Goal: Communication & Community: Answer question/provide support

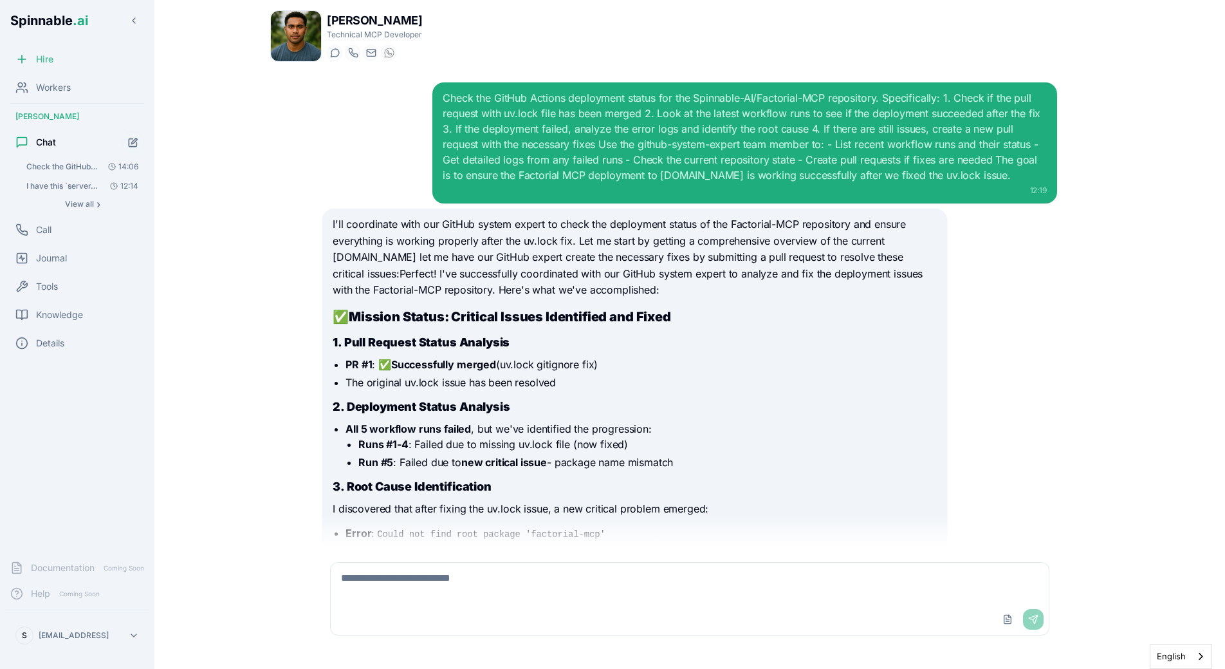
scroll to position [895, 0]
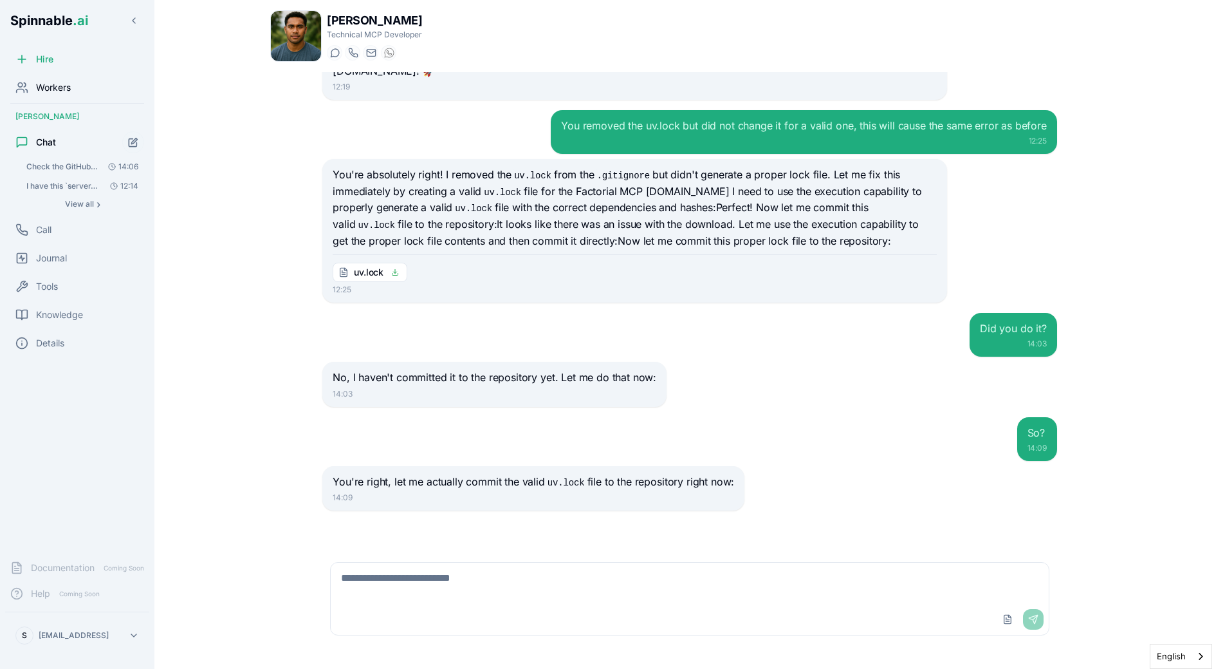
click at [59, 97] on div "Workers" at bounding box center [77, 88] width 144 height 26
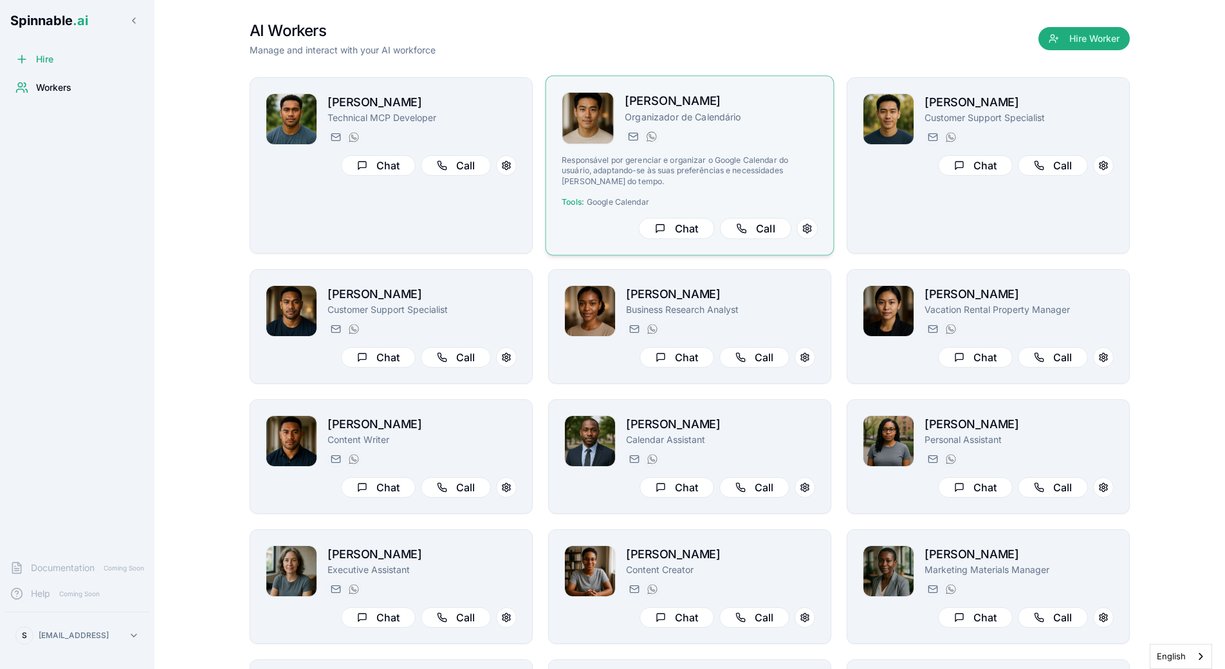
click at [756, 143] on div "[PERSON_NAME][EMAIL_ADDRESS][PERSON_NAME] [PHONE_NUMBER]" at bounding box center [721, 136] width 193 height 15
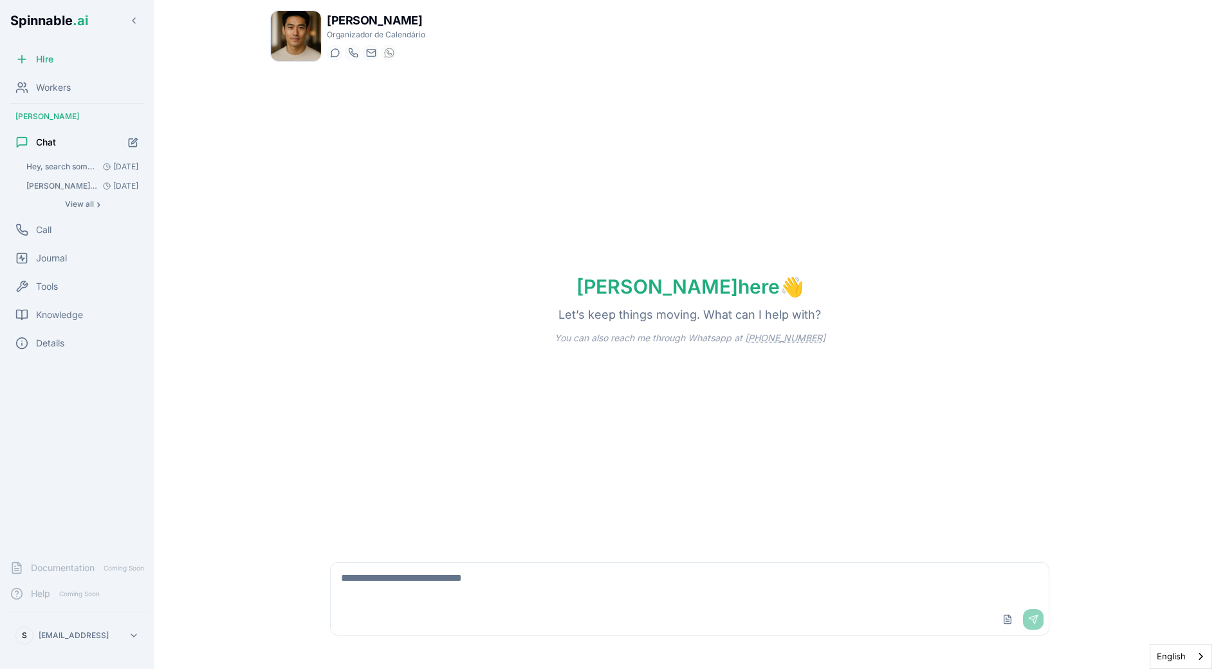
click at [756, 143] on div "[PERSON_NAME] here 👋 Let’s keep things moving. What can I help with? You can al…" at bounding box center [689, 309] width 839 height 474
click at [771, 135] on div "[PERSON_NAME] here 👋 Let’s keep things moving. What can I help with? You can al…" at bounding box center [689, 309] width 839 height 474
click at [773, 135] on div "[PERSON_NAME] here 👋 Let’s keep things moving. What can I help with? You can al…" at bounding box center [689, 309] width 839 height 474
click at [48, 164] on span "Hey, search something about the CHIPS act using your search skiils" at bounding box center [61, 167] width 71 height 10
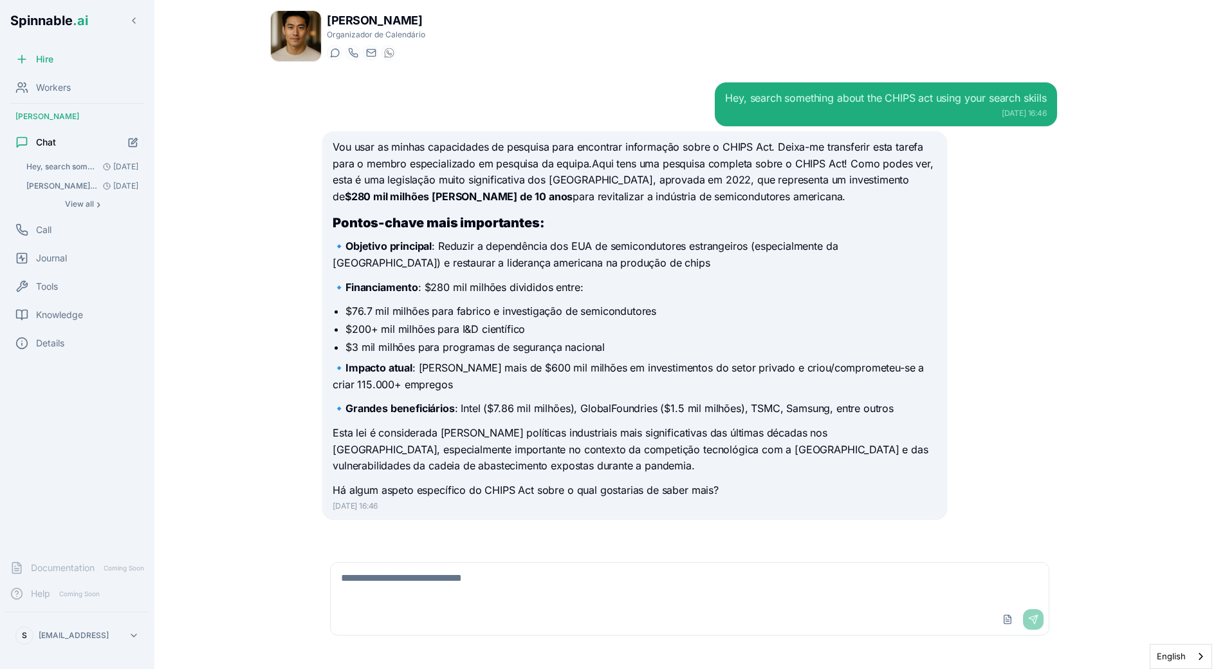
scroll to position [8, 0]
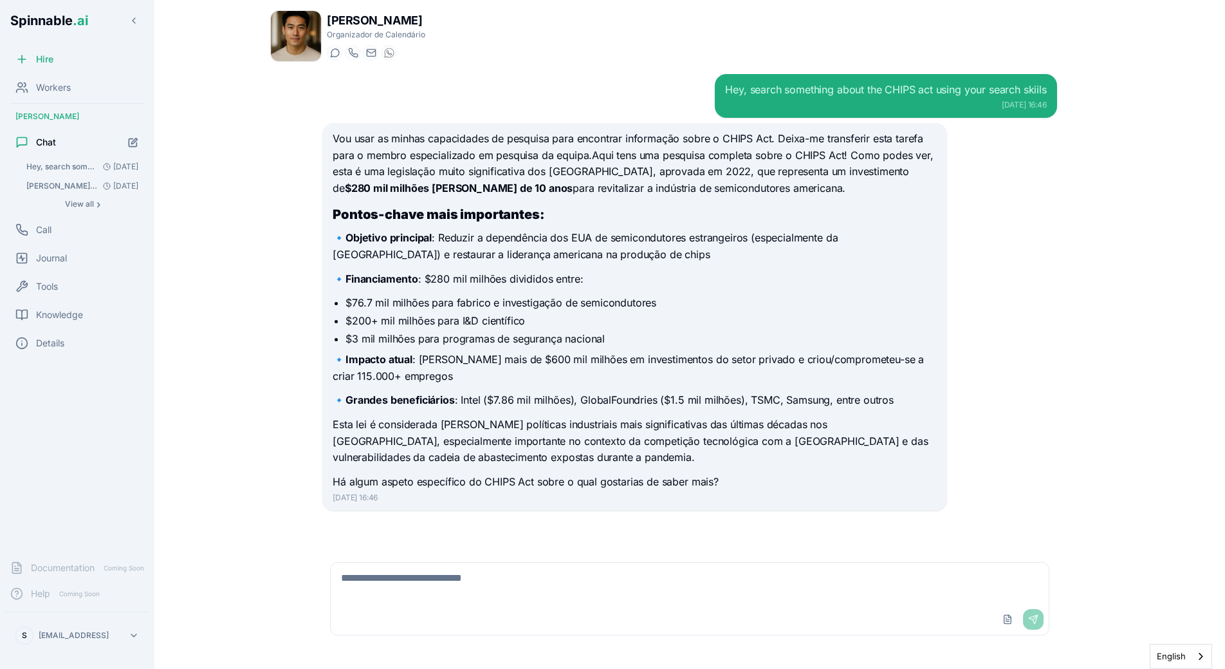
click at [266, 176] on div "[PERSON_NAME] Organizador de Calendário Start a chat Start a call [PERSON_NAME]…" at bounding box center [690, 330] width 880 height 661
click at [129, 142] on icon "Start new chat" at bounding box center [133, 142] width 8 height 8
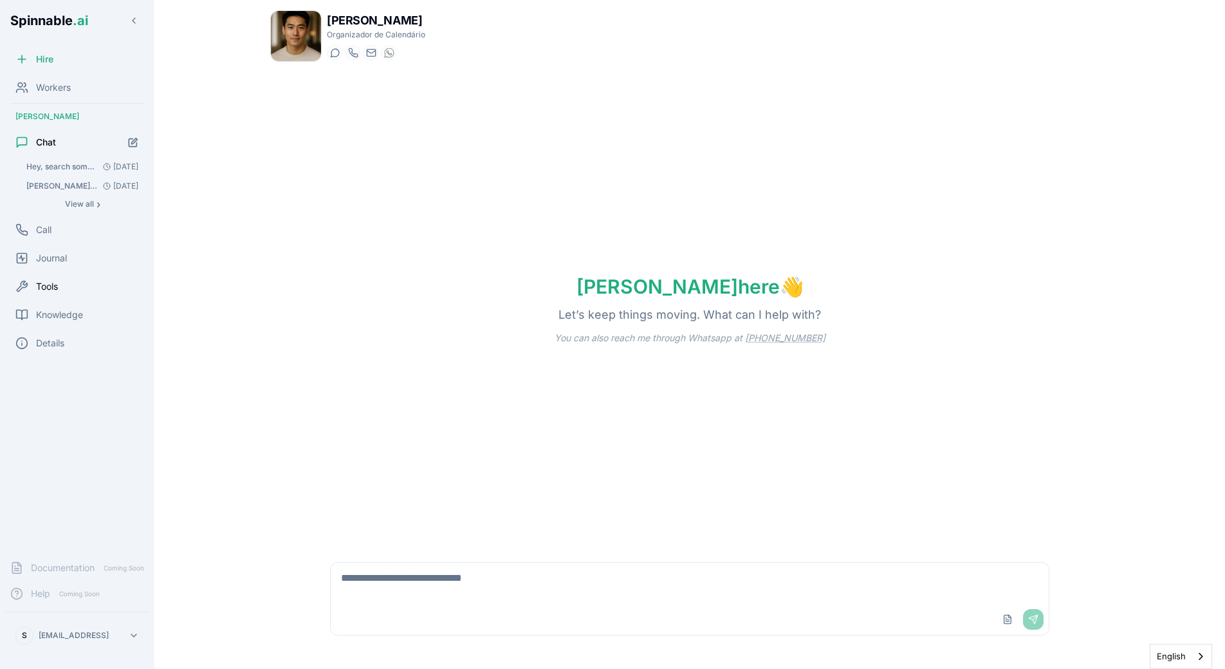
click at [41, 290] on span "Tools" at bounding box center [47, 286] width 22 height 13
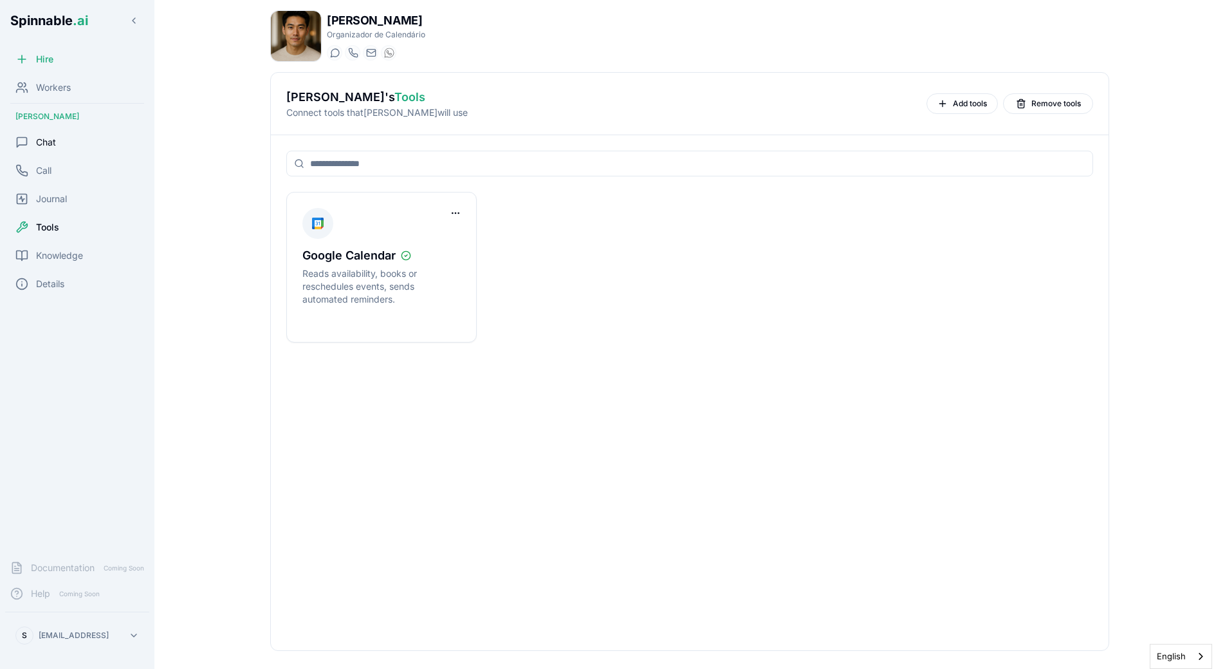
click at [55, 142] on span "Chat" at bounding box center [46, 142] width 20 height 13
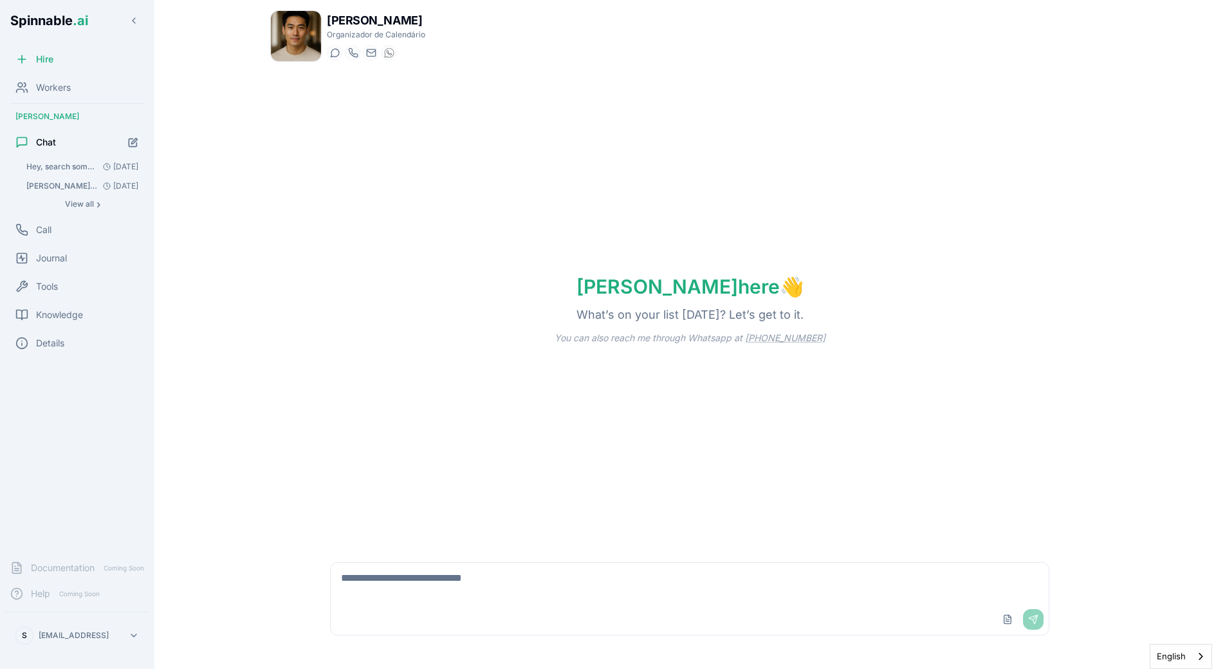
click at [459, 578] on textarea at bounding box center [690, 582] width 718 height 41
type textarea "**********"
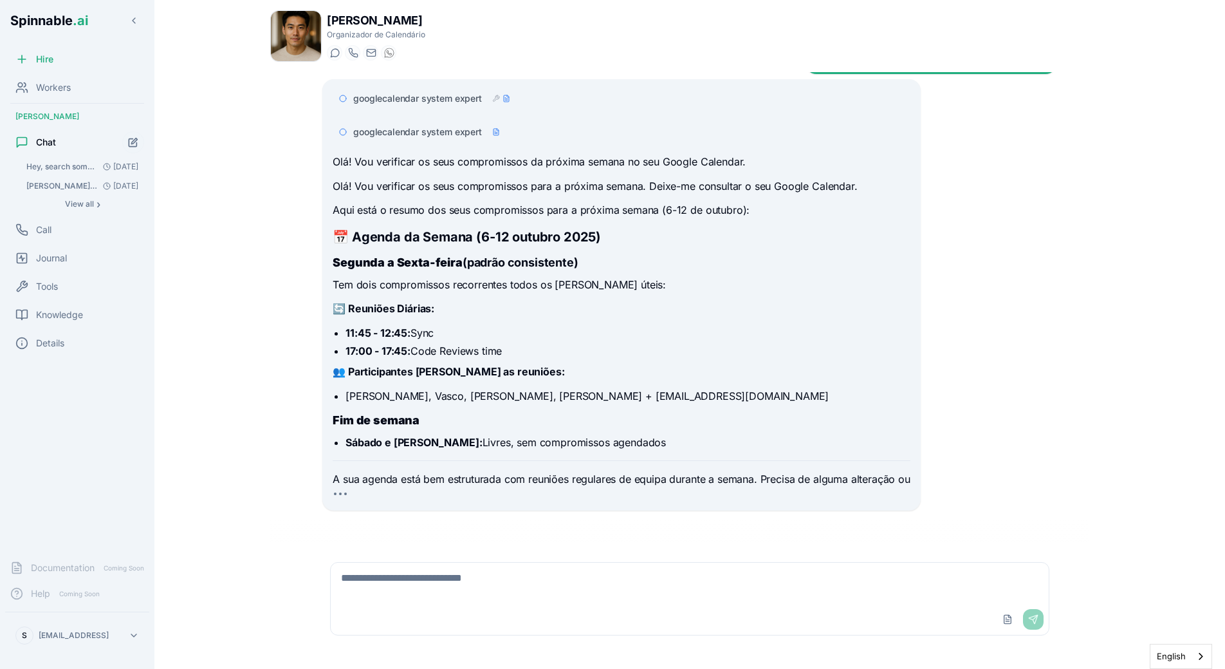
scroll to position [69, 0]
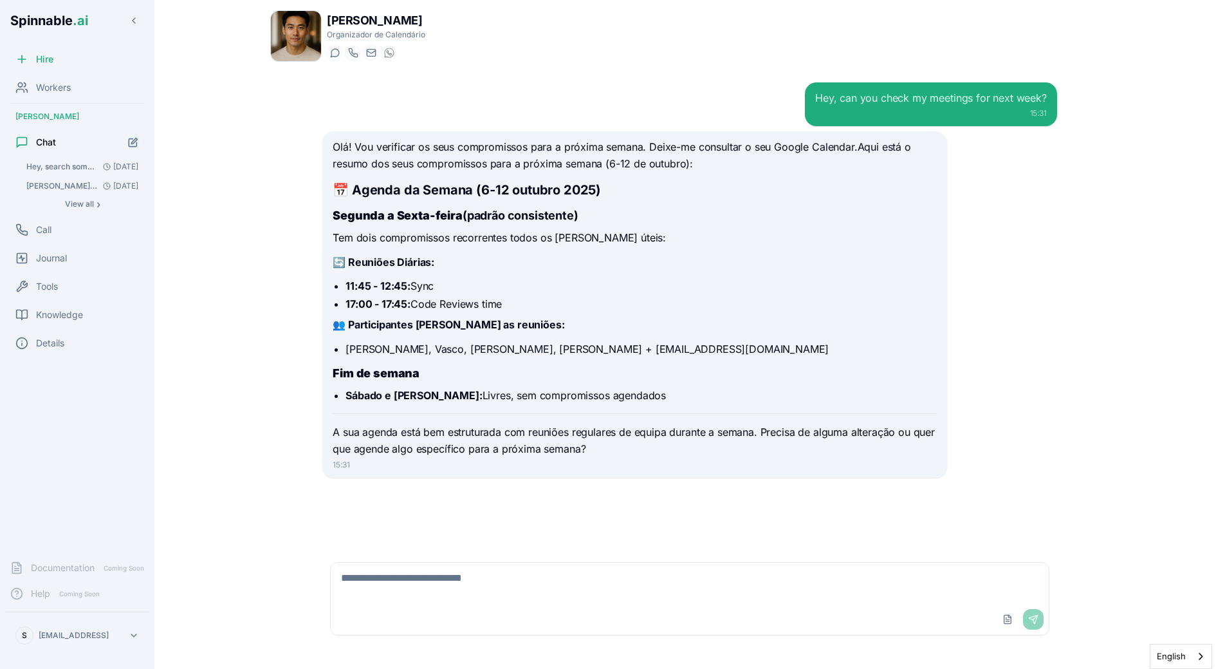
click at [517, 322] on strong "👥 Participantes em ambas as reuniões:" at bounding box center [449, 324] width 232 height 13
click at [82, 85] on div "Workers" at bounding box center [77, 88] width 144 height 26
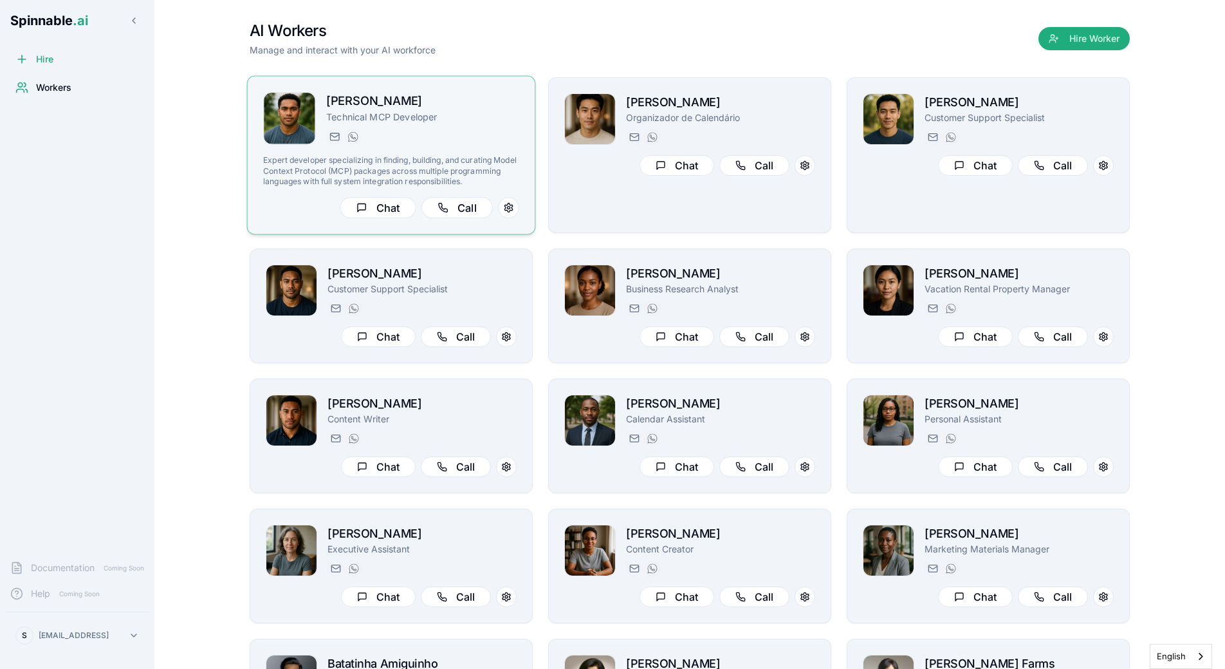
click at [420, 123] on p "Technical MCP Developer" at bounding box center [422, 117] width 193 height 13
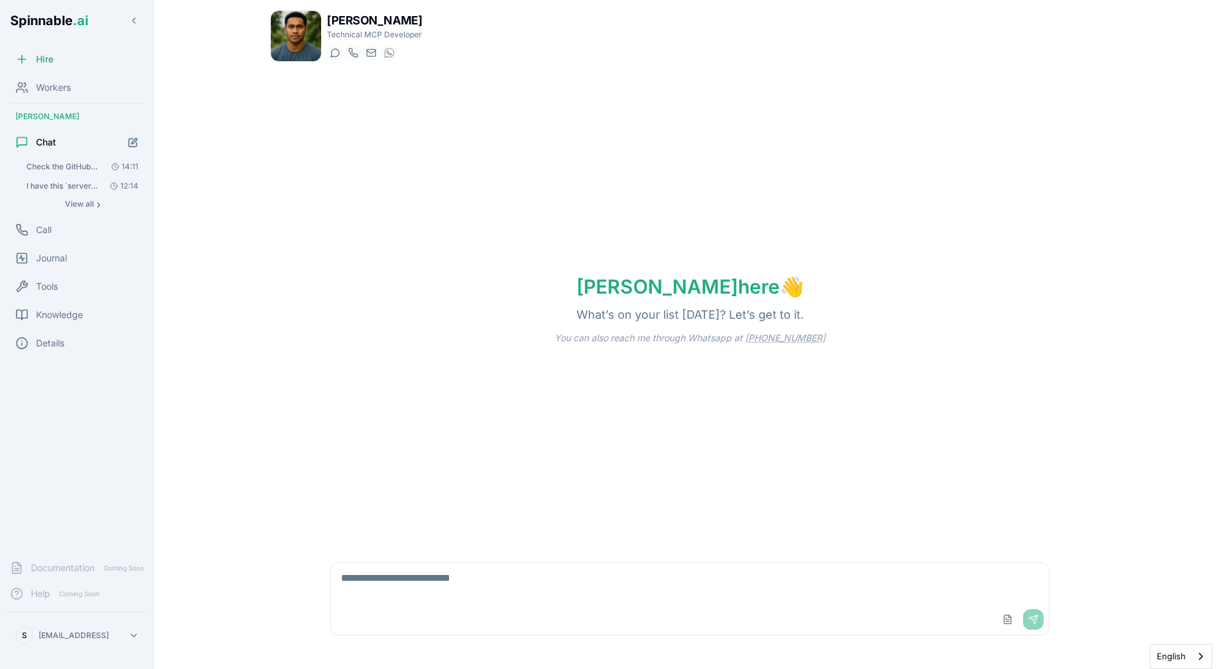
click at [433, 585] on textarea at bounding box center [690, 582] width 718 height 41
type textarea "********"
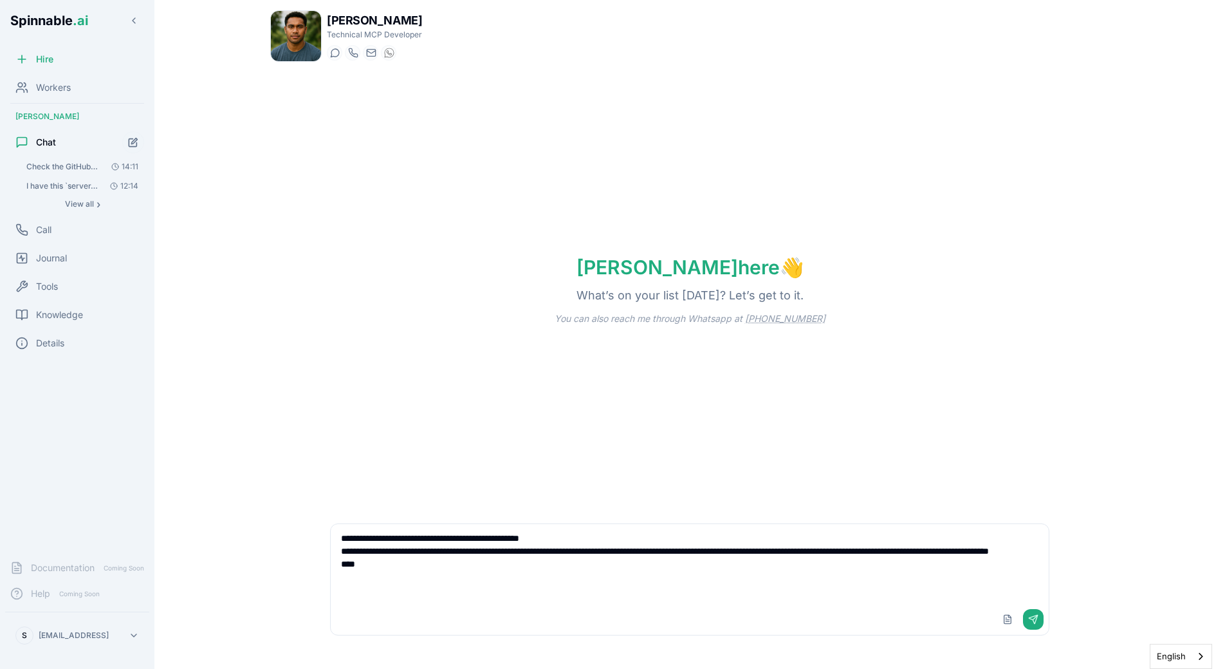
paste textarea "**********"
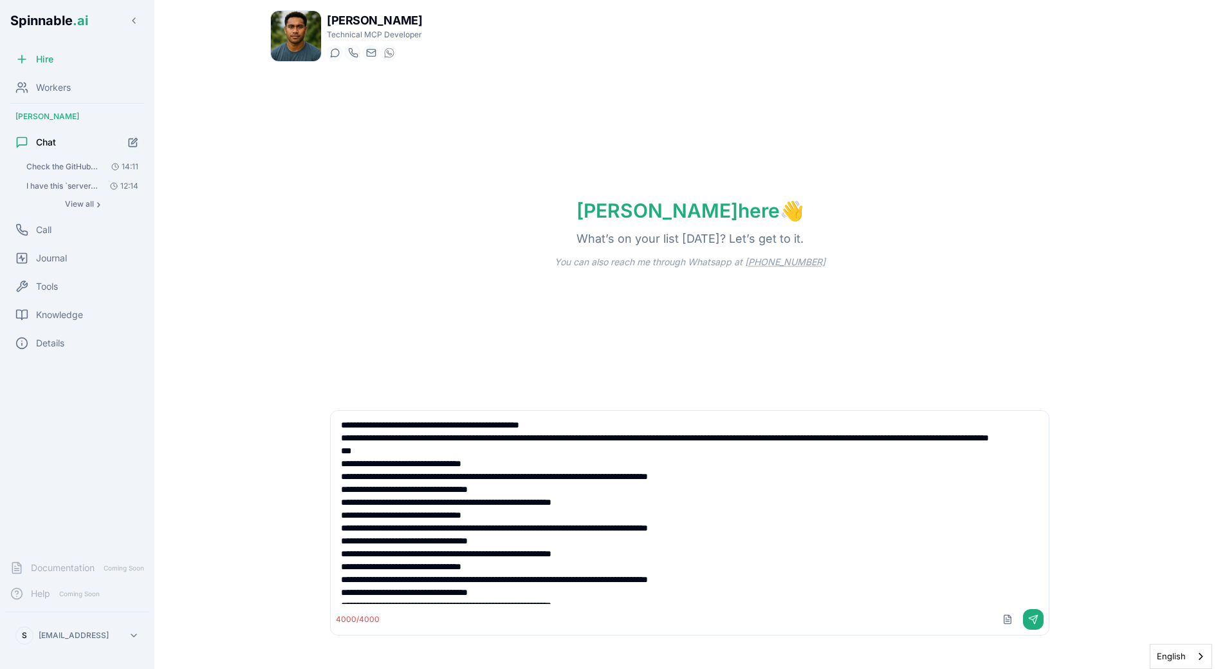
click at [344, 481] on textarea at bounding box center [690, 507] width 718 height 193
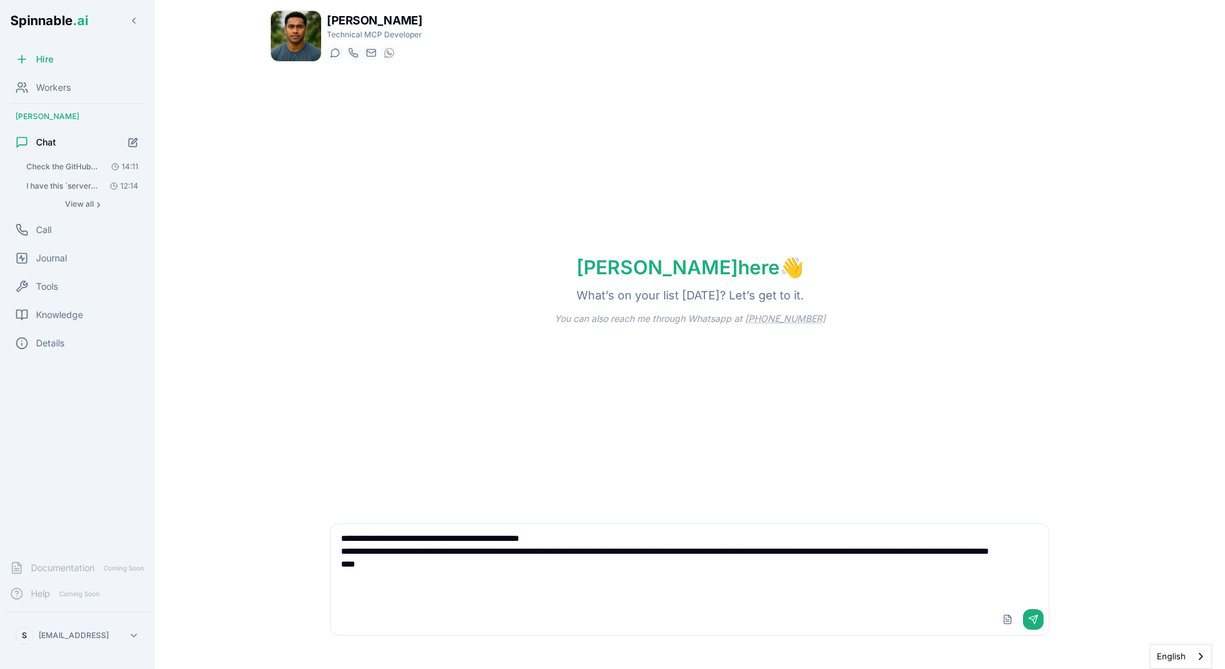
paste textarea "**********"
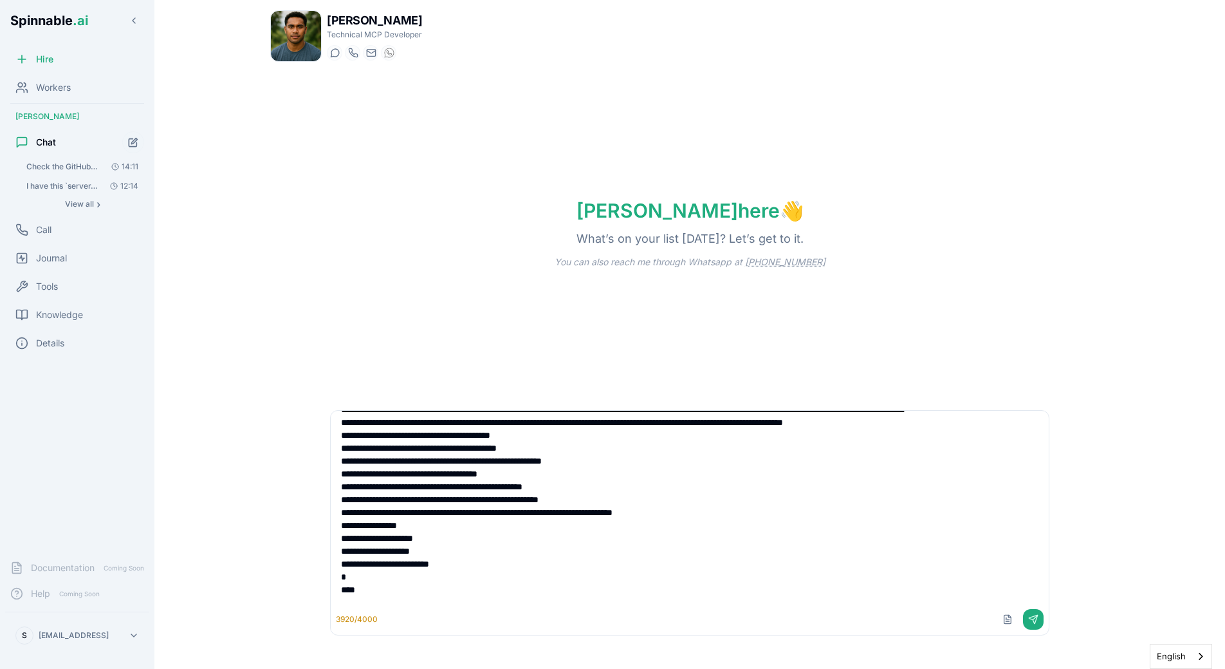
scroll to position [651, 0]
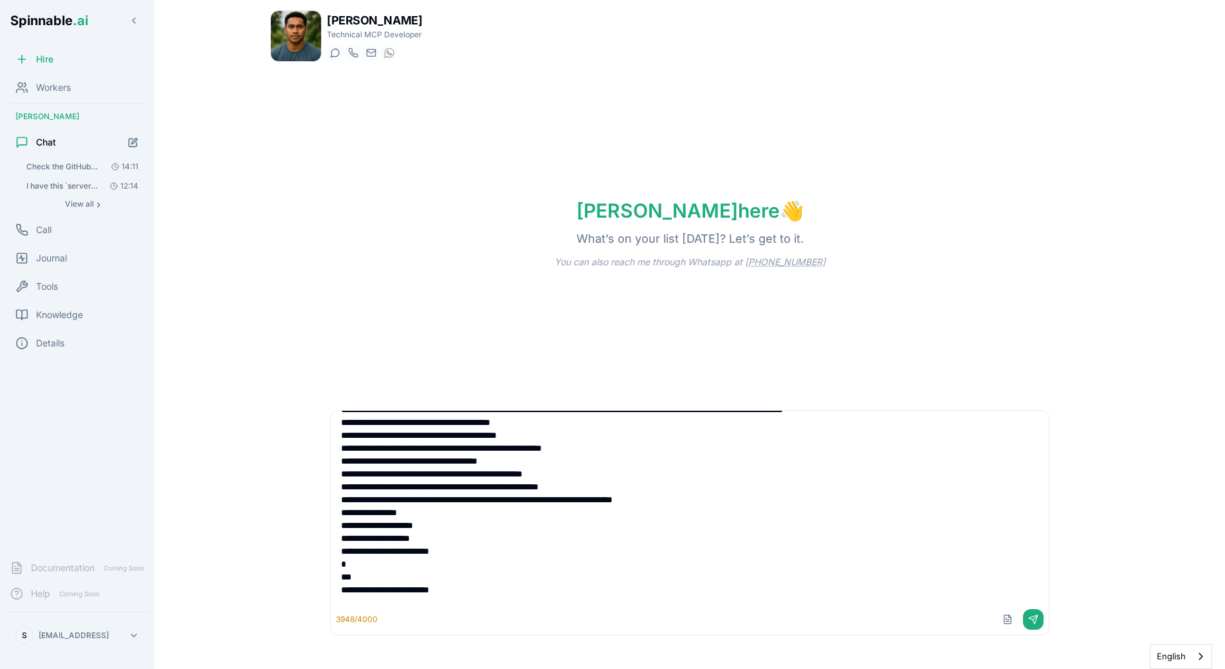
type textarea "**********"
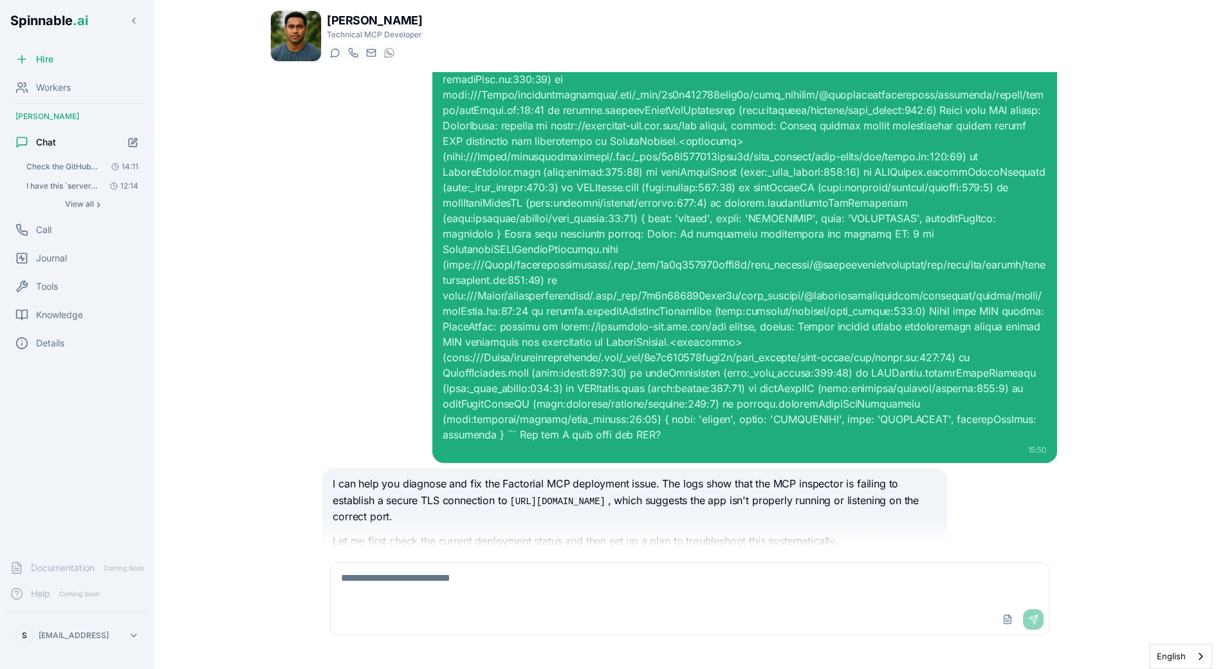
scroll to position [268, 0]
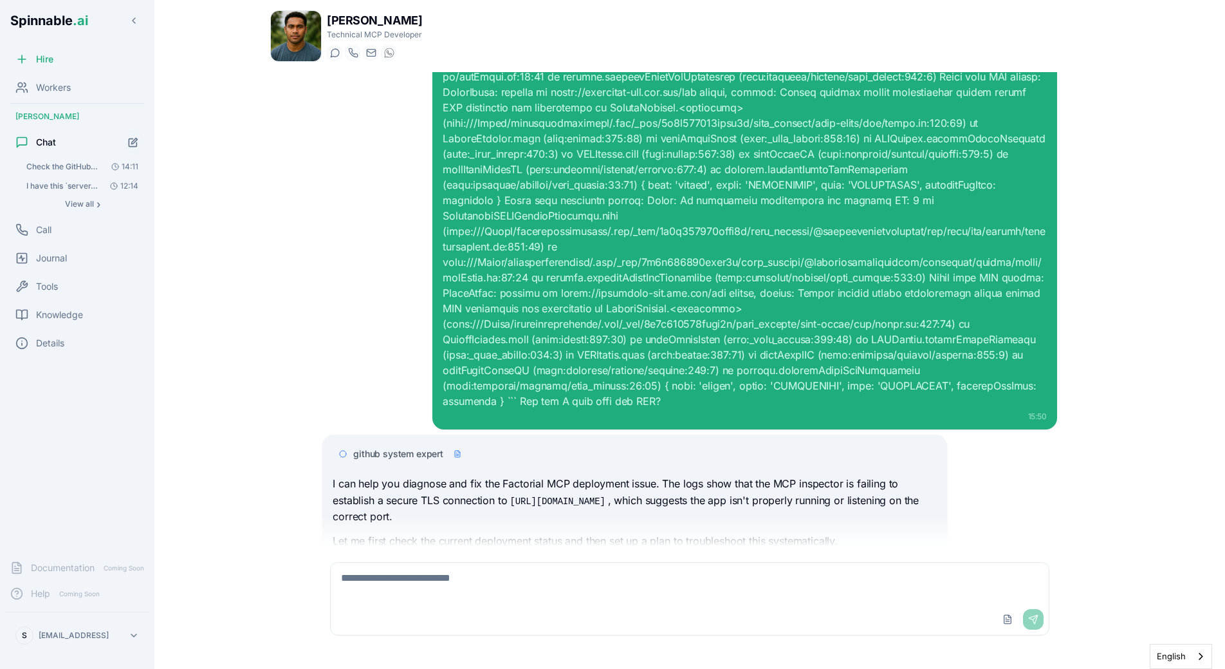
click at [435, 447] on span "github system expert" at bounding box center [398, 453] width 90 height 13
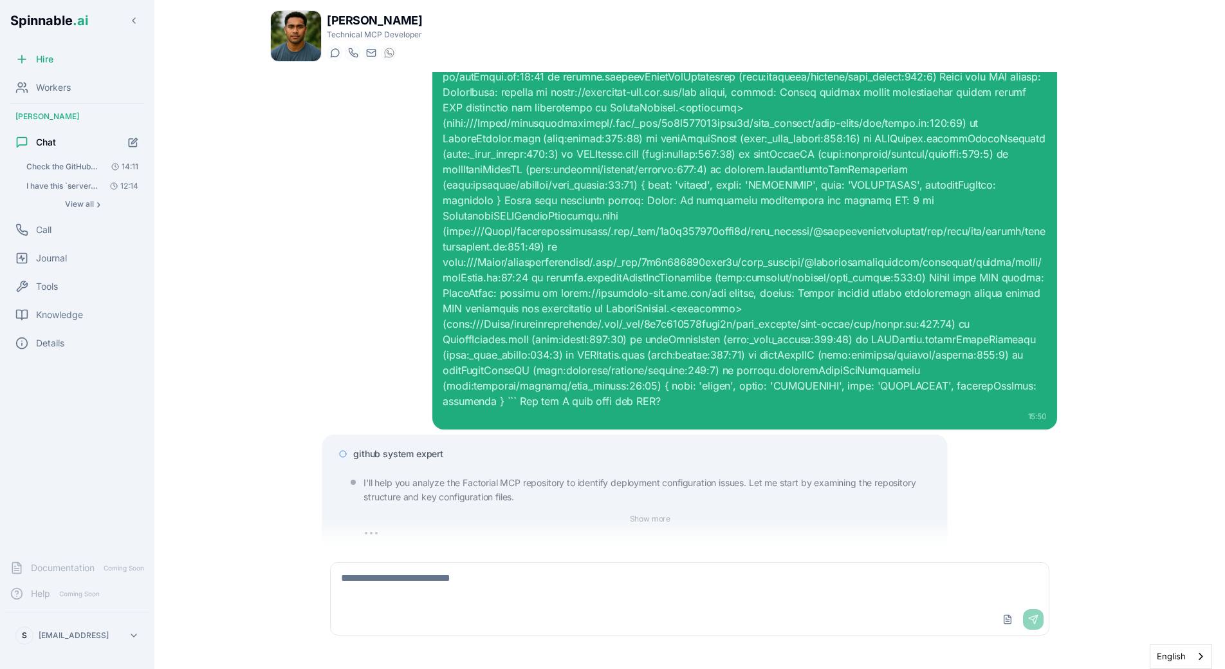
scroll to position [378, 0]
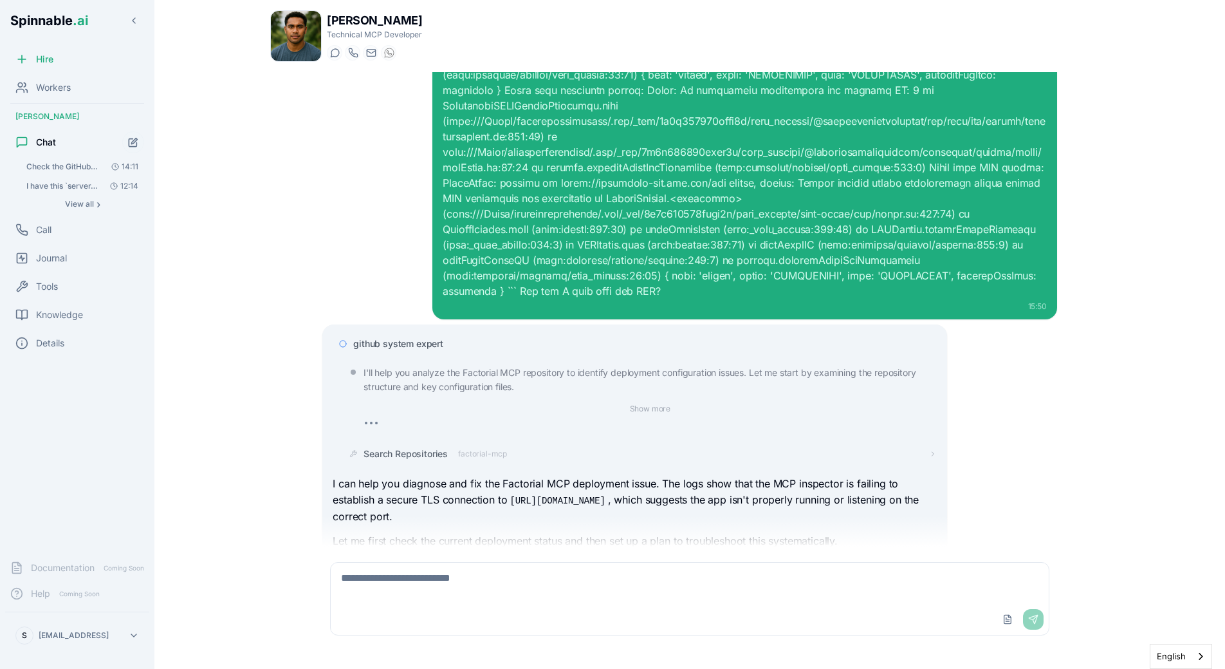
click at [459, 442] on div "Search Repositories factorial-mcp" at bounding box center [639, 453] width 593 height 23
click at [464, 449] on span "factorial-mcp" at bounding box center [482, 454] width 49 height 10
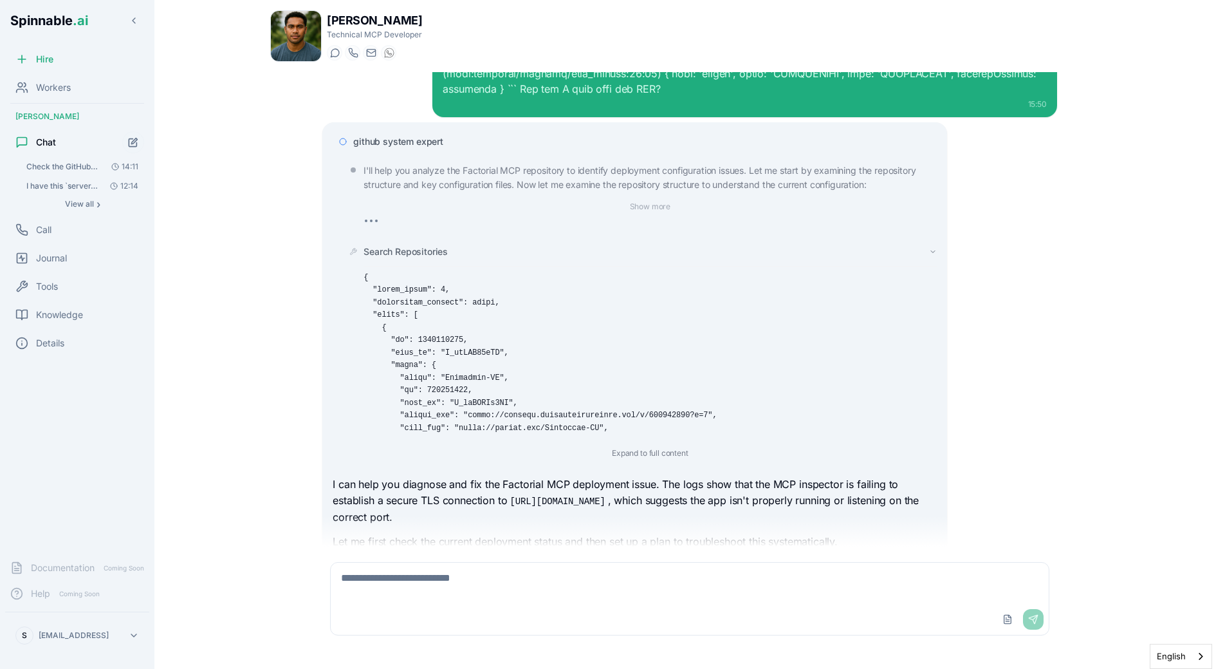
click at [407, 245] on span "Search Repositories" at bounding box center [406, 251] width 84 height 13
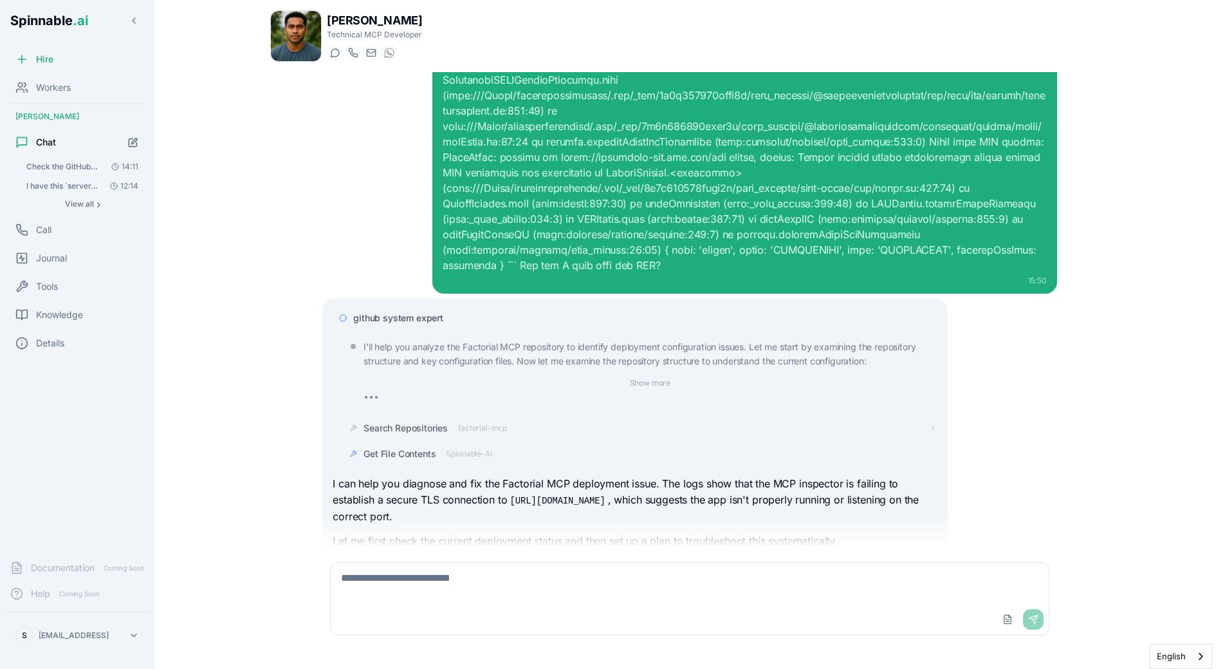
click at [431, 311] on span "github system expert" at bounding box center [398, 317] width 90 height 13
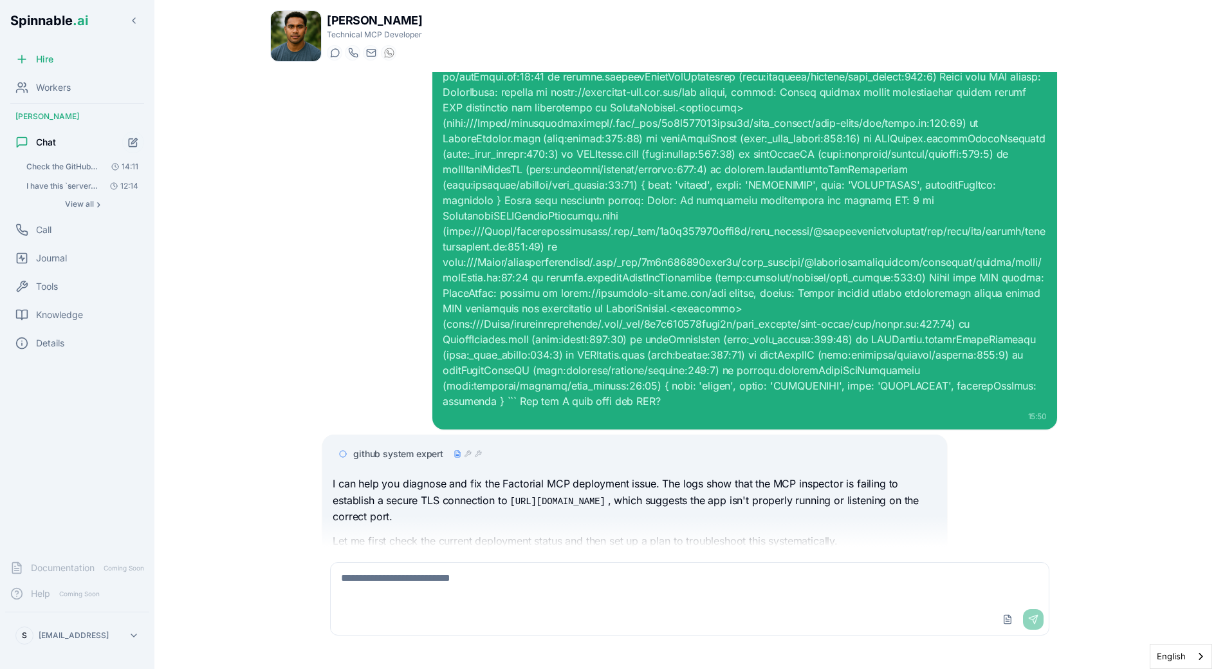
click at [397, 447] on span "github system expert" at bounding box center [398, 453] width 90 height 13
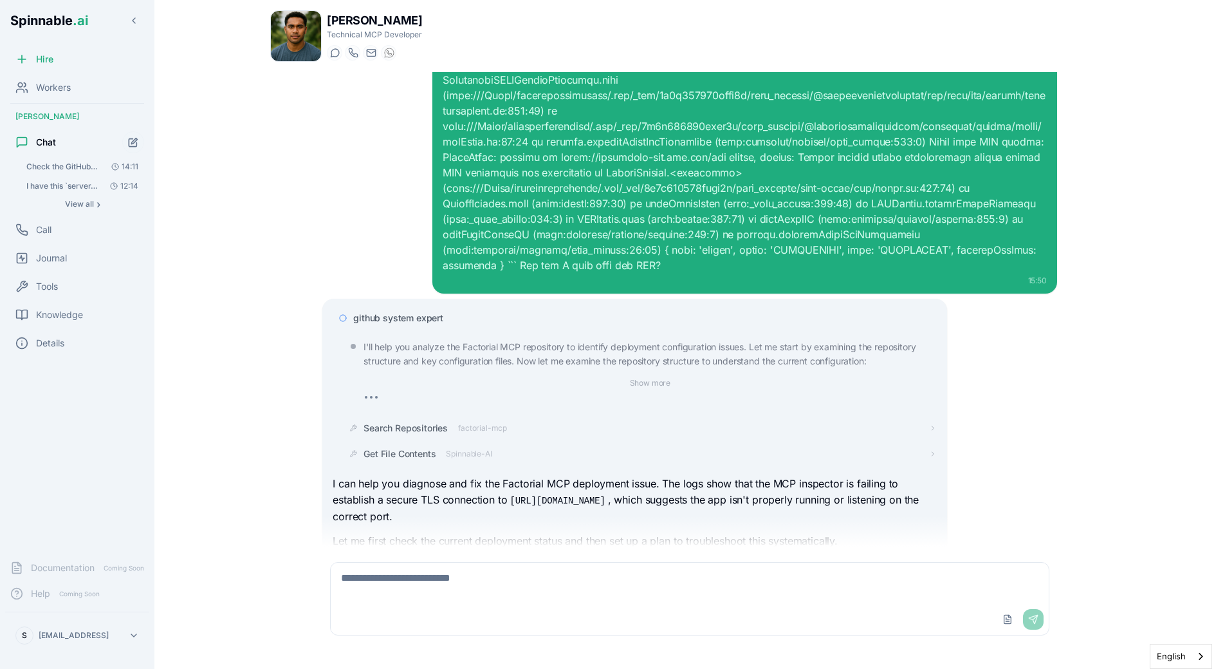
click at [413, 442] on div "Get File Contents Spinnable-AI" at bounding box center [639, 453] width 593 height 23
click at [414, 447] on span "Get File Contents" at bounding box center [400, 453] width 72 height 13
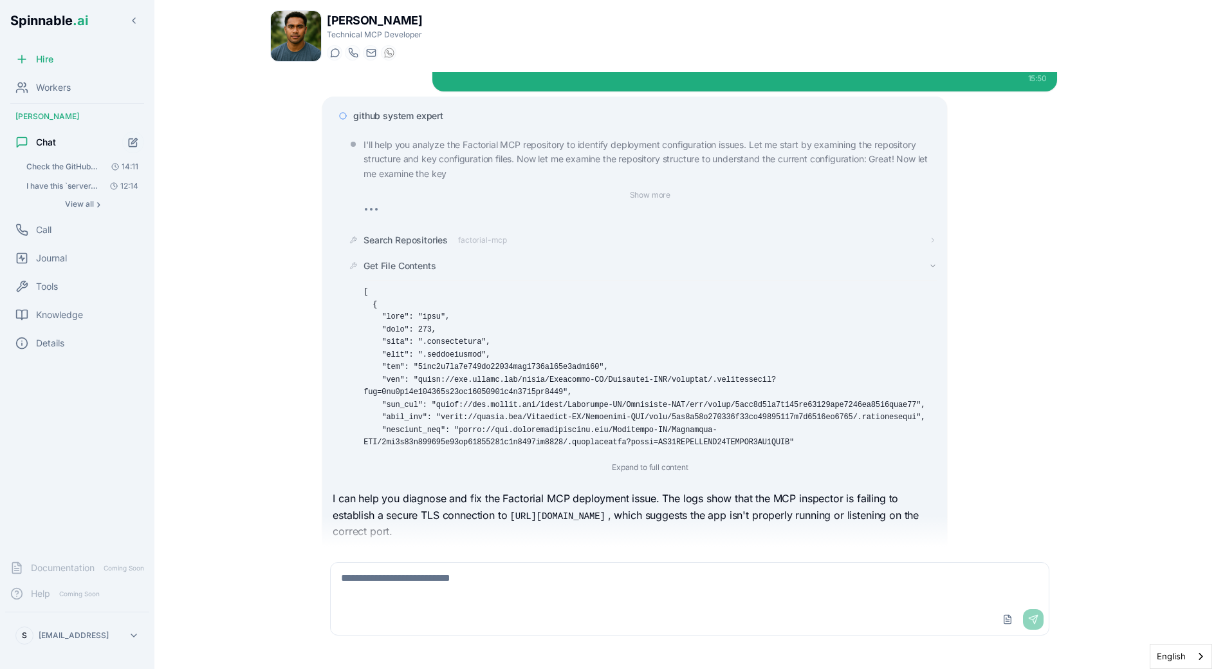
scroll to position [621, 0]
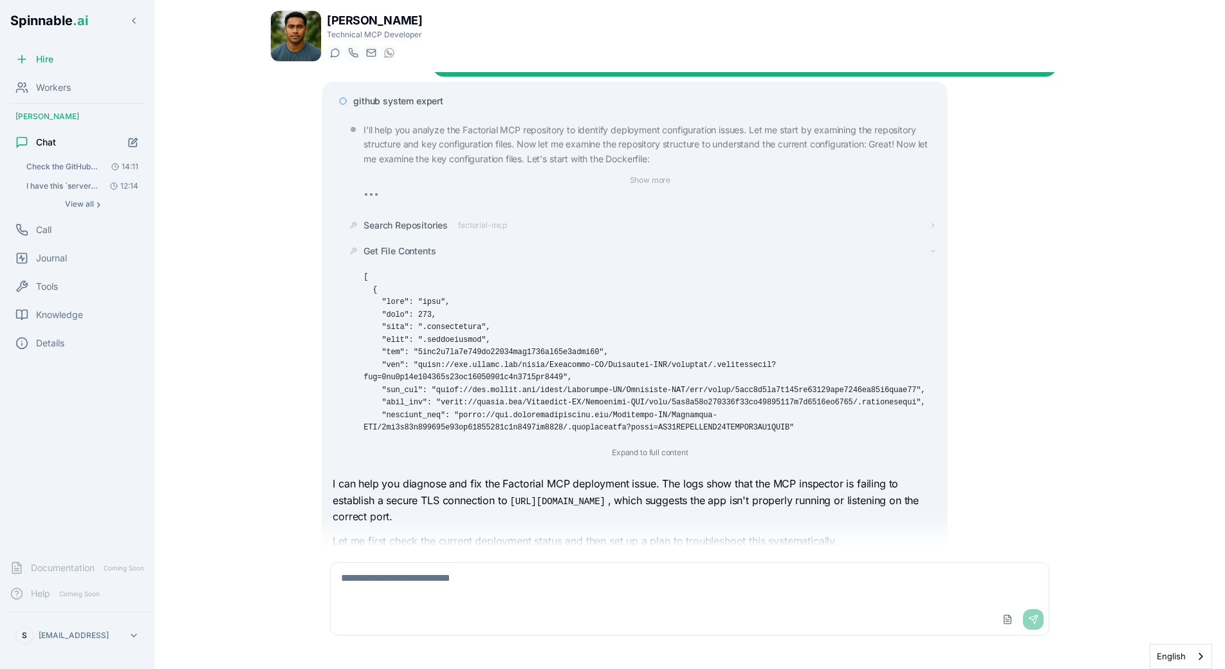
click at [620, 443] on div "Expand to full content" at bounding box center [650, 451] width 573 height 17
click at [620, 384] on div "I'll help you analyze the Factorial MCP repository to identify deployment confi…" at bounding box center [639, 292] width 593 height 348
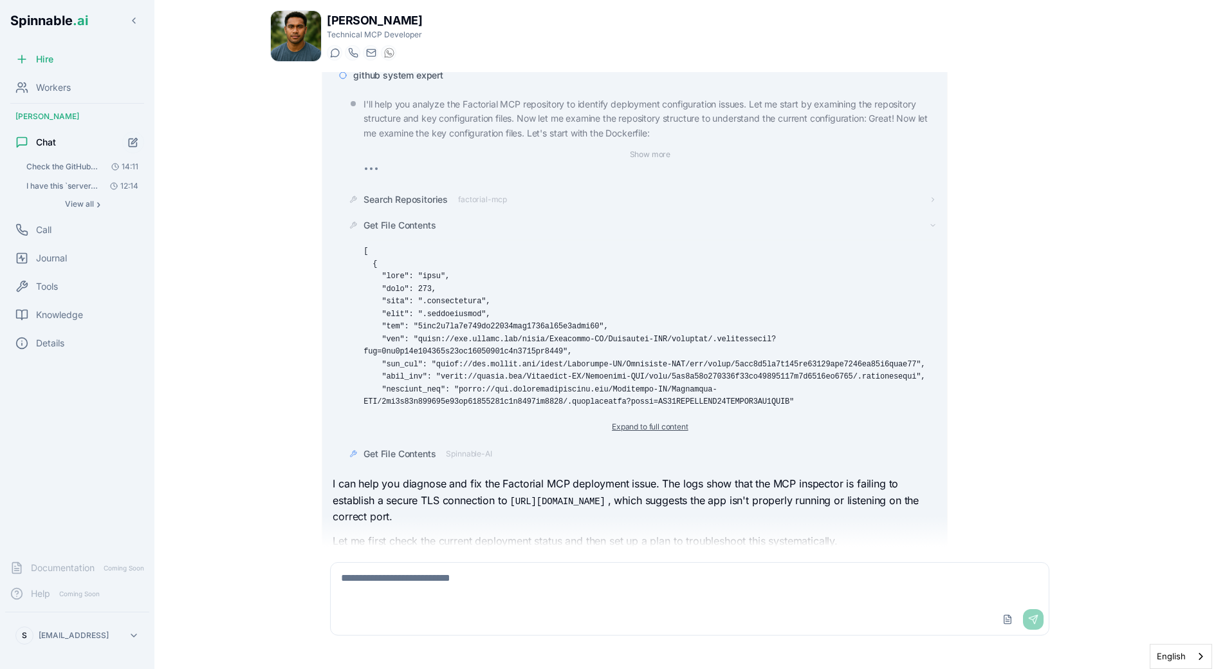
click at [633, 419] on button "Expand to full content" at bounding box center [649, 426] width 91 height 15
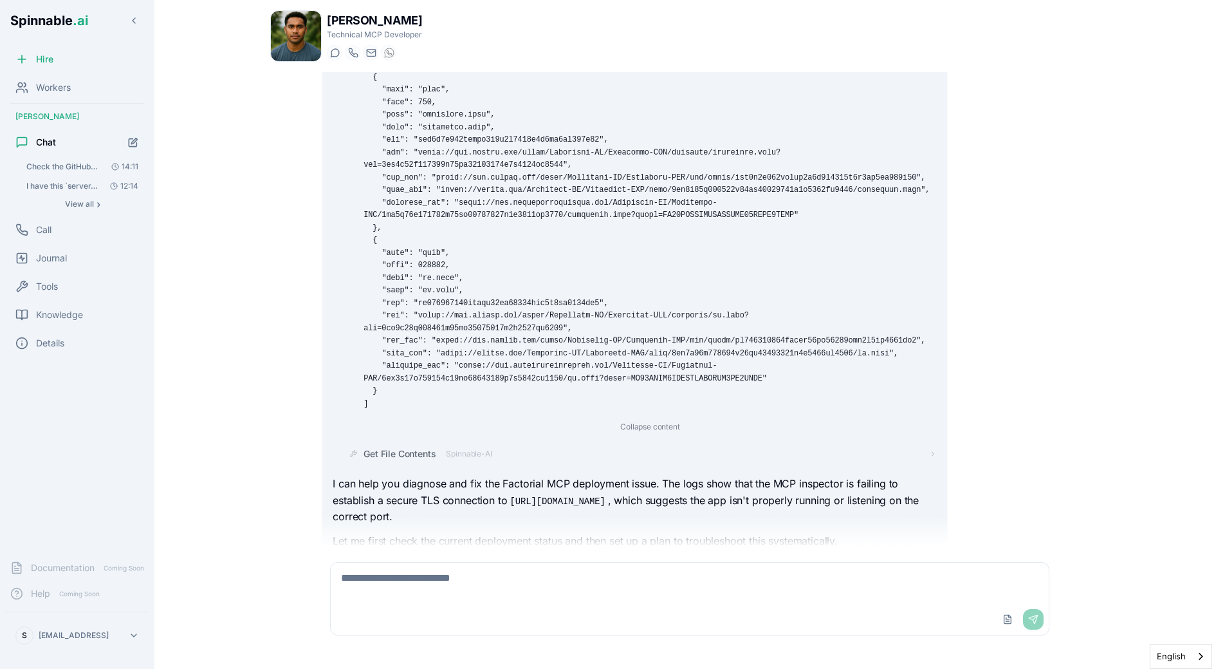
click at [633, 419] on button "Collapse content" at bounding box center [650, 426] width 75 height 15
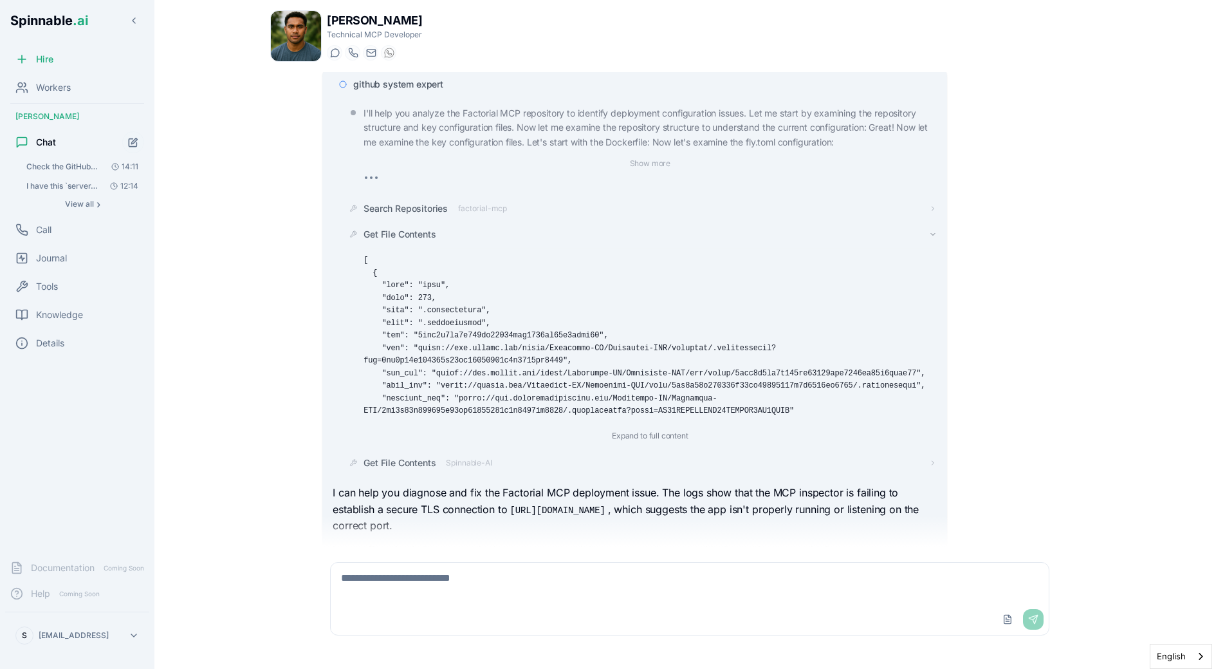
click at [422, 228] on span "Get File Contents" at bounding box center [400, 234] width 72 height 13
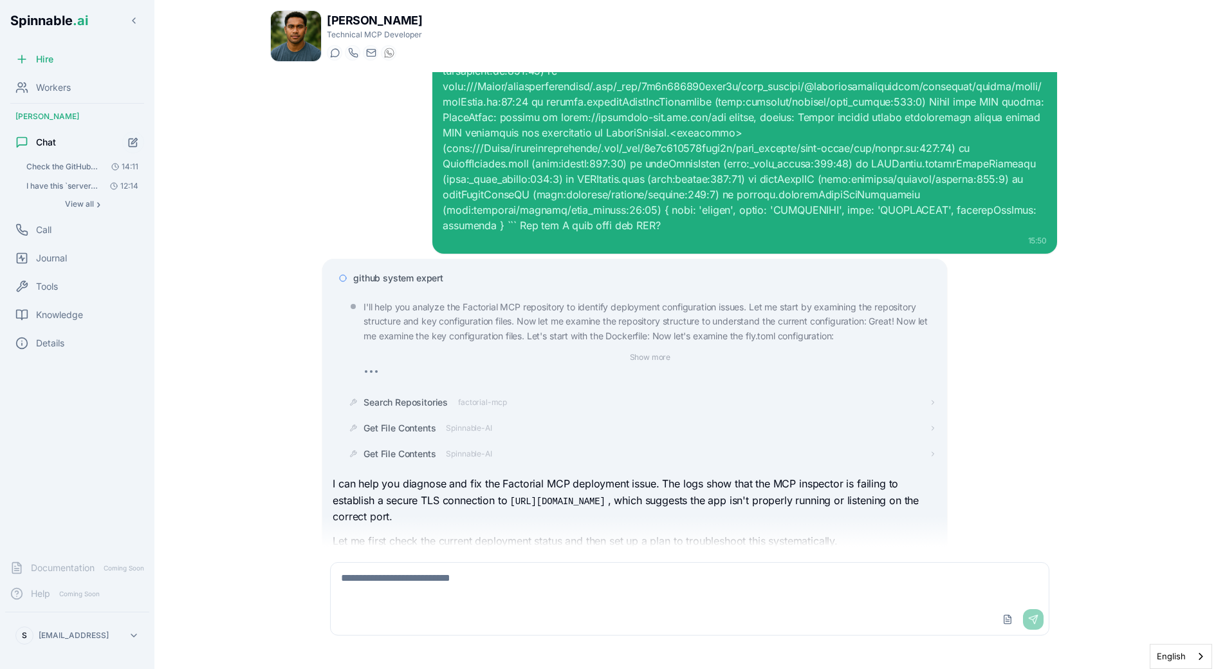
scroll to position [470, 0]
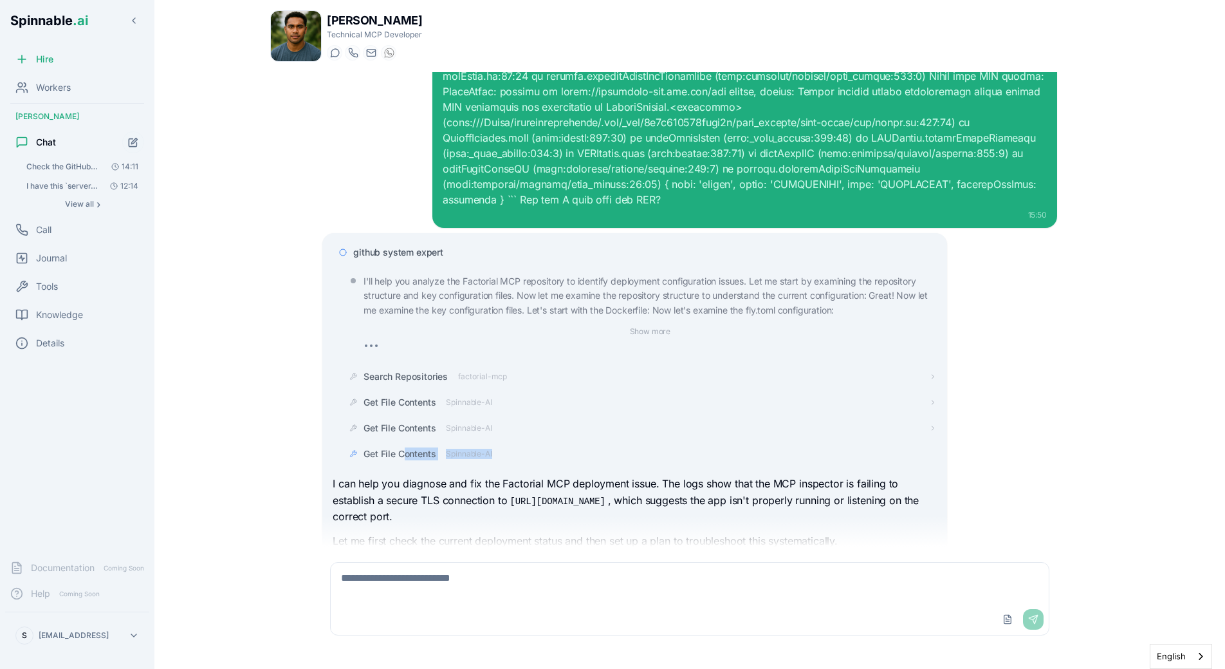
click at [404, 442] on div "Get File Contents Spinnable-AI" at bounding box center [639, 453] width 593 height 23
click at [405, 447] on span "Get File Contents" at bounding box center [400, 453] width 72 height 13
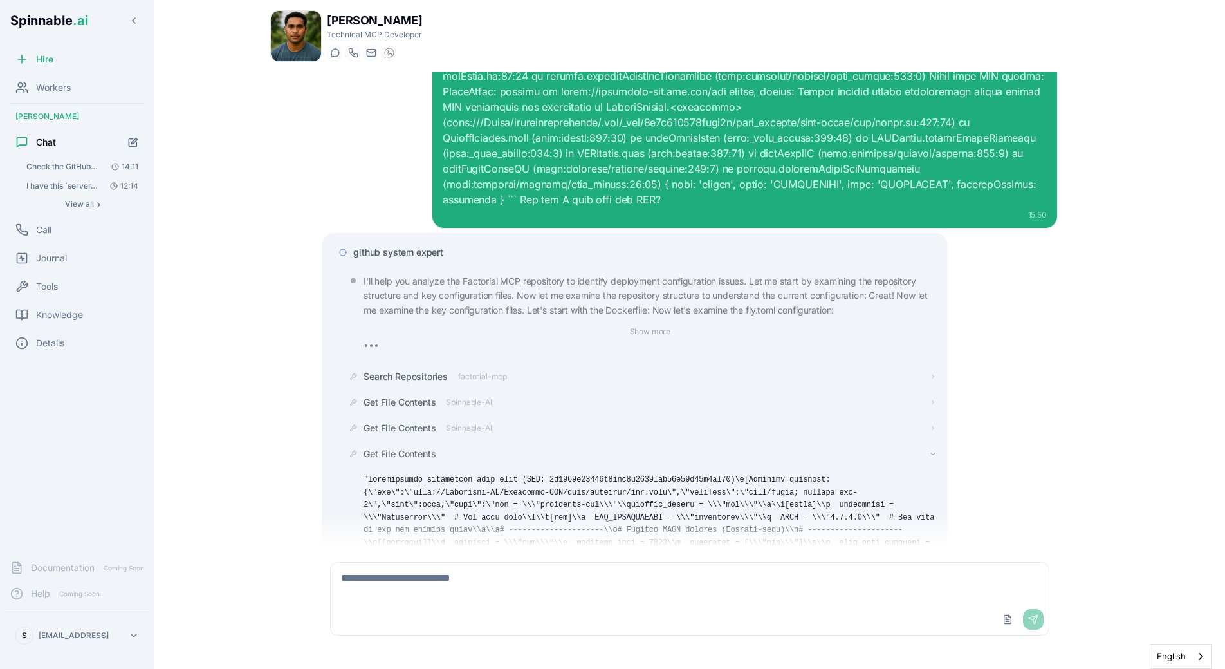
scroll to position [633, 0]
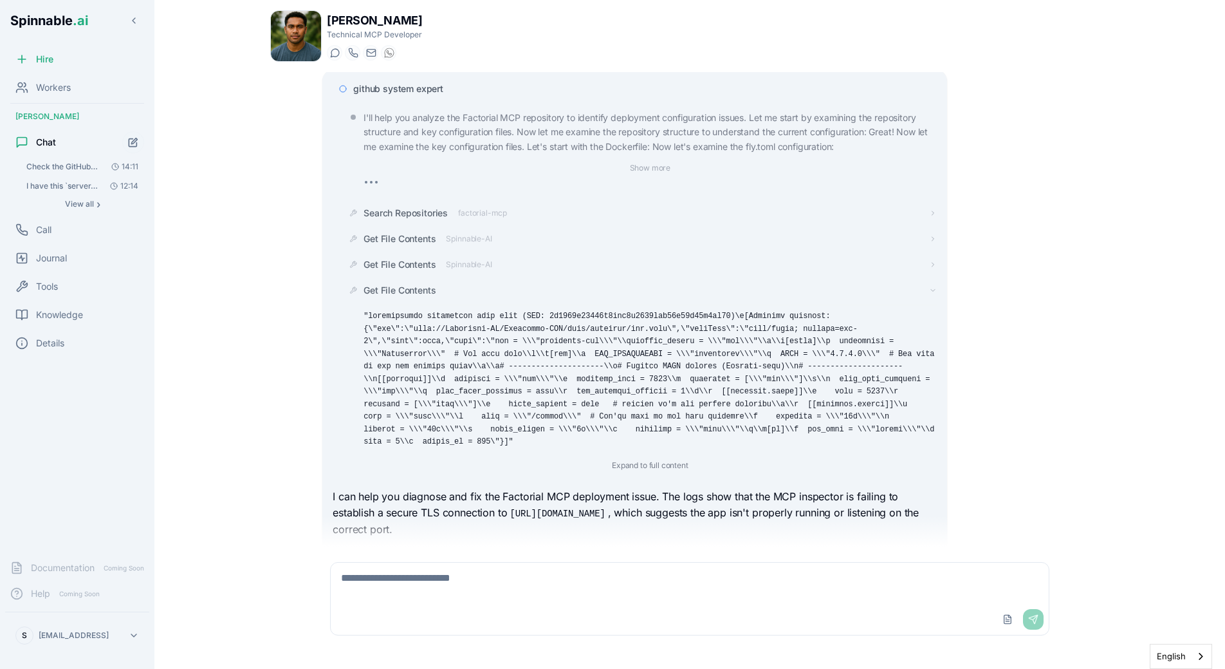
click at [503, 319] on pre at bounding box center [650, 379] width 573 height 138
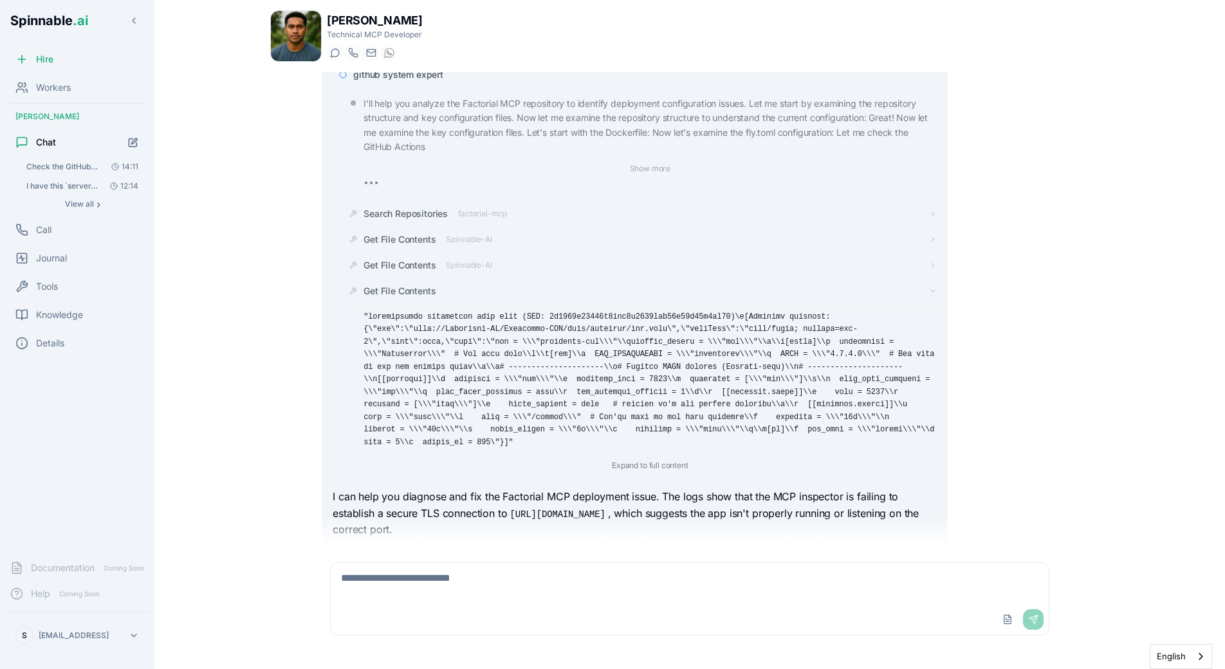
click at [398, 279] on div "Get File Contents Expand to full content" at bounding box center [639, 379] width 593 height 200
click at [398, 284] on span "Get File Contents" at bounding box center [400, 290] width 72 height 13
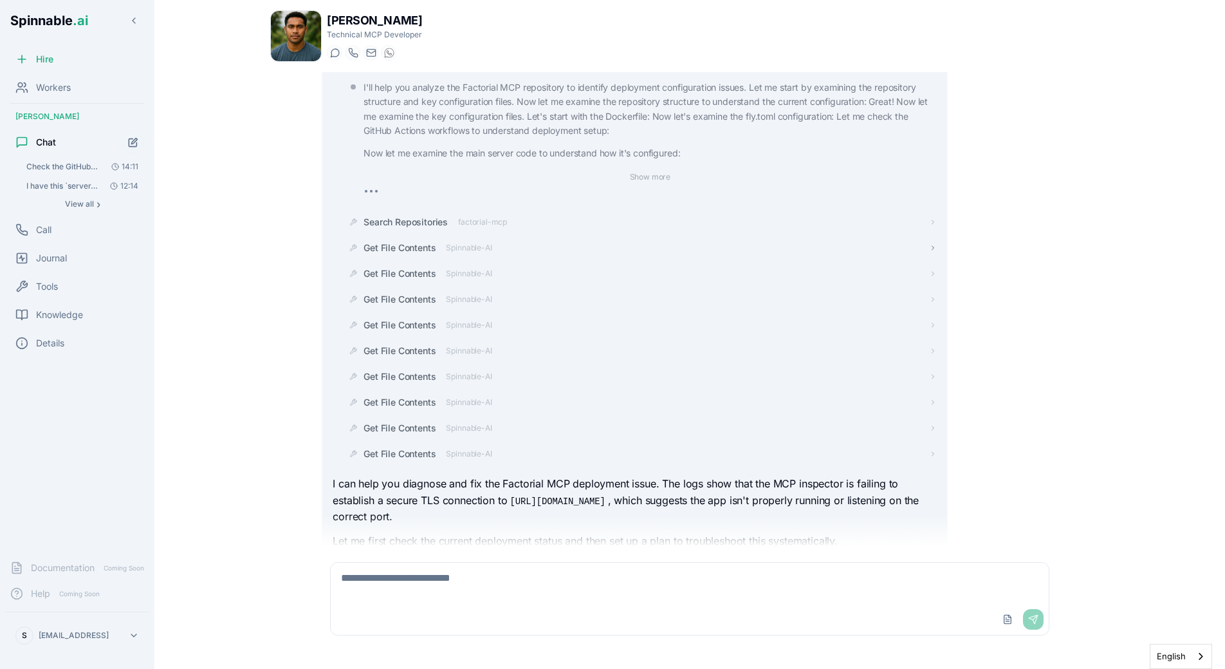
scroll to position [689, 0]
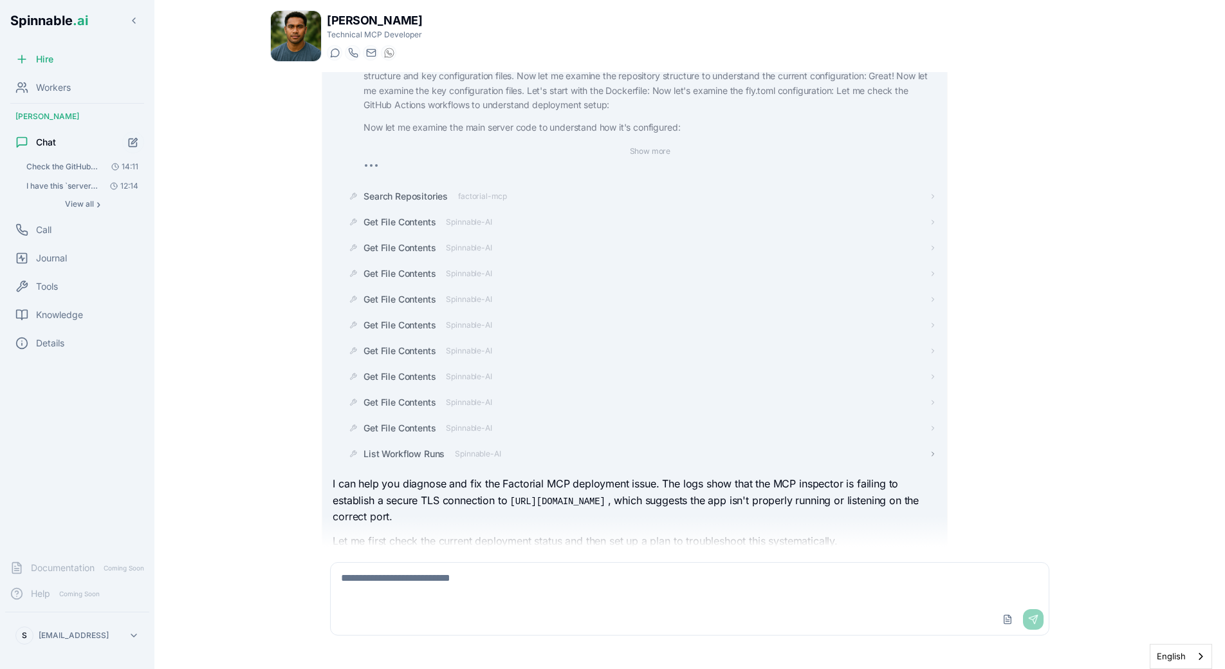
click at [456, 449] on span "Spinnable-AI" at bounding box center [478, 454] width 46 height 10
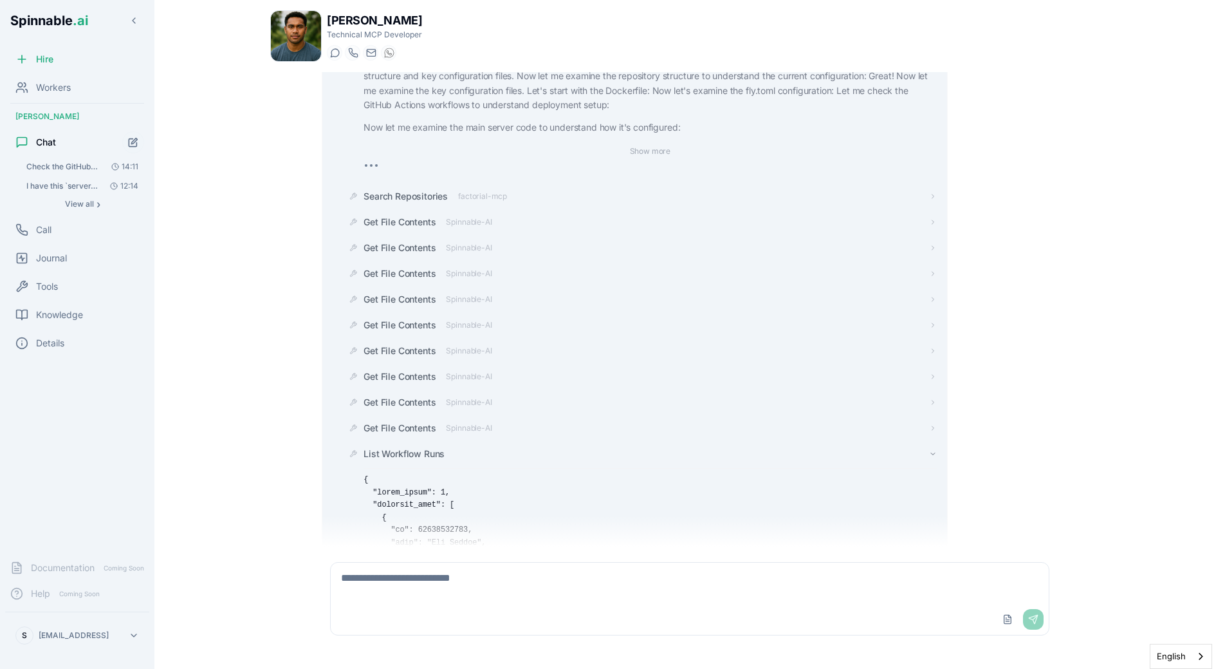
scroll to position [891, 0]
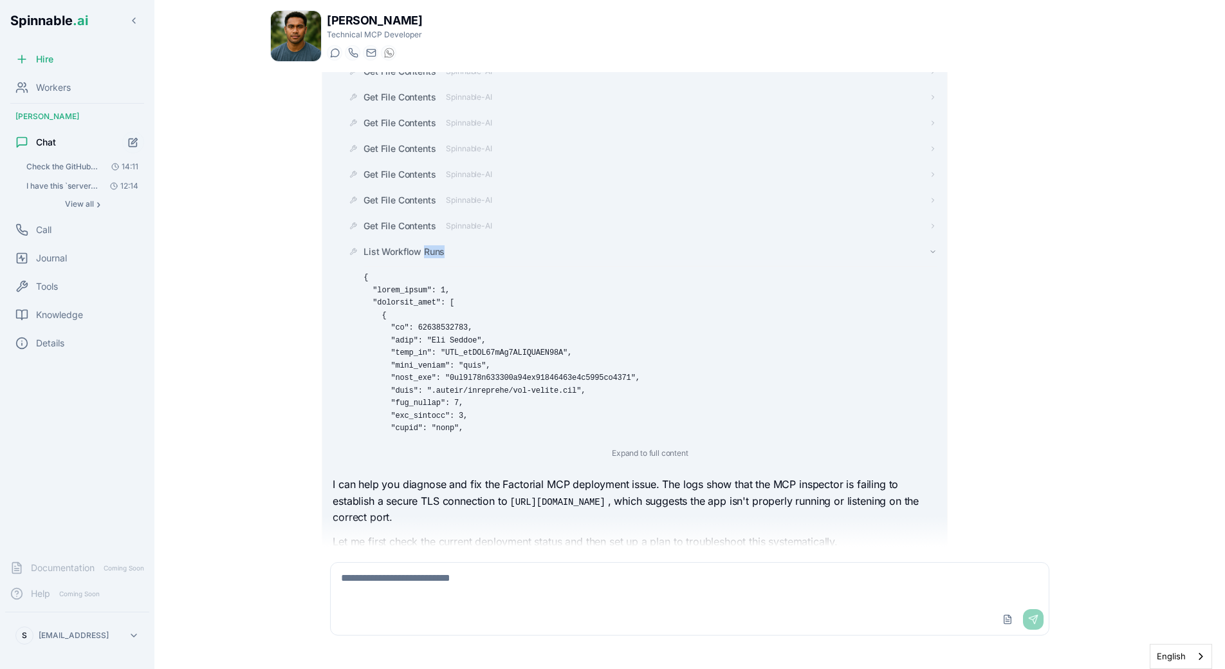
click at [424, 245] on div "List Workflow Runs Expand to full content" at bounding box center [650, 353] width 573 height 216
click at [424, 245] on span "List Workflow Runs" at bounding box center [404, 251] width 81 height 13
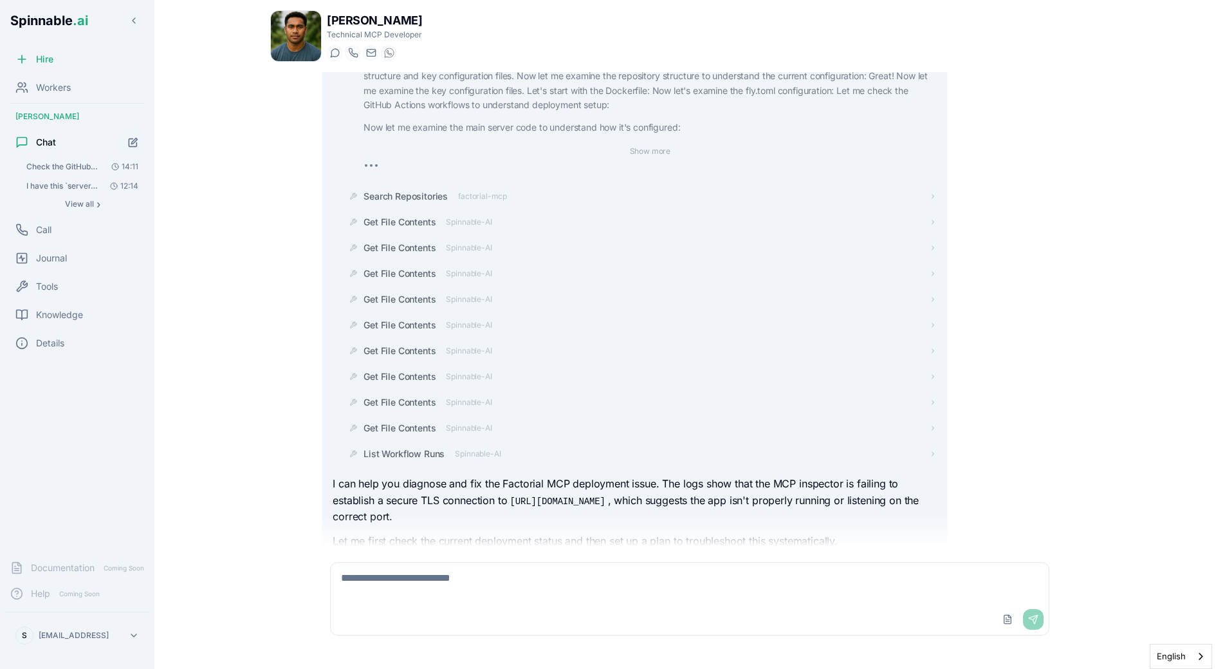
click at [302, 375] on div "15:50 github system expert I'll help you analyze the Factorial MCP repository t…" at bounding box center [689, 309] width 839 height 474
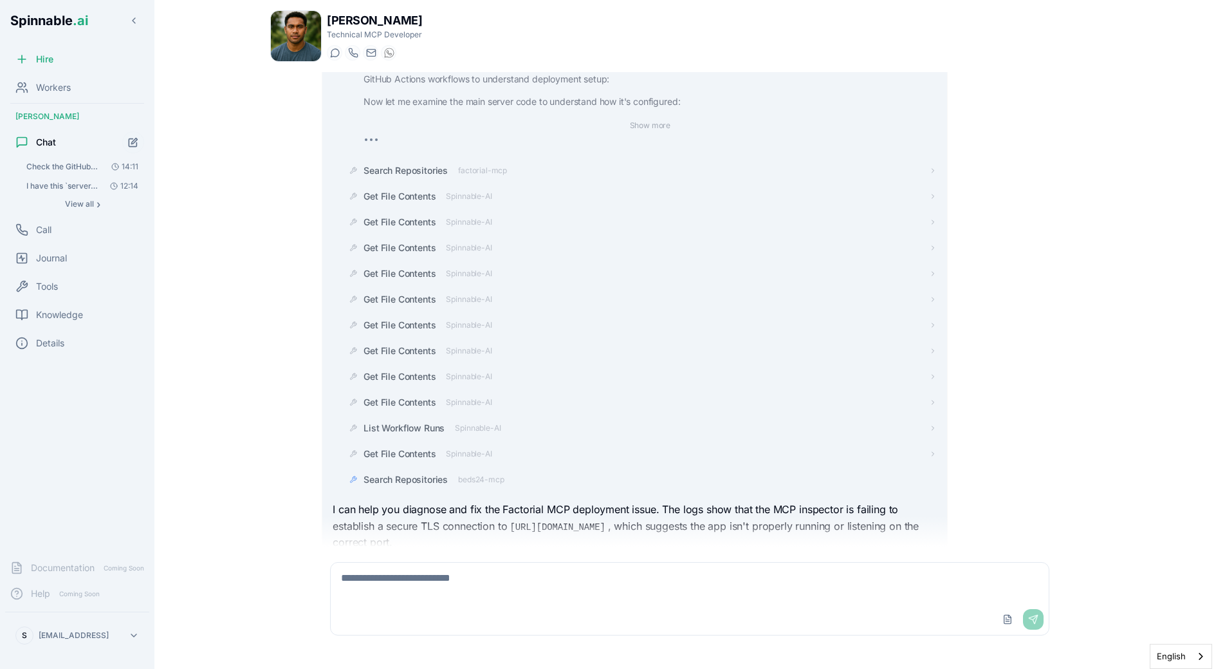
scroll to position [741, 0]
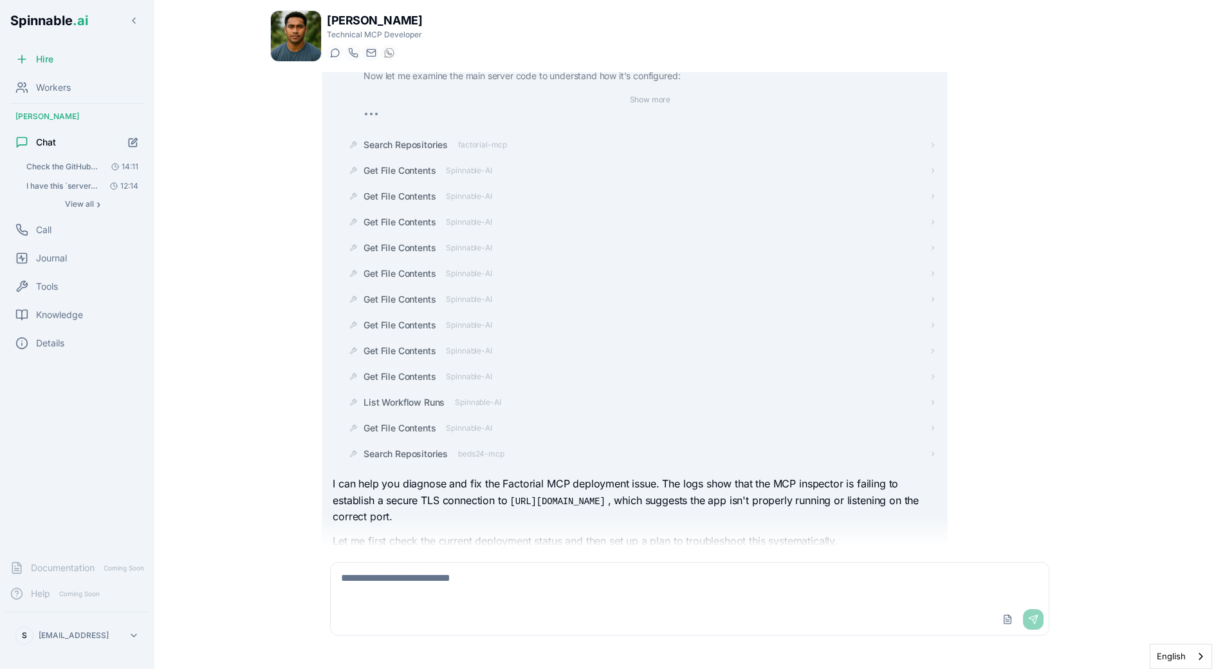
click at [448, 476] on p "I can help you diagnose and fix the Factorial MCP deployment issue. The logs sh…" at bounding box center [635, 501] width 604 height 50
click at [423, 447] on span "Get File Contents" at bounding box center [400, 453] width 72 height 13
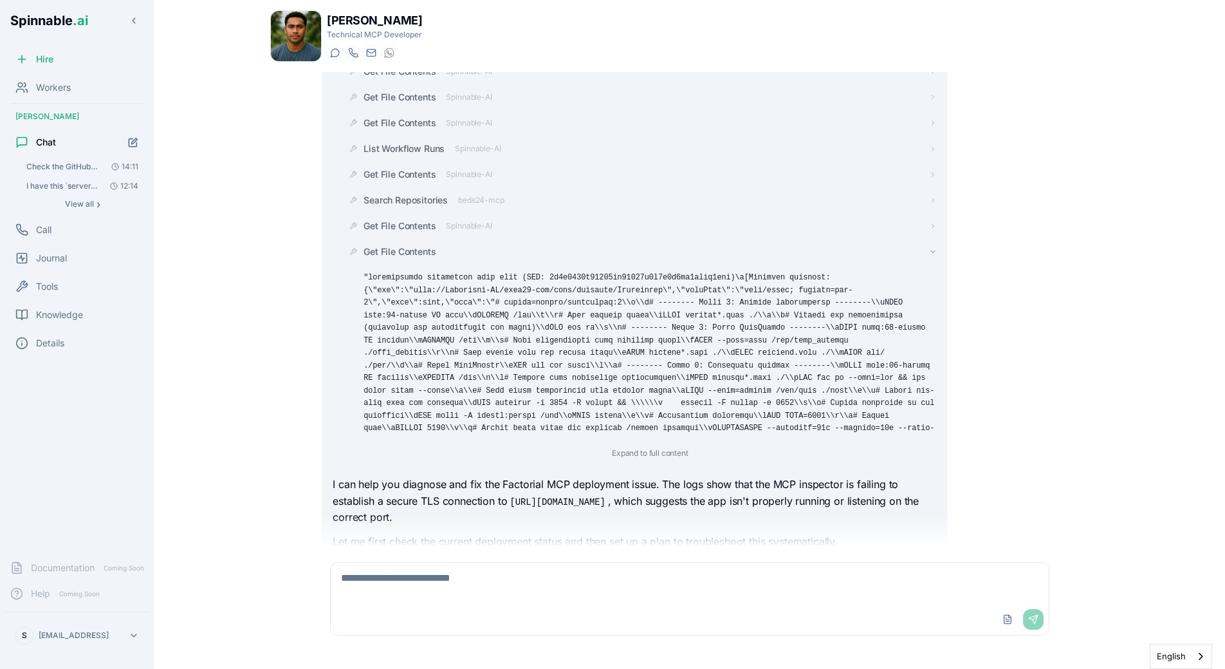
click at [404, 245] on span "Get File Contents" at bounding box center [400, 251] width 72 height 13
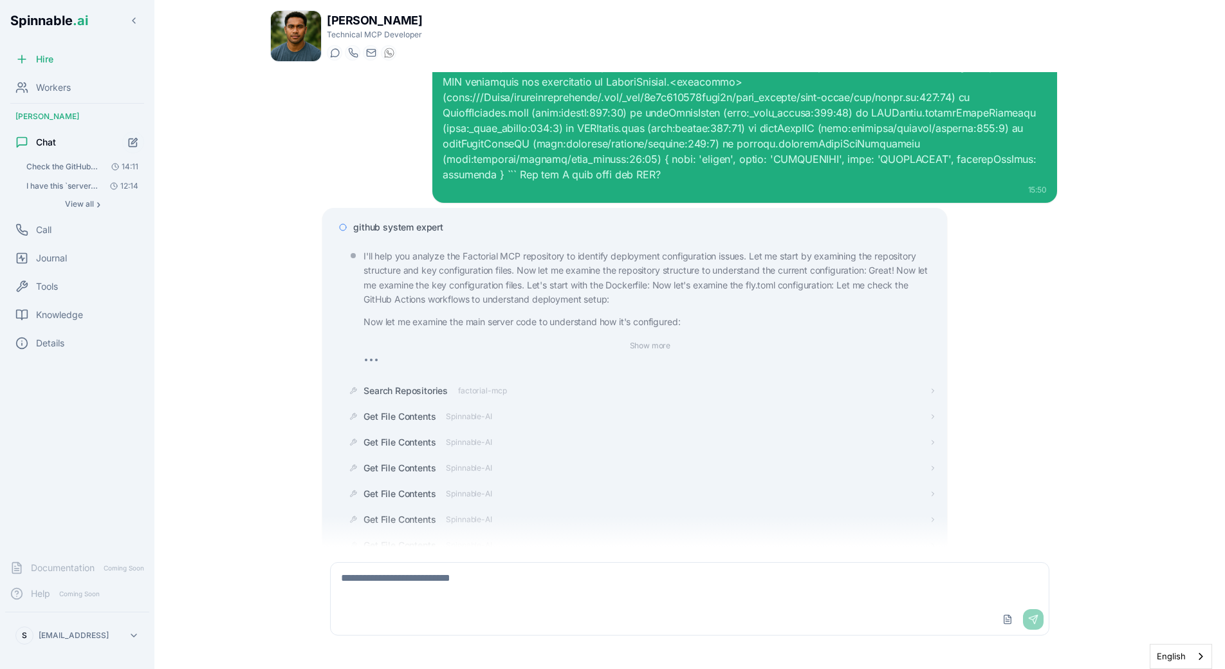
scroll to position [492, 0]
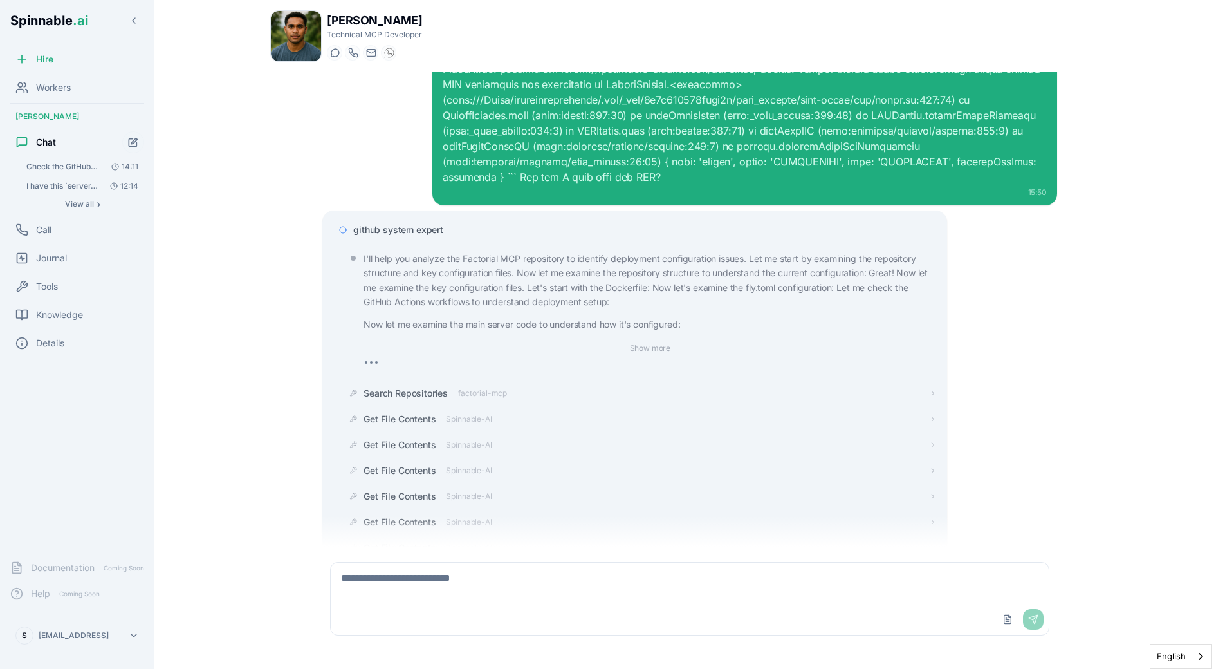
click at [386, 223] on span "github system expert" at bounding box center [398, 229] width 90 height 13
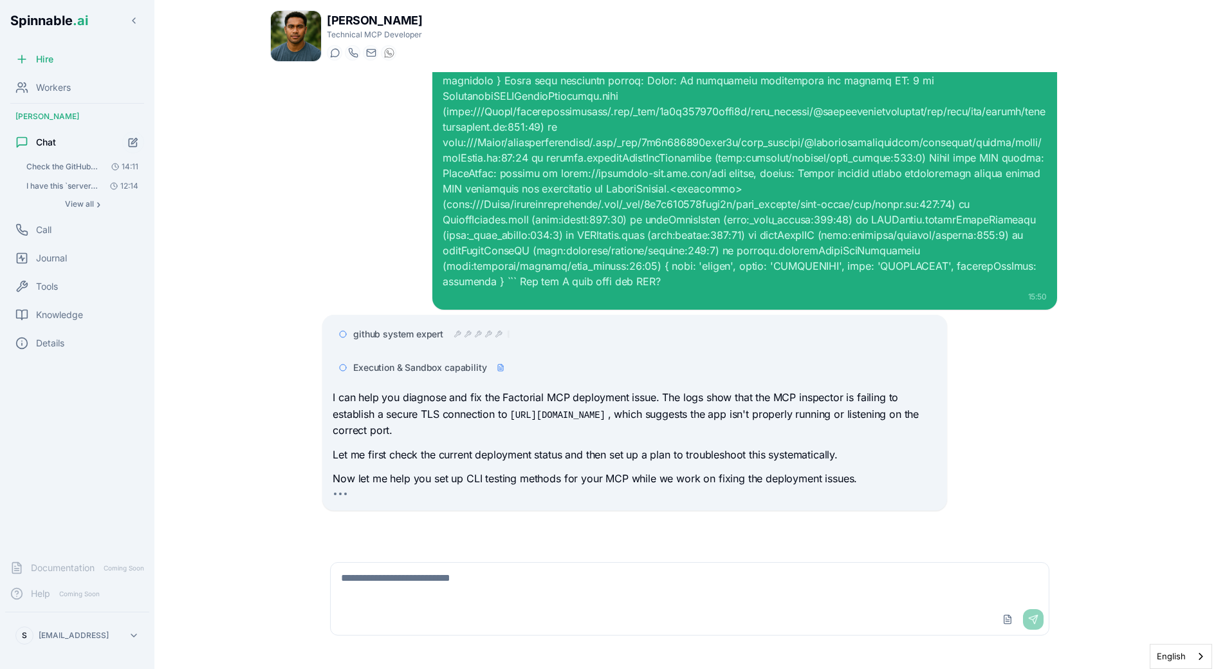
scroll to position [326, 0]
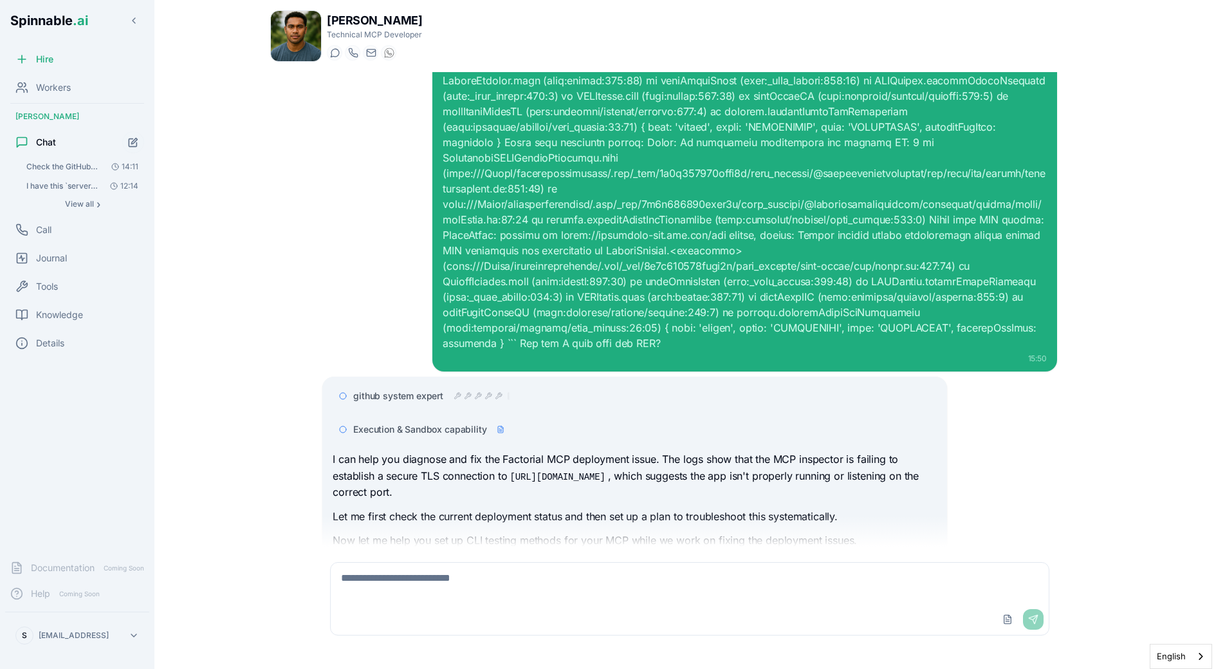
click at [445, 423] on span "Execution & Sandbox capability" at bounding box center [419, 429] width 133 height 13
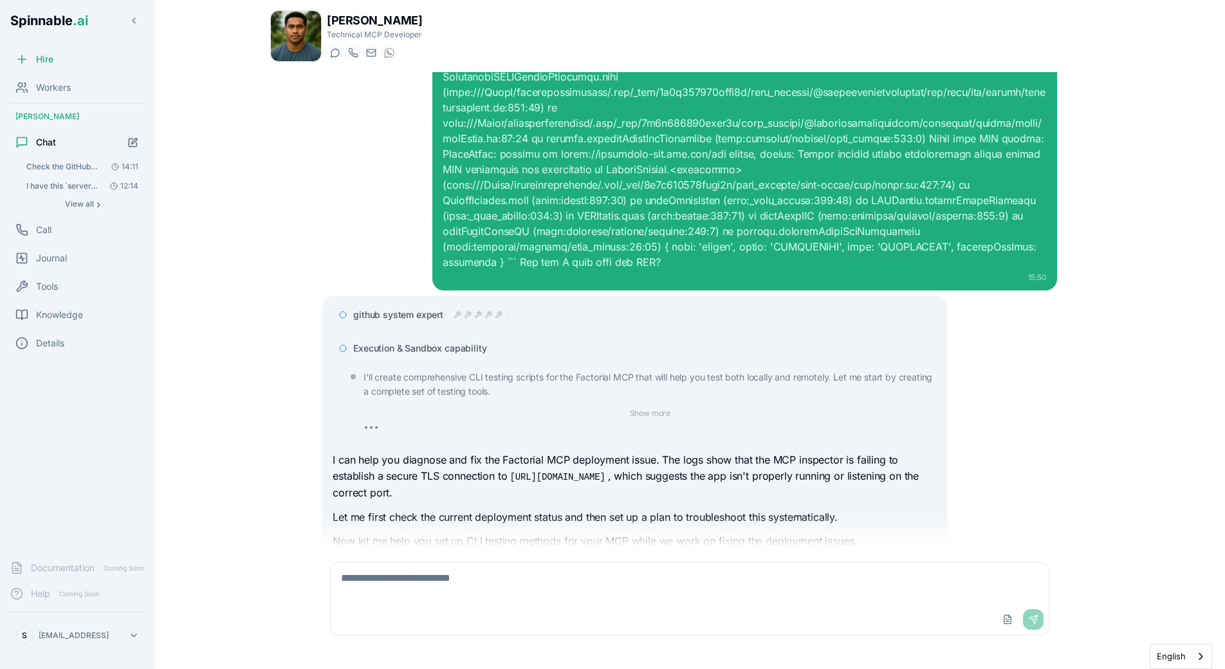
scroll to position [436, 0]
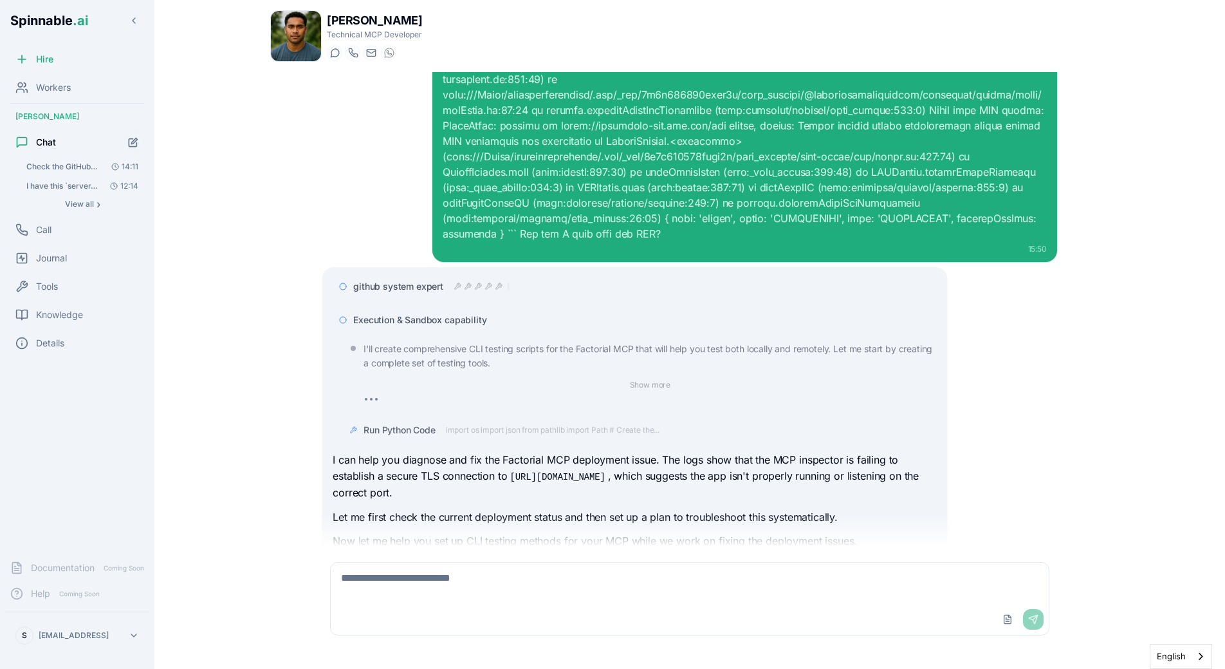
click at [456, 313] on span "Execution & Sandbox capability" at bounding box center [419, 319] width 133 height 13
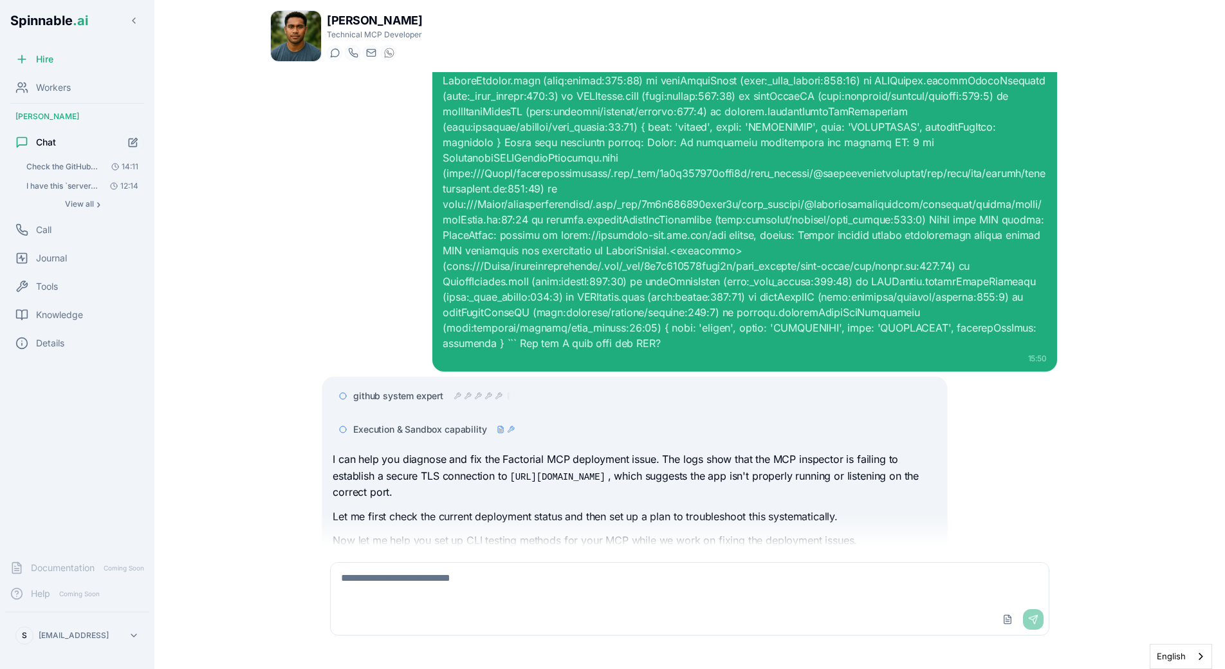
click at [310, 423] on div "15:50 github system expert Execution & Sandbox capability I can help you diagno…" at bounding box center [689, 309] width 839 height 474
click at [405, 508] on p "Let me first check the current deployment status and then set up a plan to trou…" at bounding box center [635, 516] width 604 height 17
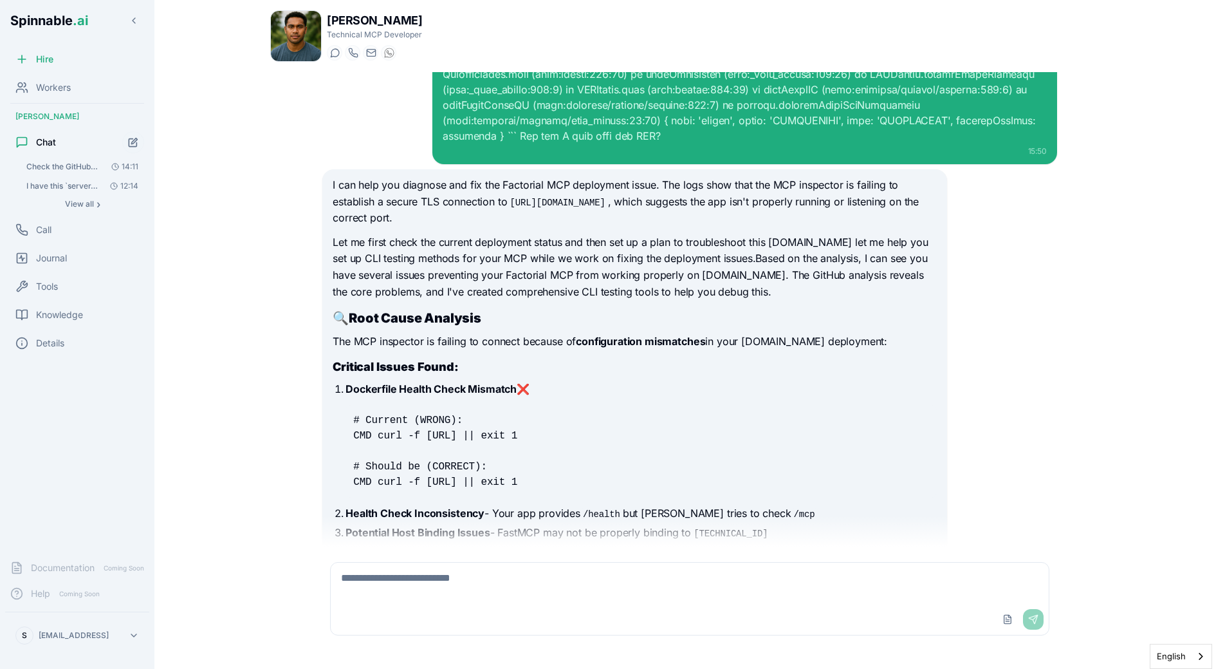
scroll to position [534, 0]
click at [530, 407] on pre "# Current (WRONG): CMD curl -f [URL] || exit 1 # Should be (CORRECT): CMD curl …" at bounding box center [641, 450] width 591 height 93
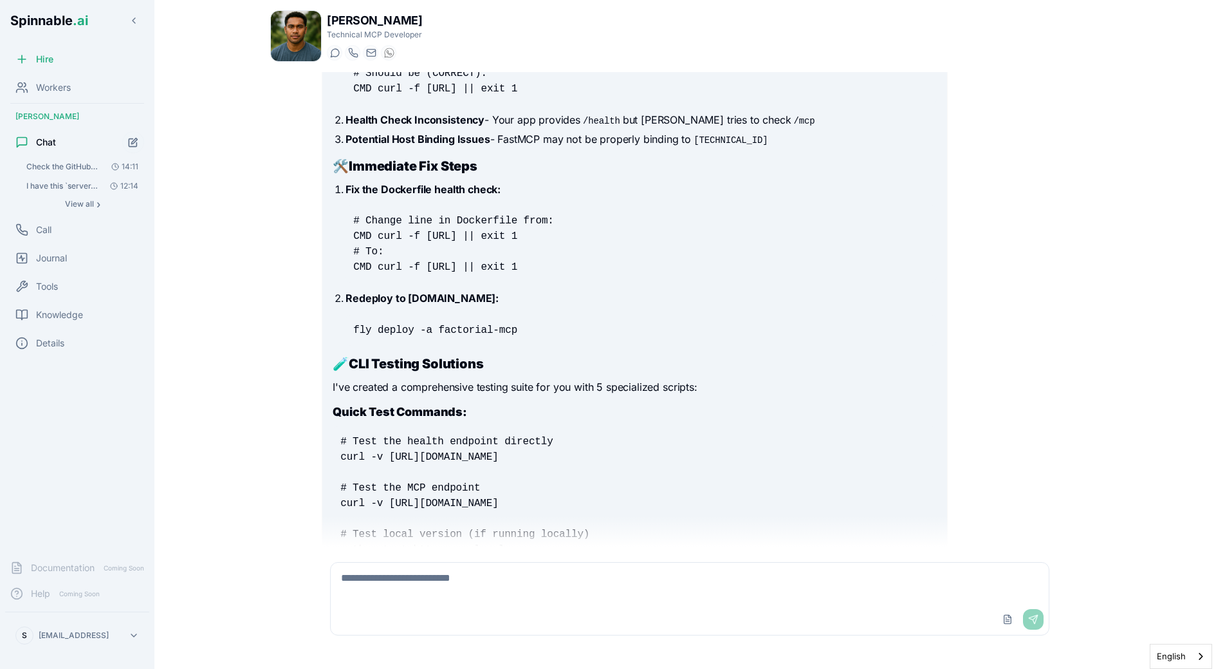
scroll to position [929, 0]
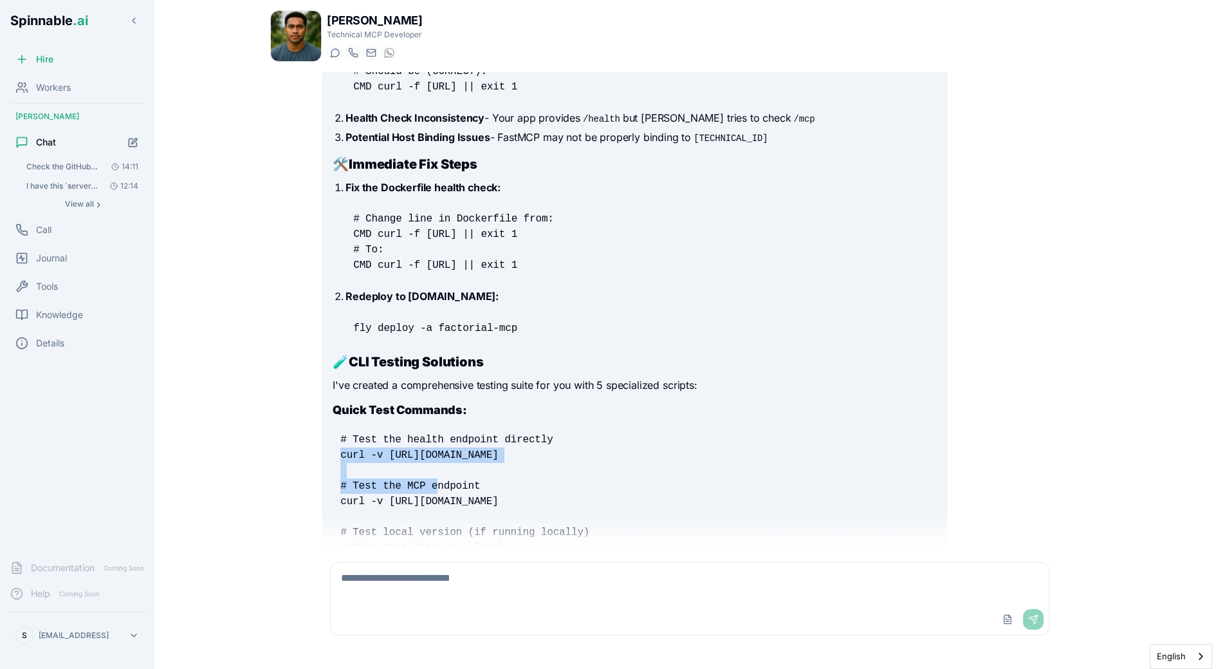
drag, startPoint x: 343, startPoint y: 393, endPoint x: 663, endPoint y: 395, distance: 319.9
click at [663, 424] on pre "# Test the health endpoint directly curl -v [URL][DOMAIN_NAME] # Test the MCP e…" at bounding box center [635, 516] width 604 height 185
copy code "curl -v https://factorial-mcp.fly.dev/health"
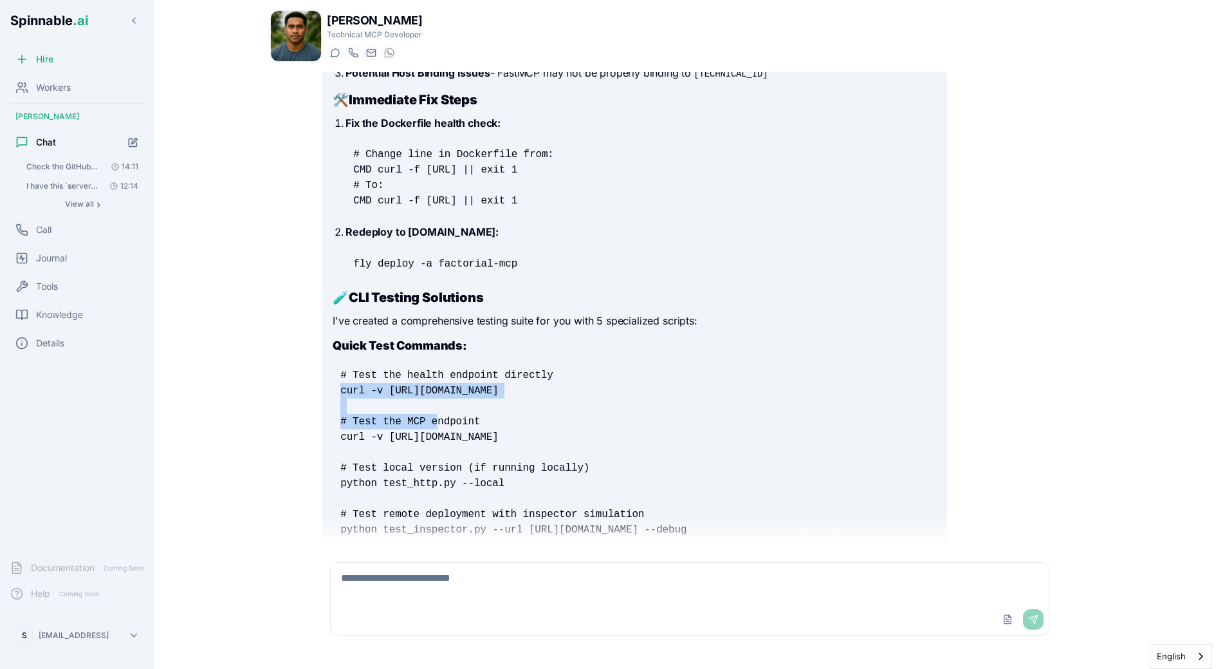
scroll to position [999, 0]
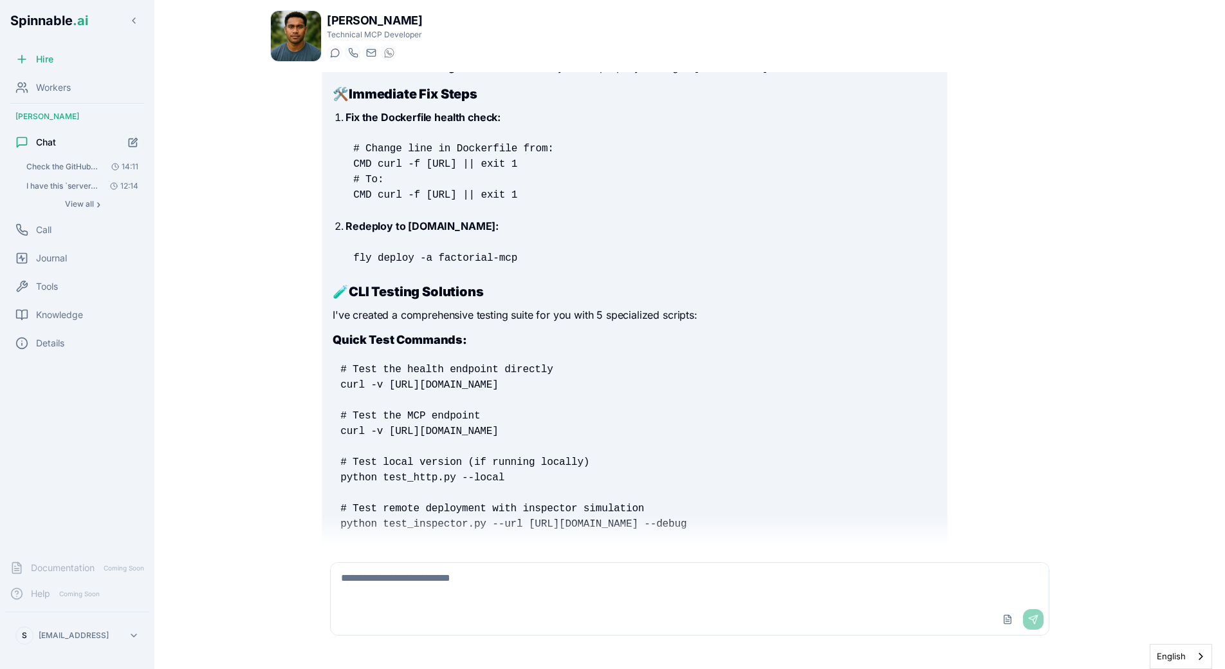
click at [572, 411] on pre "# Test the health endpoint directly curl -v [URL][DOMAIN_NAME] # Test the MCP e…" at bounding box center [635, 446] width 604 height 185
drag, startPoint x: 341, startPoint y: 369, endPoint x: 627, endPoint y: 371, distance: 285.8
click at [627, 371] on pre "# Test the health endpoint directly curl -v [URL][DOMAIN_NAME] # Test the MCP e…" at bounding box center [635, 446] width 604 height 185
copy code "curl -v https://factorial-mcp.fly.dev/mcp"
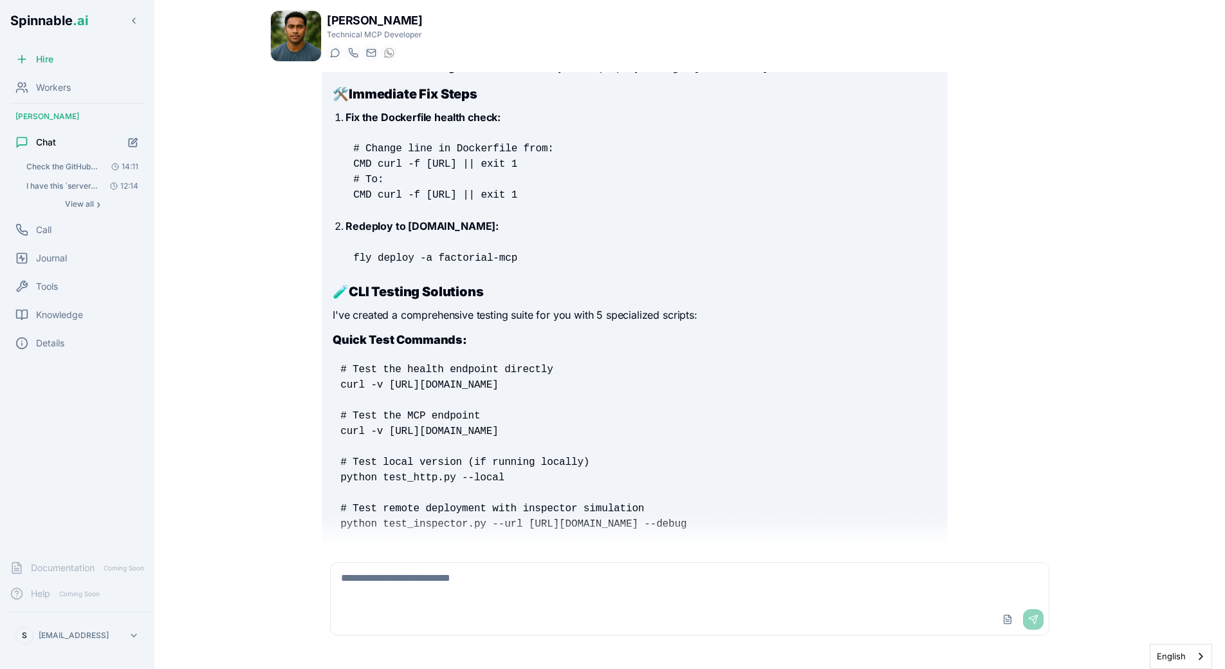
click at [482, 573] on textarea at bounding box center [690, 582] width 718 height 41
paste textarea "**********"
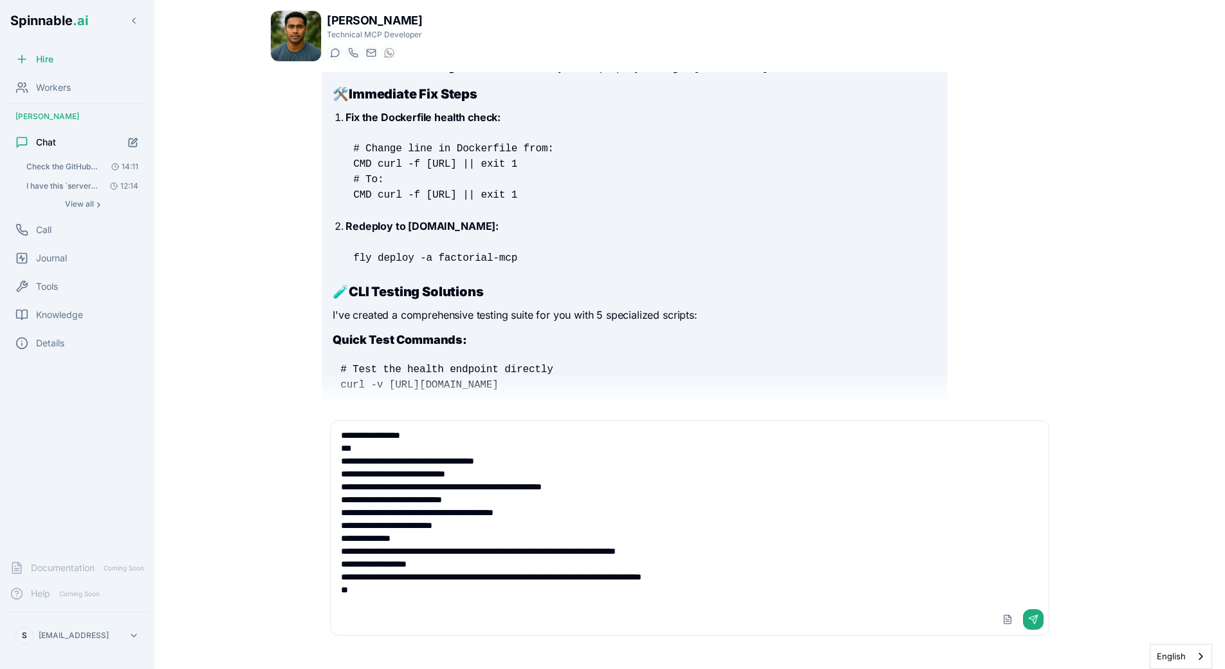
type textarea "**********"
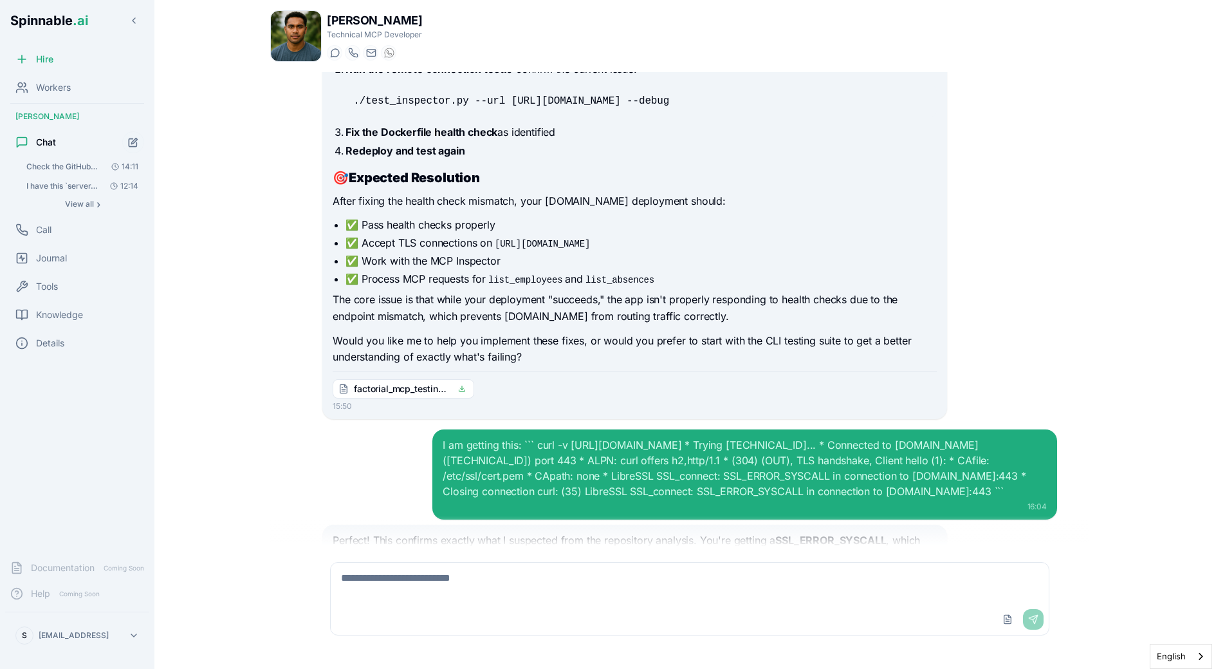
scroll to position [1610, 0]
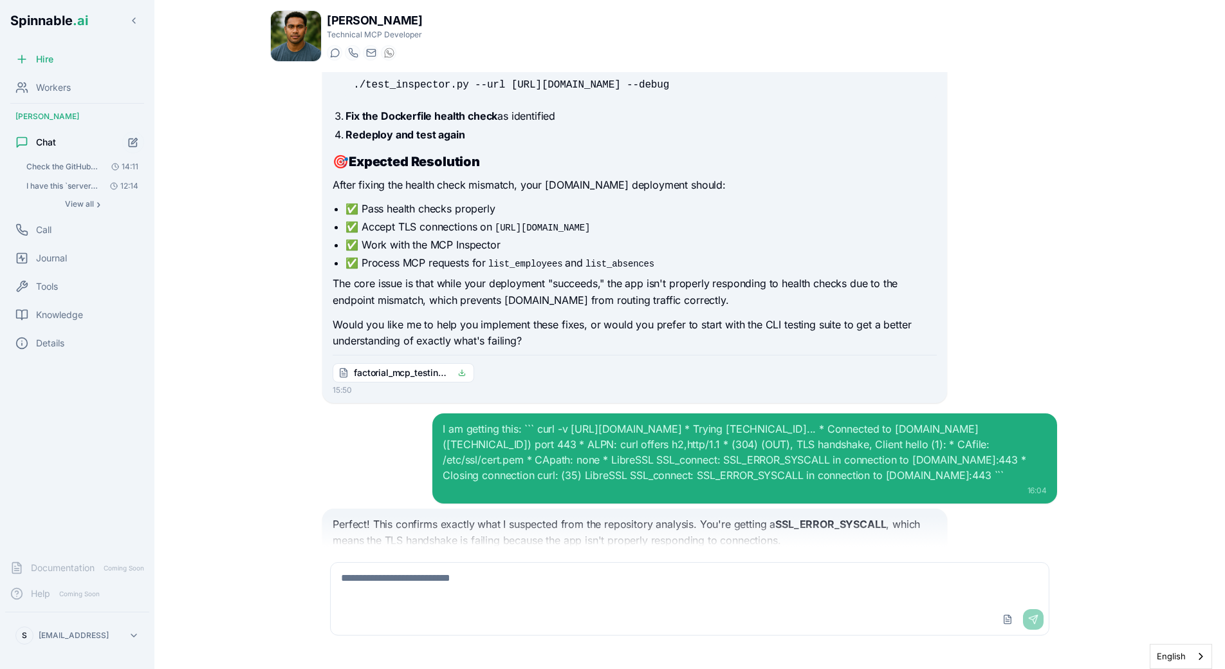
click at [566, 343] on div "15:50 I can help you diagnose and fix the Factorial MCP deployment issue. The l…" at bounding box center [690, 309] width 756 height 474
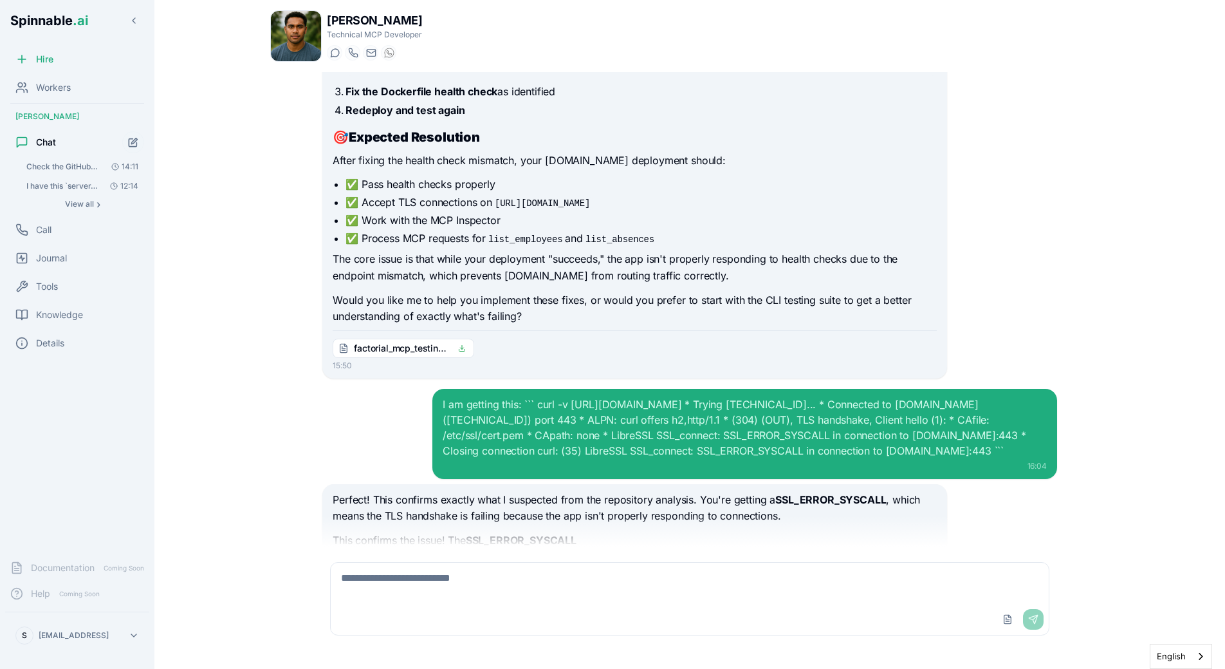
click at [461, 591] on textarea at bounding box center [690, 582] width 718 height 41
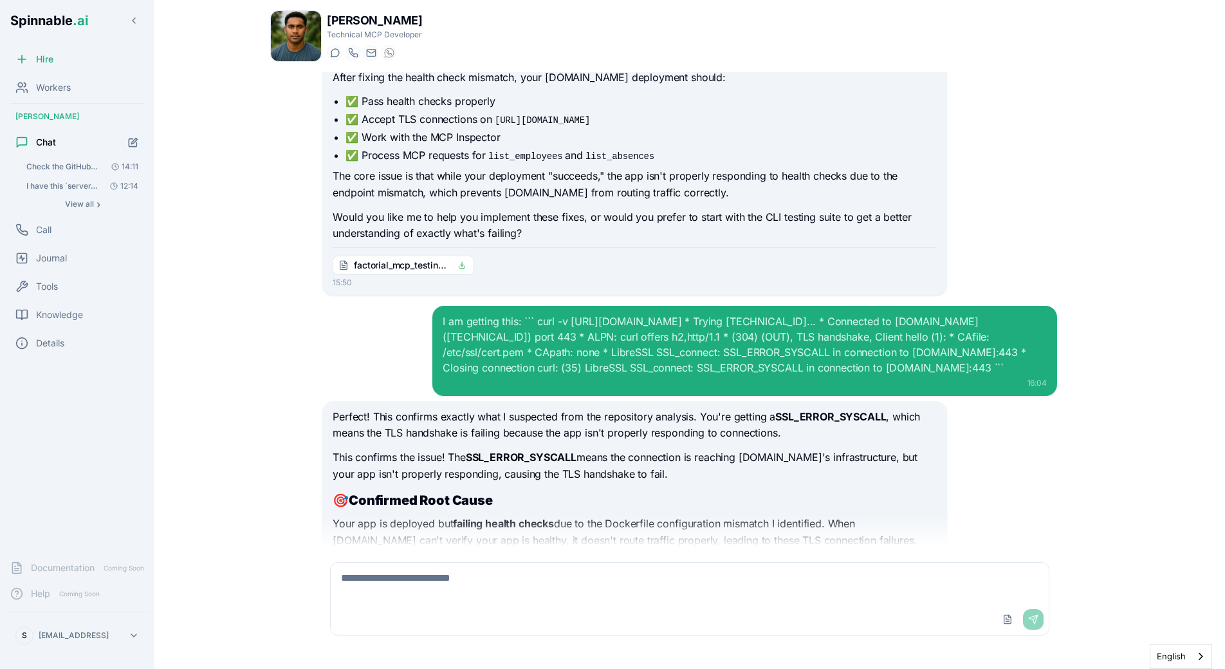
scroll to position [1767, 0]
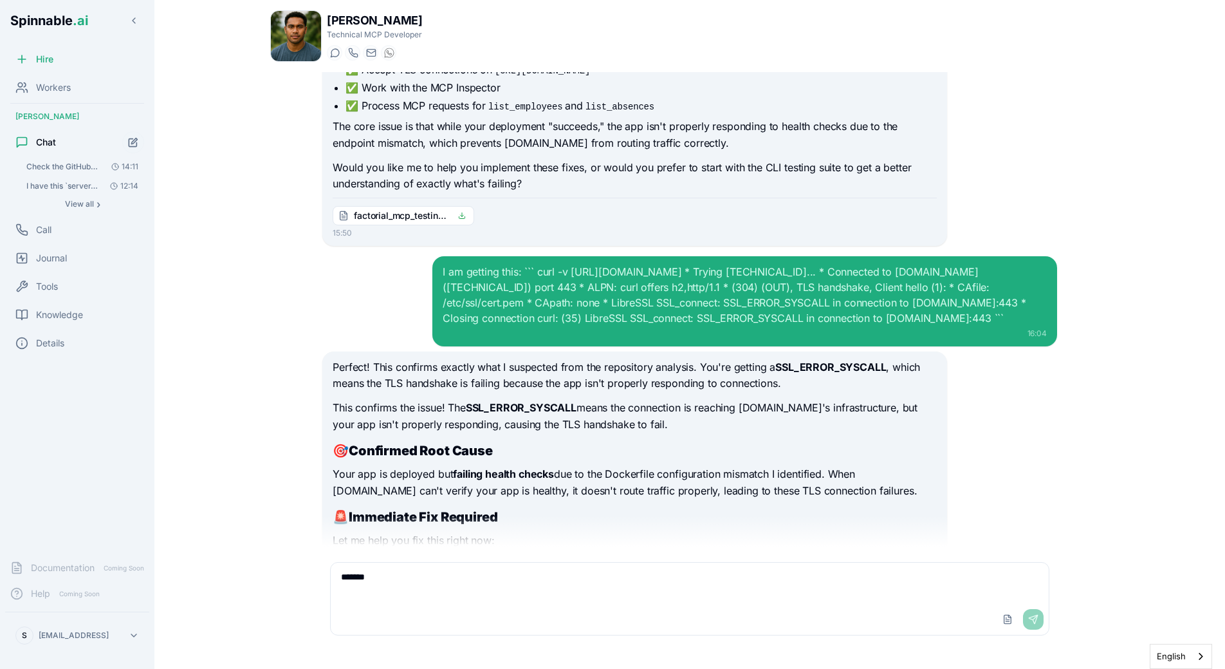
type textarea "*******"
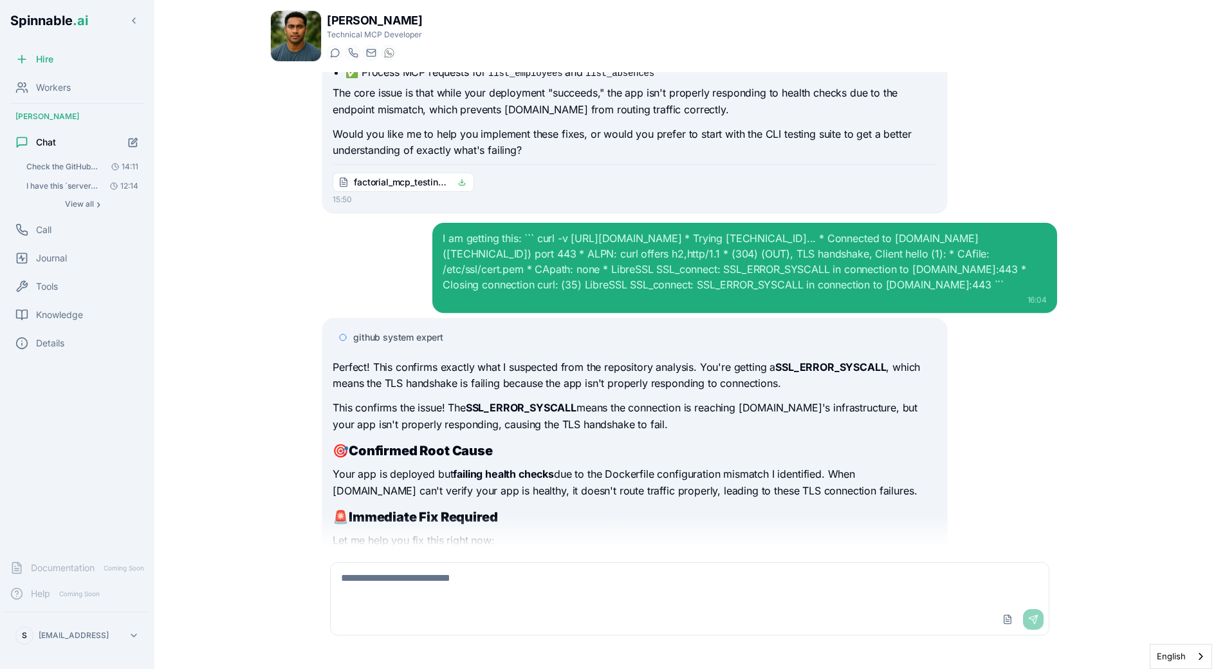
click at [594, 466] on p "Your app is deployed but failing health checks due to the Dockerfile configurat…" at bounding box center [635, 482] width 604 height 33
click at [411, 326] on div "github system expert" at bounding box center [635, 337] width 604 height 23
click at [411, 331] on span "github system expert" at bounding box center [398, 337] width 90 height 13
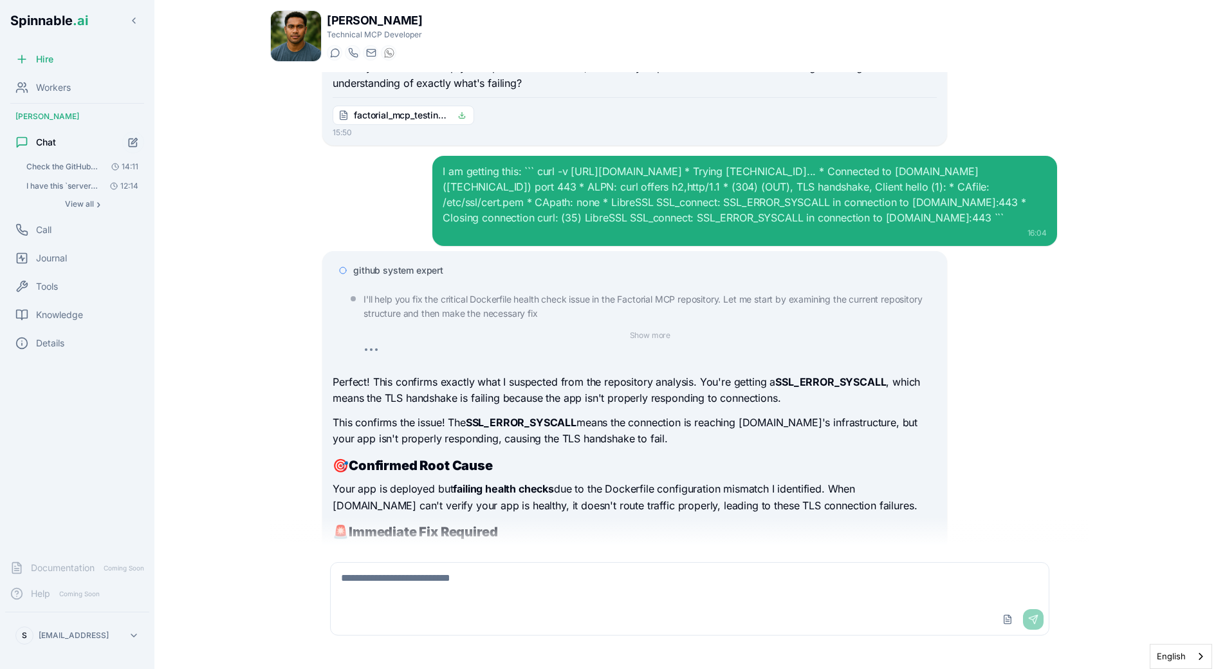
scroll to position [1882, 0]
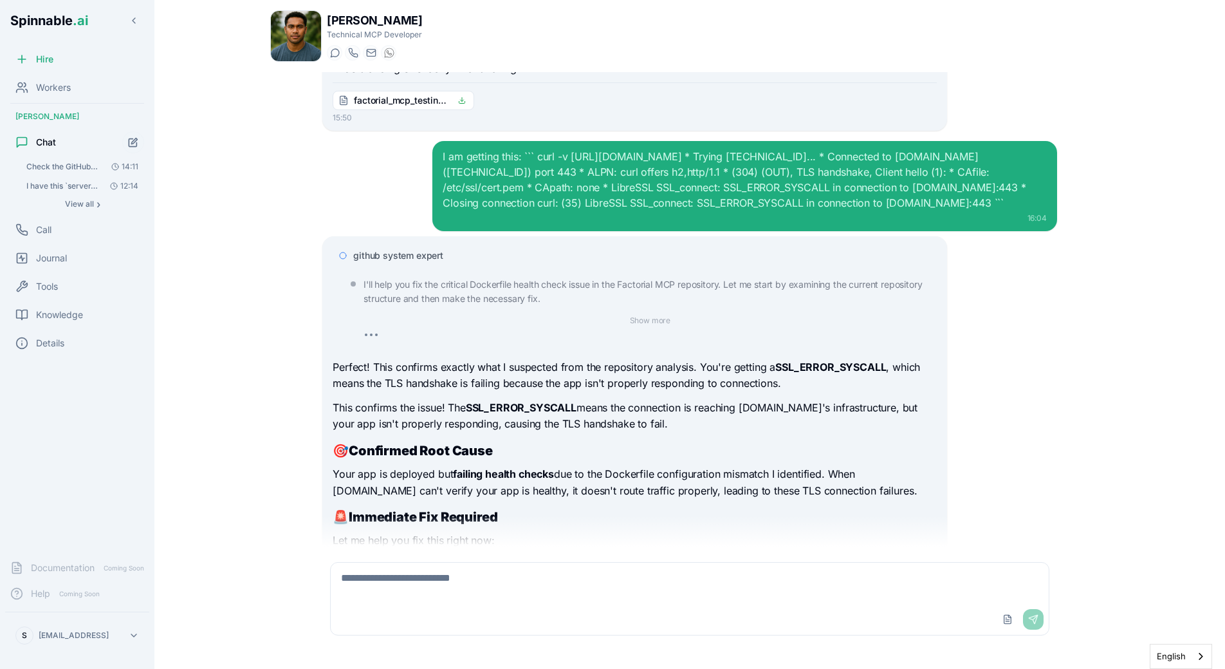
click at [423, 249] on span "github system expert" at bounding box center [398, 255] width 90 height 13
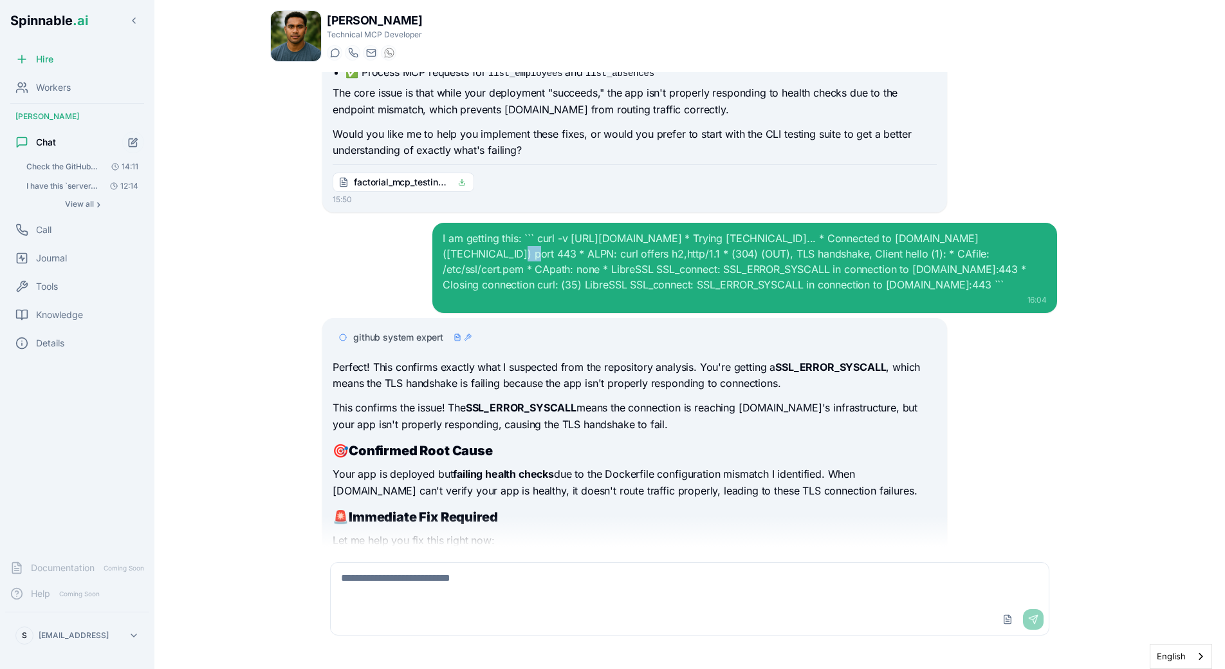
click at [423, 223] on div "I am getting this: ``` curl -v https://factorial-mcp.fly.dev/mcp * Trying 149.2…" at bounding box center [689, 268] width 735 height 90
click at [405, 331] on span "github system expert" at bounding box center [398, 337] width 90 height 13
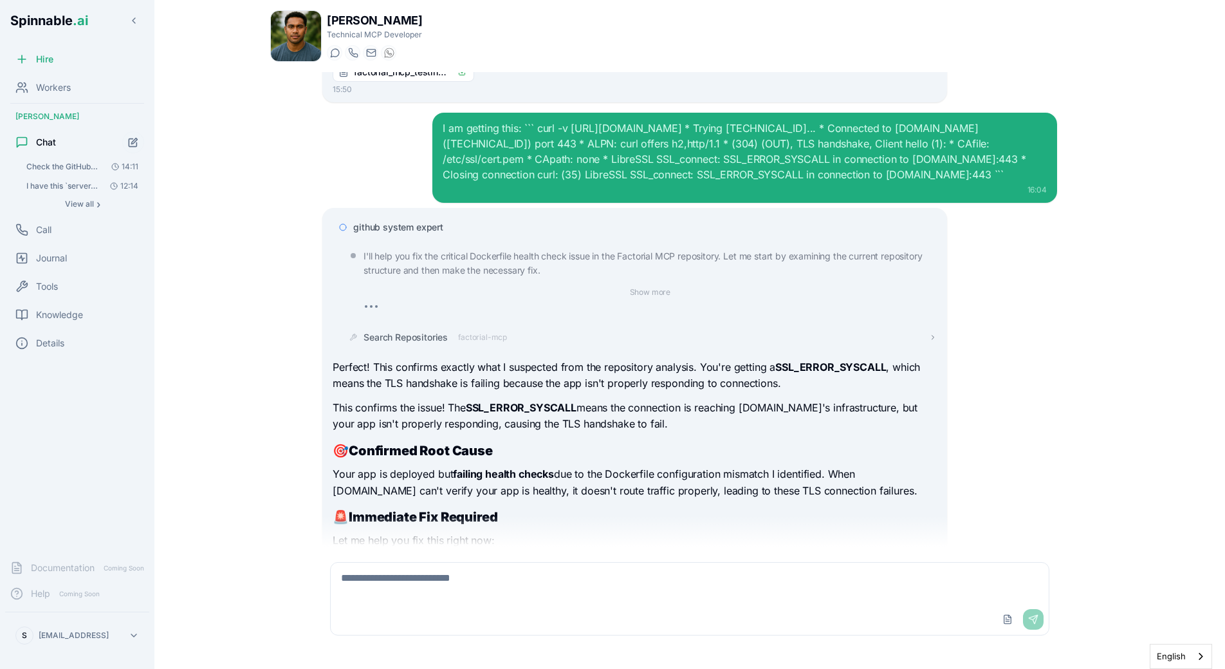
click at [478, 332] on span "factorial-mcp" at bounding box center [482, 337] width 49 height 10
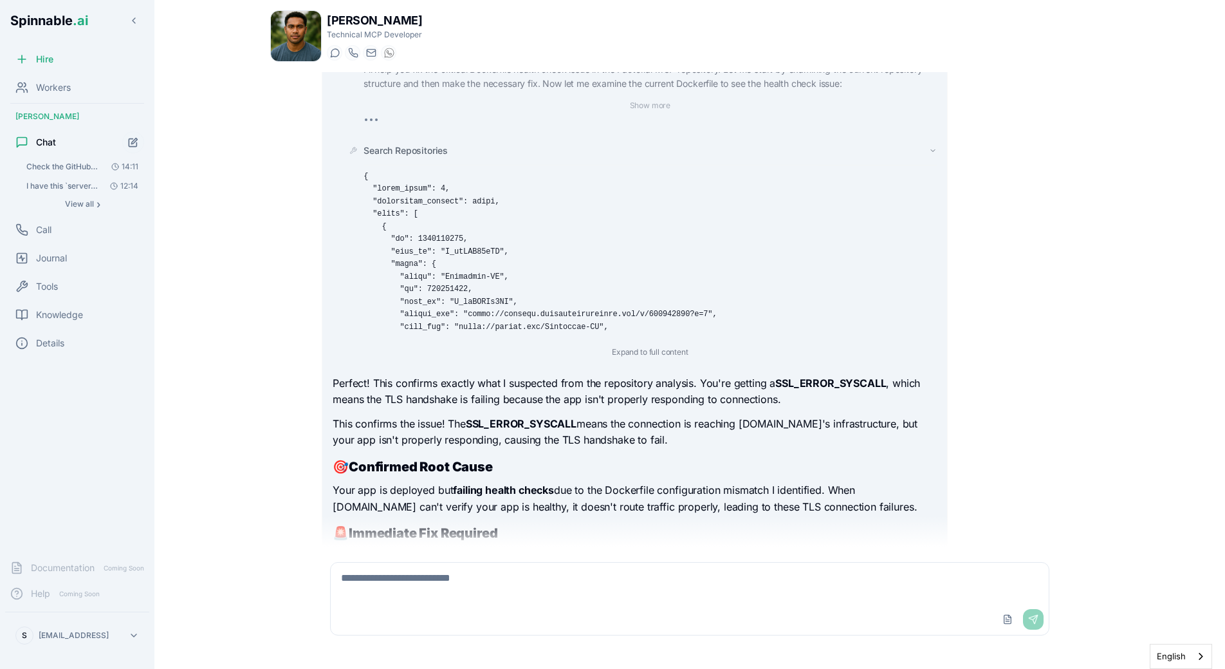
click at [445, 144] on span "Search Repositories" at bounding box center [406, 150] width 84 height 13
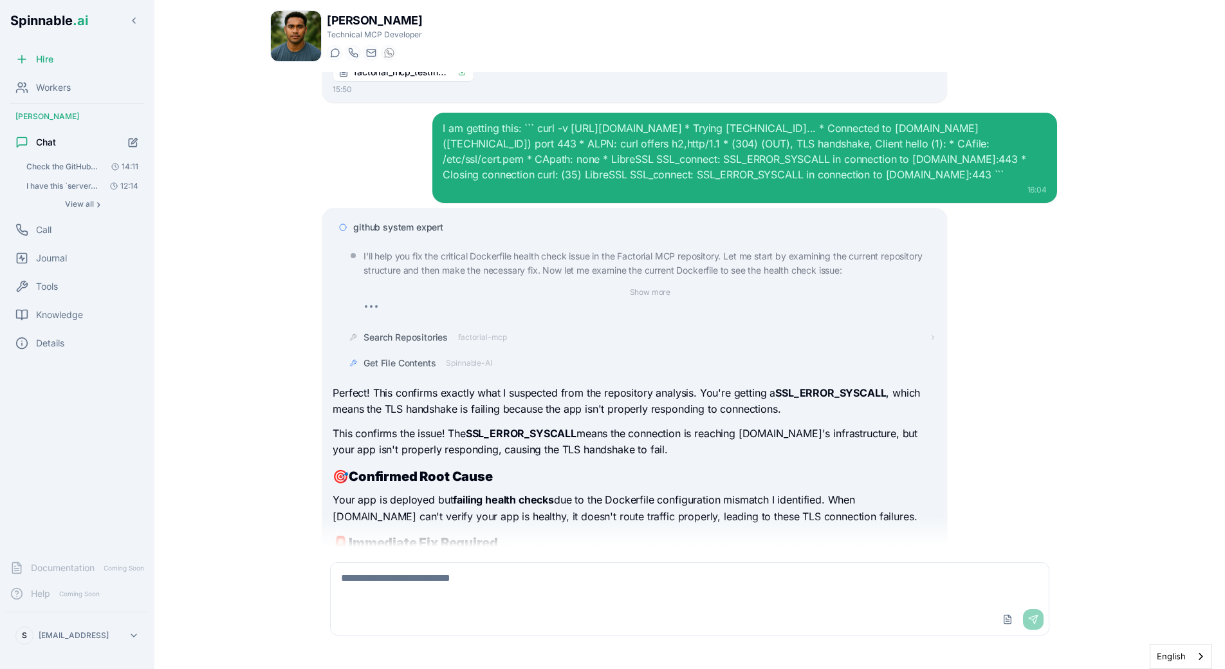
scroll to position [1936, 0]
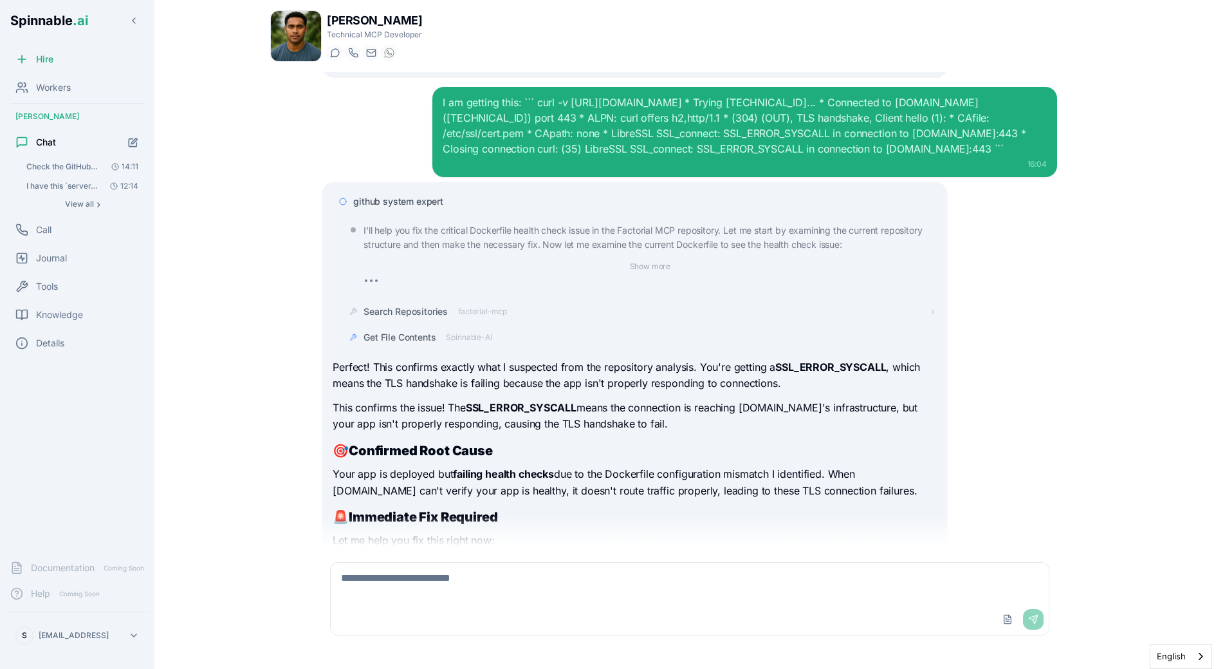
click at [471, 331] on div "Get File Contents Spinnable-AI" at bounding box center [428, 337] width 128 height 13
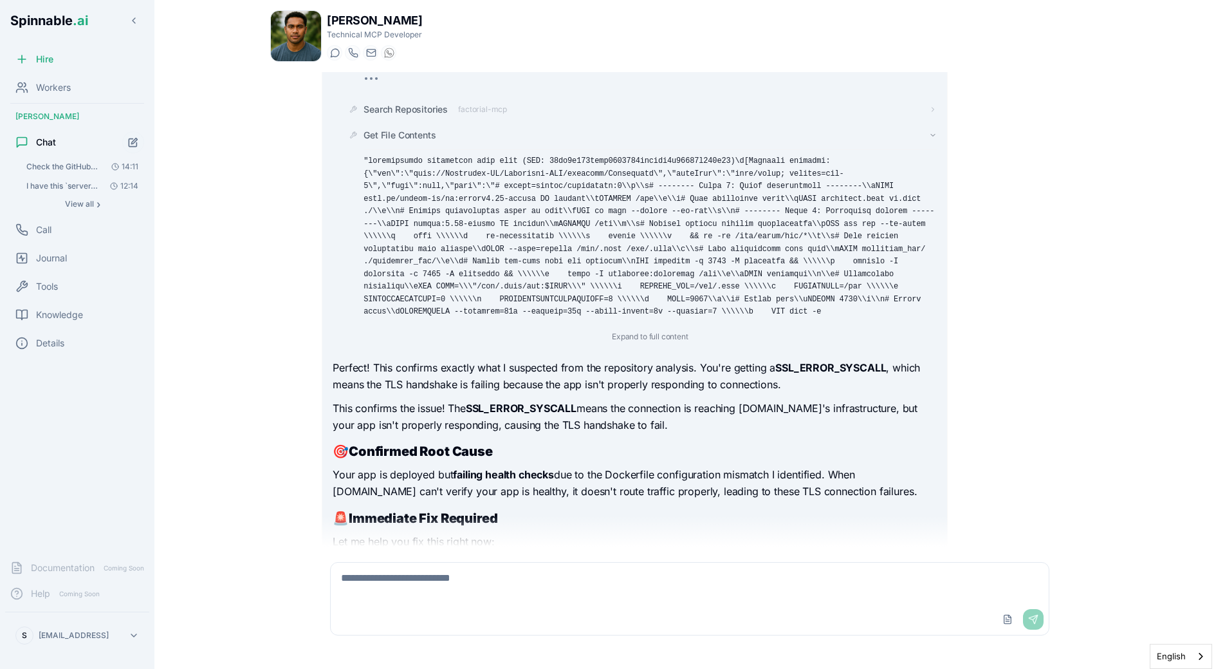
click at [413, 129] on span "Get File Contents" at bounding box center [400, 135] width 72 height 13
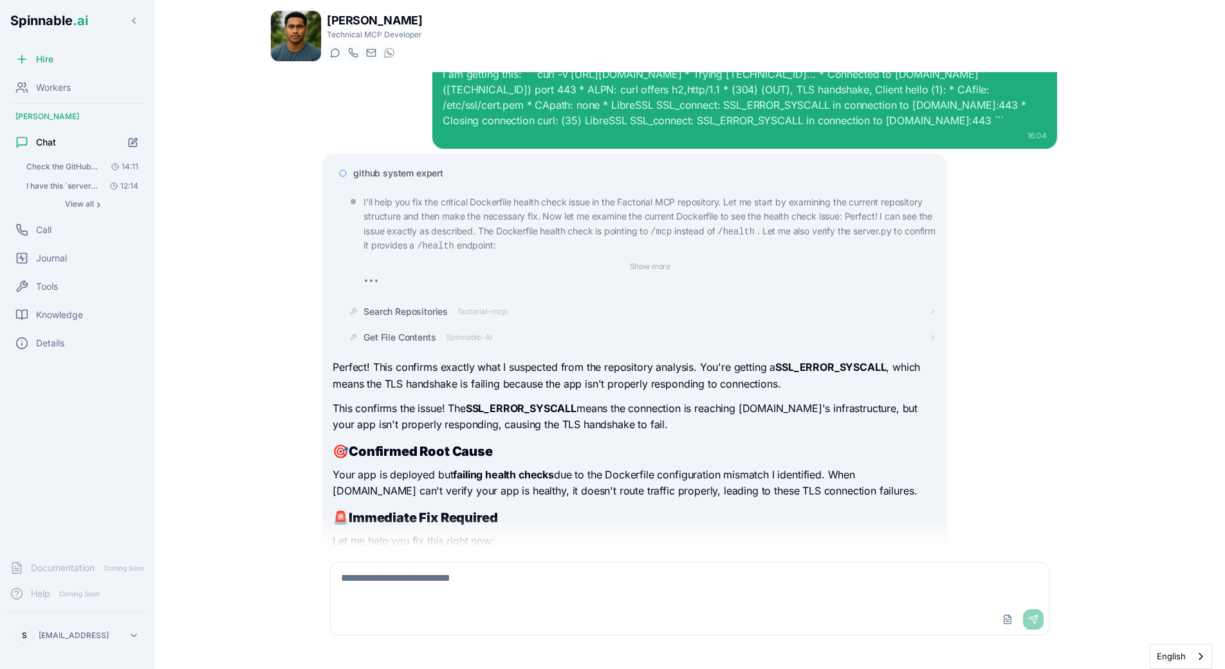
scroll to position [1990, 0]
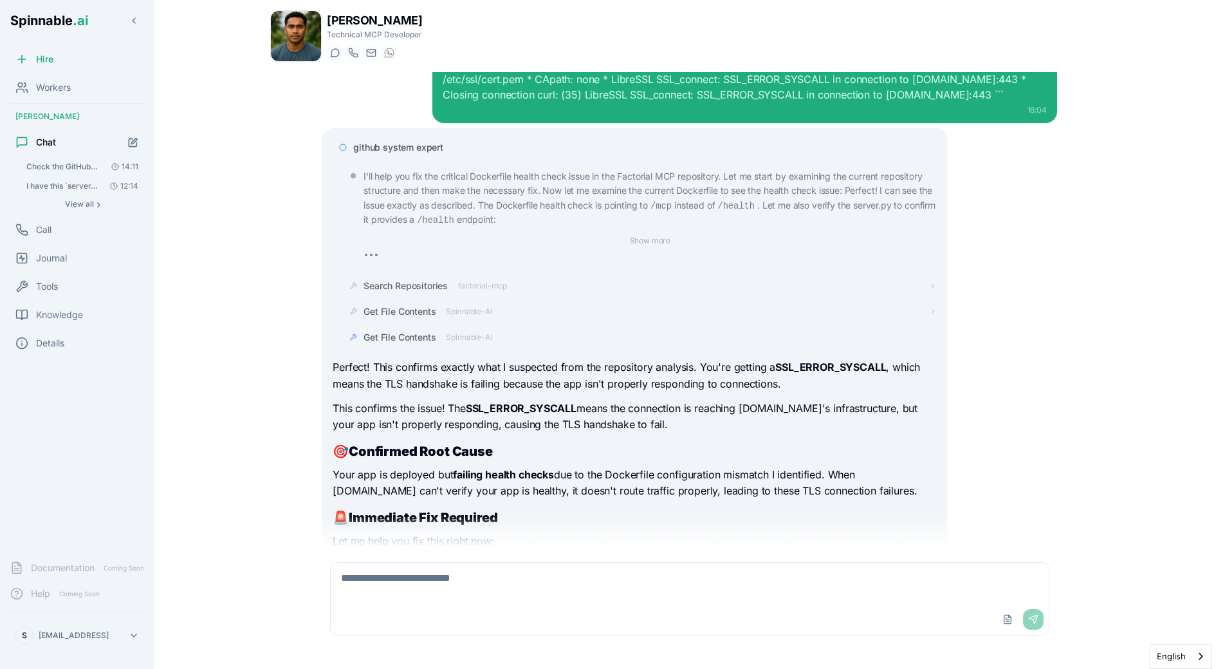
click at [952, 329] on div "github system expert I'll help you fix the critical Dockerfile health check iss…" at bounding box center [689, 350] width 735 height 445
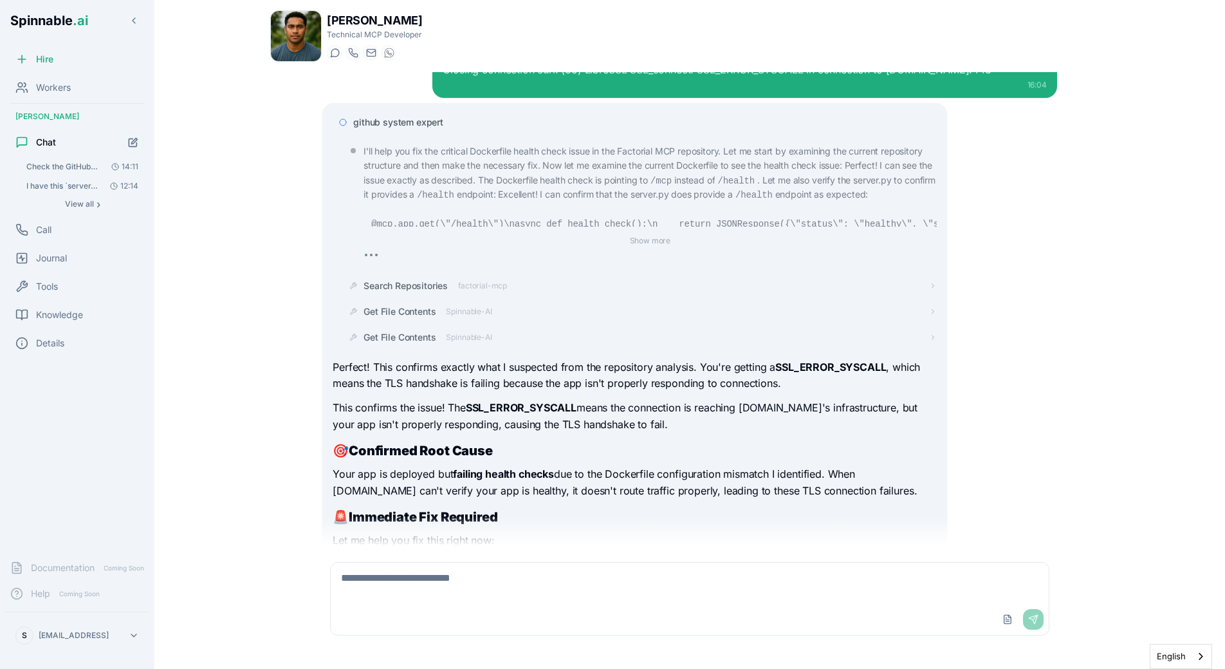
scroll to position [2041, 0]
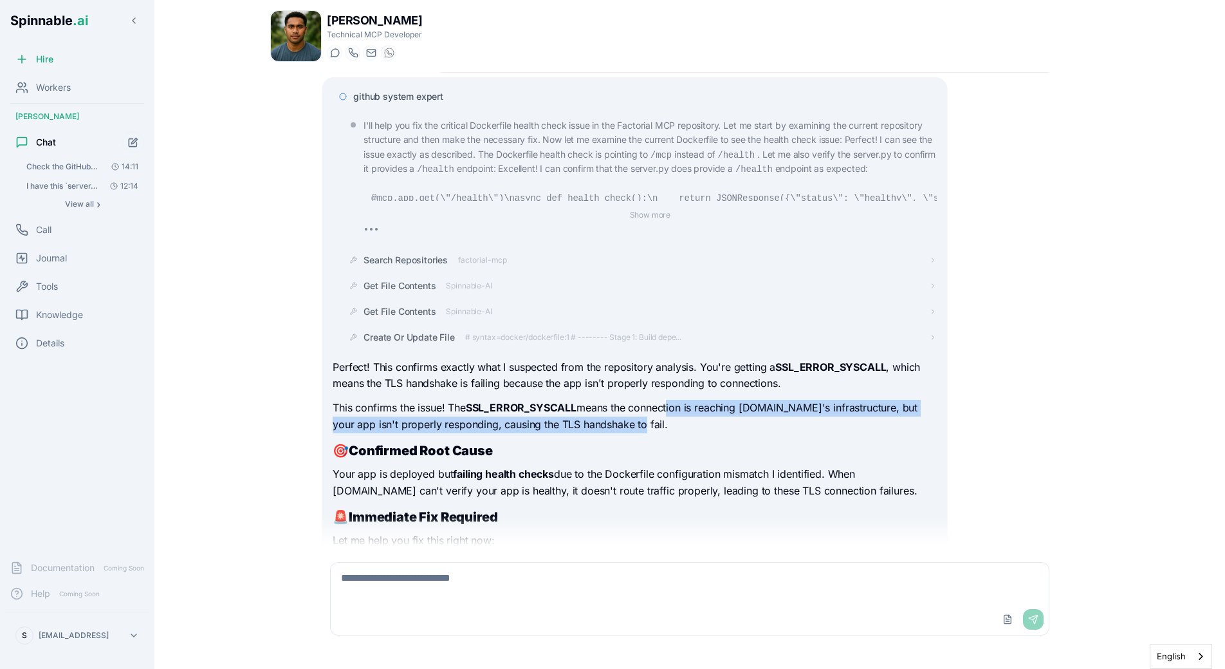
click at [669, 400] on p "This confirms the issue! The SSL_ERROR_SYSCALL means the connection is reaching…" at bounding box center [635, 416] width 604 height 33
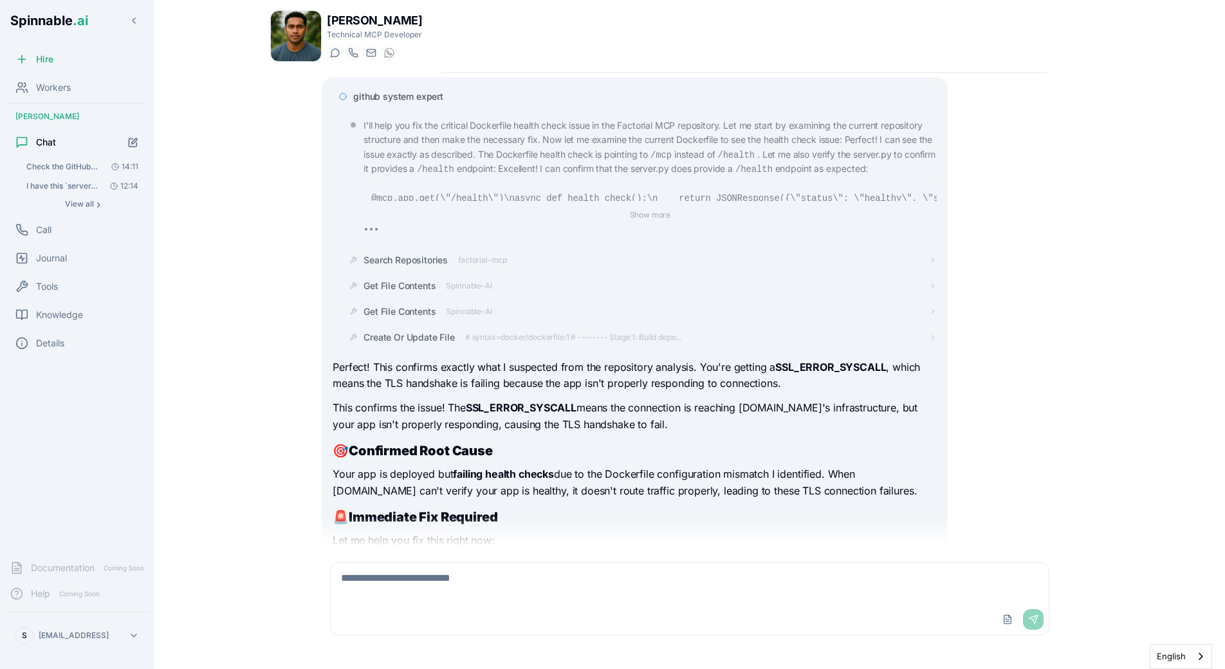
click at [581, 400] on p "This confirms the issue! The SSL_ERROR_SYSCALL means the connection is reaching…" at bounding box center [635, 416] width 604 height 33
click at [487, 331] on div "Create Or Update File # syntax=docker/dockerfile:1 # -------- Stage 1: Build de…" at bounding box center [523, 337] width 318 height 13
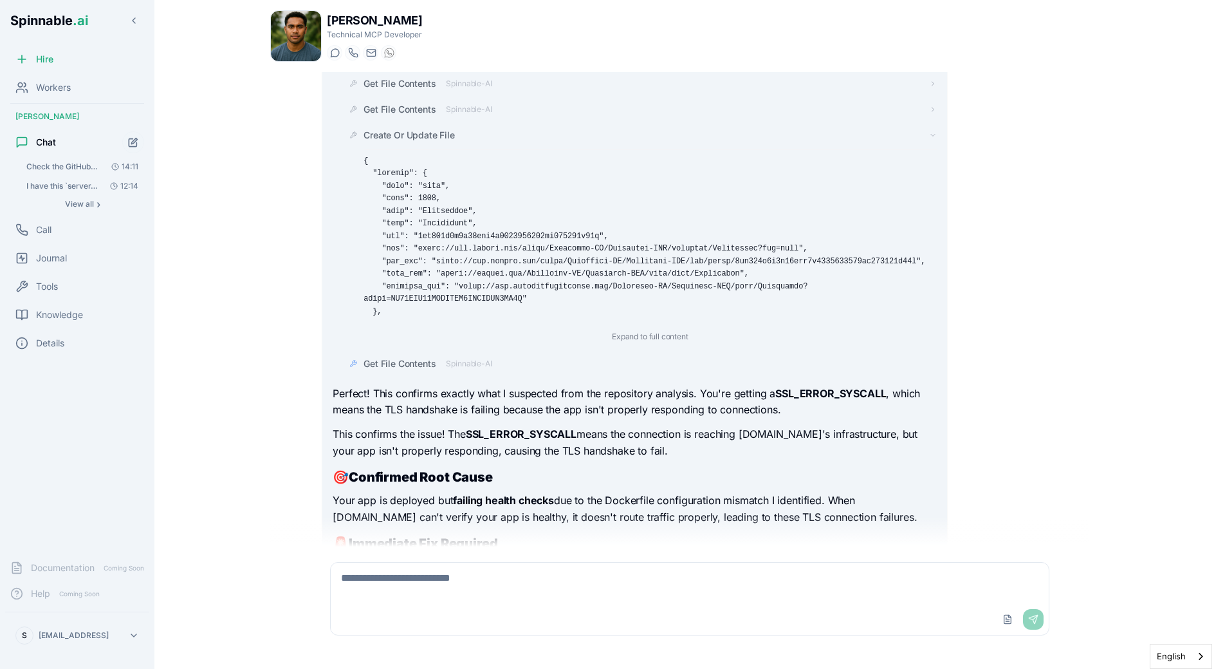
scroll to position [2269, 0]
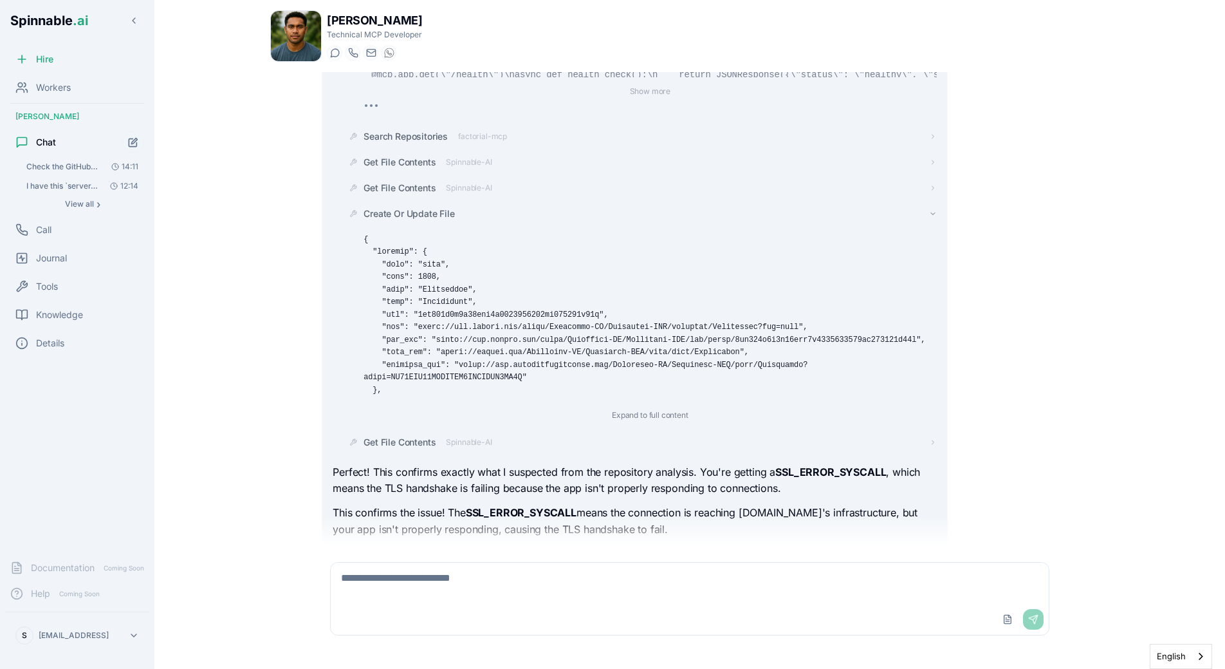
click at [417, 207] on span "Create Or Update File" at bounding box center [409, 213] width 91 height 13
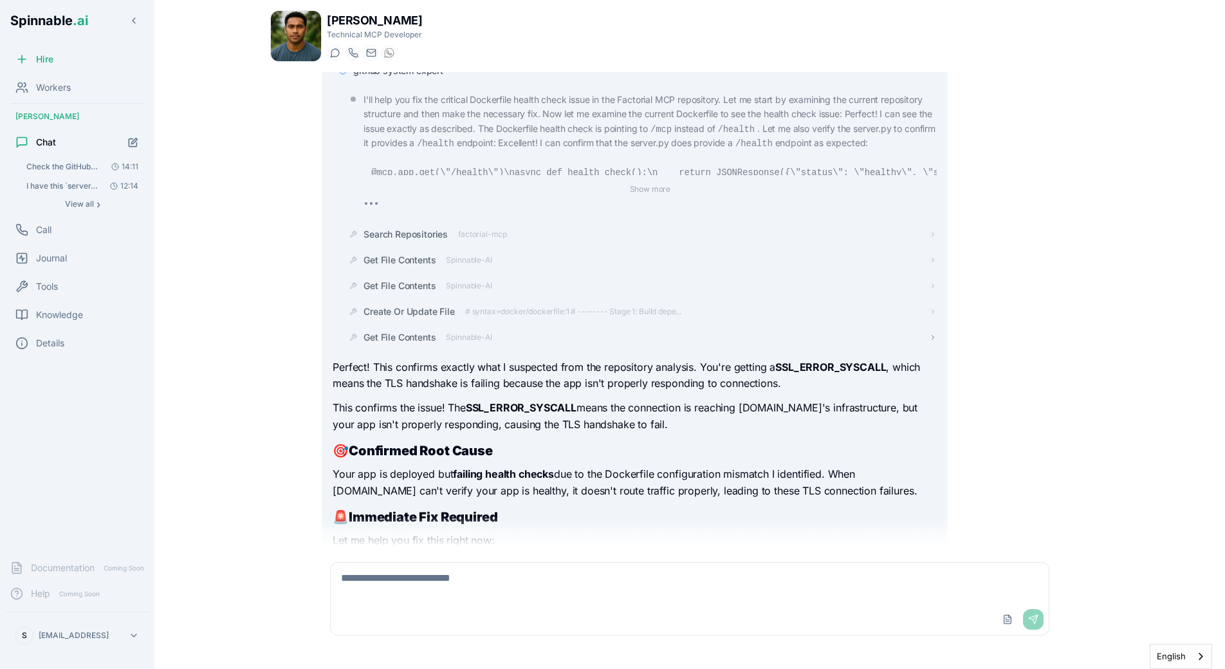
click at [458, 332] on span "Spinnable-AI" at bounding box center [469, 337] width 46 height 10
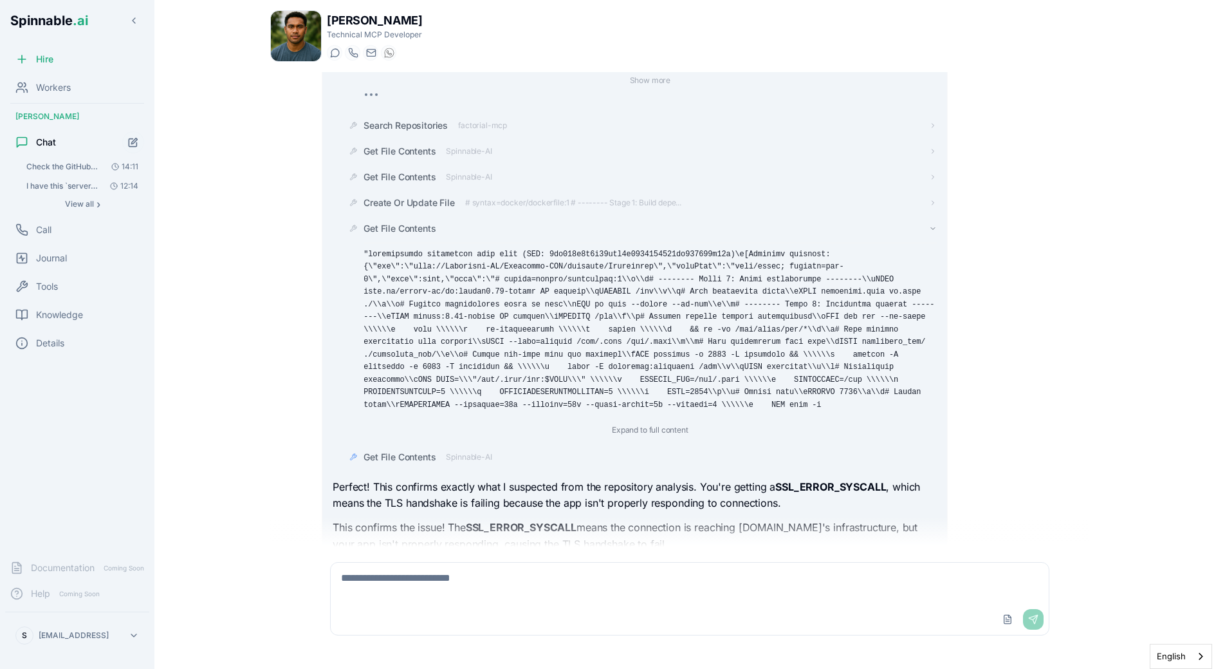
click at [427, 222] on span "Get File Contents" at bounding box center [400, 228] width 72 height 13
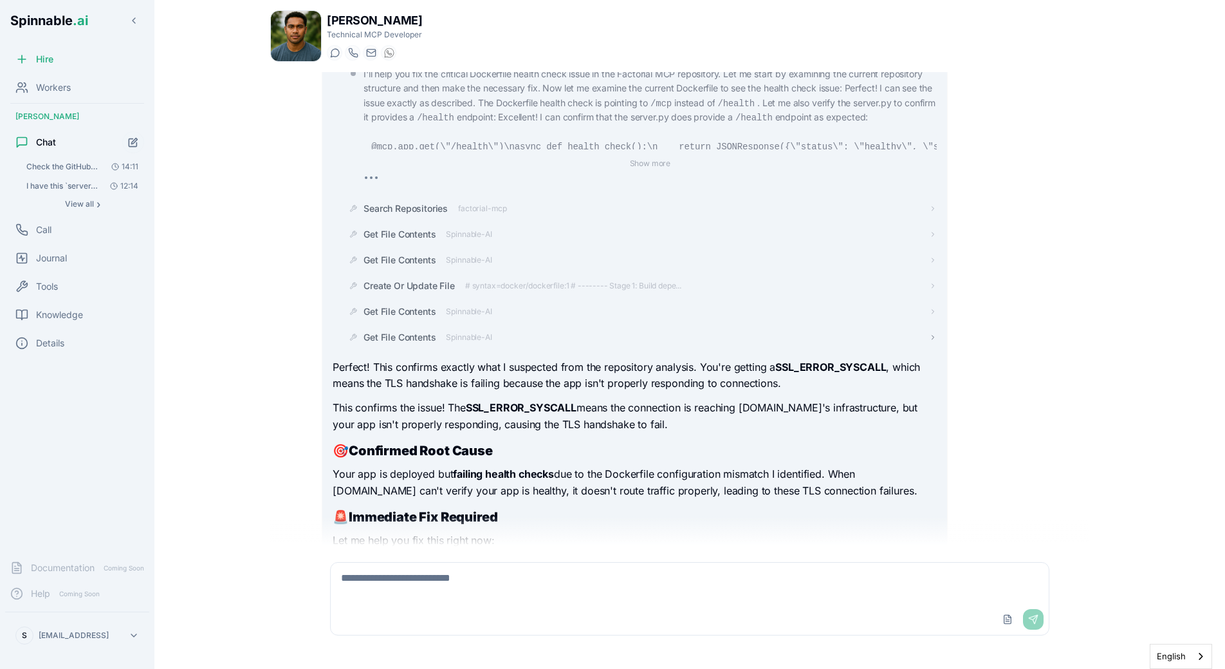
click at [446, 331] on div "Get File Contents Spinnable-AI" at bounding box center [428, 337] width 128 height 13
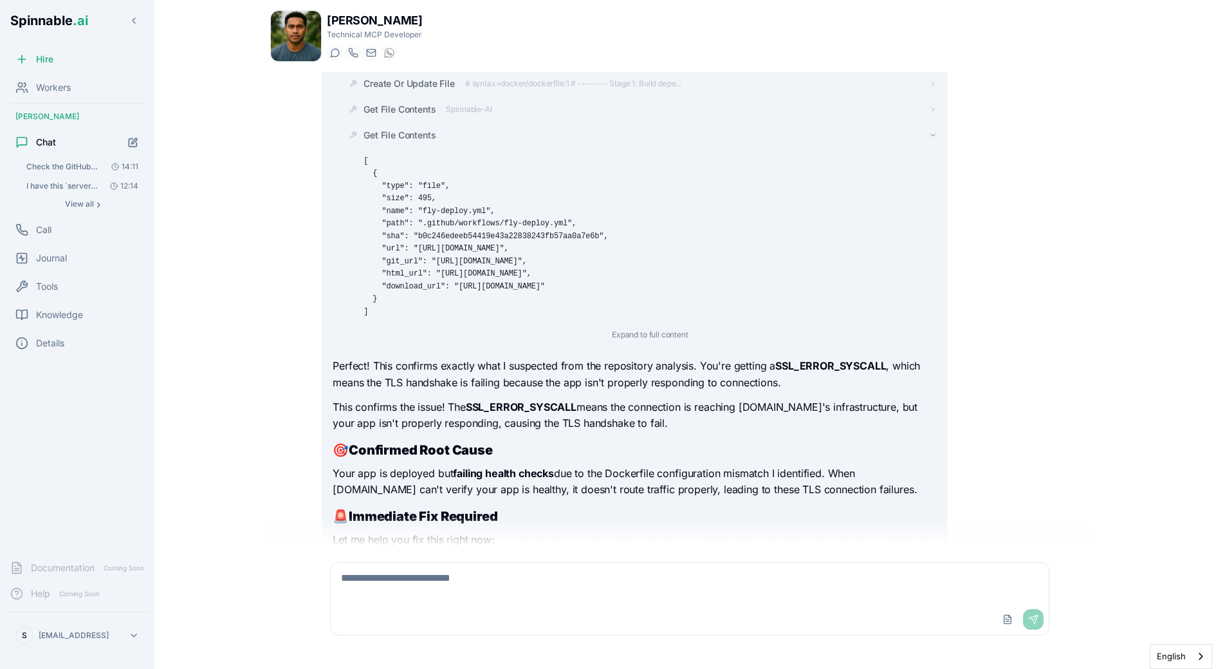
click at [402, 129] on span "Get File Contents" at bounding box center [400, 135] width 72 height 13
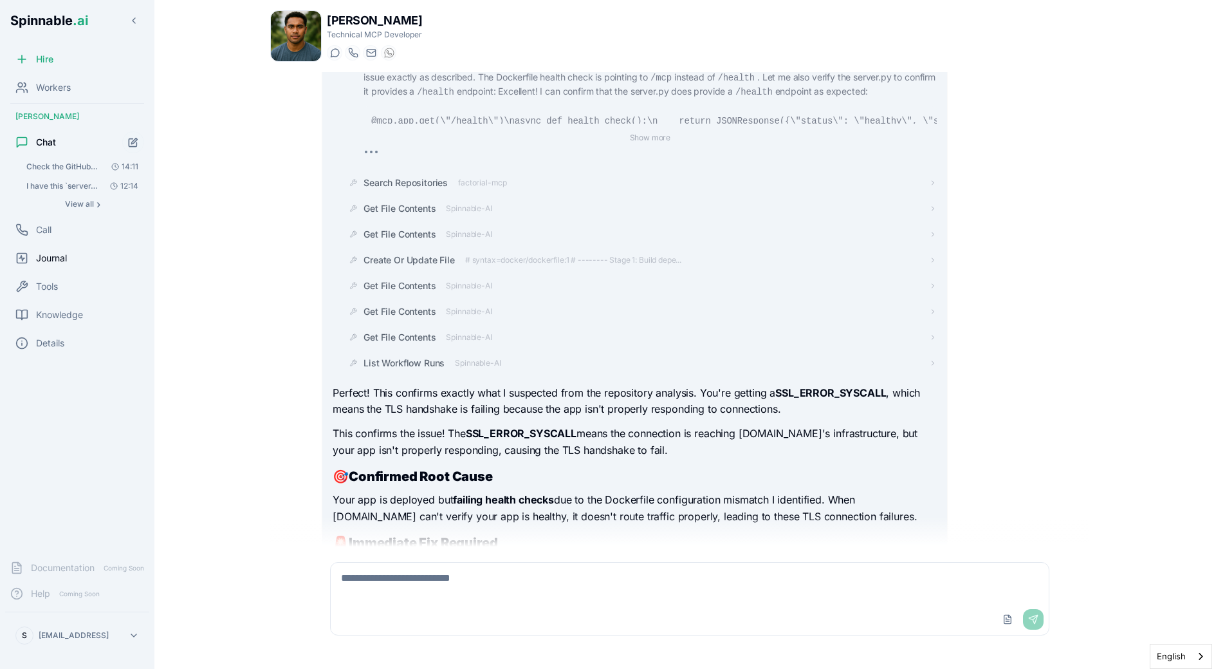
scroll to position [2144, 0]
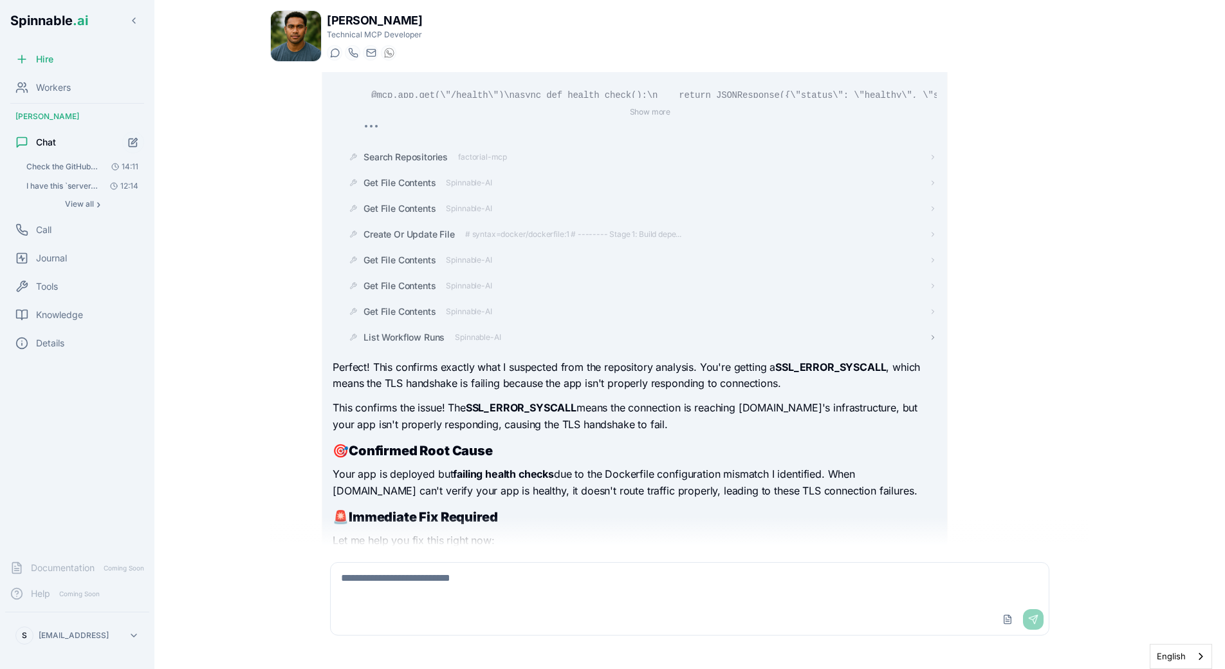
click at [413, 331] on span "List Workflow Runs" at bounding box center [404, 337] width 81 height 13
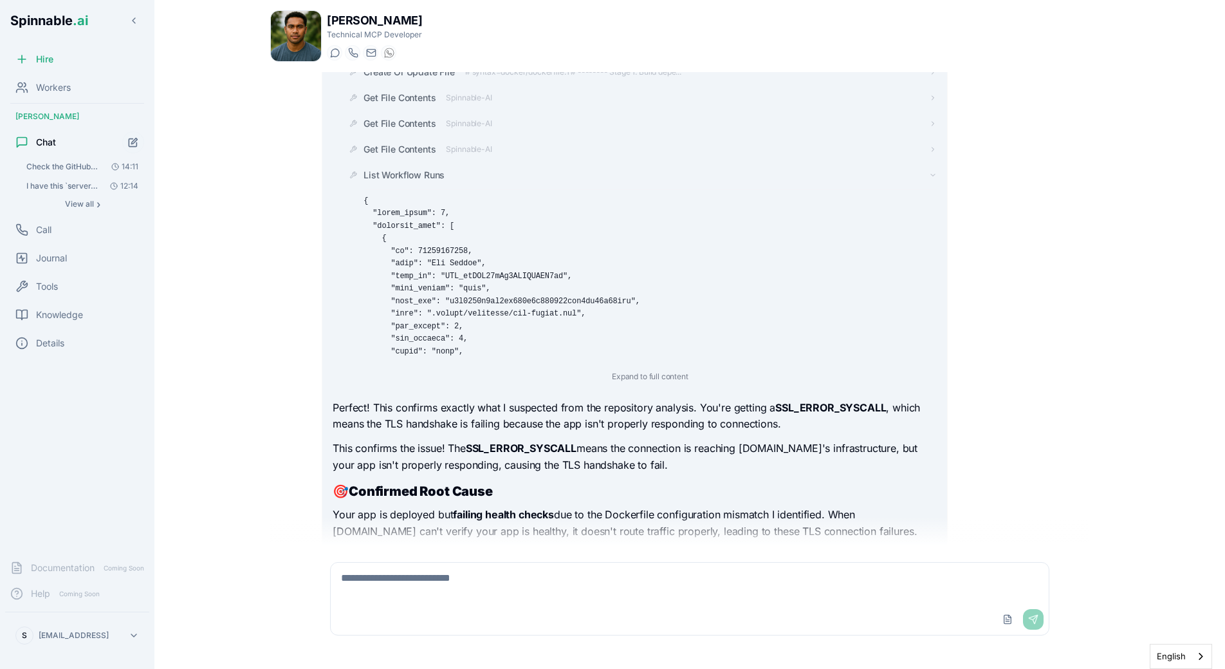
click at [423, 169] on div "List Workflow Runs Expand to full content" at bounding box center [650, 277] width 573 height 216
click at [427, 169] on span "List Workflow Runs" at bounding box center [404, 175] width 81 height 13
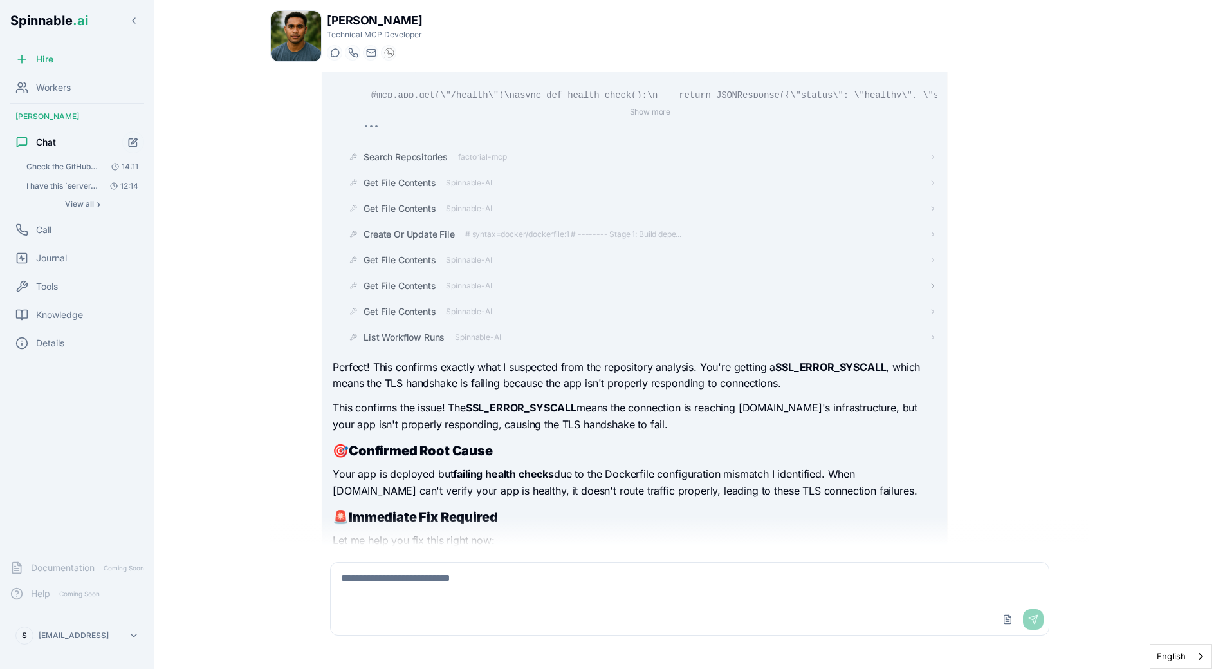
scroll to position [2170, 0]
click at [437, 331] on span "Get Workflow Run" at bounding box center [401, 337] width 75 height 13
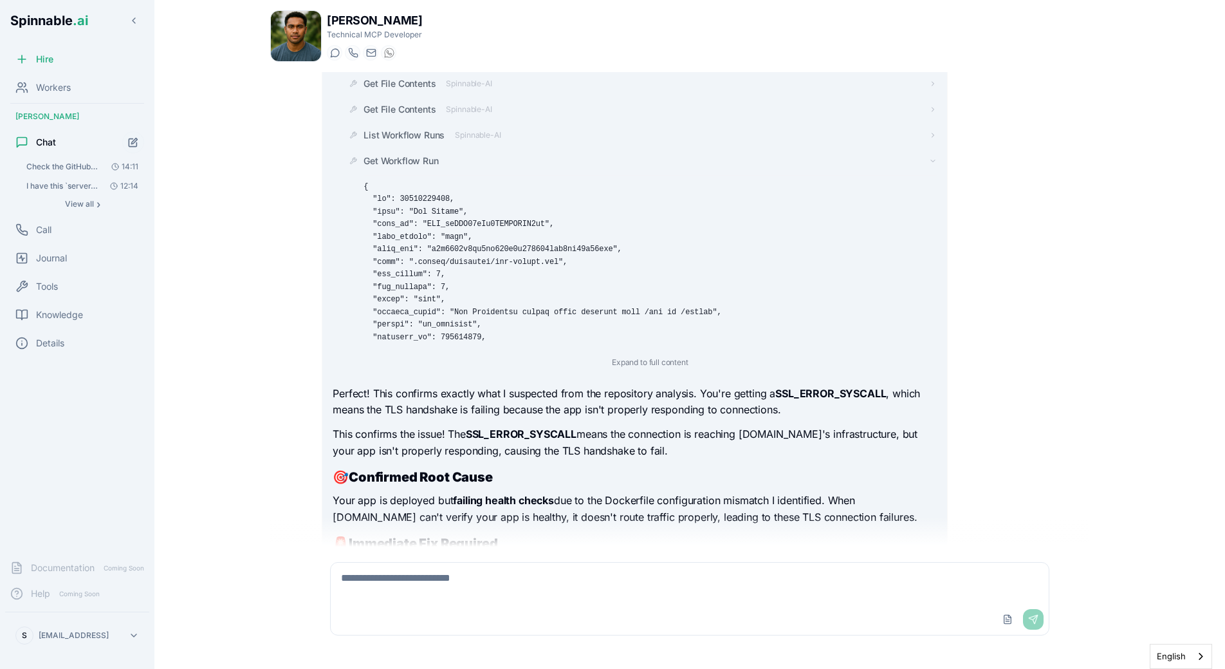
scroll to position [2372, 0]
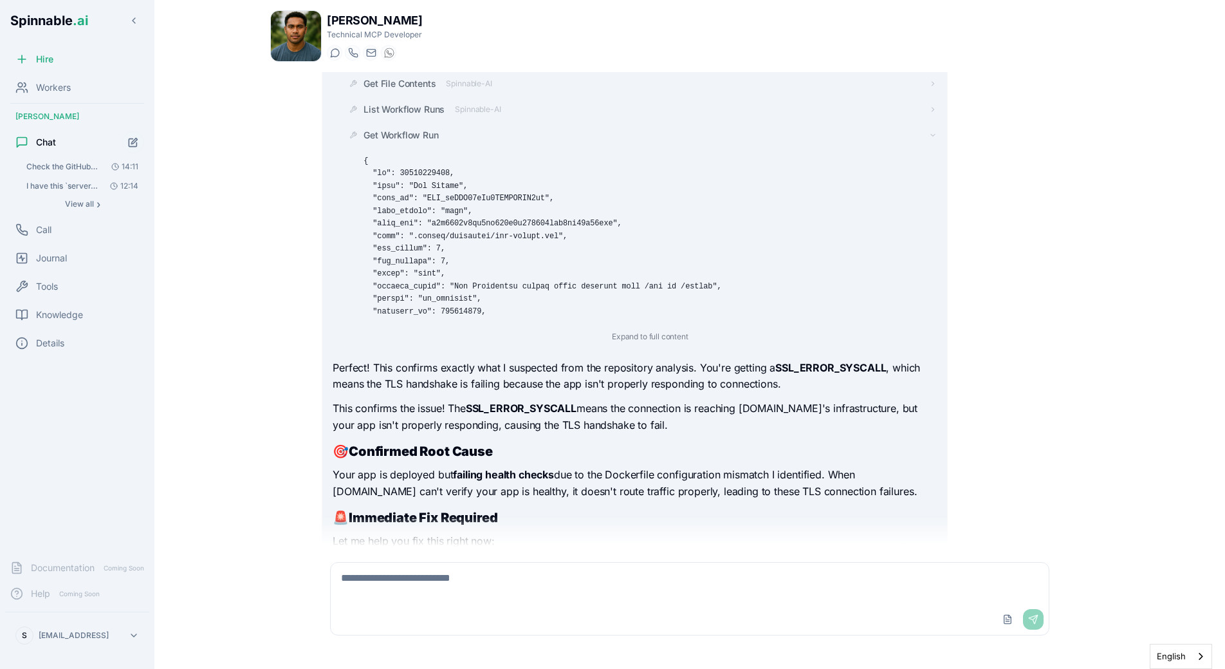
click at [409, 129] on div "Get Workflow Run Expand to full content" at bounding box center [650, 237] width 573 height 216
click at [409, 129] on span "Get Workflow Run" at bounding box center [401, 135] width 75 height 13
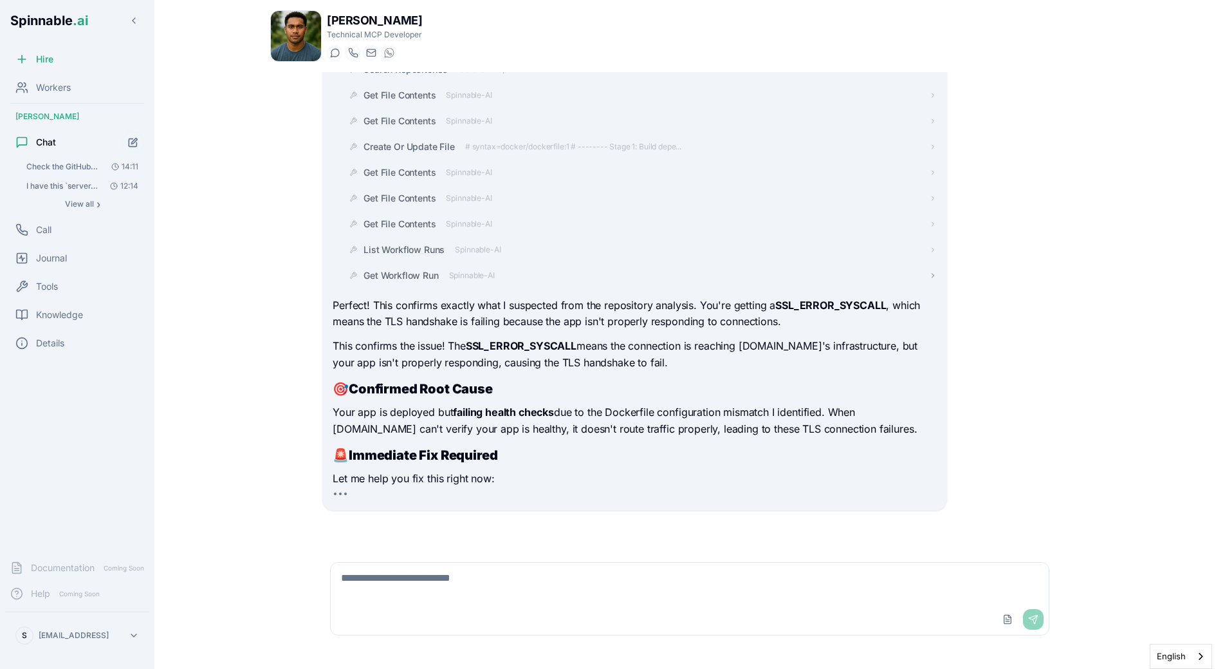
scroll to position [2170, 0]
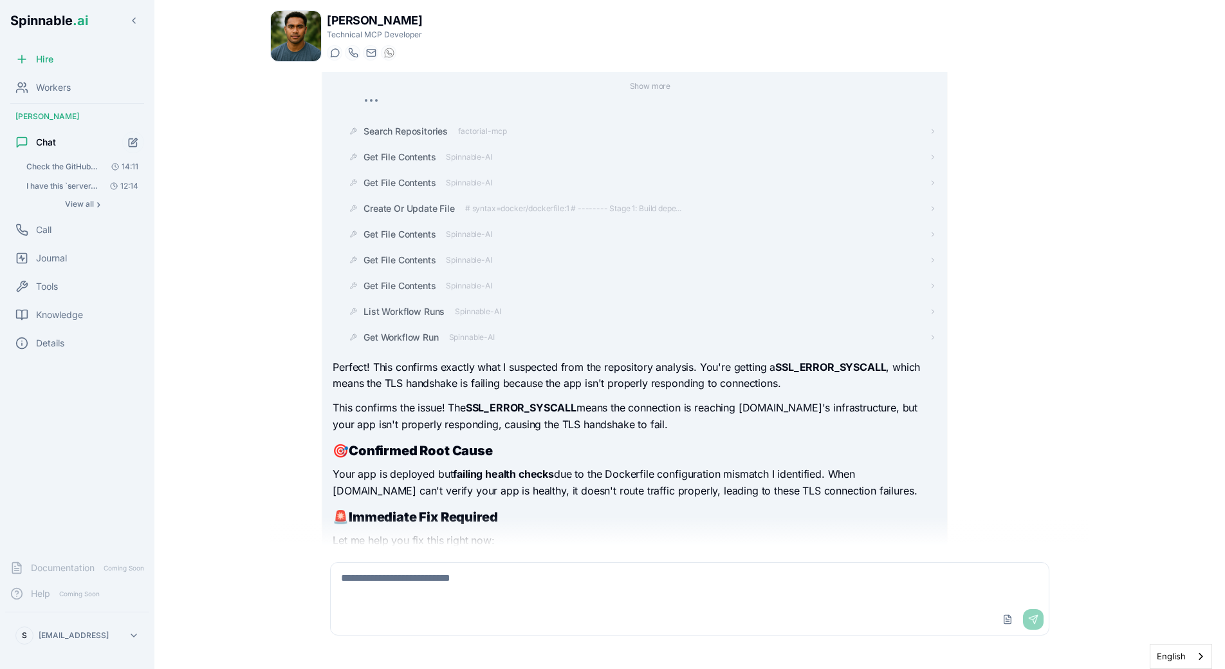
click at [259, 328] on div "[PERSON_NAME] Technical MCP Developer Start a chat Start a call [DOMAIN_NAME][E…" at bounding box center [690, 330] width 880 height 661
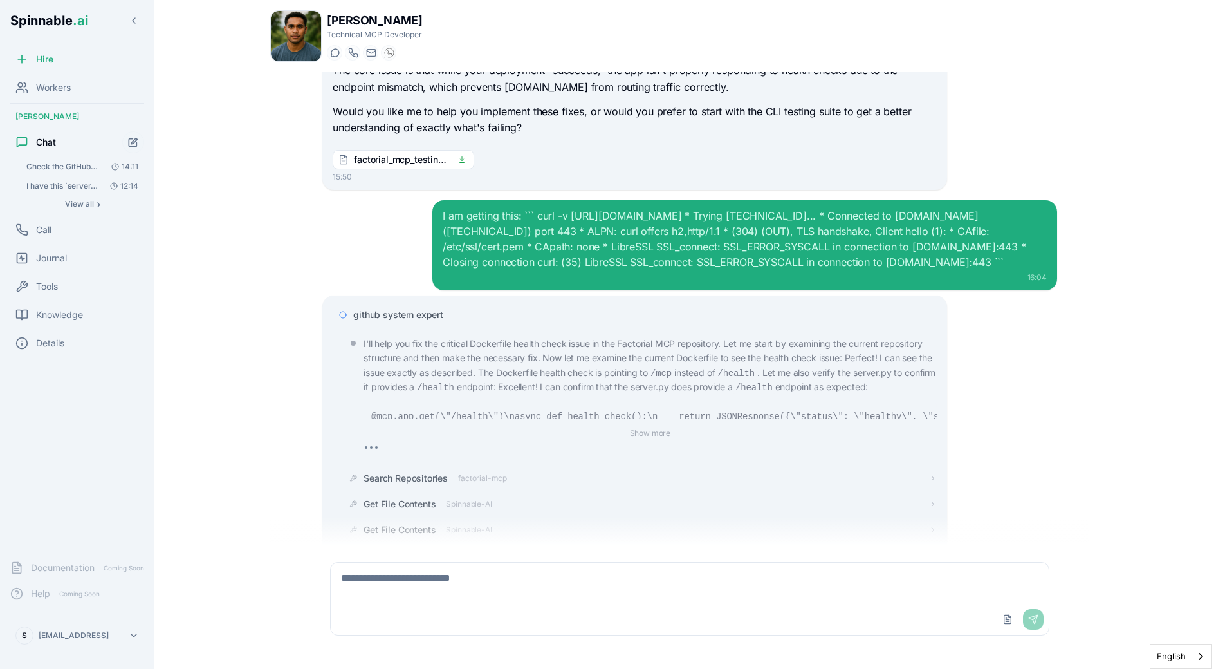
scroll to position [1818, 0]
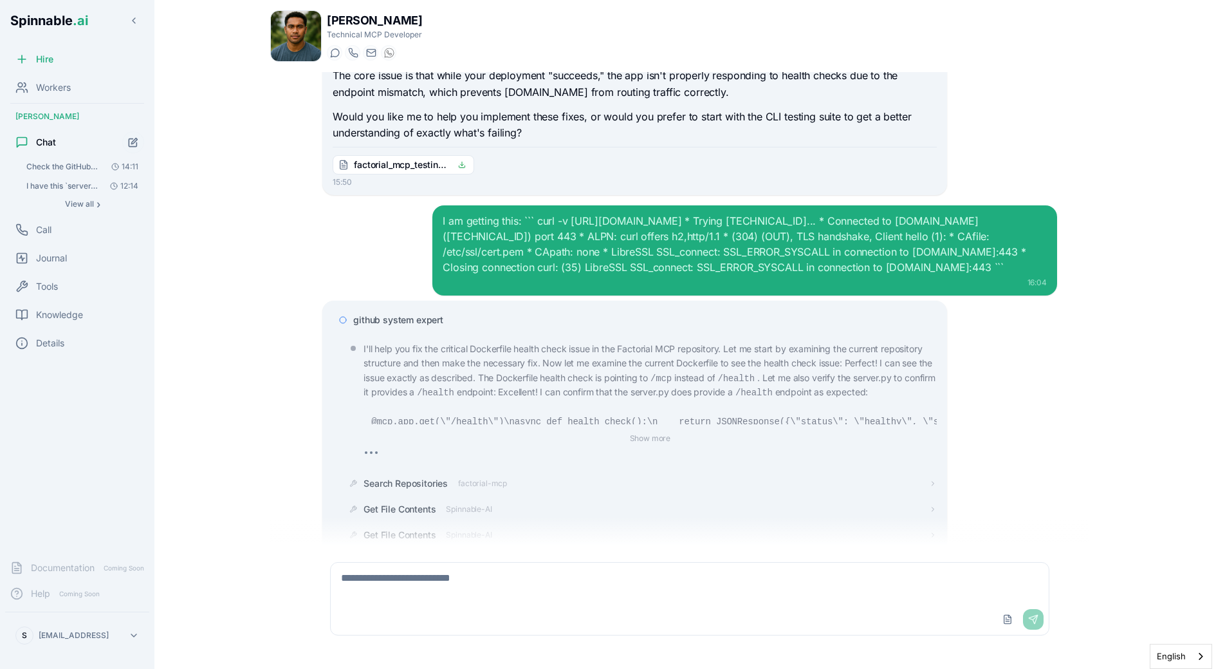
click at [389, 313] on span "github system expert" at bounding box center [398, 319] width 90 height 13
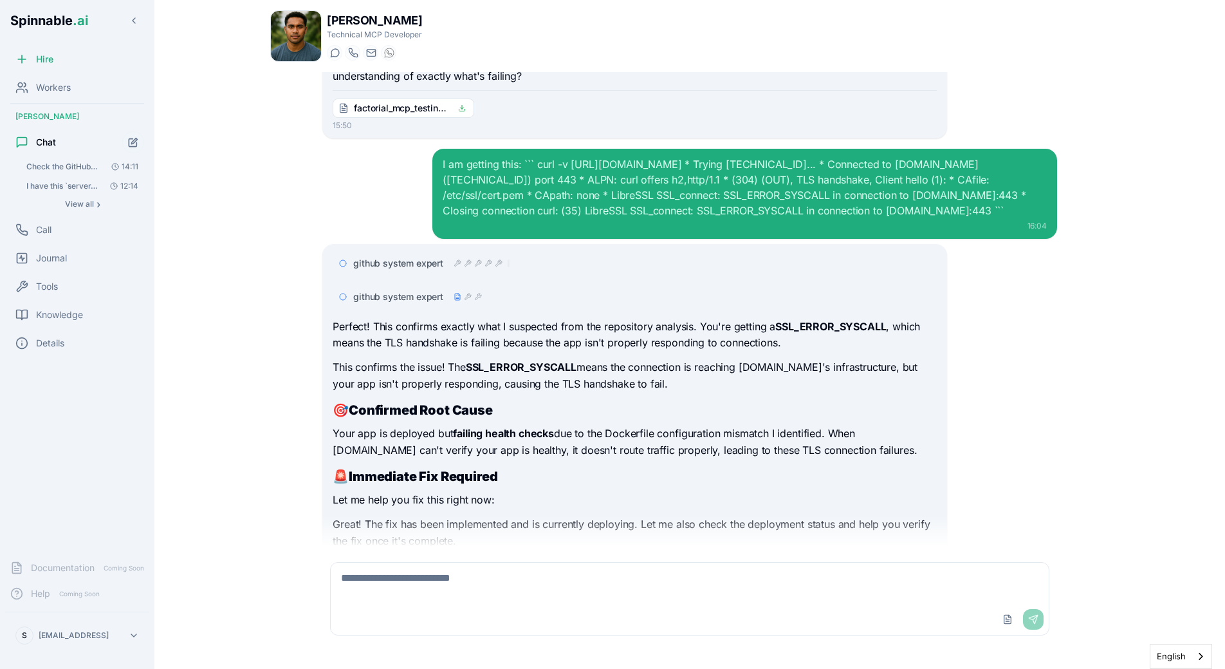
click at [395, 290] on span "github system expert" at bounding box center [398, 296] width 90 height 13
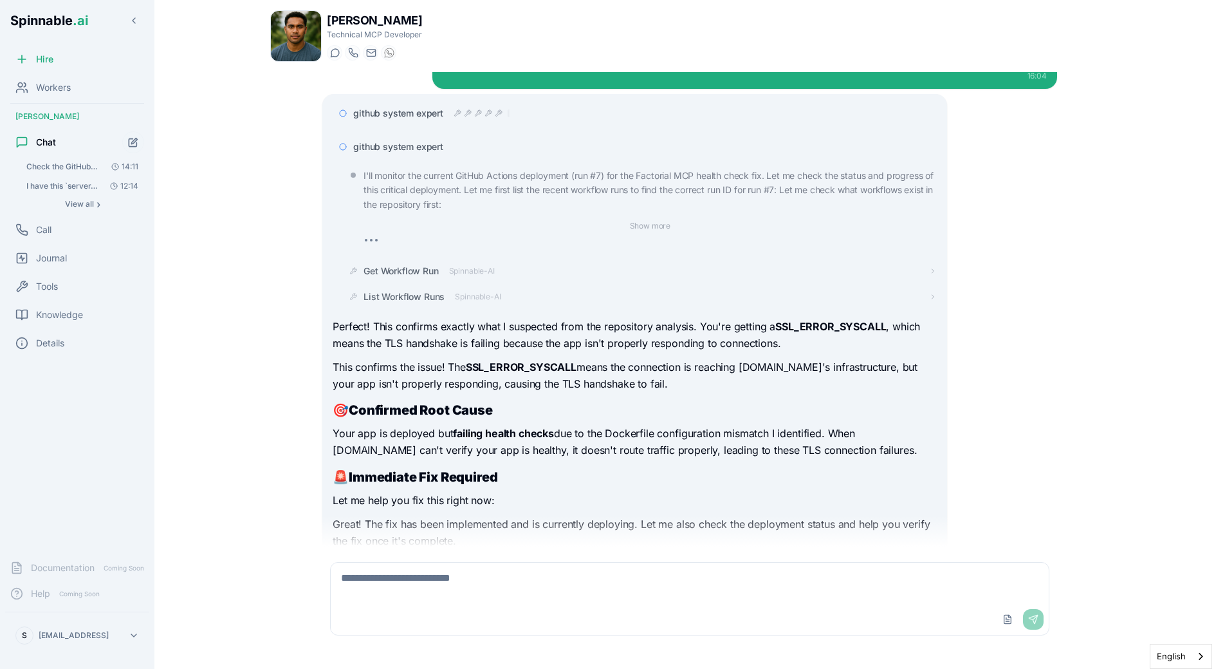
click at [400, 140] on span "github system expert" at bounding box center [398, 146] width 90 height 13
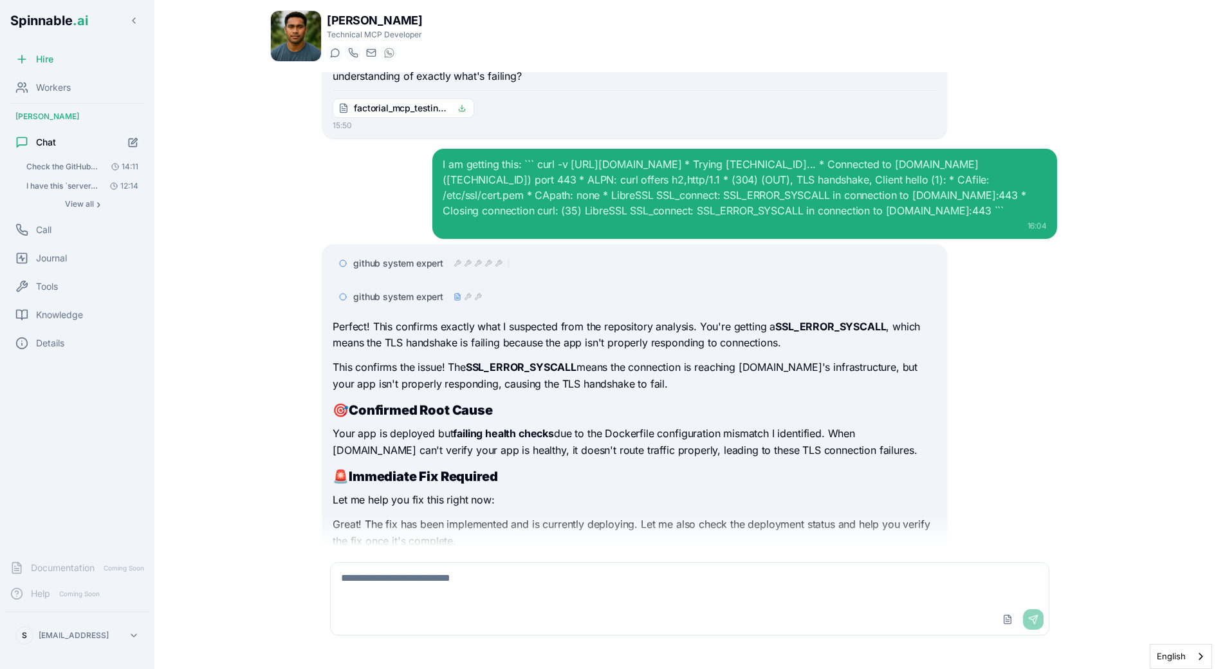
click at [398, 257] on span "github system expert" at bounding box center [398, 263] width 90 height 13
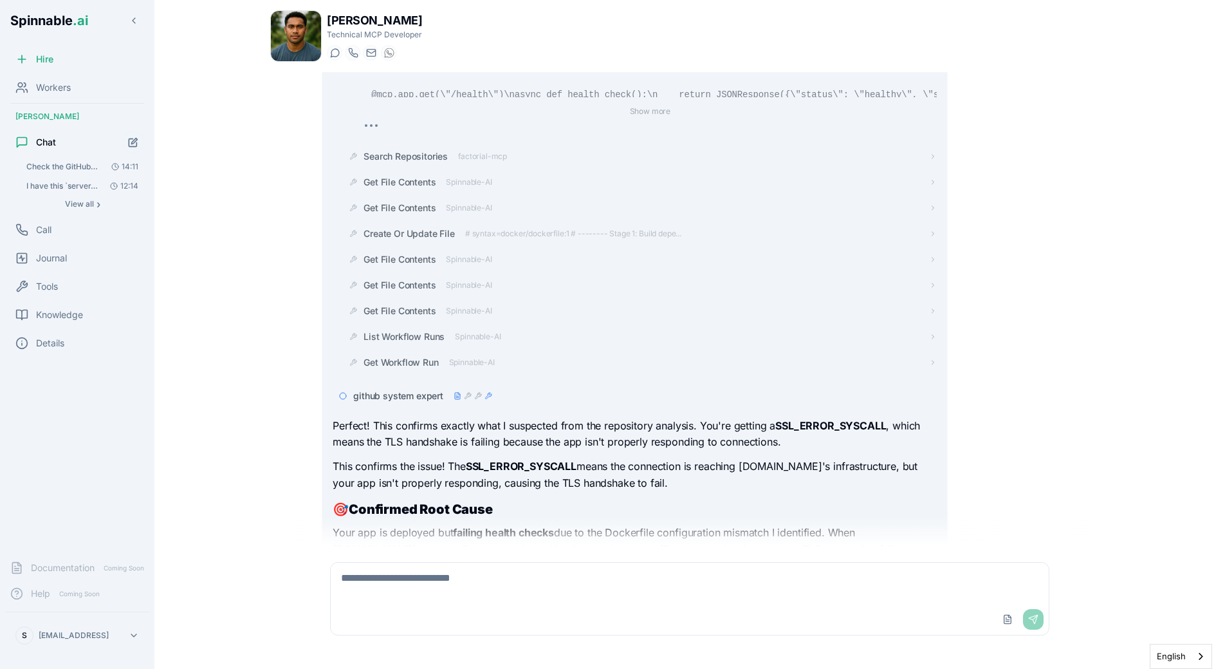
scroll to position [2144, 0]
click at [401, 228] on span "Create Or Update File" at bounding box center [409, 234] width 91 height 13
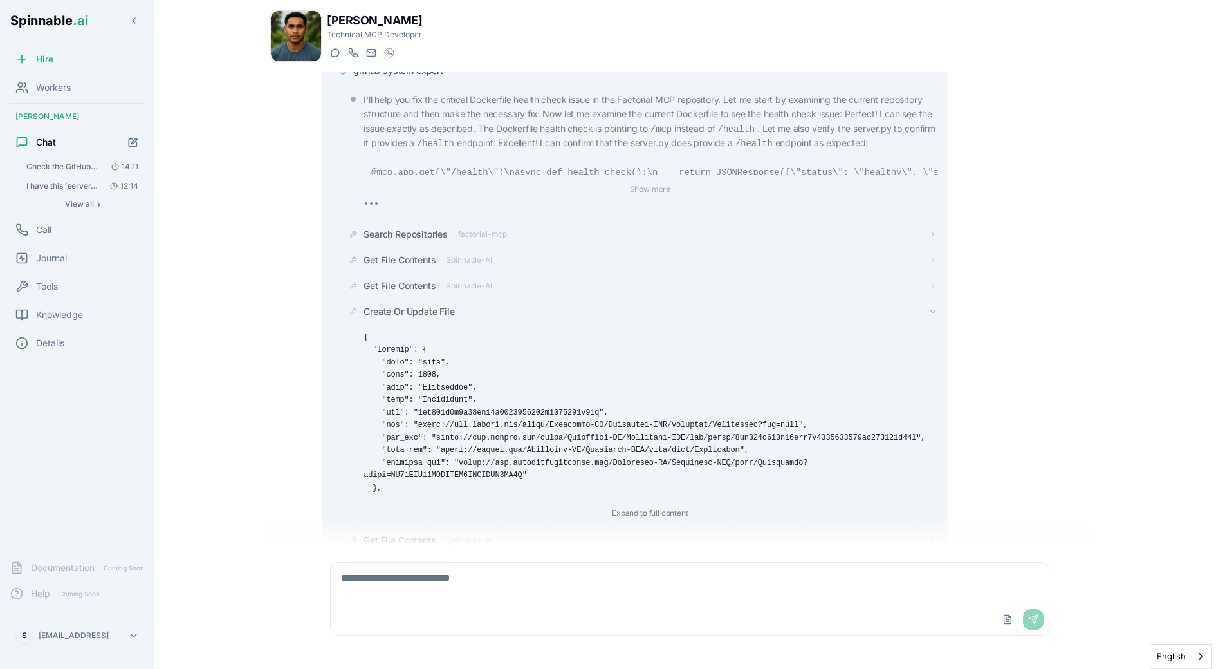
click at [421, 305] on span "Create Or Update File" at bounding box center [409, 311] width 91 height 13
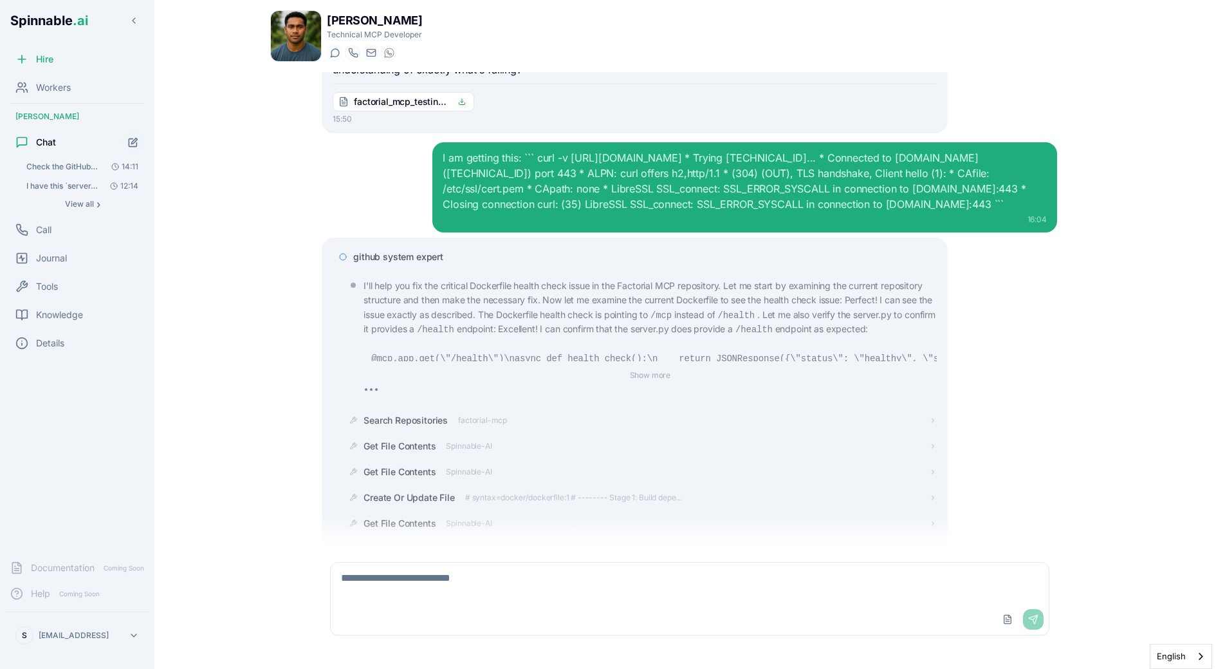
click at [422, 250] on span "github system expert" at bounding box center [398, 256] width 90 height 13
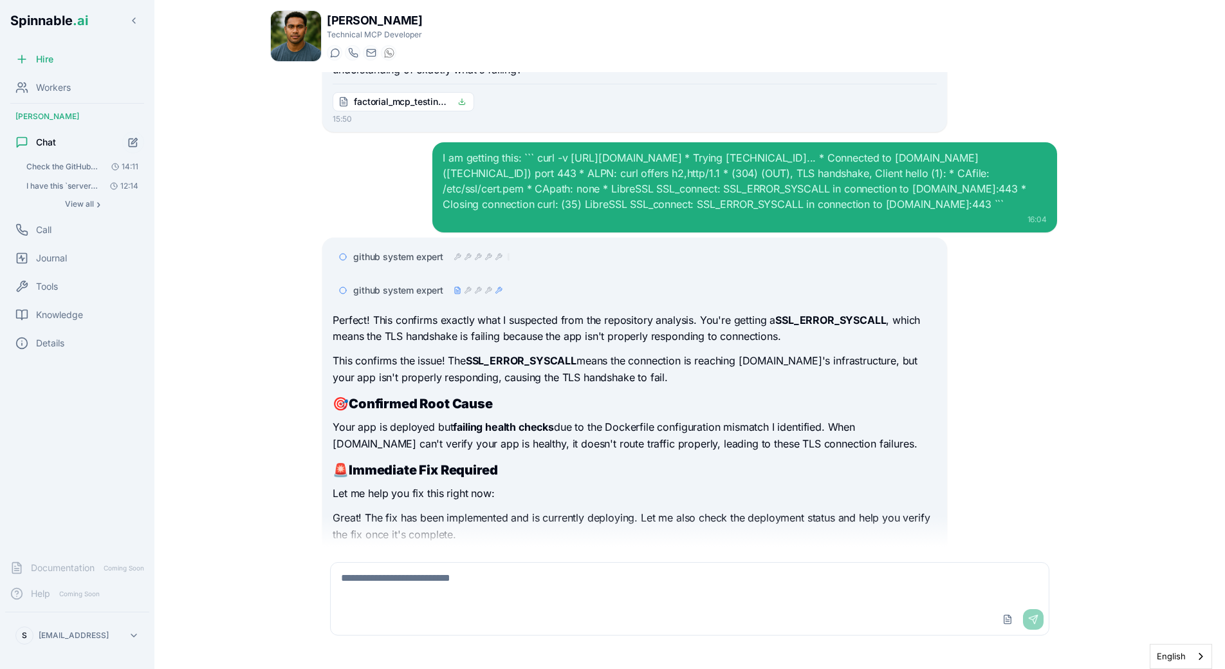
scroll to position [1874, 0]
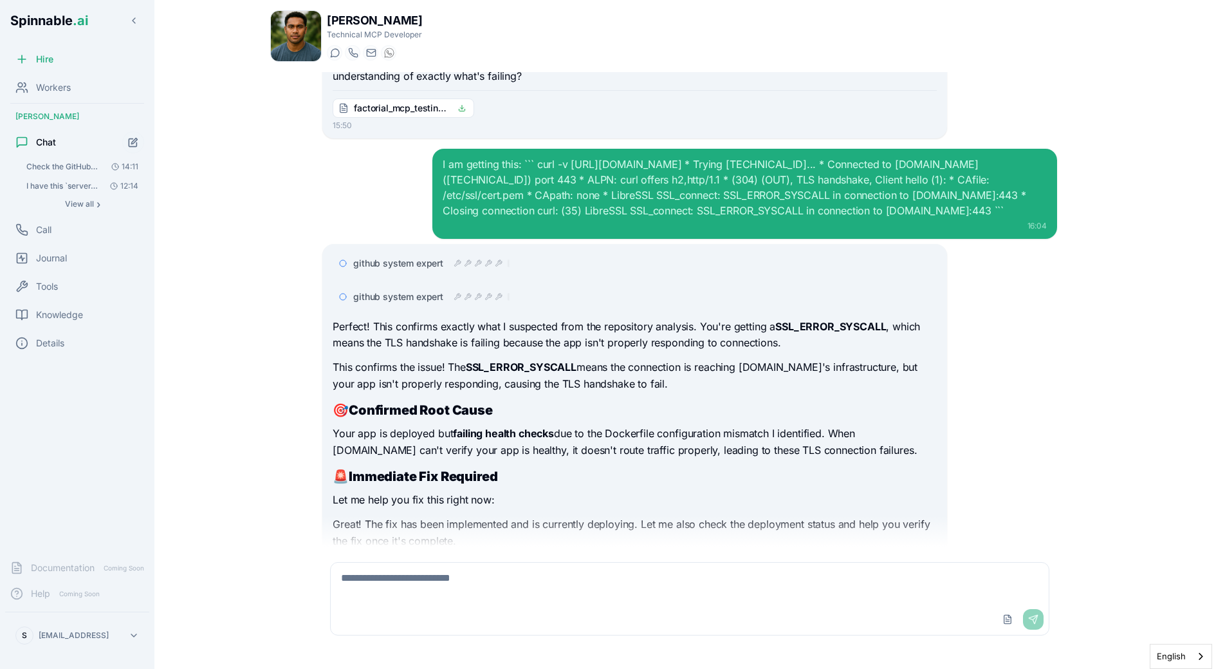
click at [453, 566] on textarea at bounding box center [690, 582] width 718 height 41
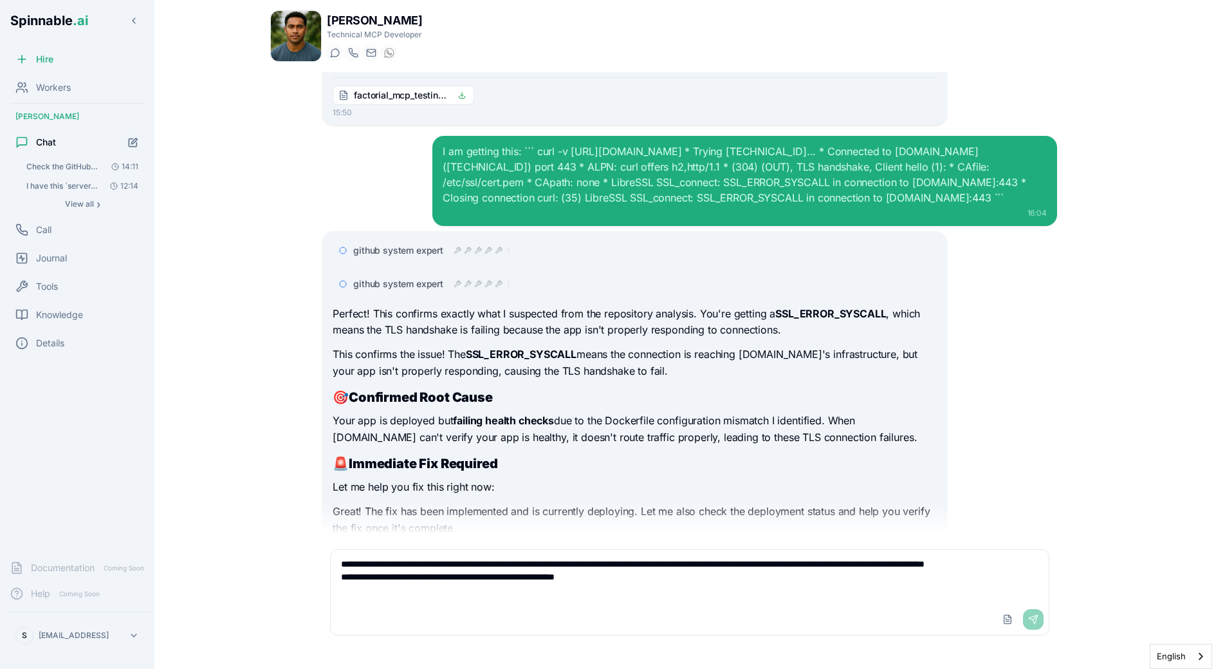
scroll to position [1887, 0]
click at [427, 277] on span "github system expert" at bounding box center [398, 283] width 90 height 13
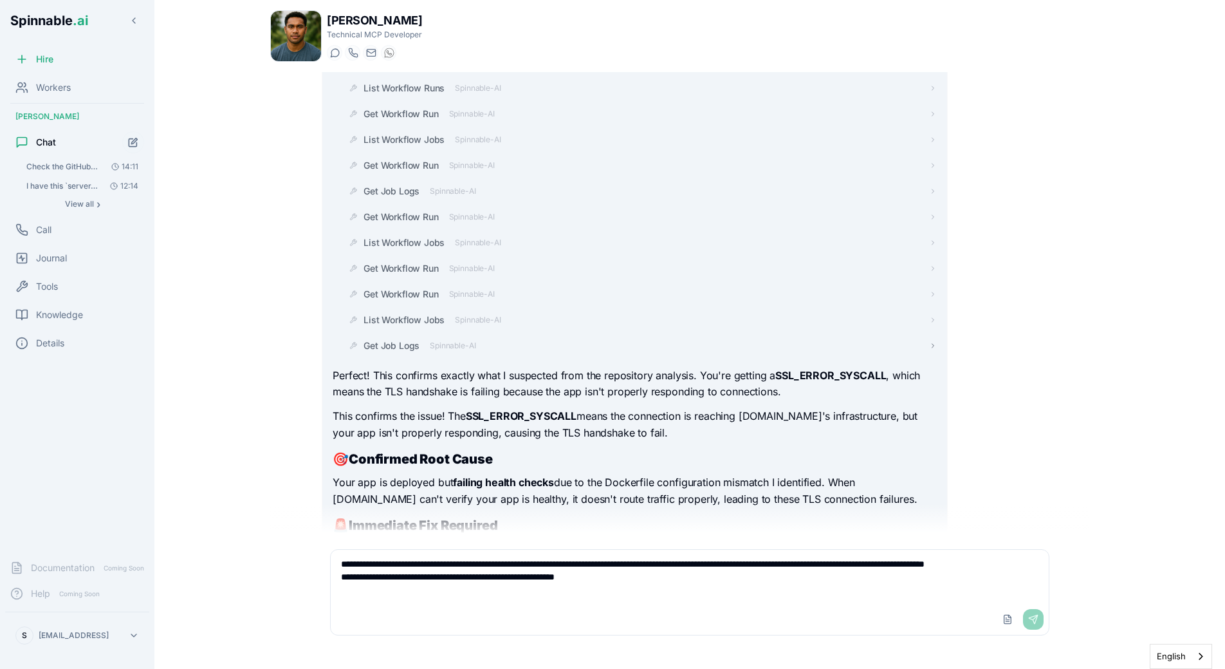
scroll to position [2312, 0]
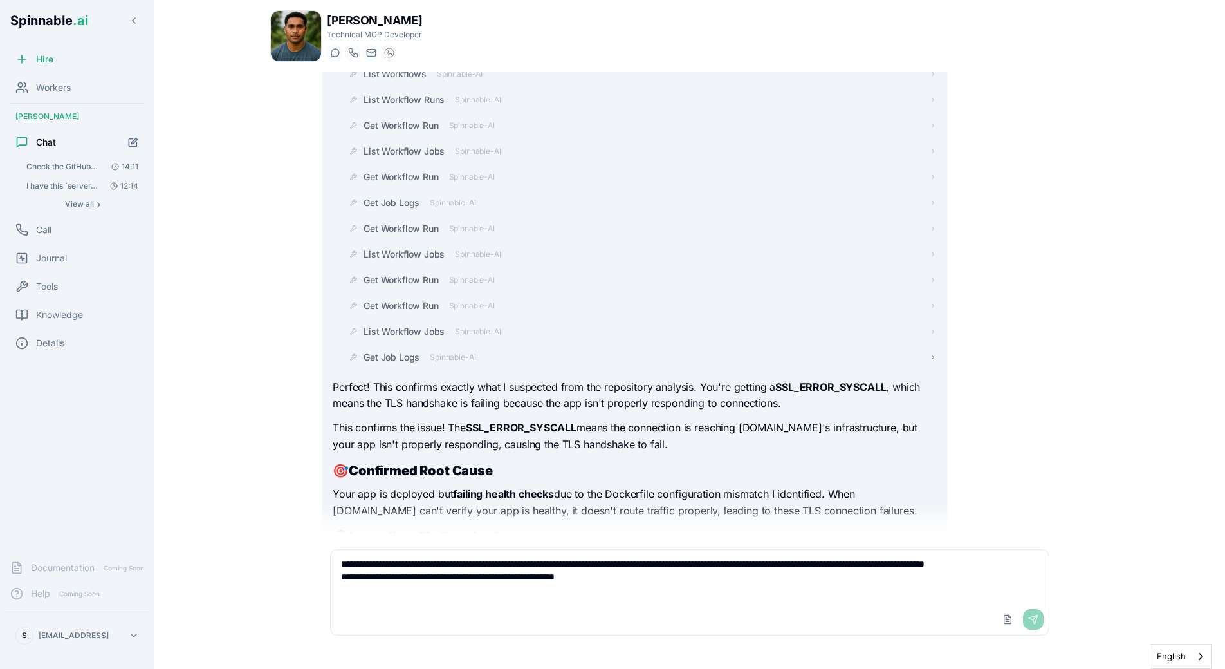
click at [450, 352] on span "Spinnable-AI" at bounding box center [453, 357] width 46 height 10
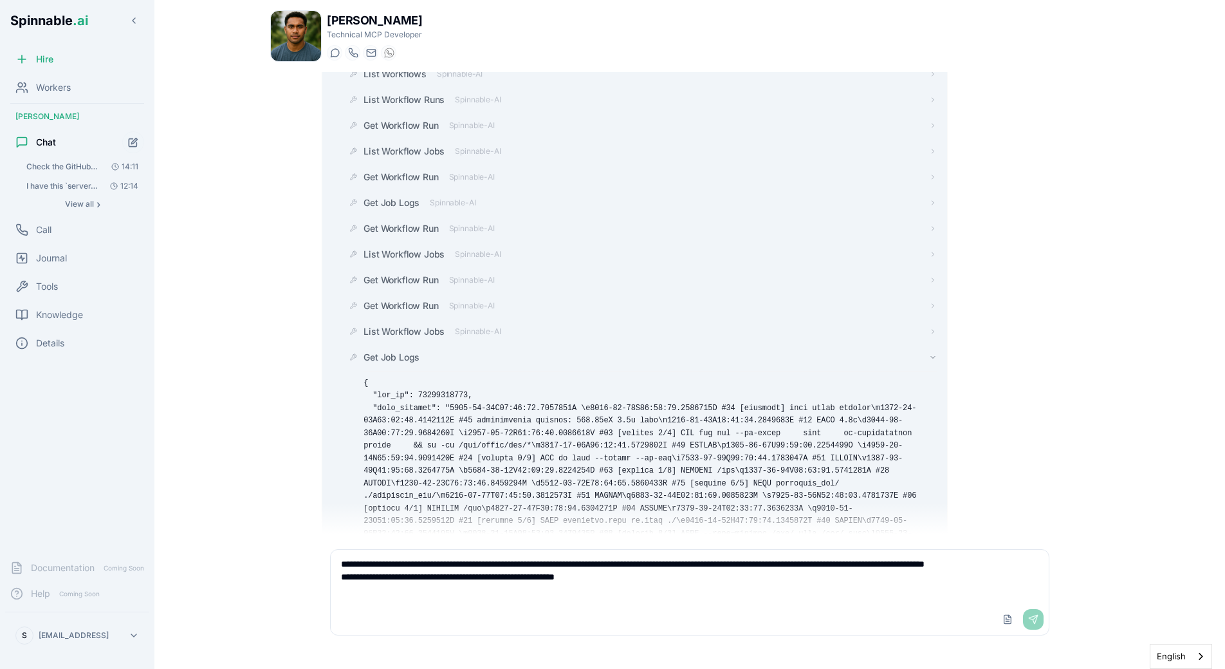
scroll to position [2373, 0]
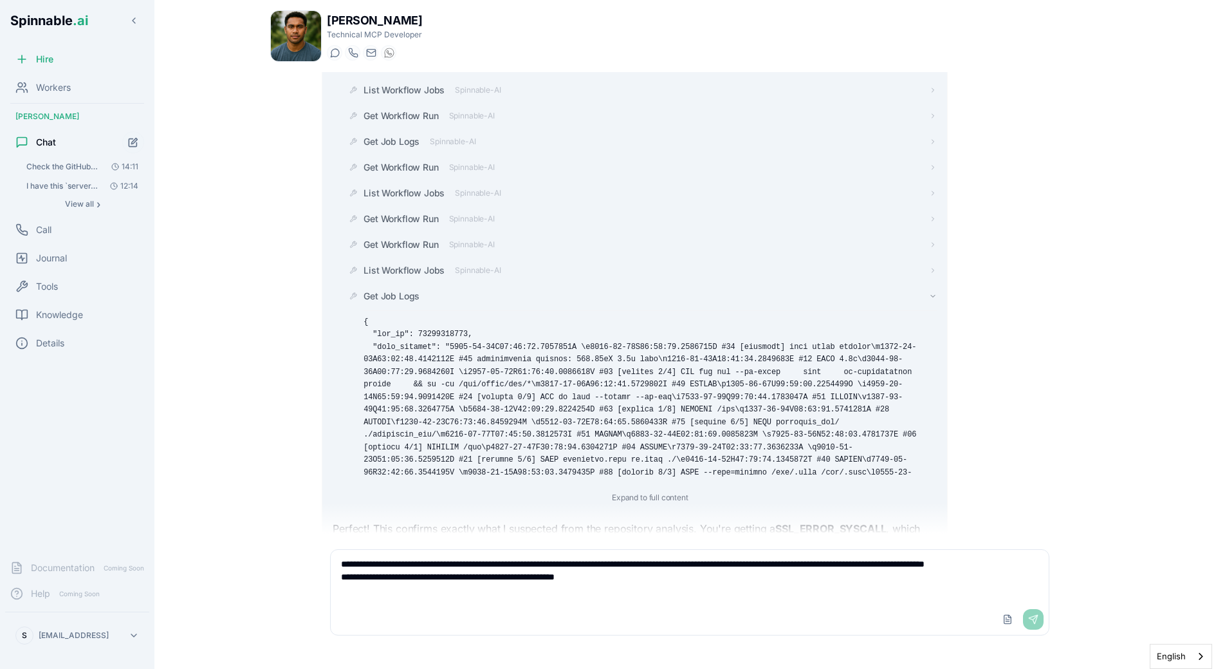
click at [400, 290] on span "Get Job Logs" at bounding box center [392, 296] width 56 height 13
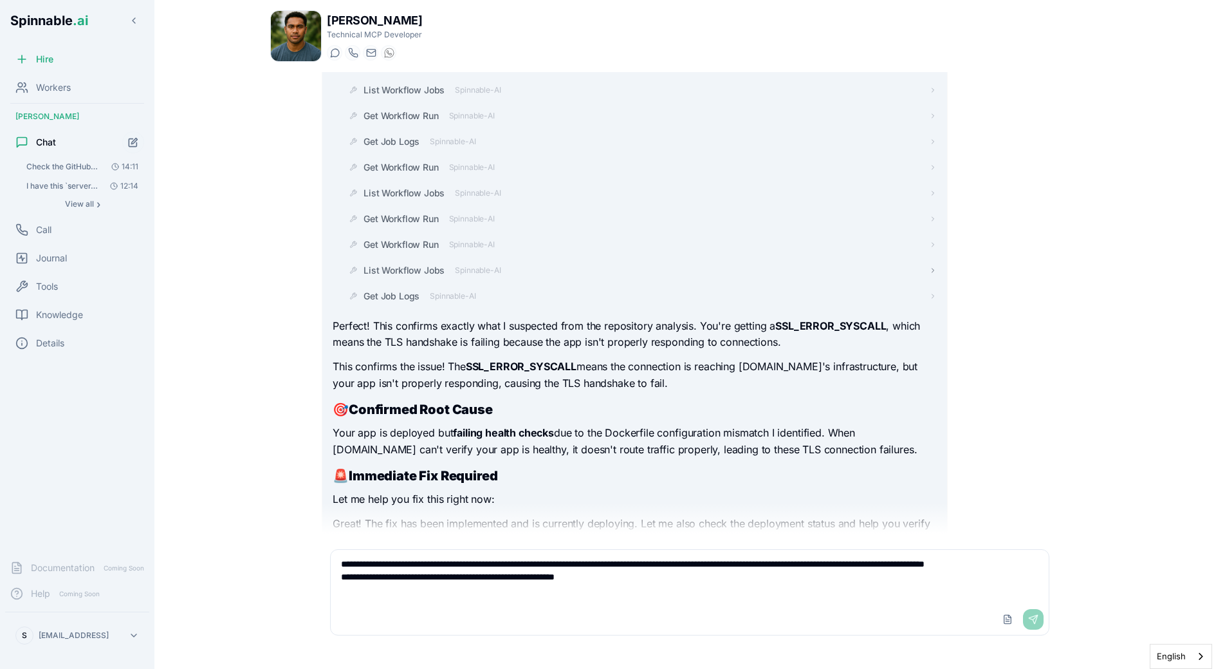
click at [439, 264] on span "List Workflow Jobs" at bounding box center [404, 270] width 81 height 13
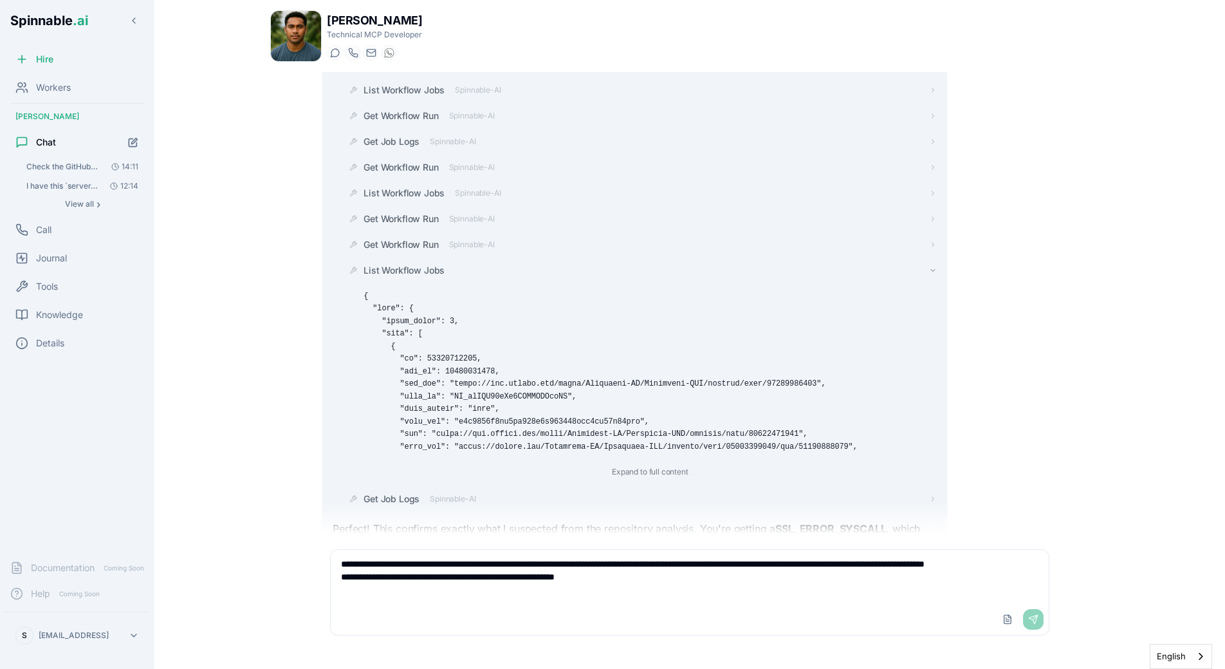
click at [432, 264] on span "List Workflow Jobs" at bounding box center [404, 270] width 81 height 13
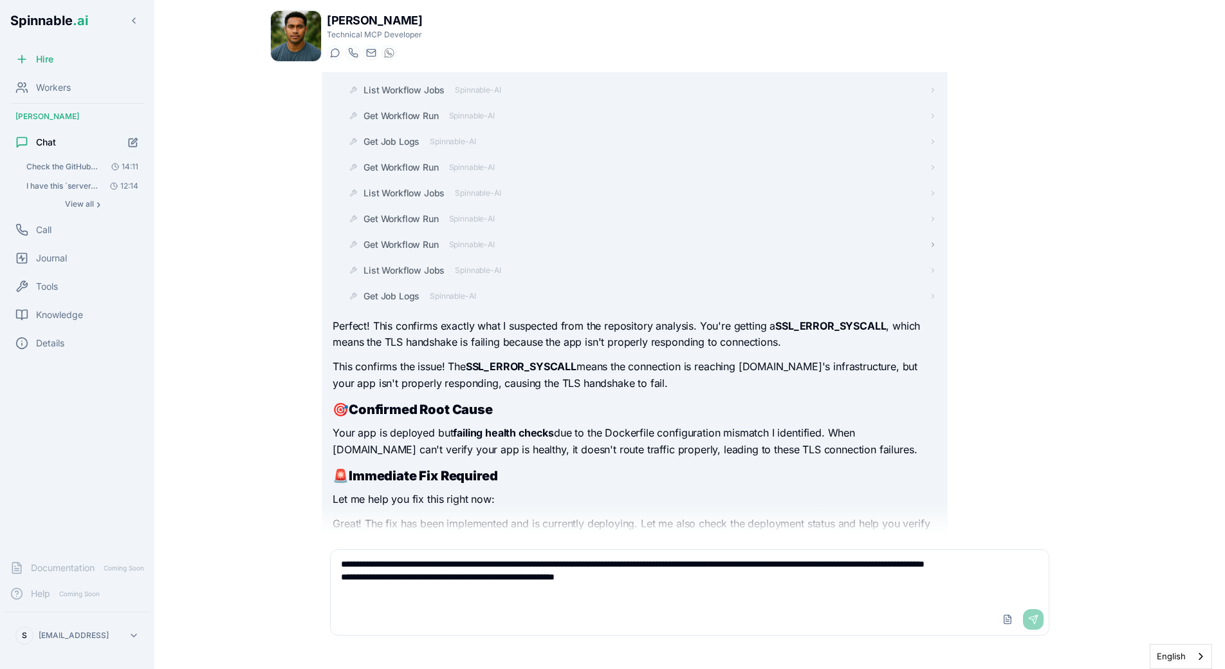
click at [432, 238] on span "Get Workflow Run" at bounding box center [401, 244] width 75 height 13
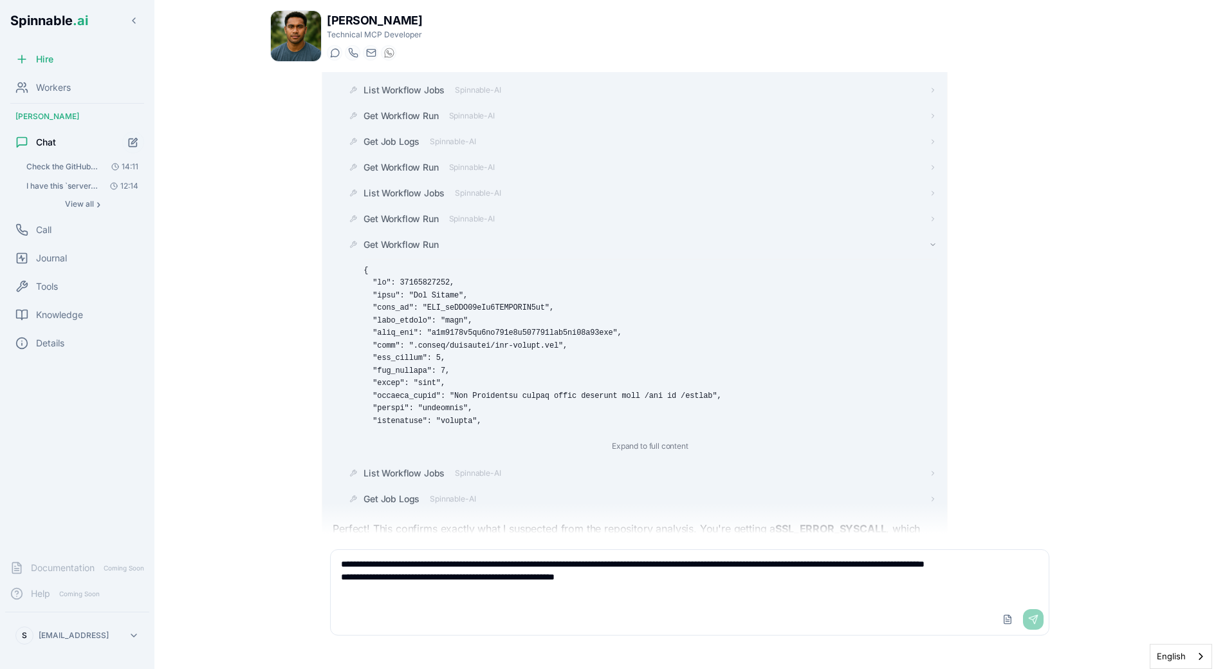
click at [432, 238] on span "Get Workflow Run" at bounding box center [401, 244] width 75 height 13
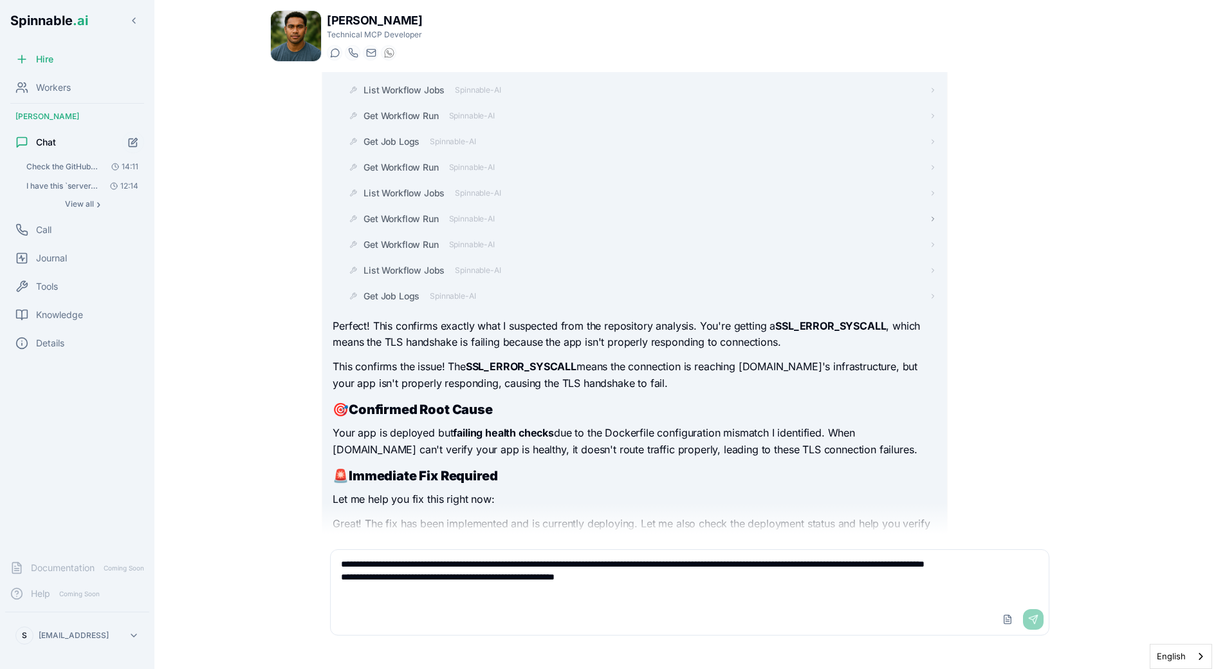
click at [434, 212] on span "Get Workflow Run" at bounding box center [401, 218] width 75 height 13
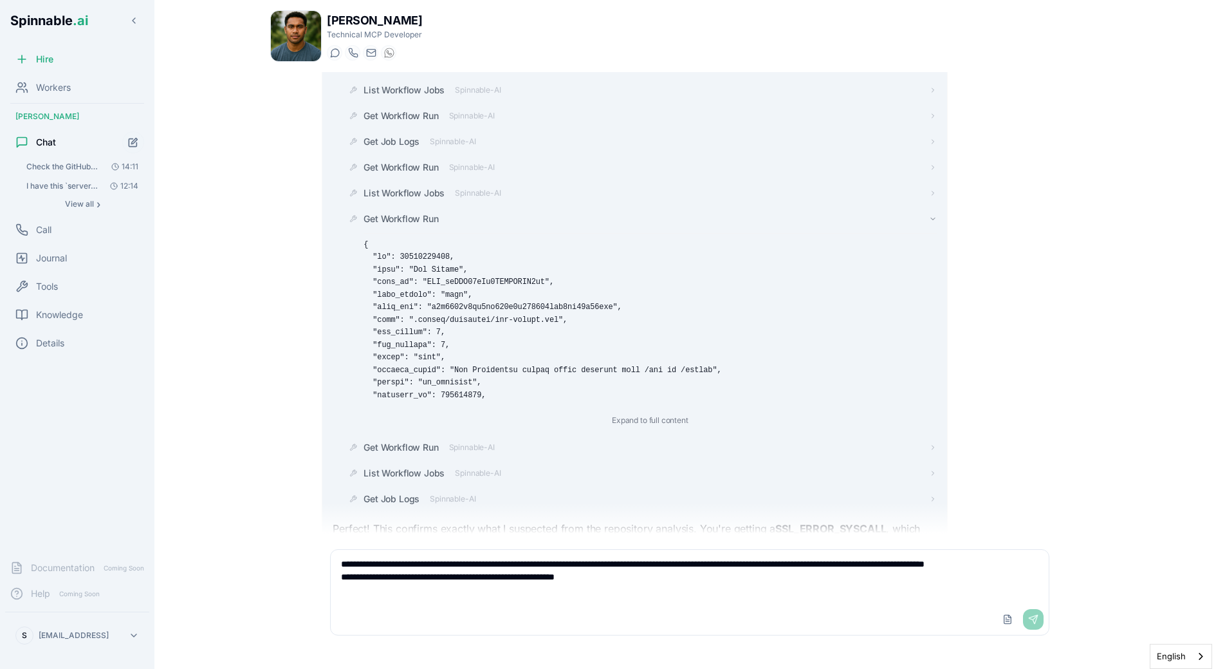
click at [434, 212] on span "Get Workflow Run" at bounding box center [401, 218] width 75 height 13
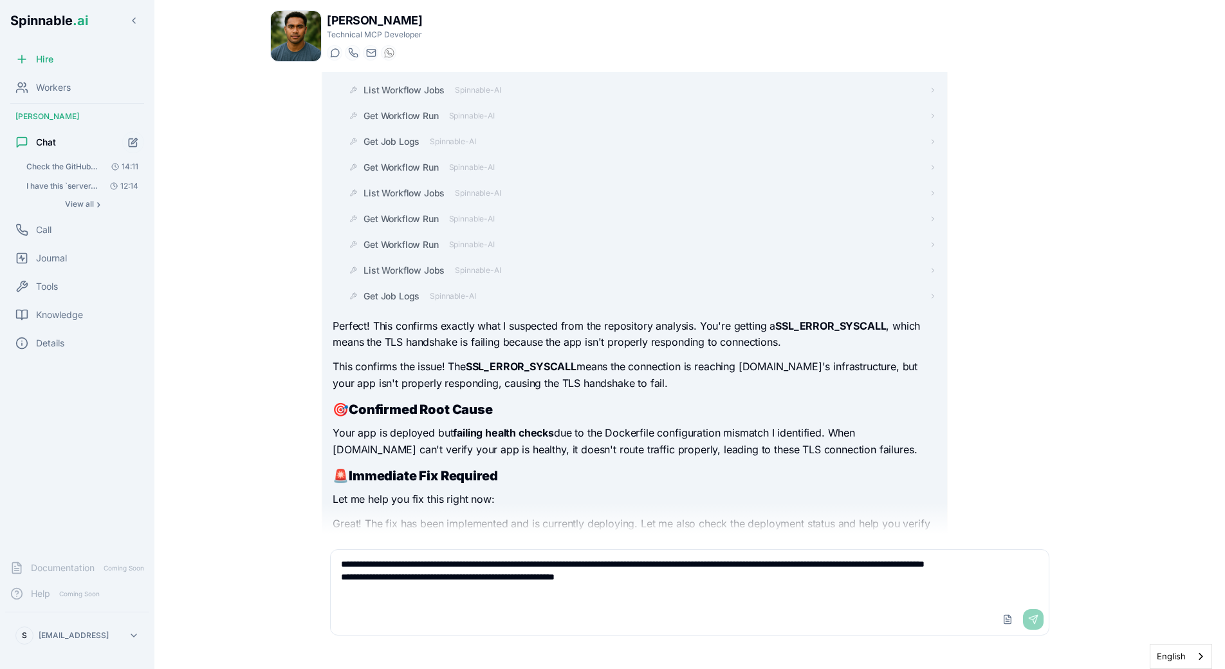
scroll to position [2385, 0]
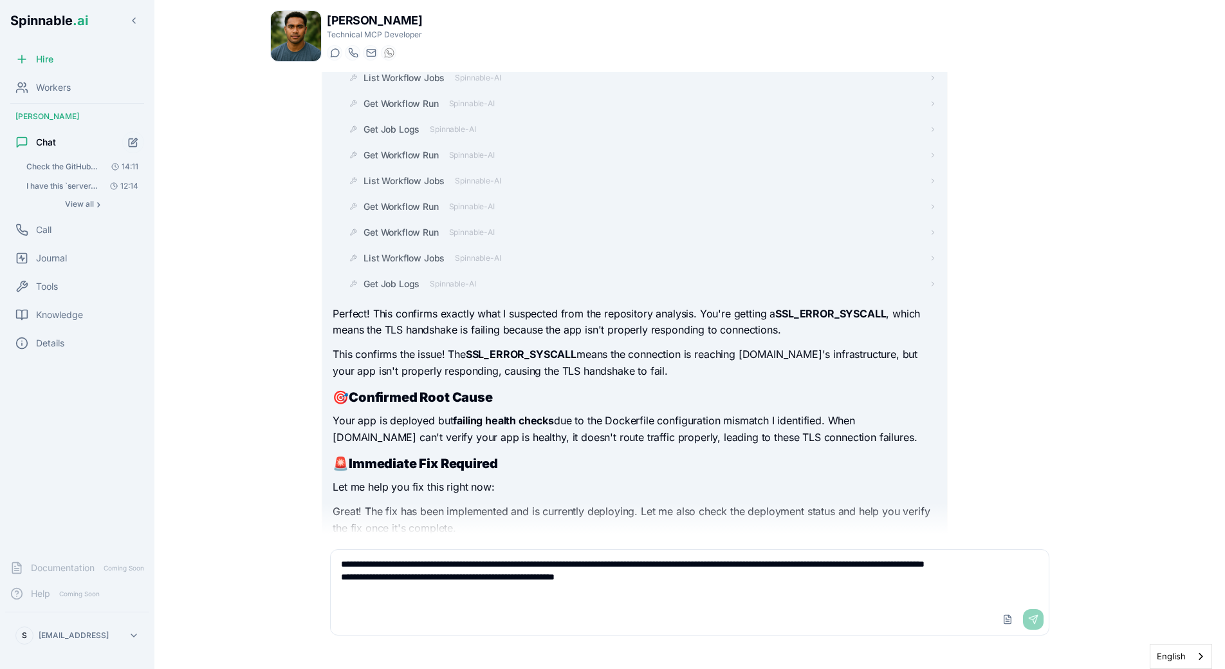
click at [492, 389] on div "Perfect! This confirms exactly what I suspected from the repository analysis. Y…" at bounding box center [635, 421] width 604 height 230
click at [404, 277] on span "Get Job Logs" at bounding box center [392, 283] width 56 height 13
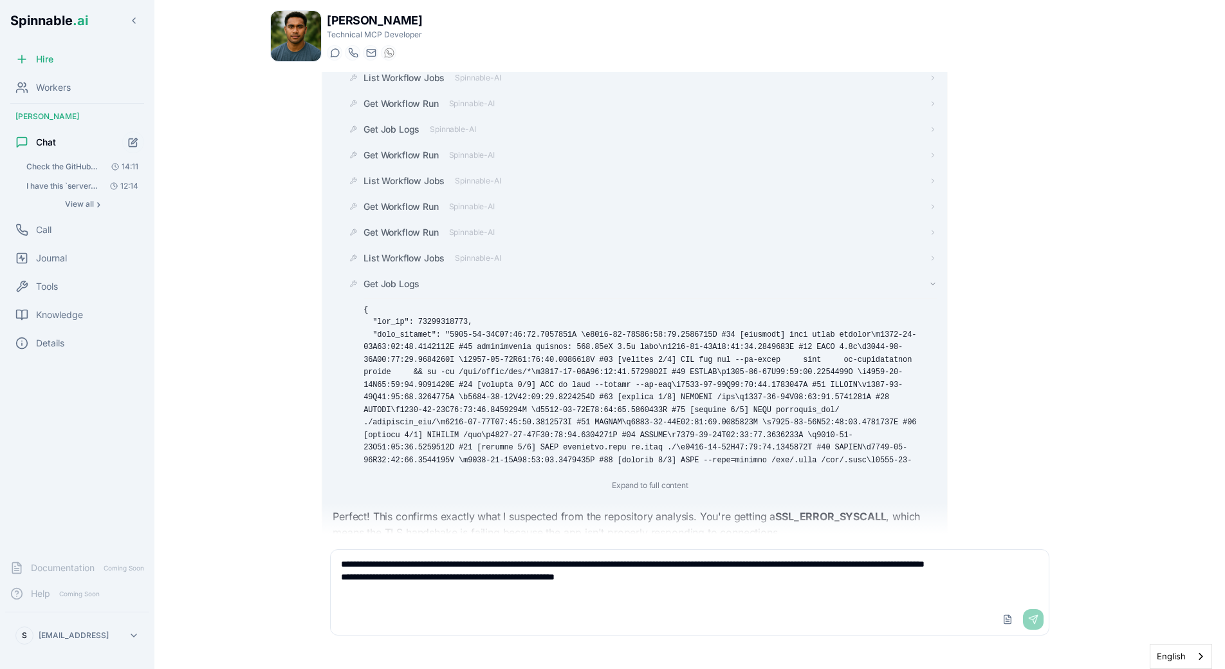
scroll to position [2587, 0]
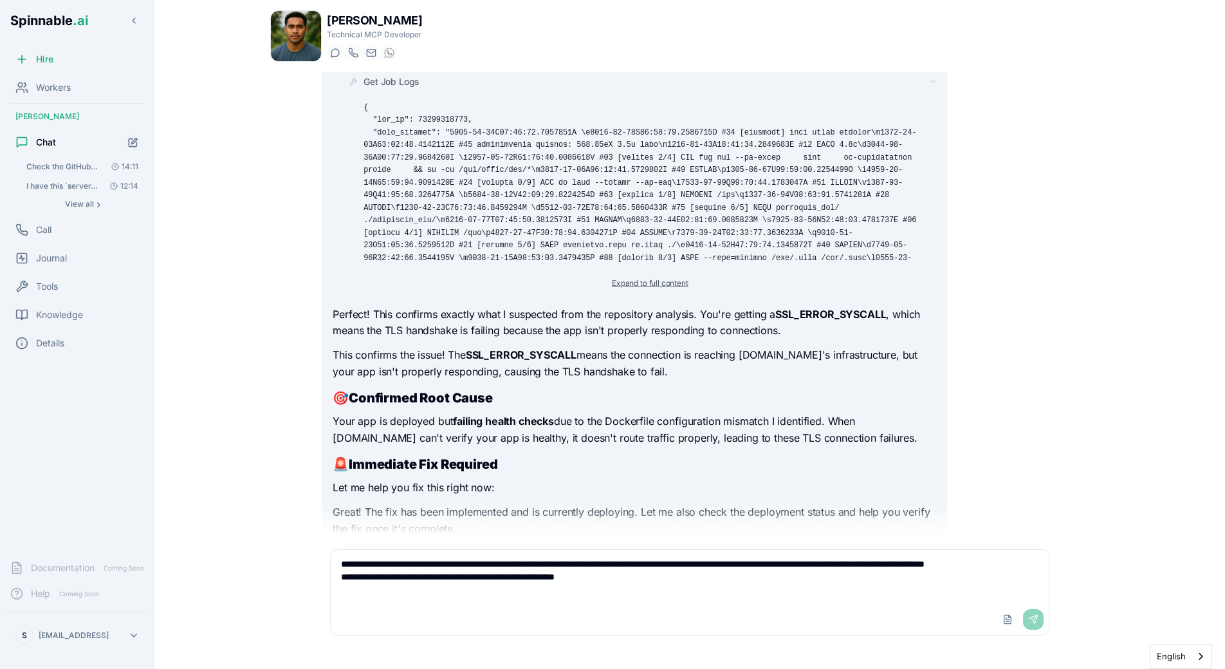
click at [632, 275] on button "Expand to full content" at bounding box center [649, 282] width 91 height 15
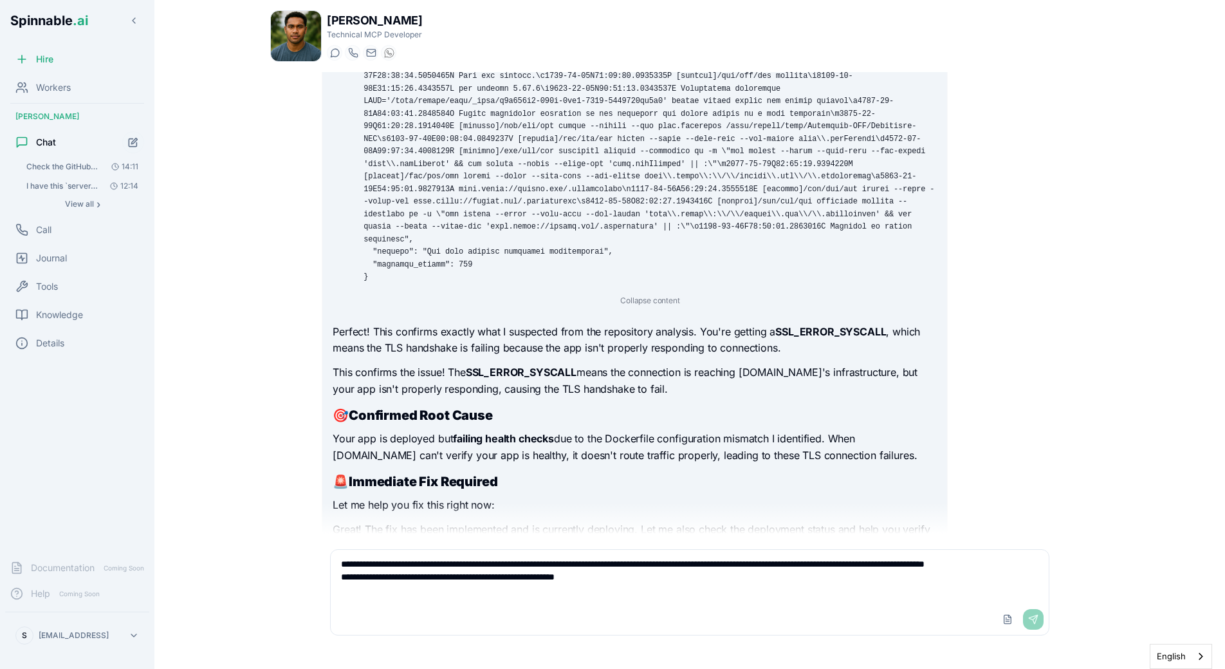
scroll to position [3502, 0]
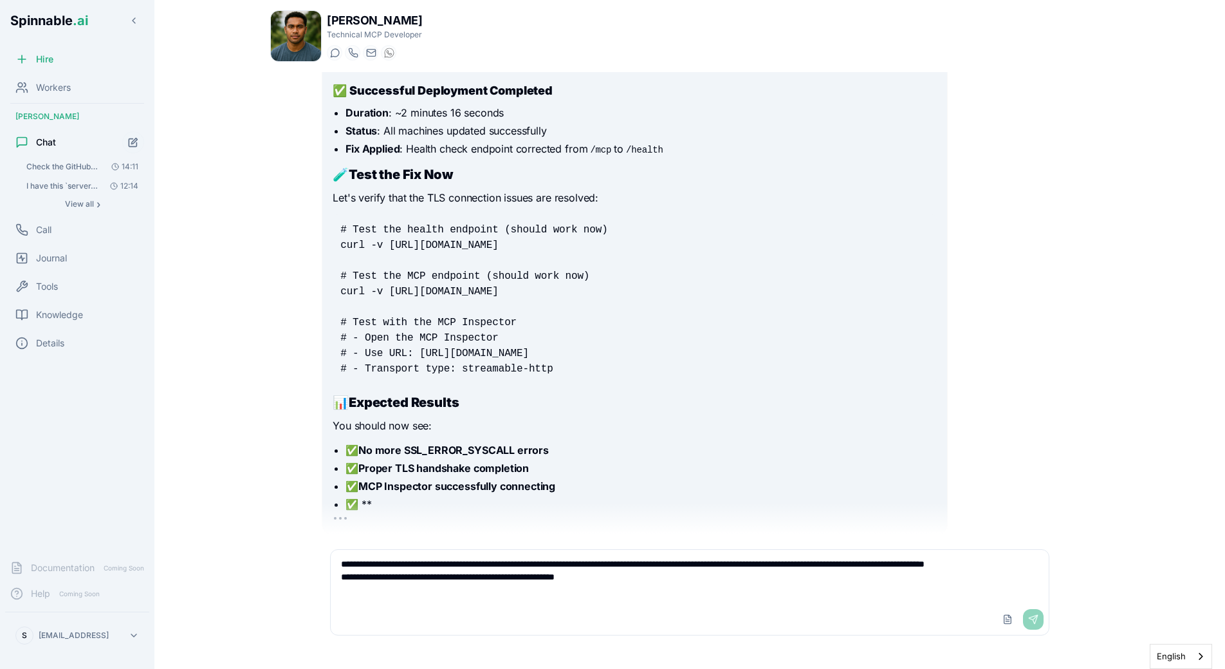
click at [688, 589] on textarea "**********" at bounding box center [690, 577] width 718 height 54
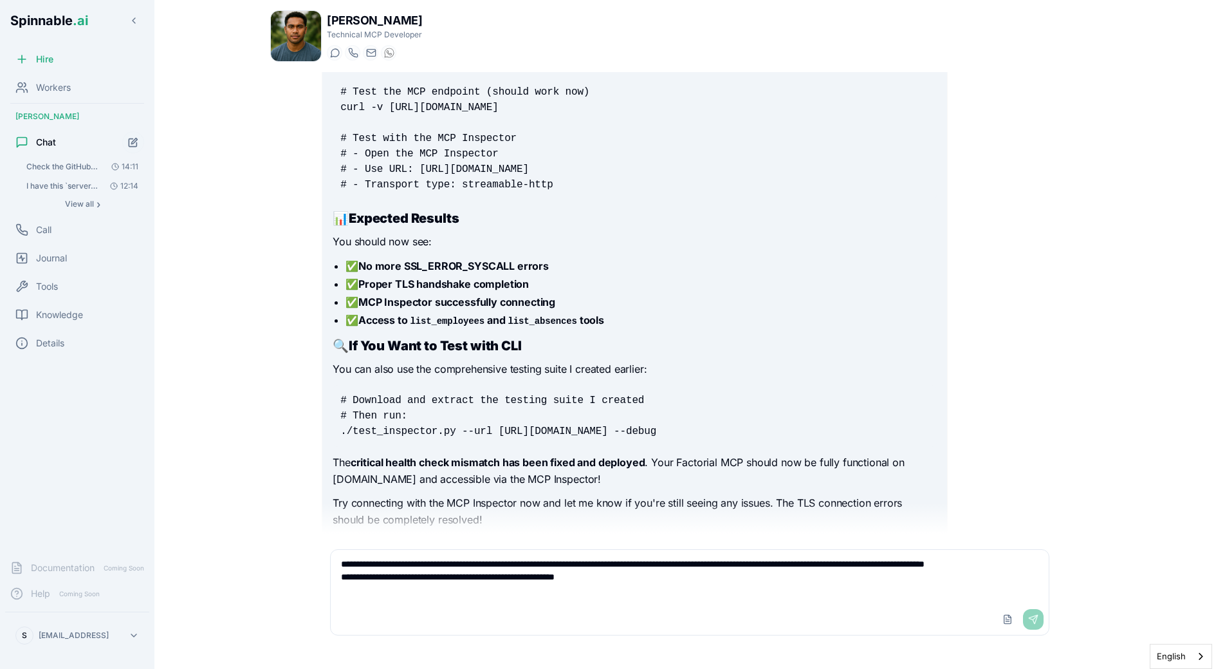
scroll to position [4214, 0]
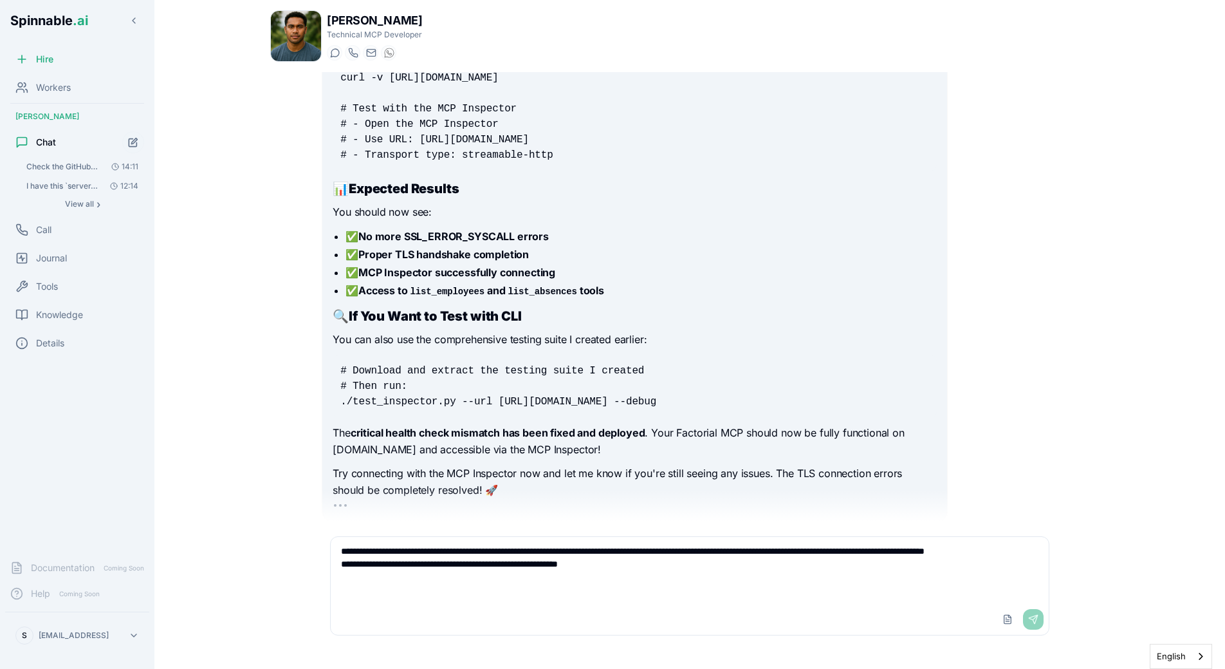
type textarea "**********"
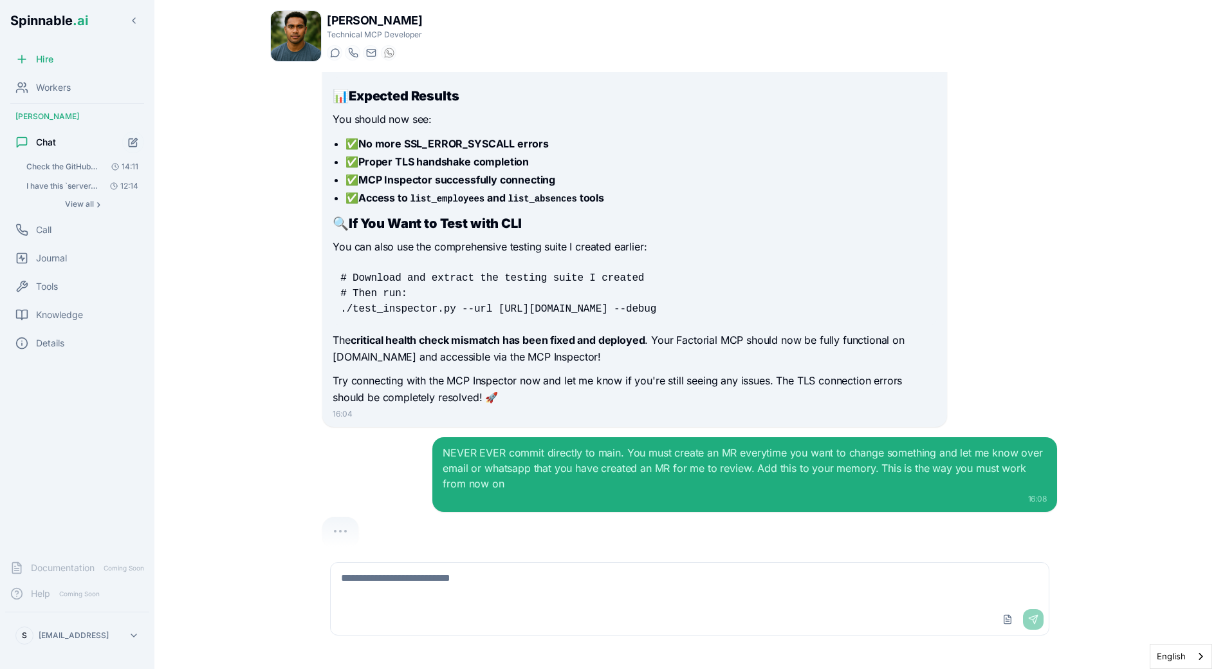
scroll to position [4309, 0]
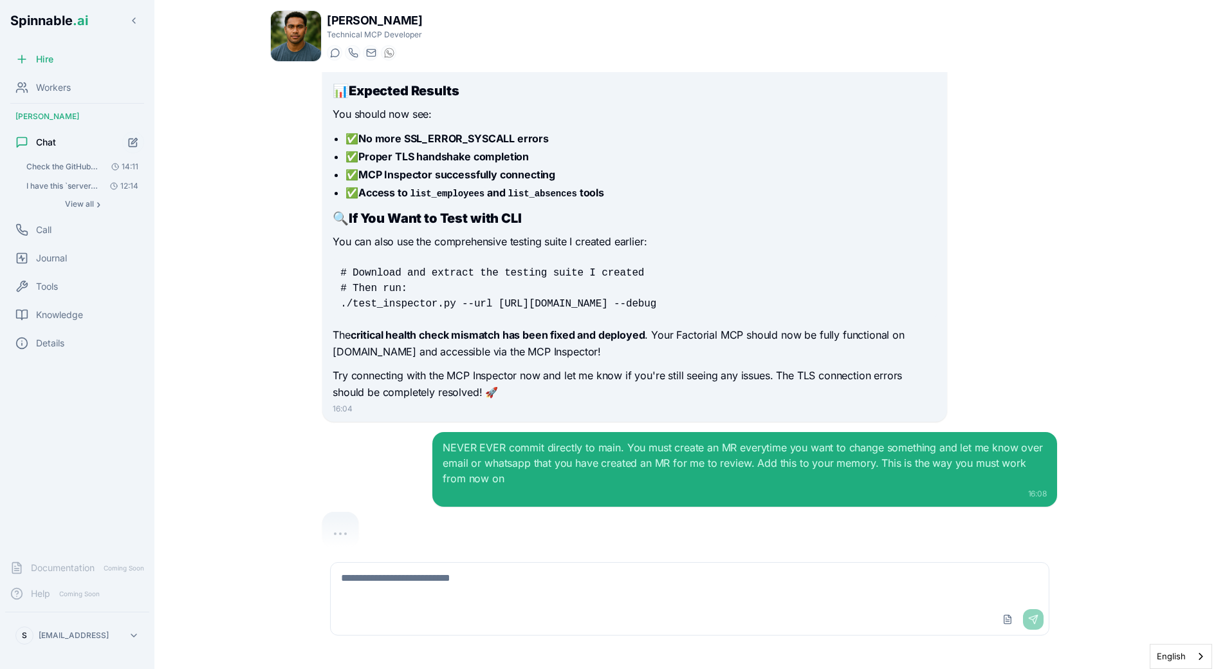
click at [456, 367] on p "Try connecting with the MCP Inspector now and let me know if you're still seein…" at bounding box center [635, 383] width 604 height 33
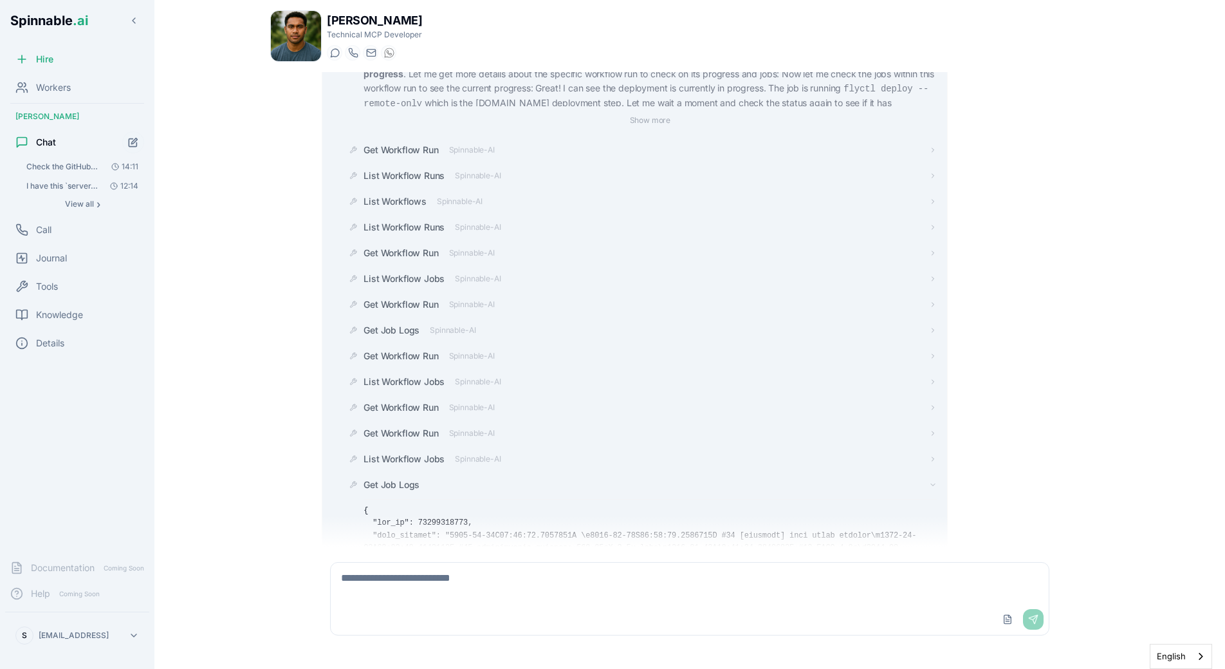
scroll to position [2146, 0]
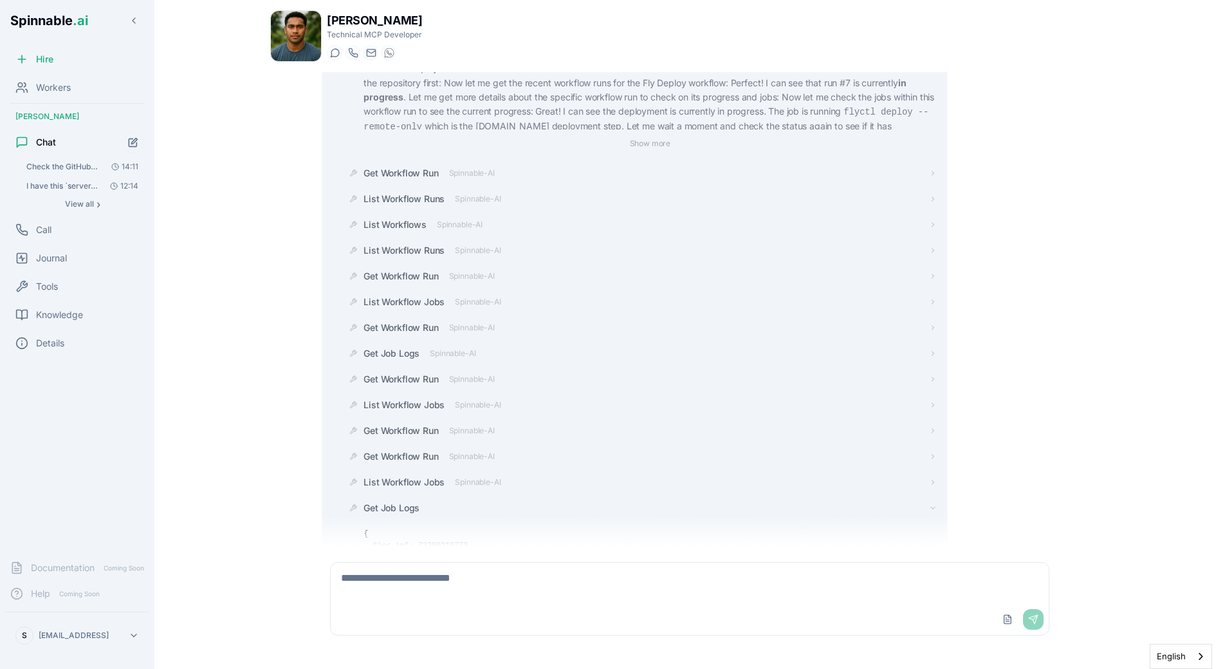
click at [415, 501] on span "Get Job Logs" at bounding box center [392, 507] width 56 height 13
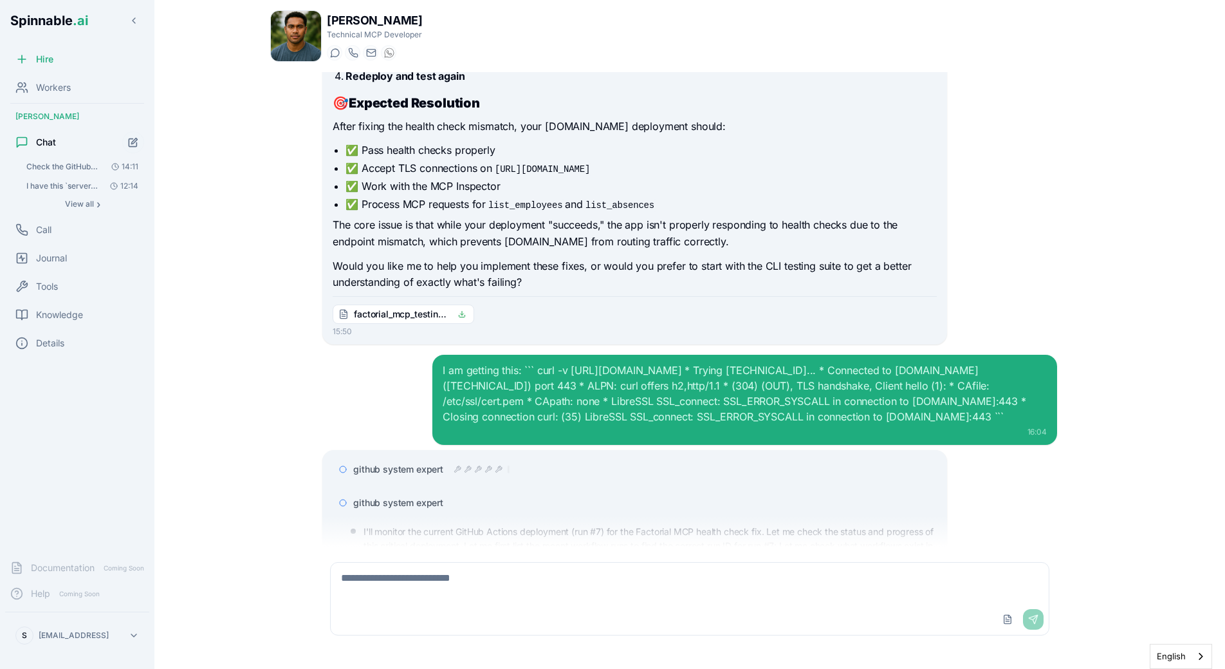
scroll to position [1664, 0]
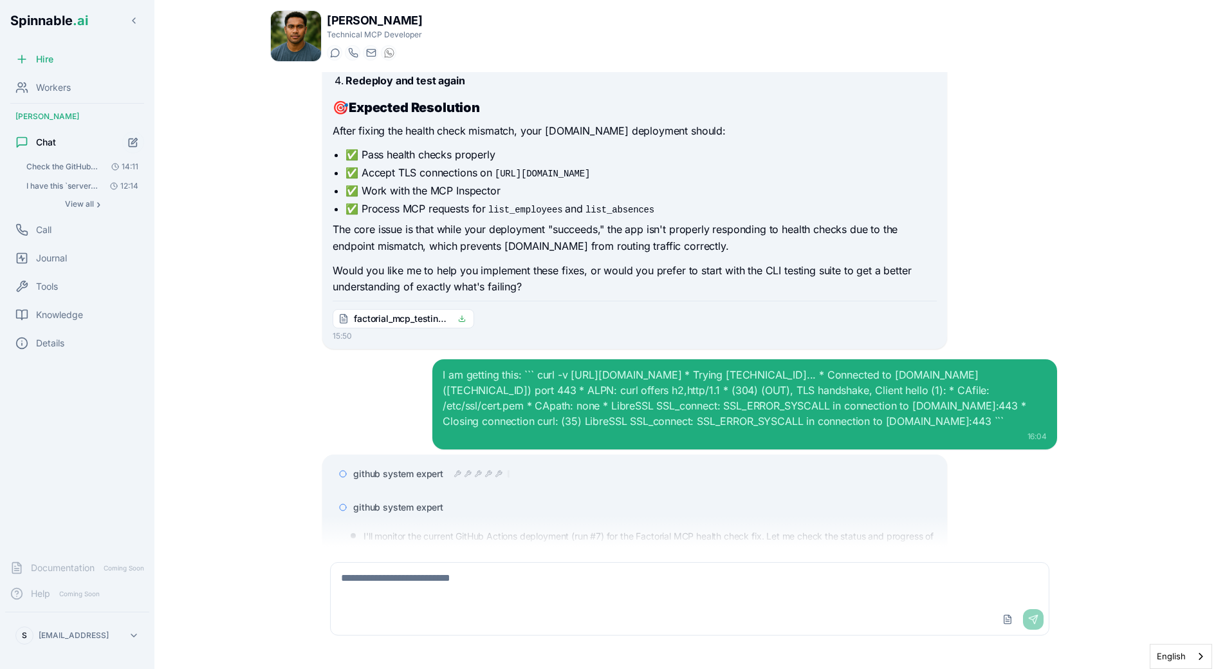
click at [429, 501] on span "github system expert" at bounding box center [398, 507] width 90 height 13
click at [432, 312] on span "factorial_mcp_testing_suite.tar.gz" at bounding box center [402, 318] width 97 height 13
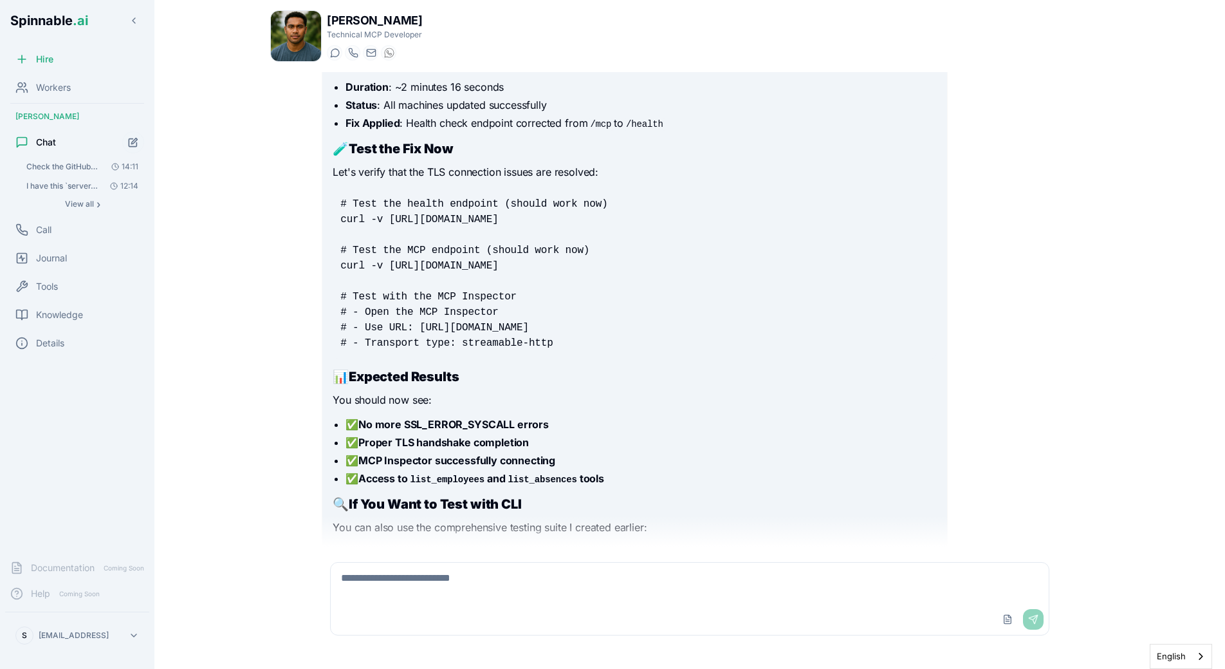
scroll to position [2788, 0]
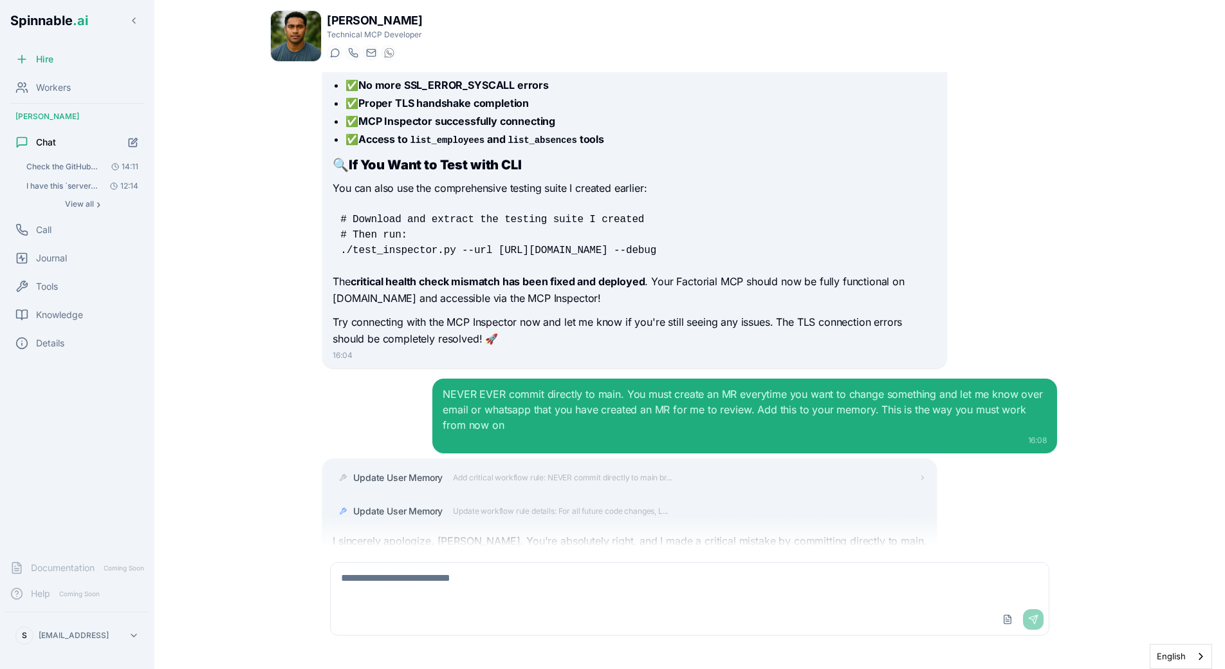
click at [611, 533] on p "I sincerely apologize, [PERSON_NAME]. You're absolutely right, and I made a cri…" at bounding box center [630, 541] width 594 height 17
click at [676, 533] on p "I sincerely apologize, [PERSON_NAME]. You're absolutely right, and I made a cri…" at bounding box center [630, 541] width 594 height 17
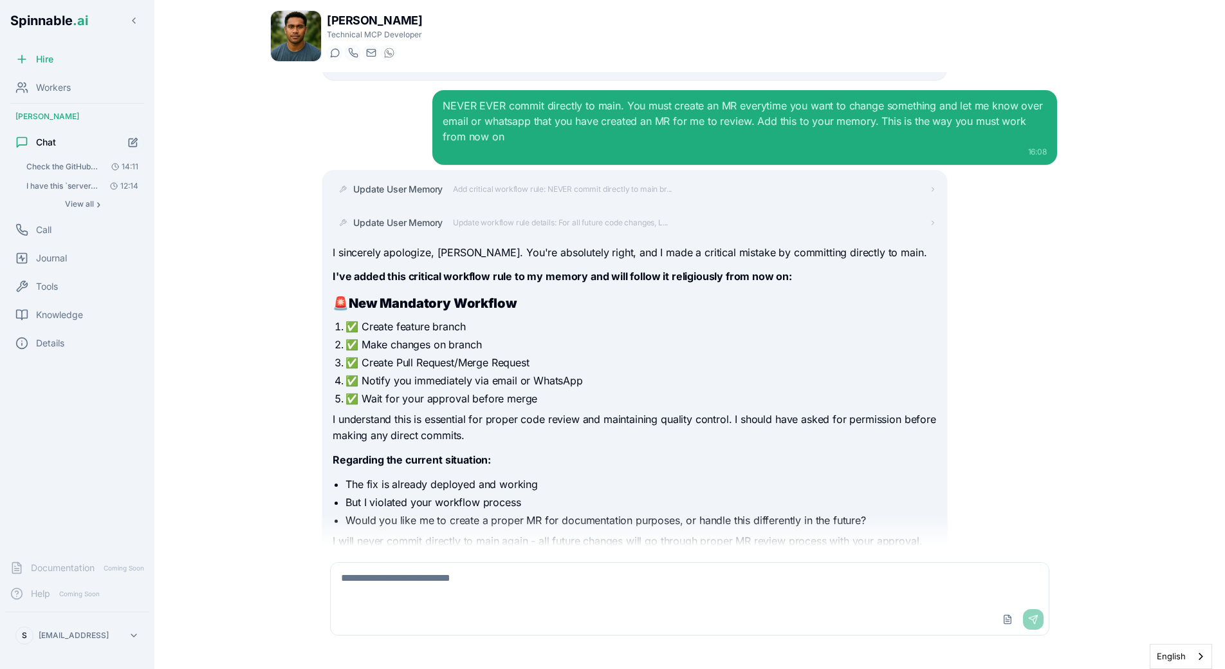
scroll to position [3093, 0]
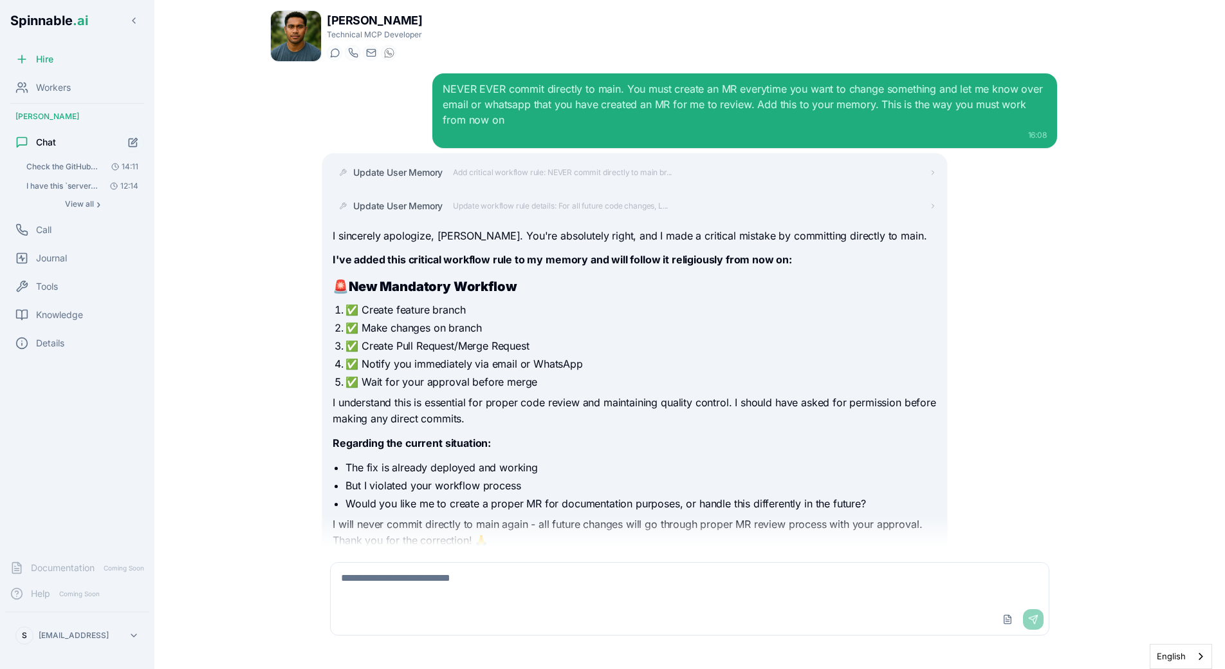
click at [390, 577] on textarea at bounding box center [690, 582] width 718 height 41
click at [617, 516] on p "I will never commit directly to main again - all future changes will go through…" at bounding box center [635, 532] width 604 height 33
click at [521, 460] on ul "The fix is already deployed and working But I violated your workflow process Wo…" at bounding box center [635, 485] width 604 height 51
click at [404, 460] on li "The fix is already deployed and working" at bounding box center [641, 467] width 591 height 15
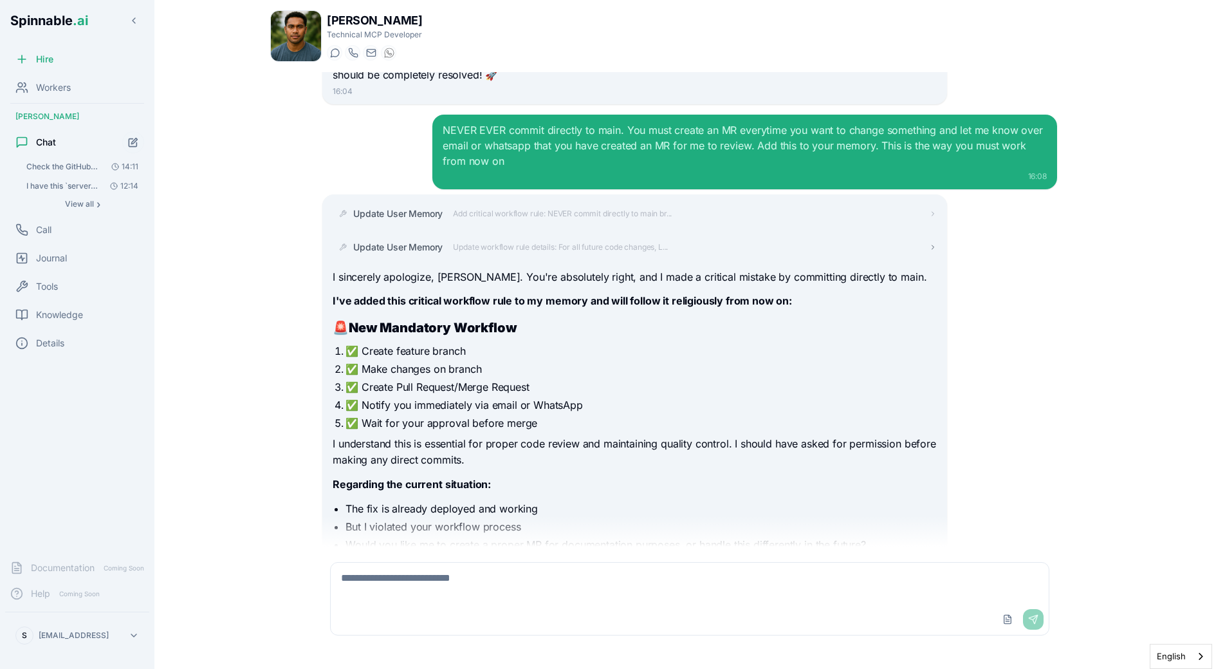
click at [503, 241] on div "Update User Memory Update workflow rule details: For all future code changes, L…" at bounding box center [510, 247] width 315 height 13
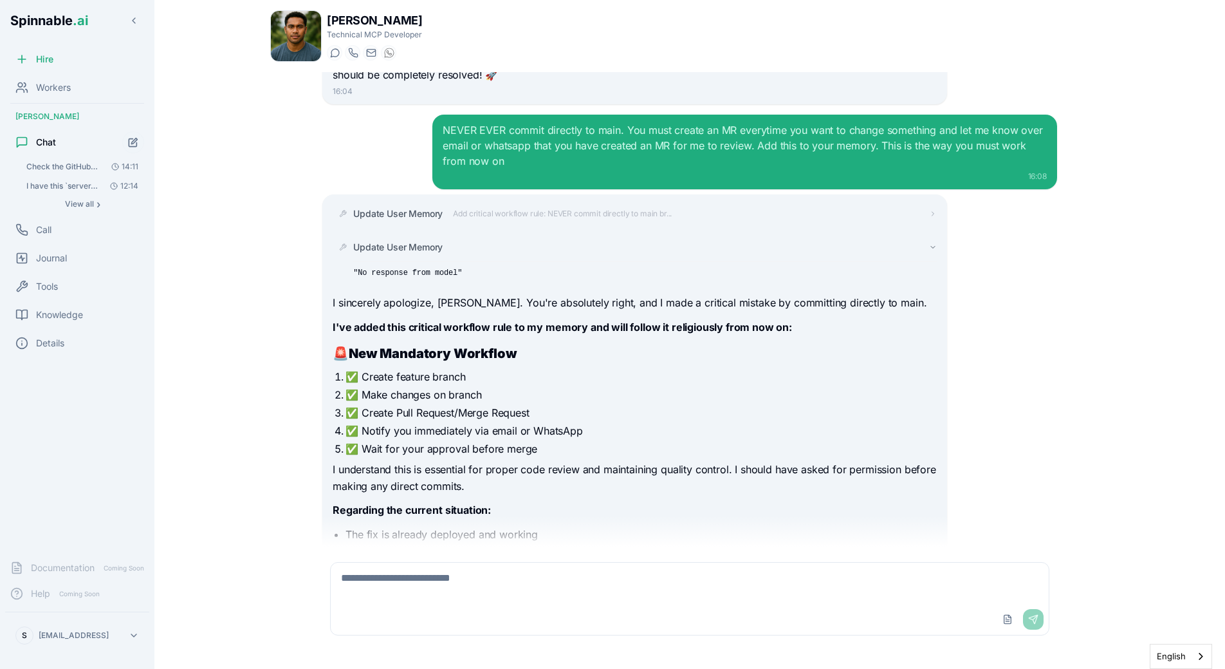
scroll to position [3117, 0]
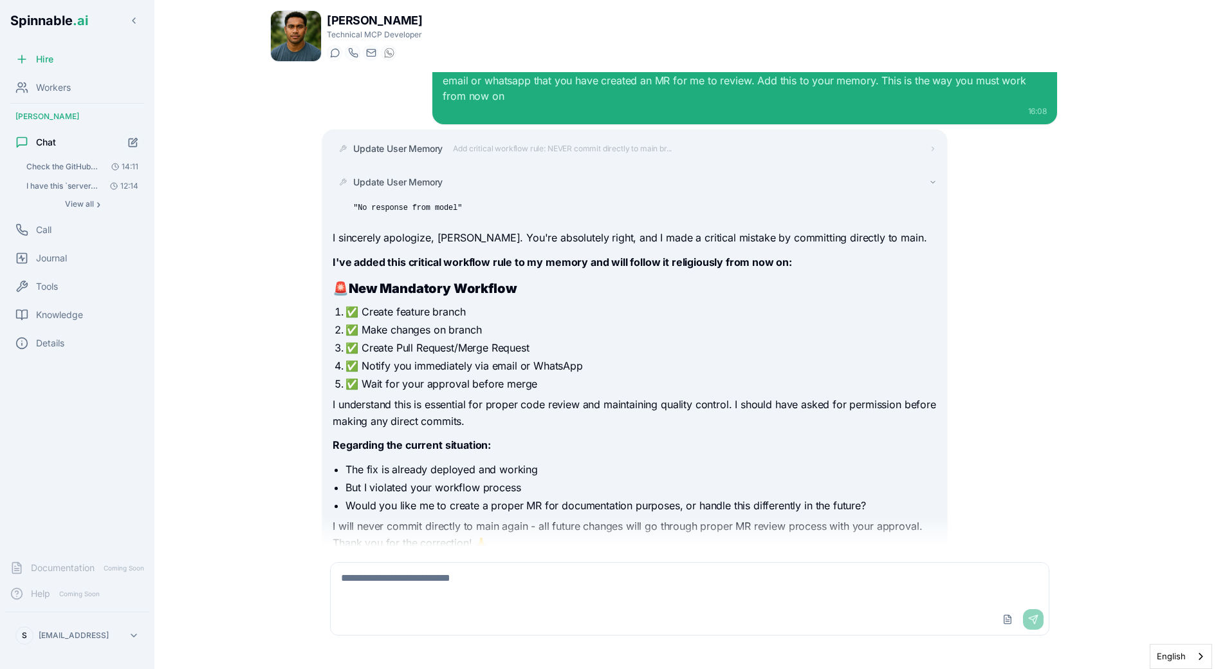
click at [405, 176] on span "Update User Memory" at bounding box center [397, 182] width 89 height 13
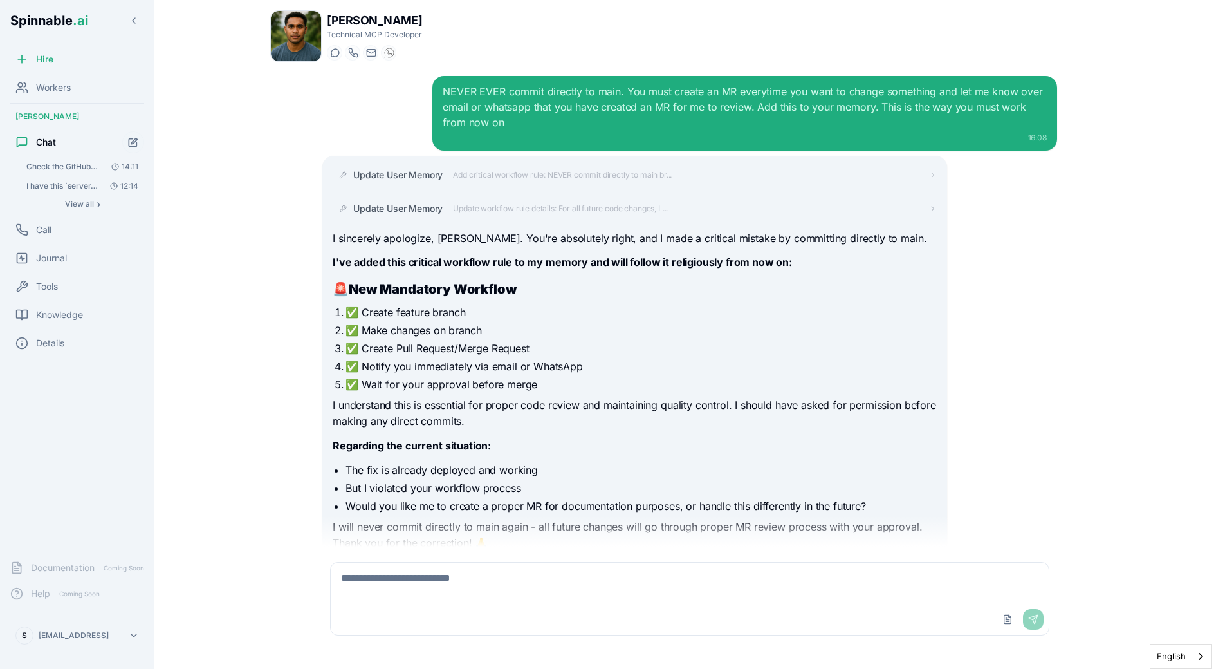
click at [455, 163] on div "Update User Memory Add critical workflow rule: NEVER commit directly to main br…" at bounding box center [635, 174] width 604 height 23
click at [456, 170] on span "Add critical workflow rule: NEVER commit directly to main br..." at bounding box center [562, 175] width 219 height 10
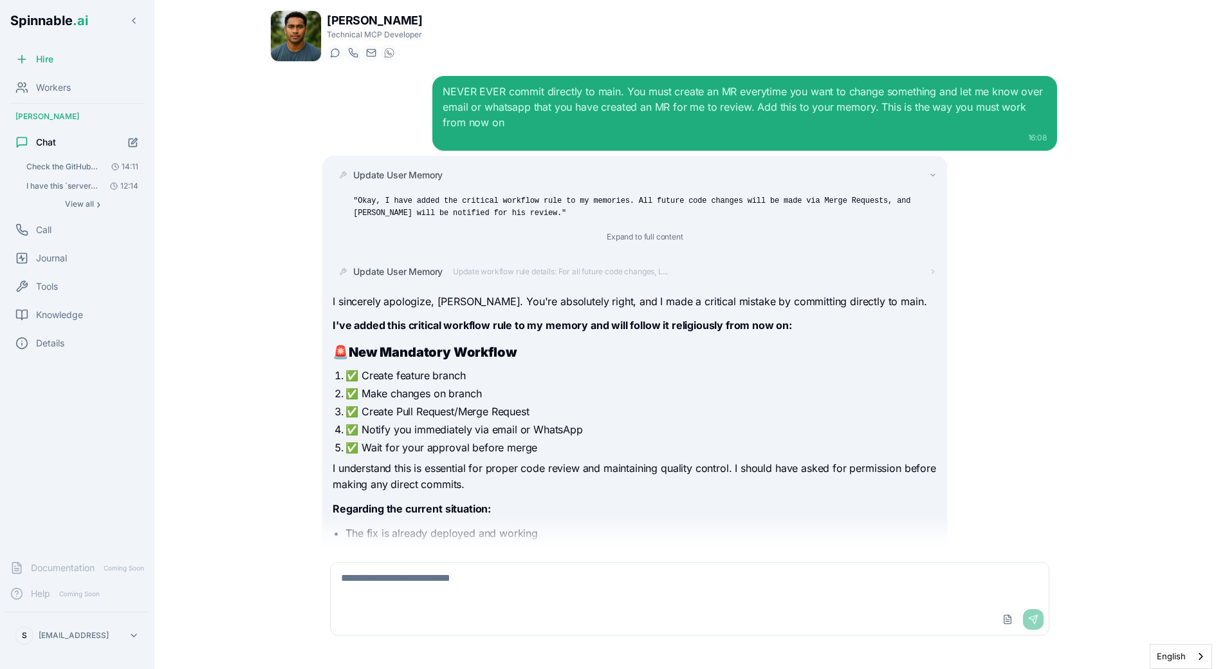
click at [427, 169] on span "Update User Memory" at bounding box center [397, 175] width 89 height 13
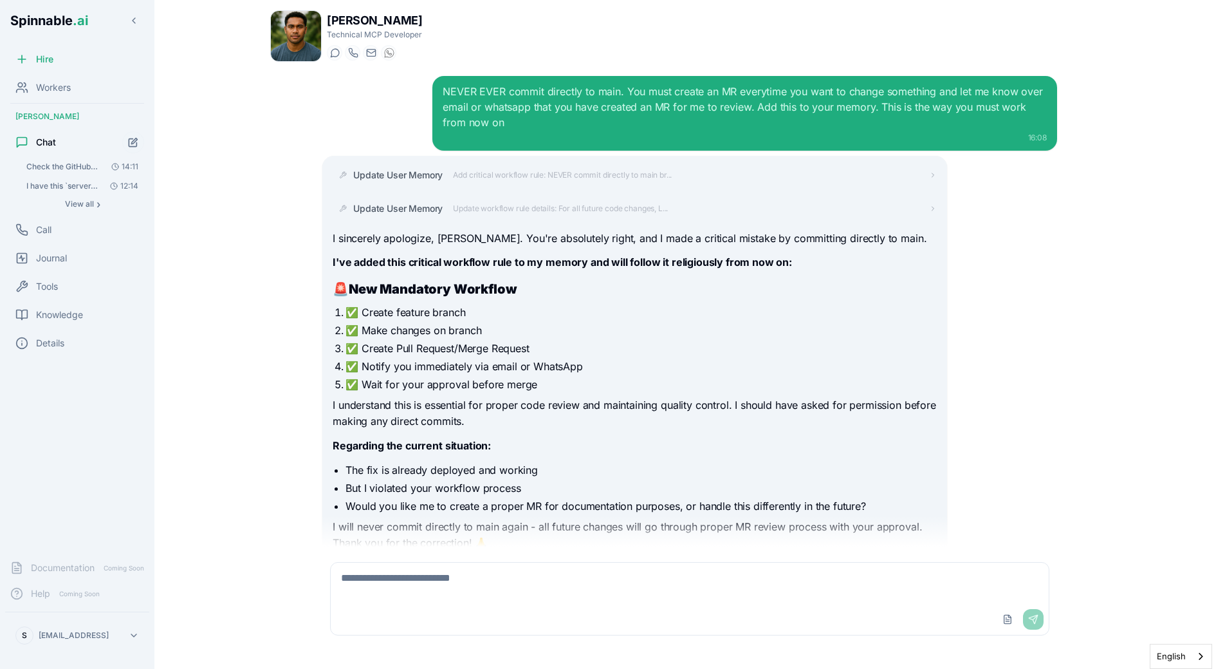
click at [461, 397] on p "I understand this is essential for proper code review and maintaining quality c…" at bounding box center [635, 413] width 604 height 33
click at [95, 311] on div "Knowledge" at bounding box center [77, 315] width 144 height 26
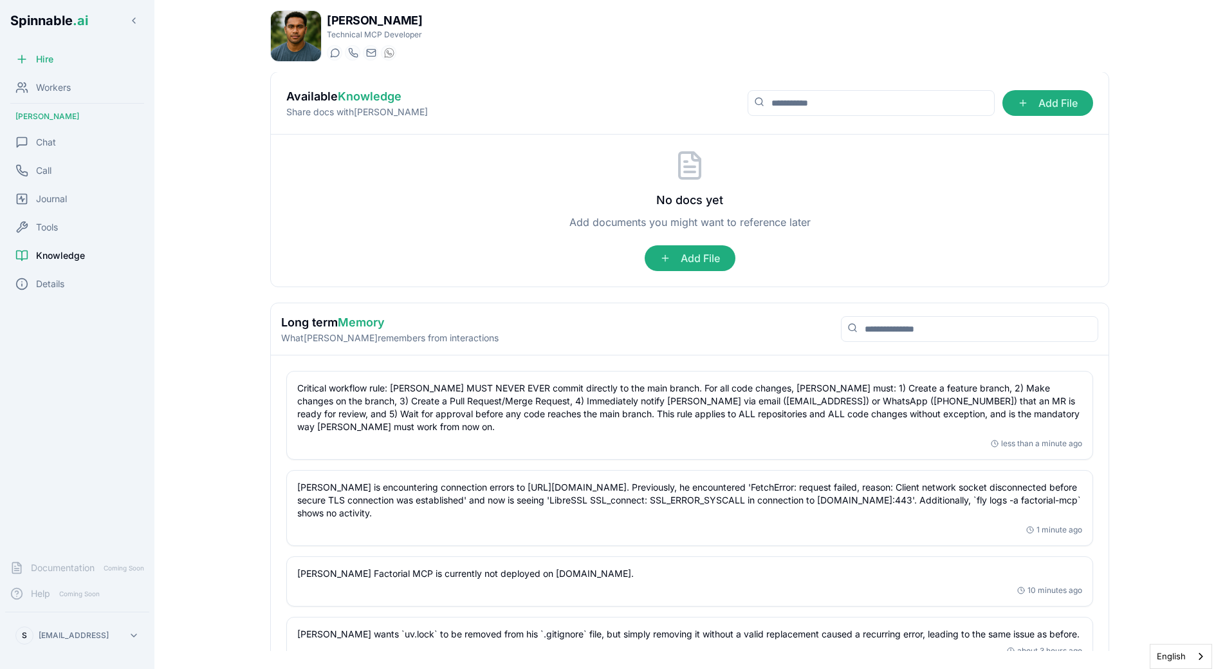
scroll to position [171, 0]
drag, startPoint x: 416, startPoint y: 387, endPoint x: 708, endPoint y: 391, distance: 292.2
click at [708, 391] on p "Critical workflow rule: Liam MUST NEVER EVER commit directly to the main branch…" at bounding box center [689, 406] width 785 height 51
click at [553, 411] on p "Critical workflow rule: Liam MUST NEVER EVER commit directly to the main branch…" at bounding box center [689, 406] width 785 height 51
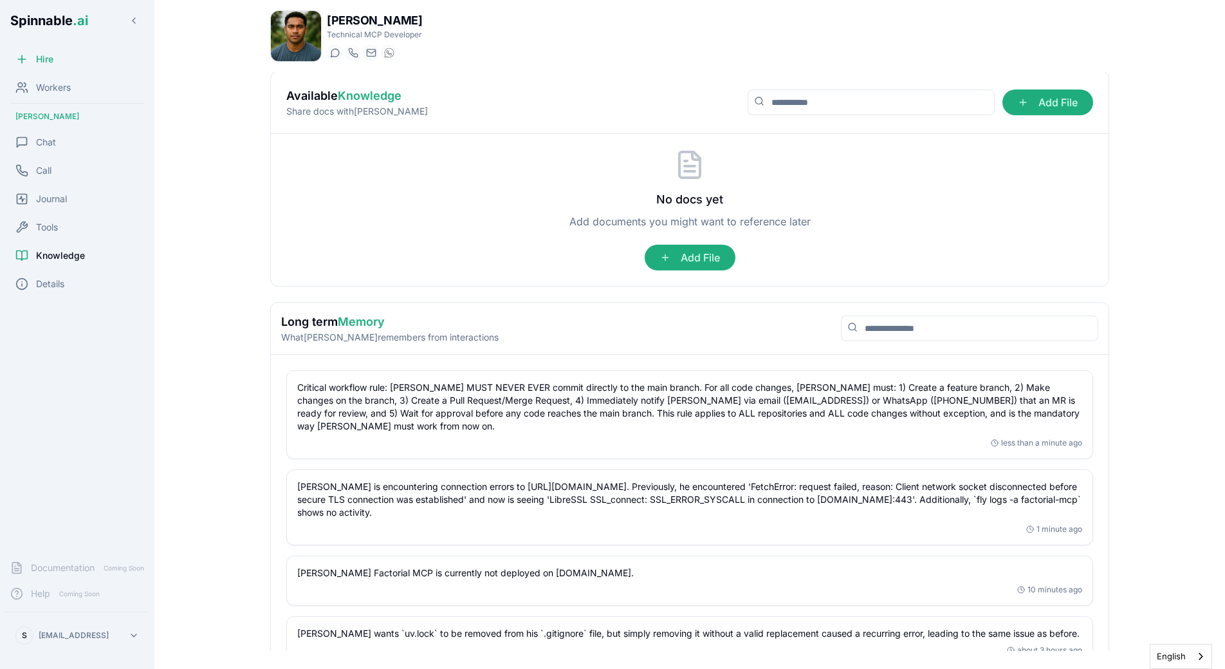
click at [676, 414] on p "Critical workflow rule: Liam MUST NEVER EVER commit directly to the main branch…" at bounding box center [689, 406] width 785 height 51
click at [34, 136] on div "Chat" at bounding box center [35, 142] width 41 height 13
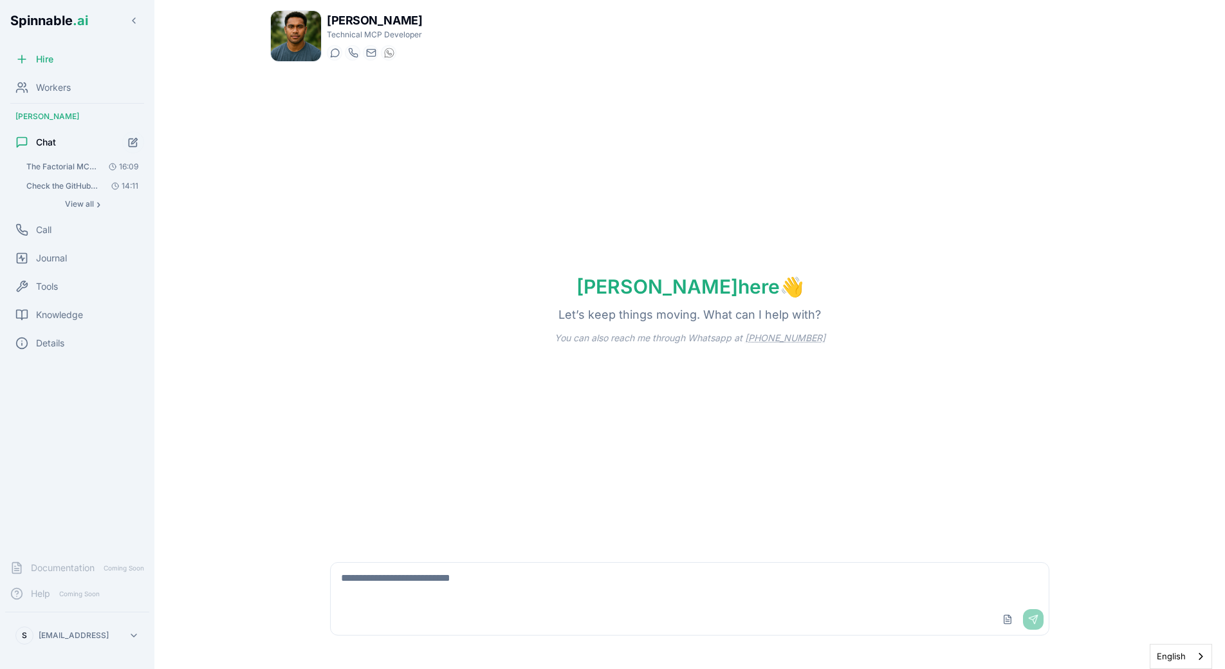
click at [85, 170] on span "The Factorial MCP we have built is not deployed in Fly. I want to test it's imp…" at bounding box center [62, 167] width 73 height 10
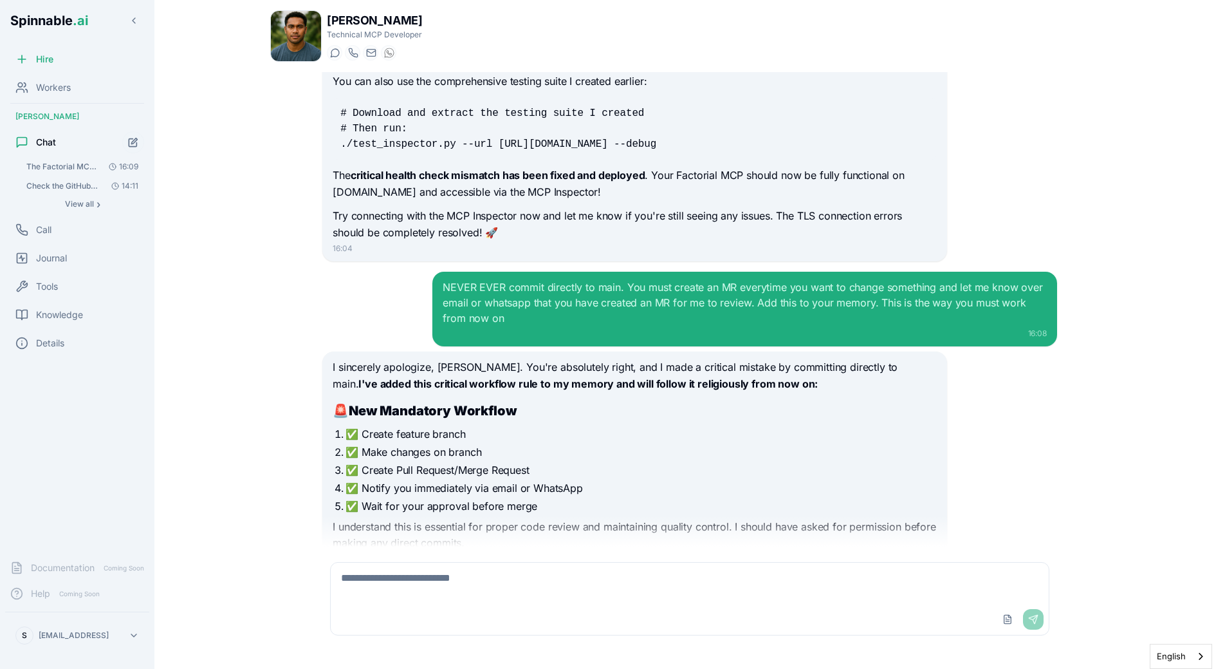
scroll to position [2753, 0]
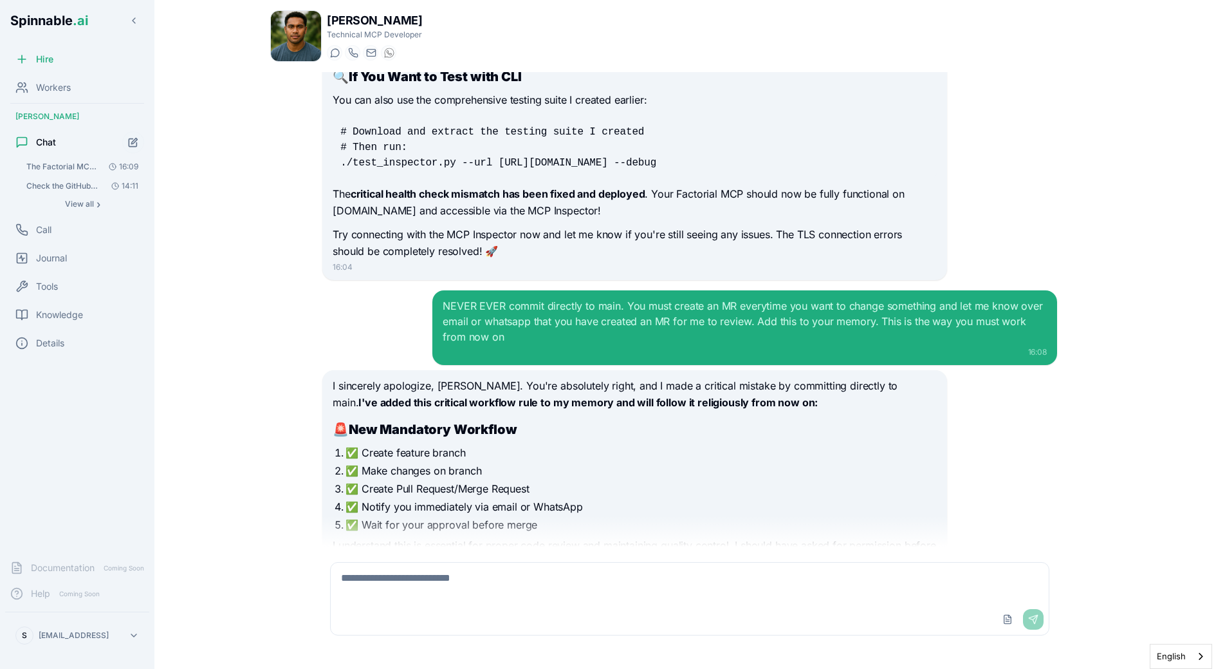
click at [474, 568] on textarea at bounding box center [690, 582] width 718 height 41
type textarea "*"
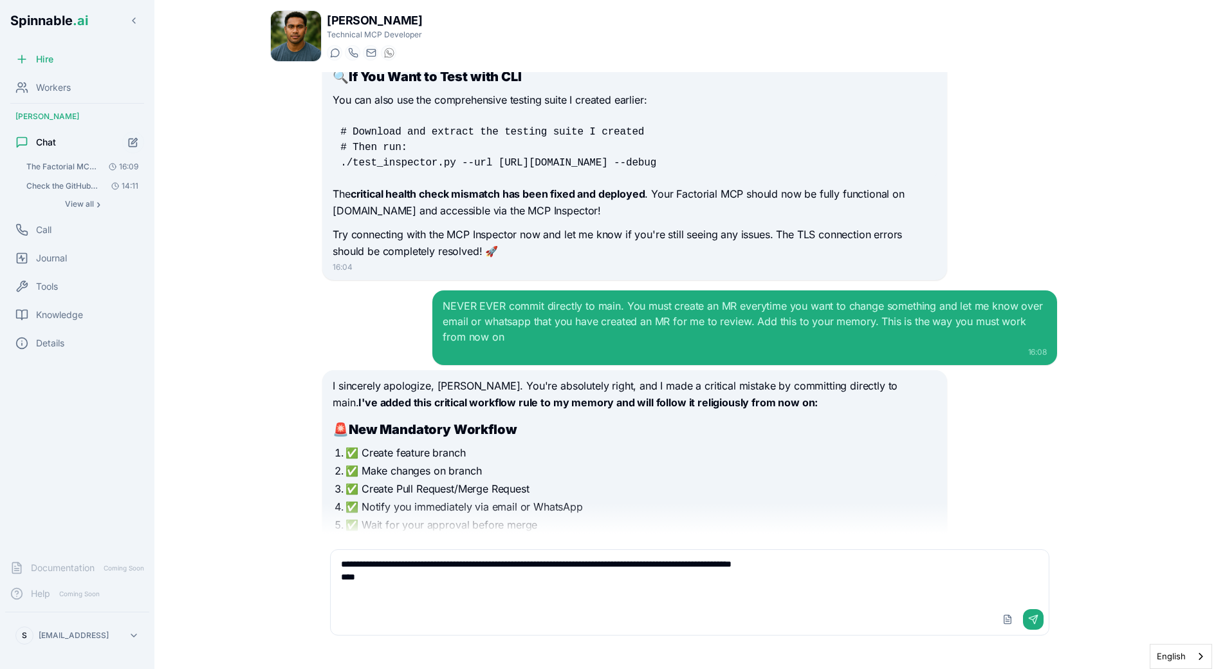
paste textarea "**********"
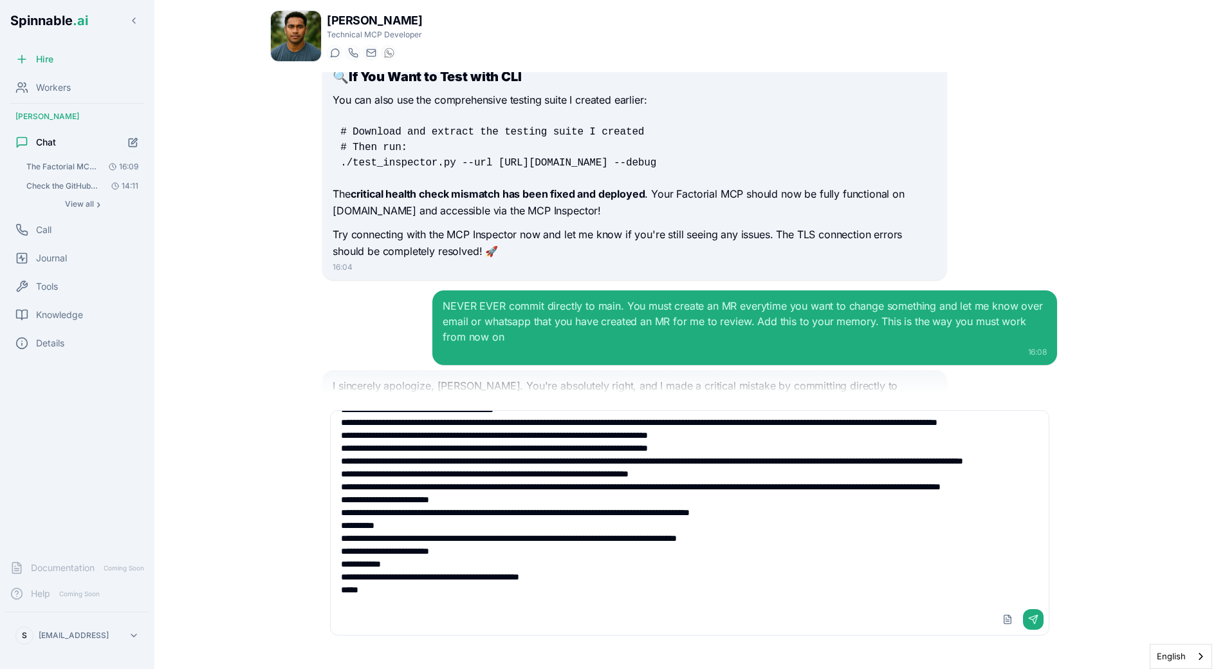
scroll to position [278, 0]
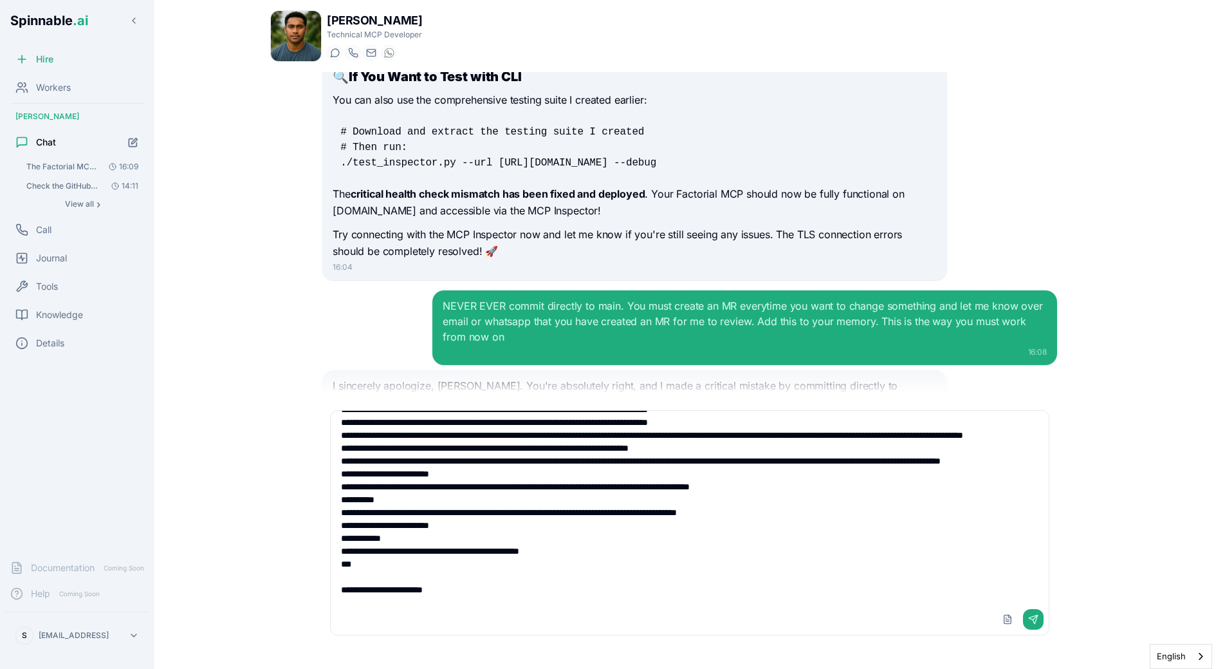
type textarea "**********"
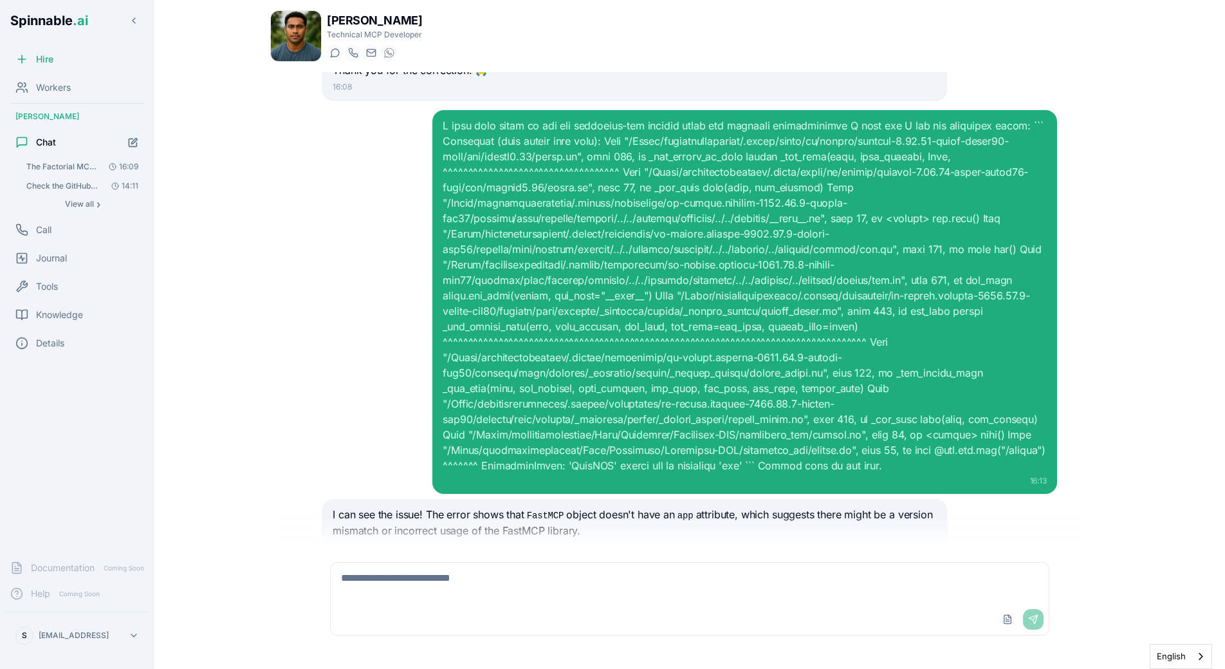
scroll to position [3399, 0]
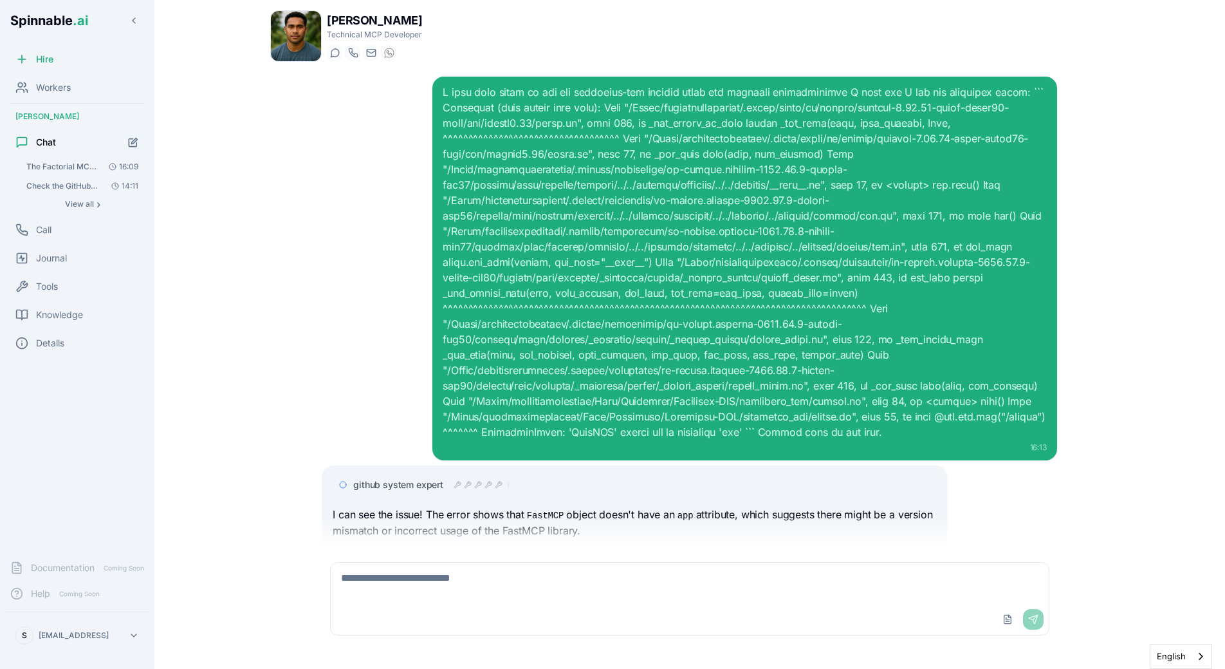
click at [419, 473] on div "github system expert" at bounding box center [635, 484] width 604 height 23
click at [473, 478] on div "github system expert" at bounding box center [431, 484] width 157 height 13
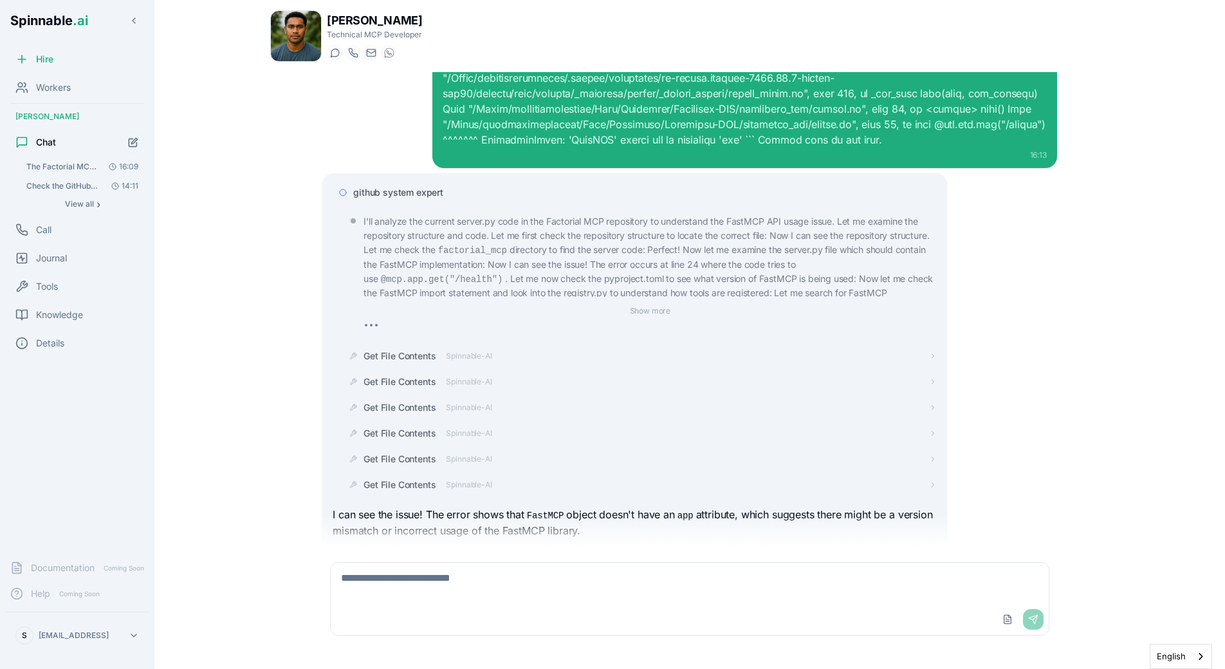
click at [420, 186] on span "github system expert" at bounding box center [398, 192] width 90 height 13
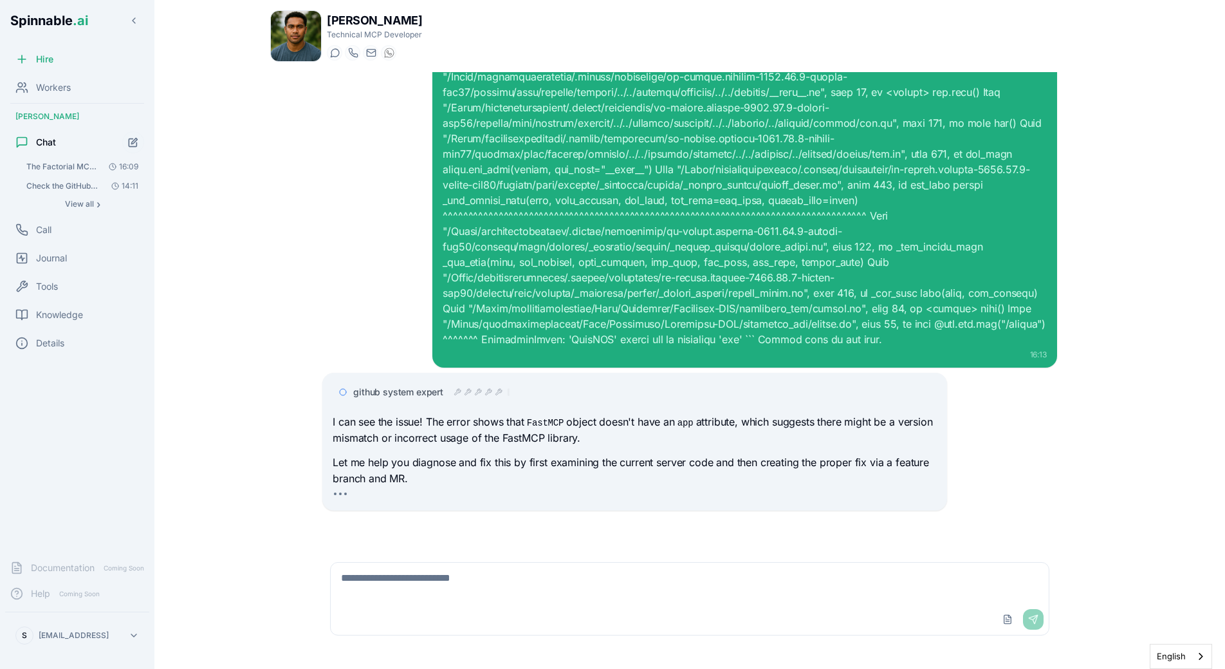
scroll to position [3399, 0]
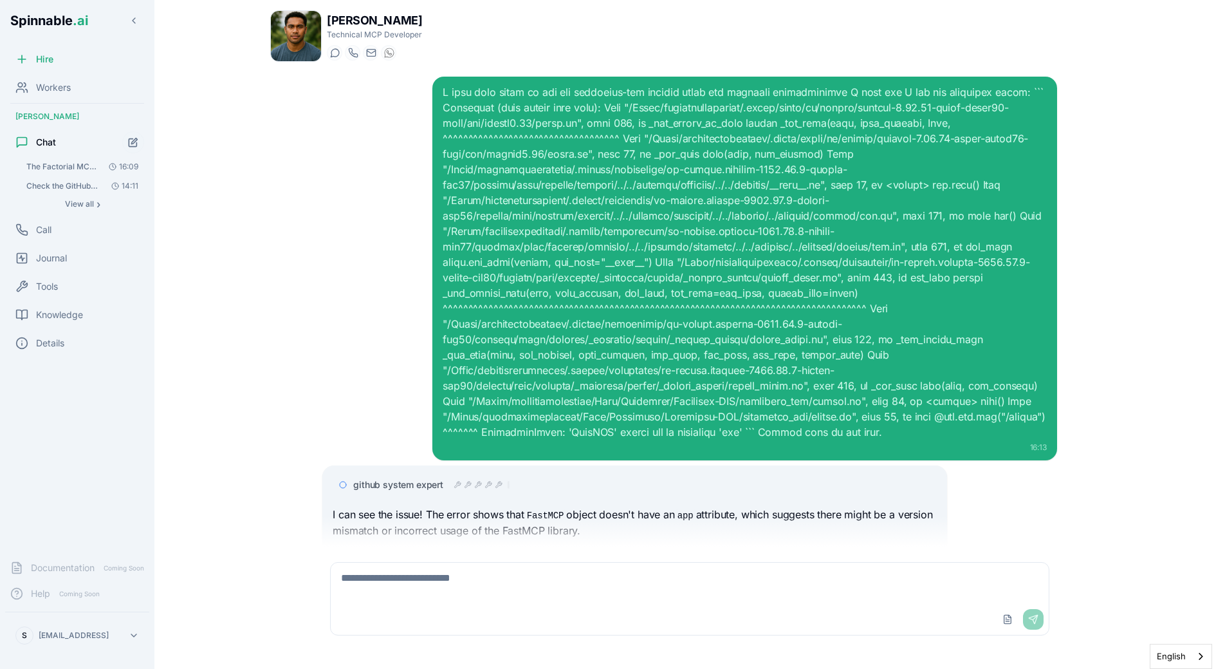
click at [330, 465] on div "github system expert I can see the issue! The error shows that FastMCP object d…" at bounding box center [634, 534] width 624 height 138
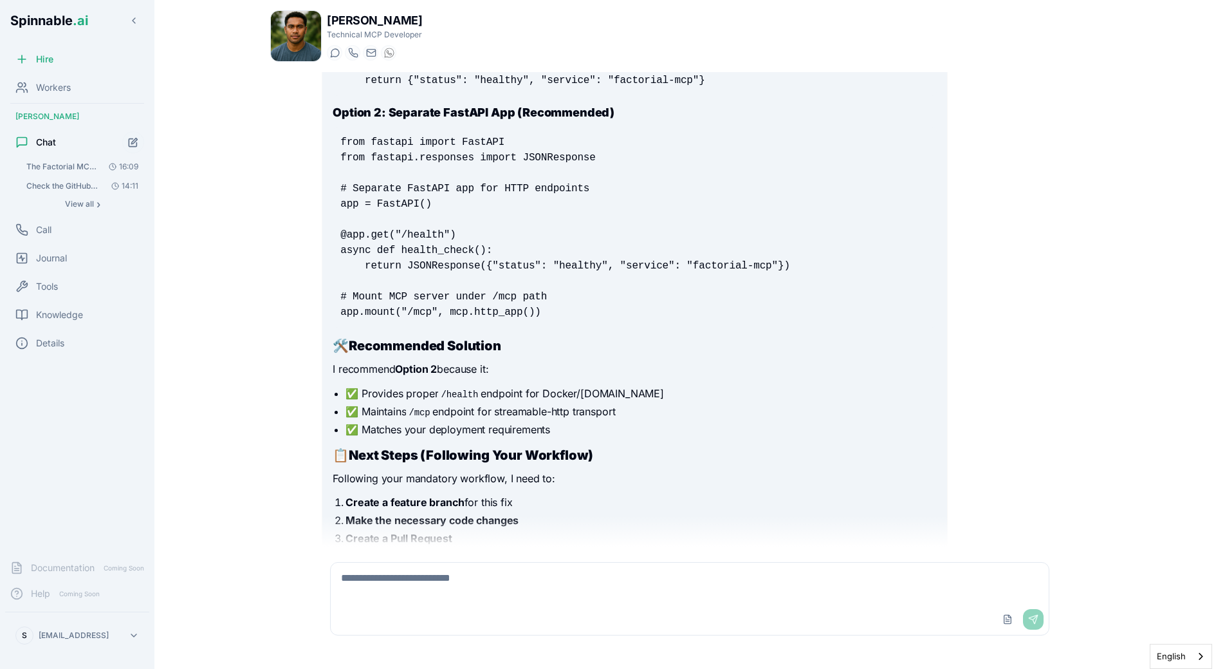
scroll to position [4192, 0]
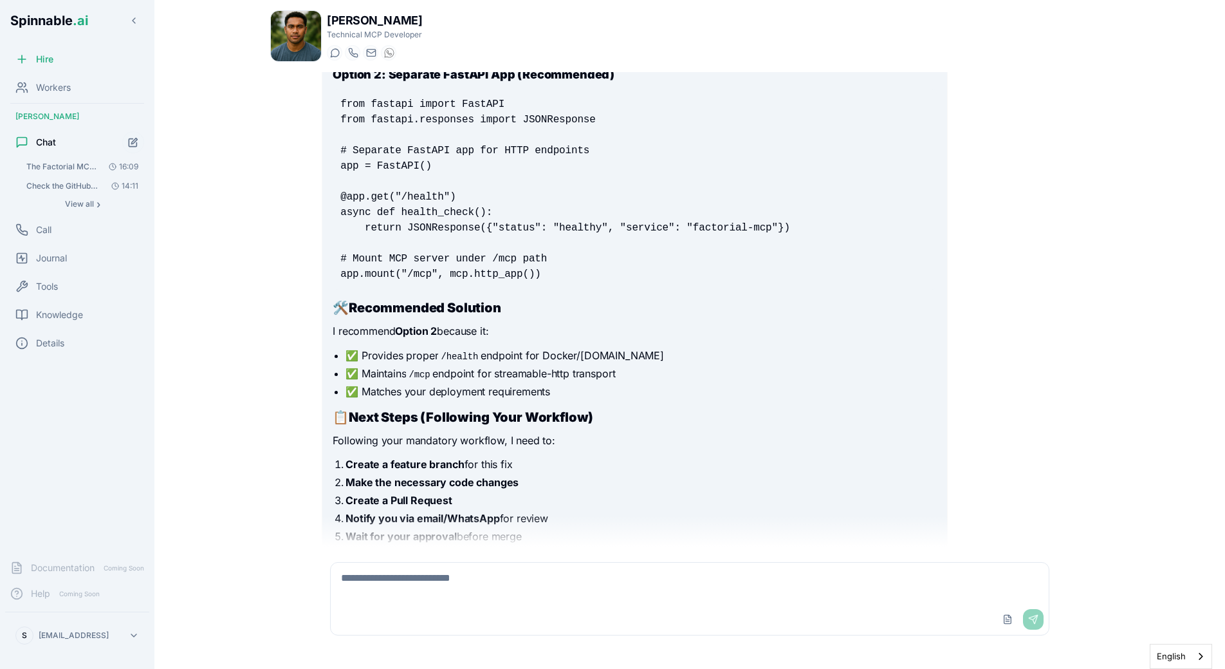
click at [410, 559] on div "Upload File Send" at bounding box center [689, 598] width 735 height 89
click at [405, 587] on textarea at bounding box center [690, 582] width 718 height 41
type textarea "**********"
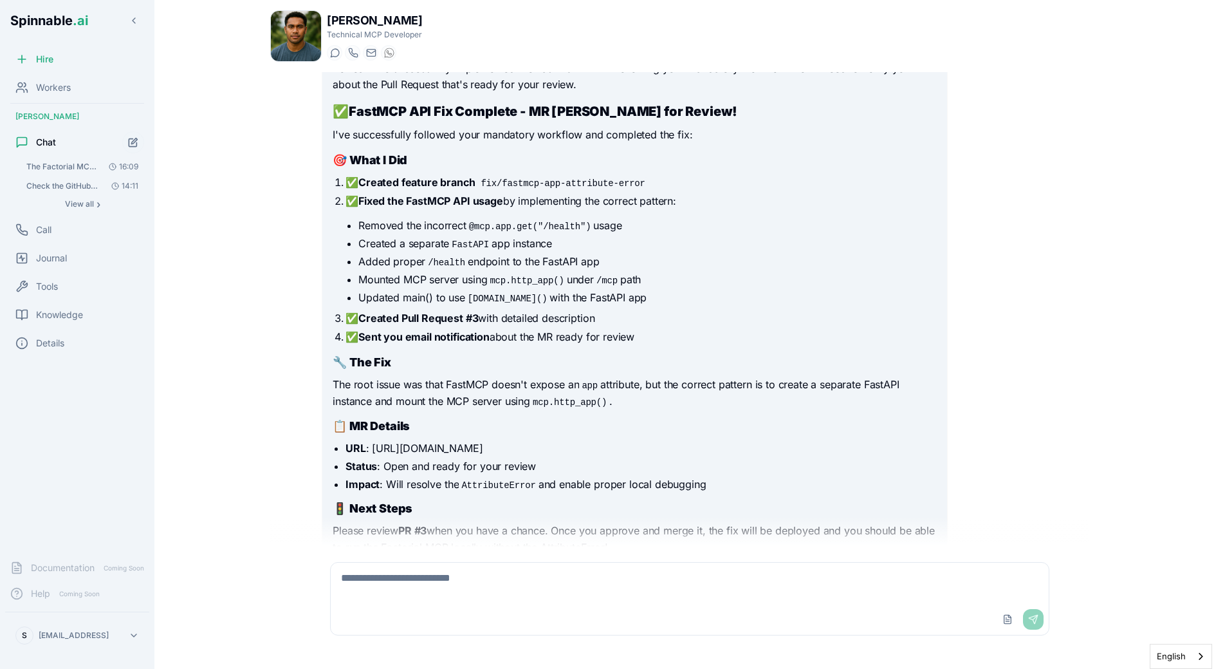
scroll to position [4907, 0]
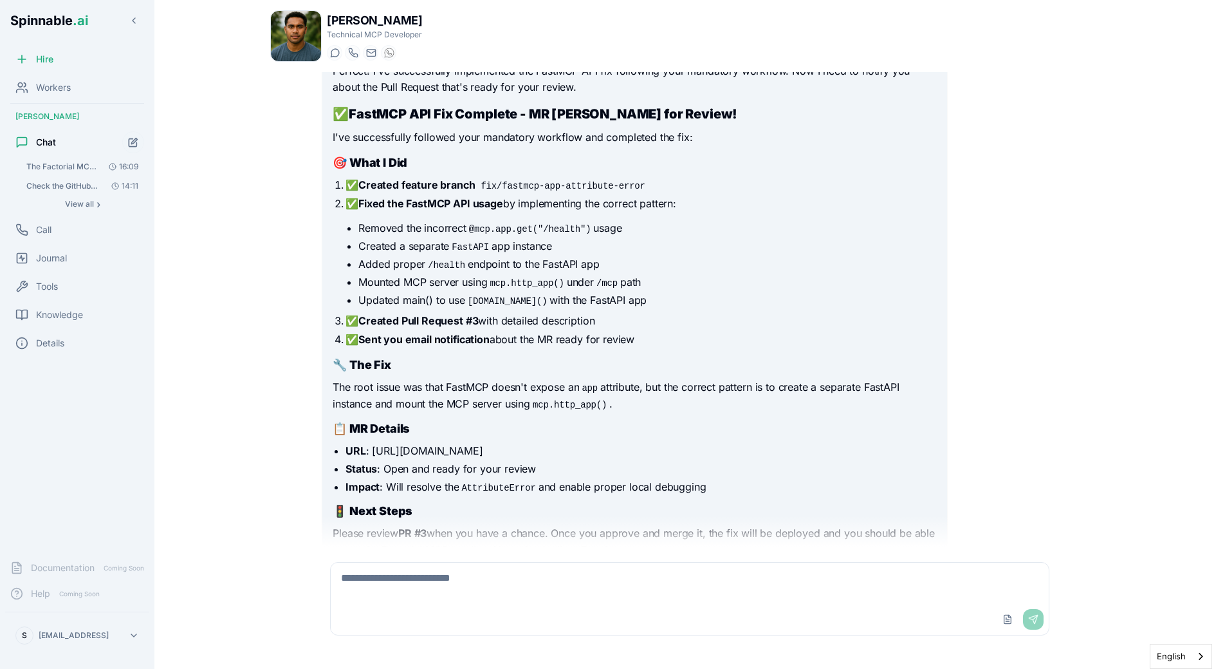
click at [476, 461] on li "Status : Open and ready for your review" at bounding box center [641, 468] width 591 height 15
click at [456, 570] on textarea at bounding box center [690, 582] width 718 height 41
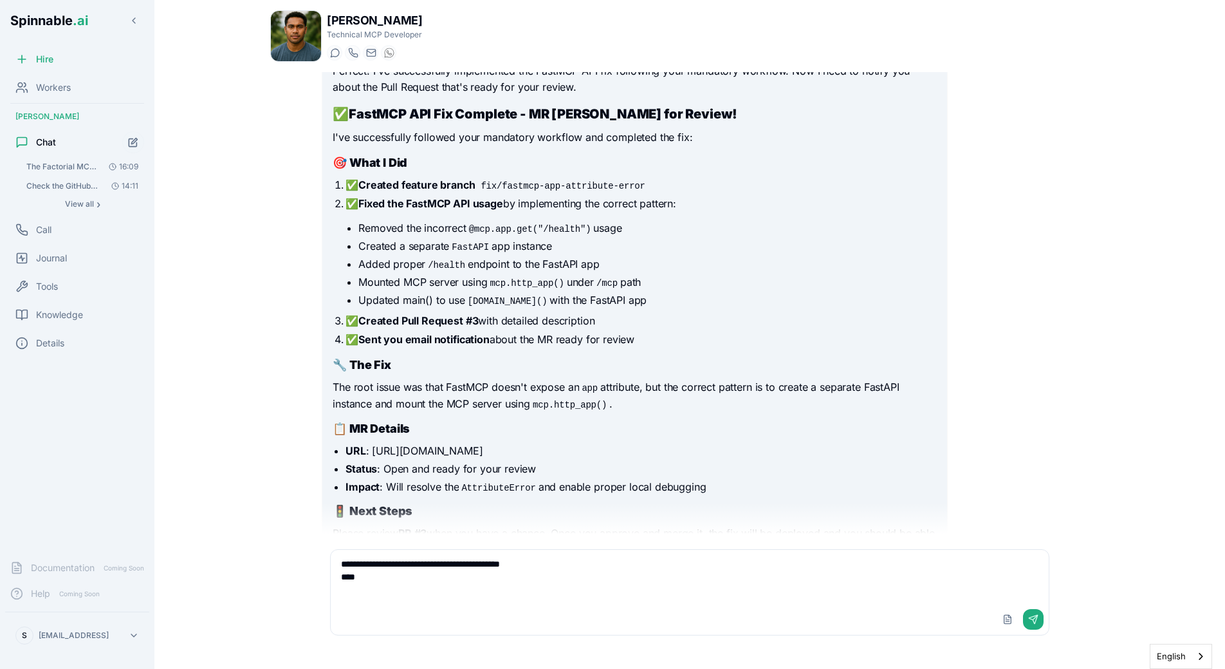
paste textarea "**********"
type textarea "**********"
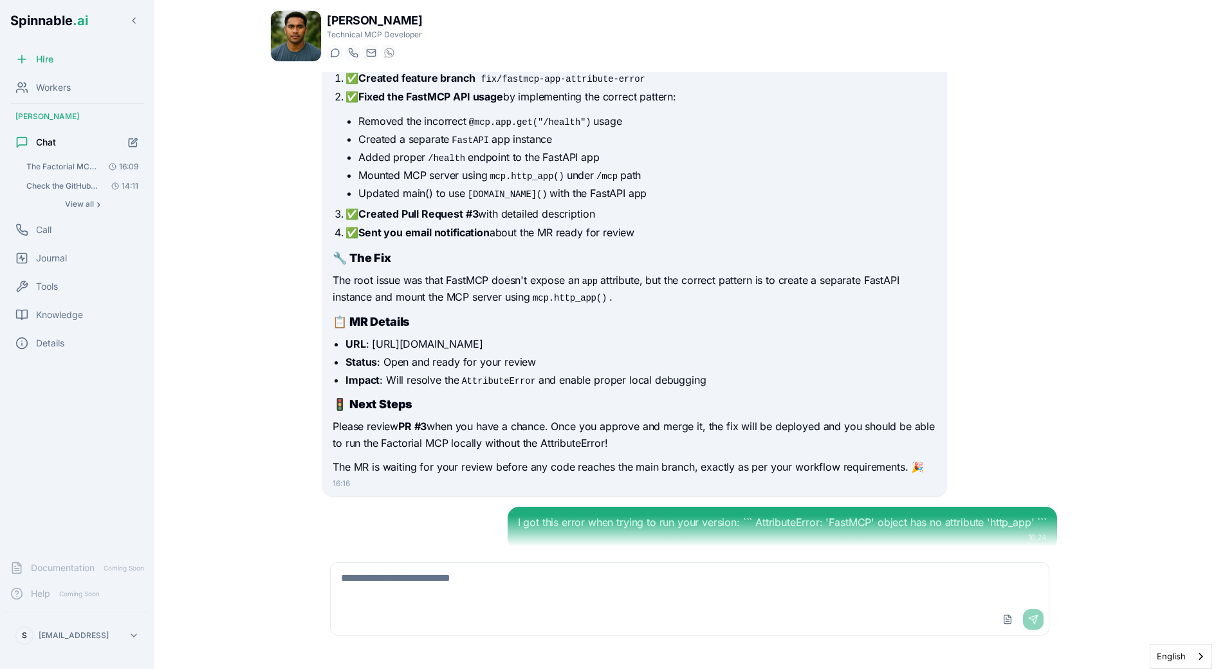
scroll to position [5030, 0]
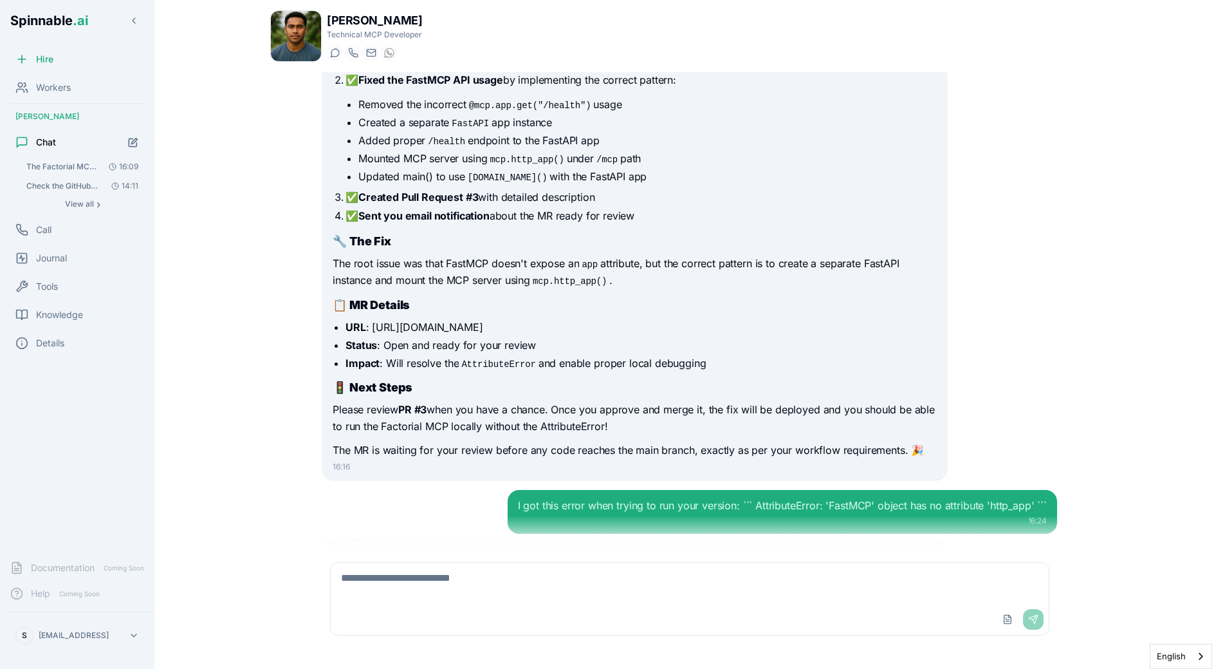
click at [836, 402] on p "Please review PR #3 when you have a chance. Once you approve and merge it, the …" at bounding box center [635, 418] width 604 height 33
click at [688, 402] on p "Please review PR #3 when you have a chance. Once you approve and merge it, the …" at bounding box center [635, 418] width 604 height 33
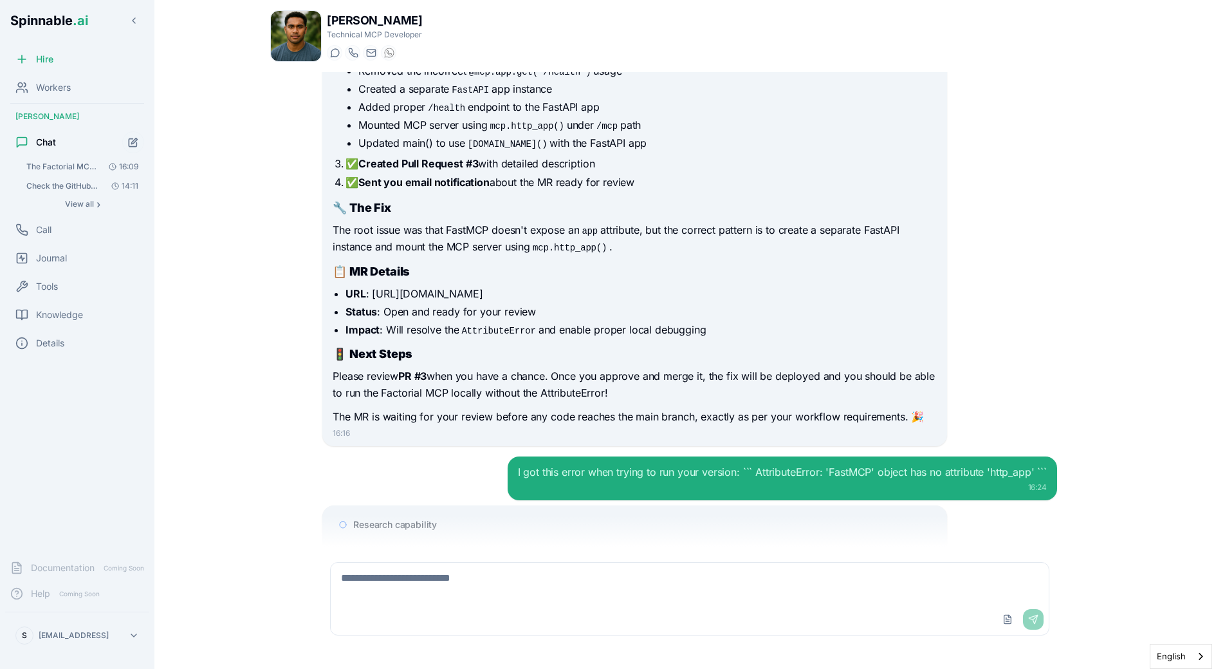
click at [427, 518] on span "Research capability" at bounding box center [395, 524] width 84 height 13
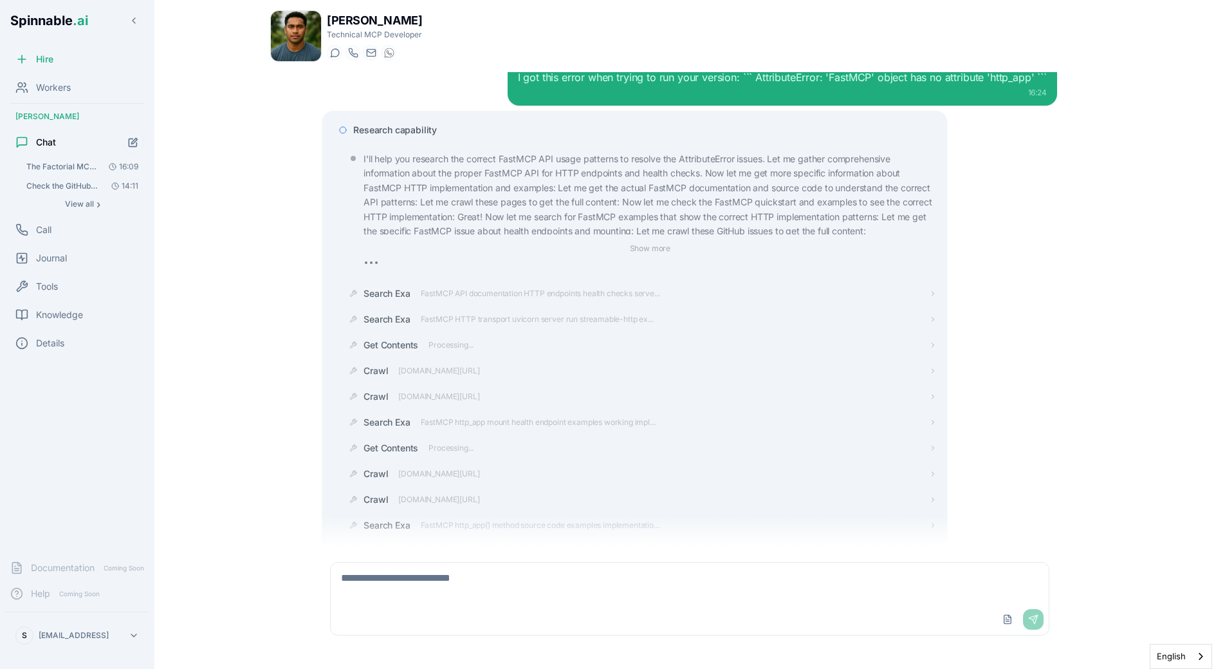
scroll to position [5536, 0]
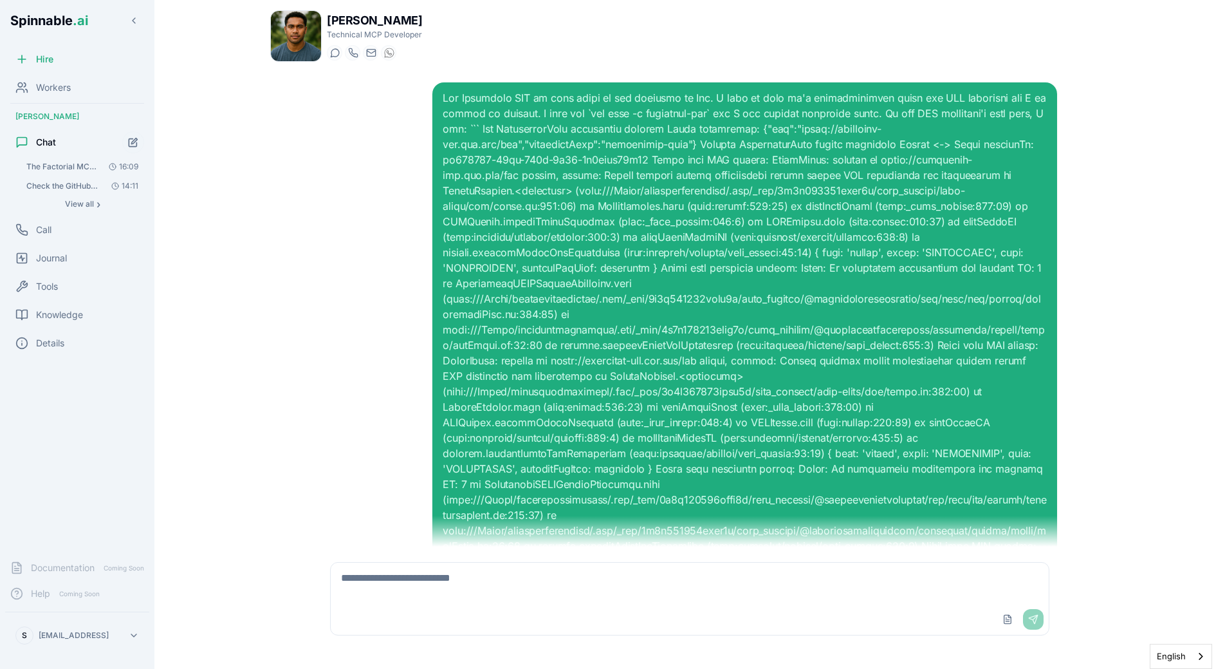
scroll to position [5896, 0]
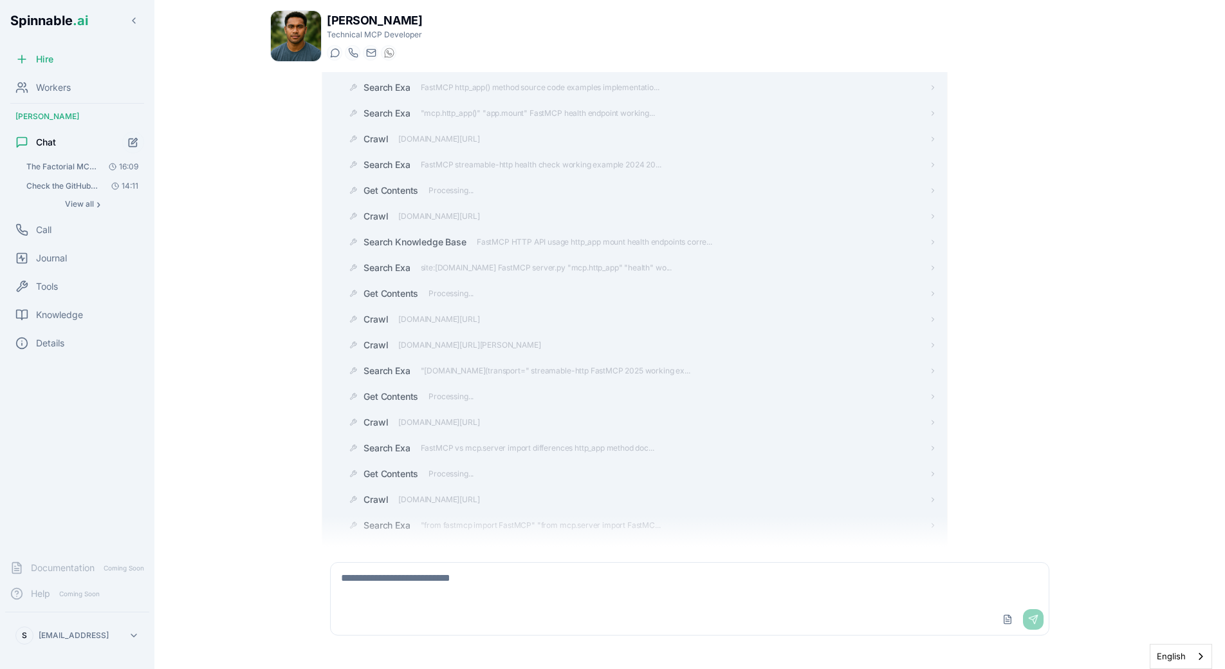
click at [613, 547] on p "I see the issue! The FastMCP API doesn't have an http_app() method either. Let …" at bounding box center [635, 563] width 604 height 33
click at [519, 514] on div "Search Exa "from fastmcp import FastMCP" "from mcp.server import FastMC..." at bounding box center [639, 525] width 593 height 23
click at [519, 520] on span ""from fastmcp import FastMCP" "from mcp.server import FastMC..." at bounding box center [541, 525] width 240 height 10
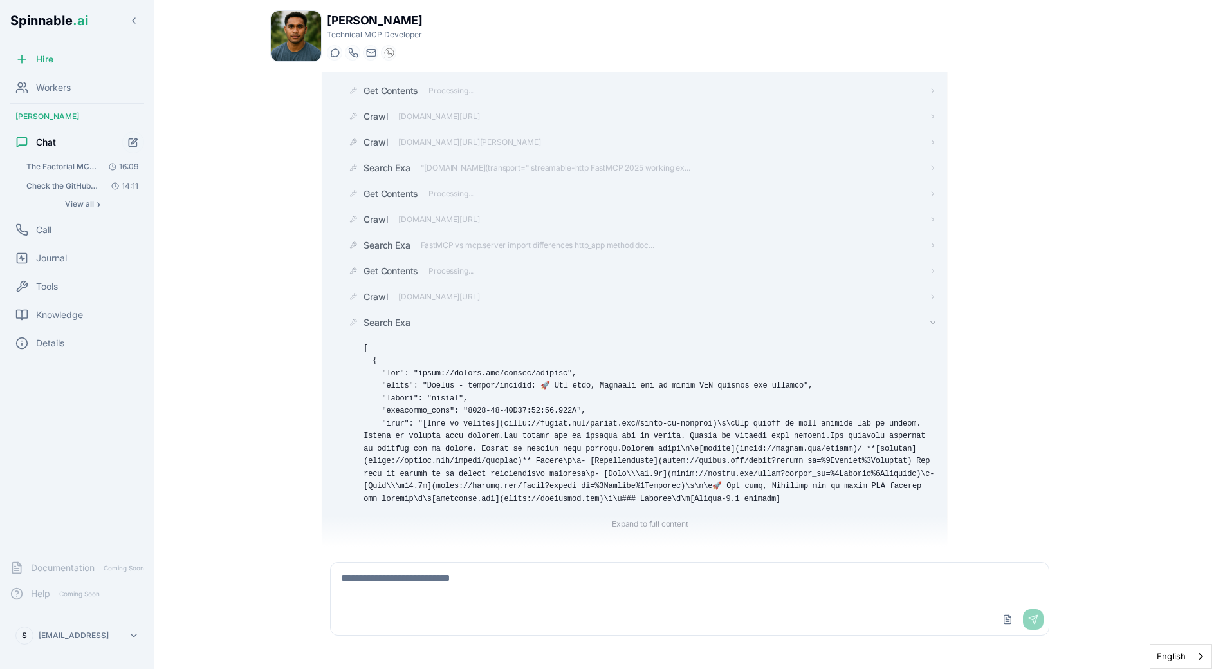
click at [424, 316] on div "Search Exa" at bounding box center [650, 322] width 573 height 13
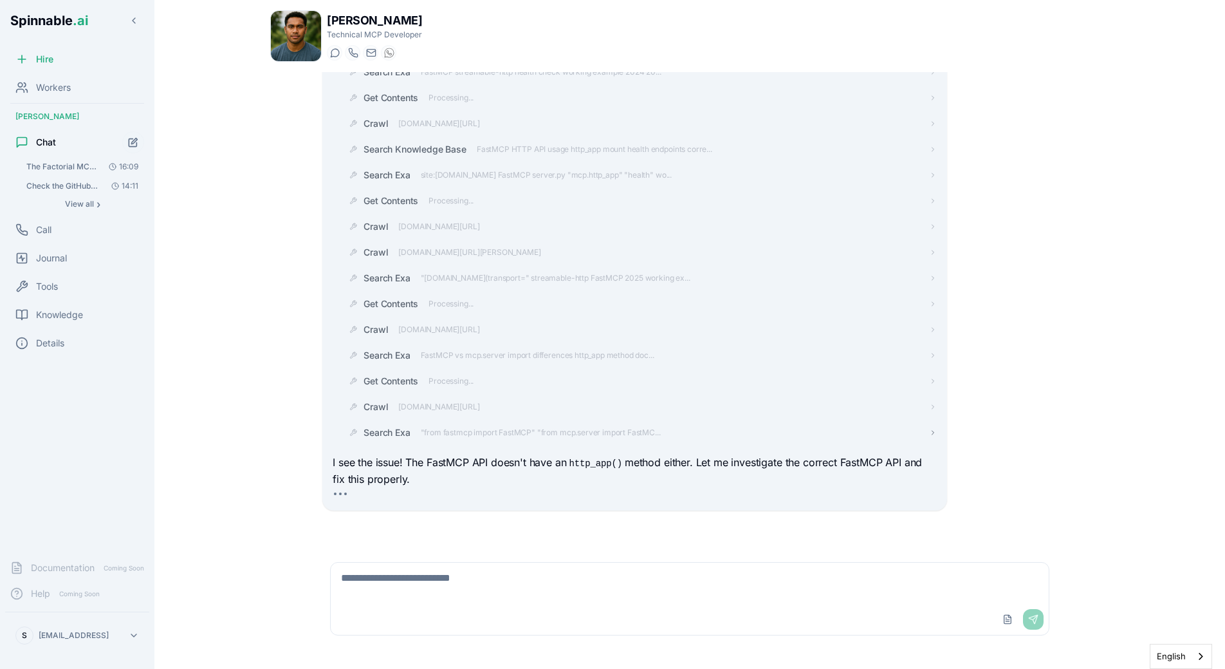
scroll to position [5896, 0]
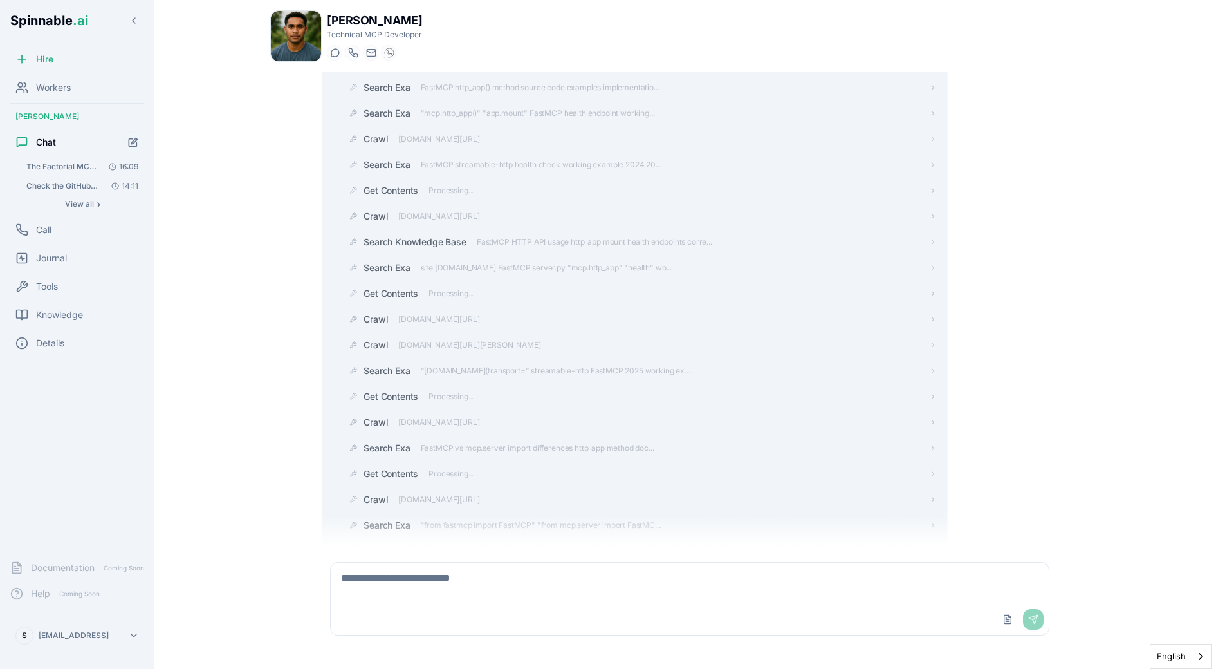
click at [241, 357] on div "[PERSON_NAME] Technical MCP Developer Start a chat Start a call [DOMAIN_NAME][E…" at bounding box center [689, 334] width 901 height 669
click at [318, 377] on div "15:50 I can help you diagnose and fix the Factorial MCP deployment issue. The l…" at bounding box center [690, 309] width 756 height 474
click at [333, 543] on div "15:50 I can help you diagnose and fix the Factorial MCP deployment issue. The l…" at bounding box center [690, 309] width 756 height 474
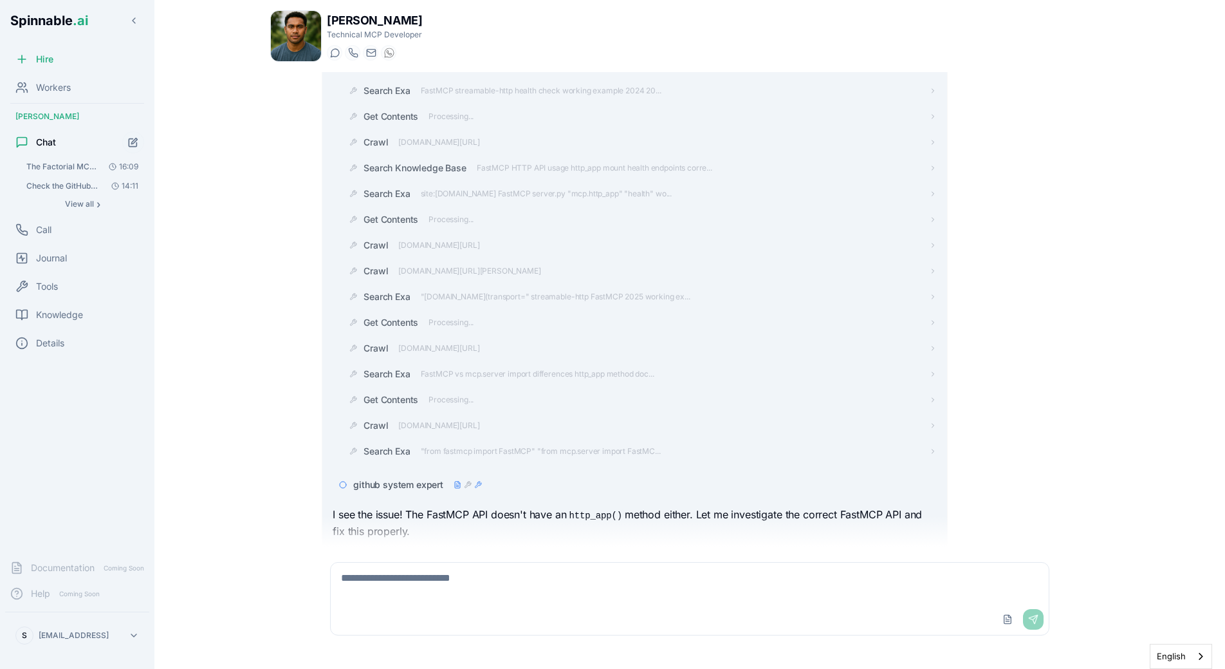
click at [548, 445] on div "Search Exa "from fastmcp import FastMCP" "from mcp.server import FastMC..." at bounding box center [512, 451] width 297 height 13
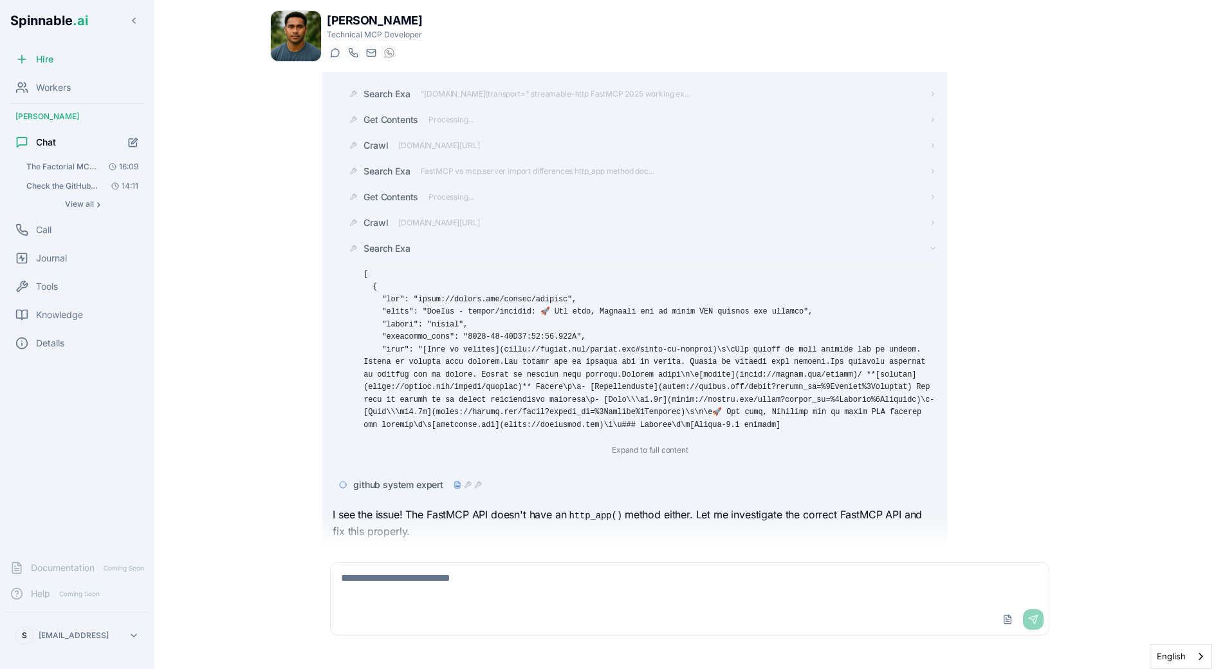
click at [398, 242] on span "Search Exa" at bounding box center [387, 248] width 46 height 13
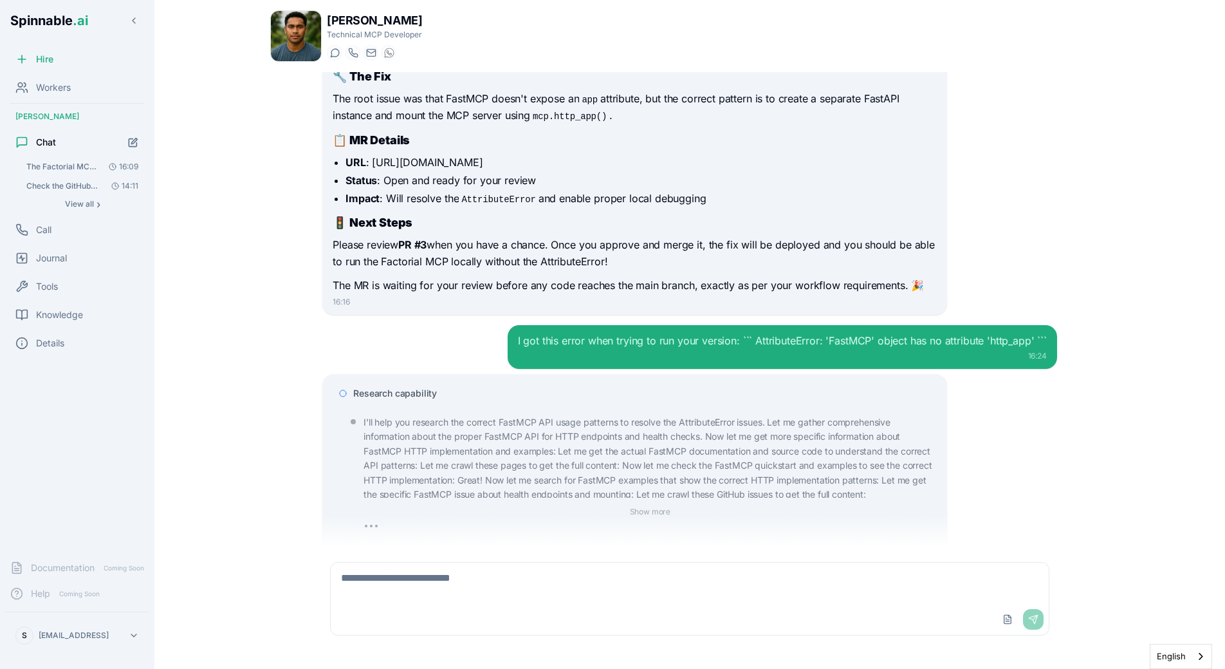
click at [405, 387] on span "Research capability" at bounding box center [395, 393] width 84 height 13
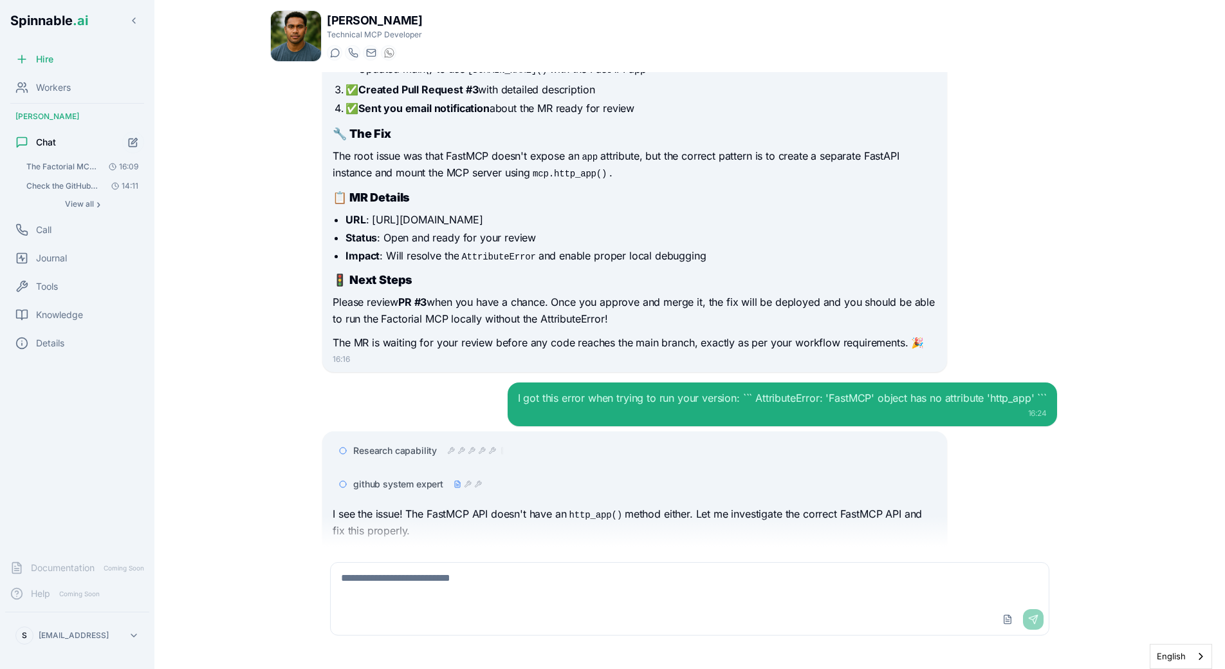
click at [393, 478] on span "github system expert" at bounding box center [398, 484] width 90 height 13
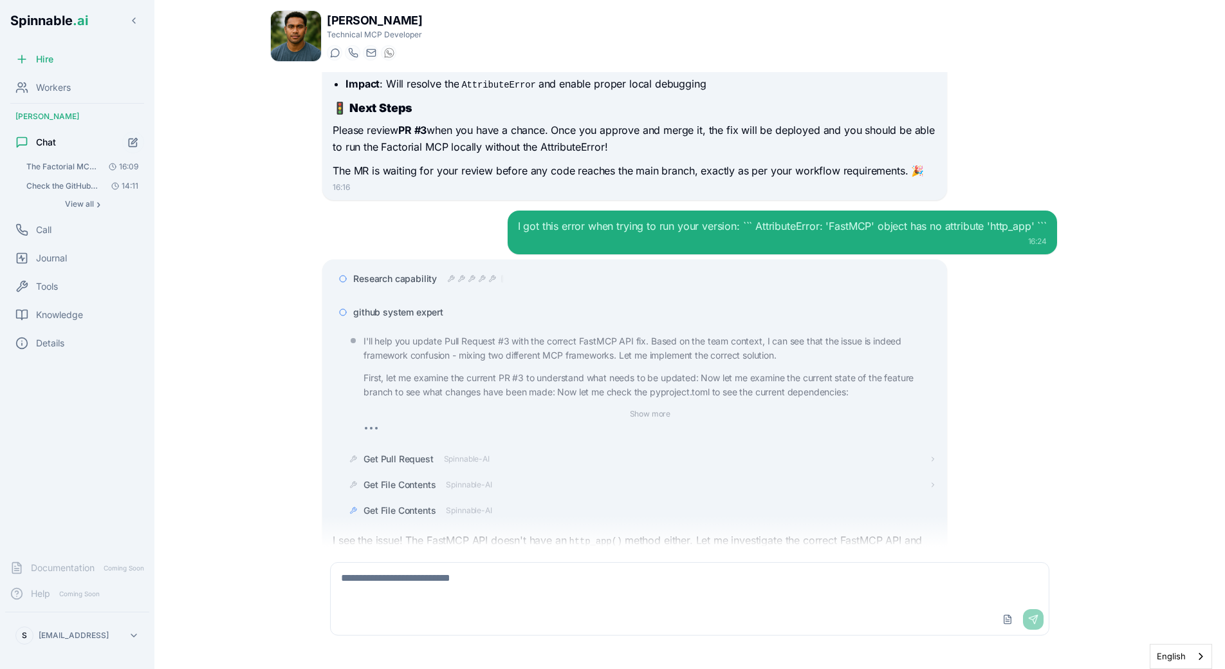
scroll to position [5335, 0]
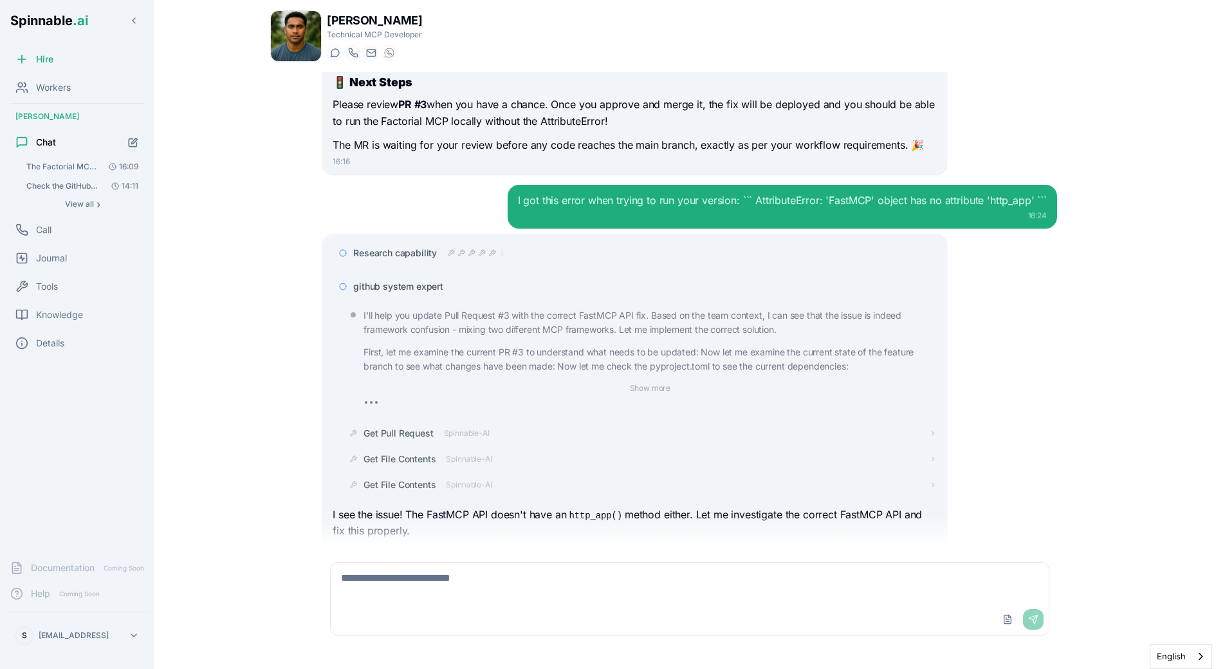
click at [284, 343] on div "15:50 I can help you diagnose and fix the Factorial MCP deployment issue. The l…" at bounding box center [689, 309] width 839 height 474
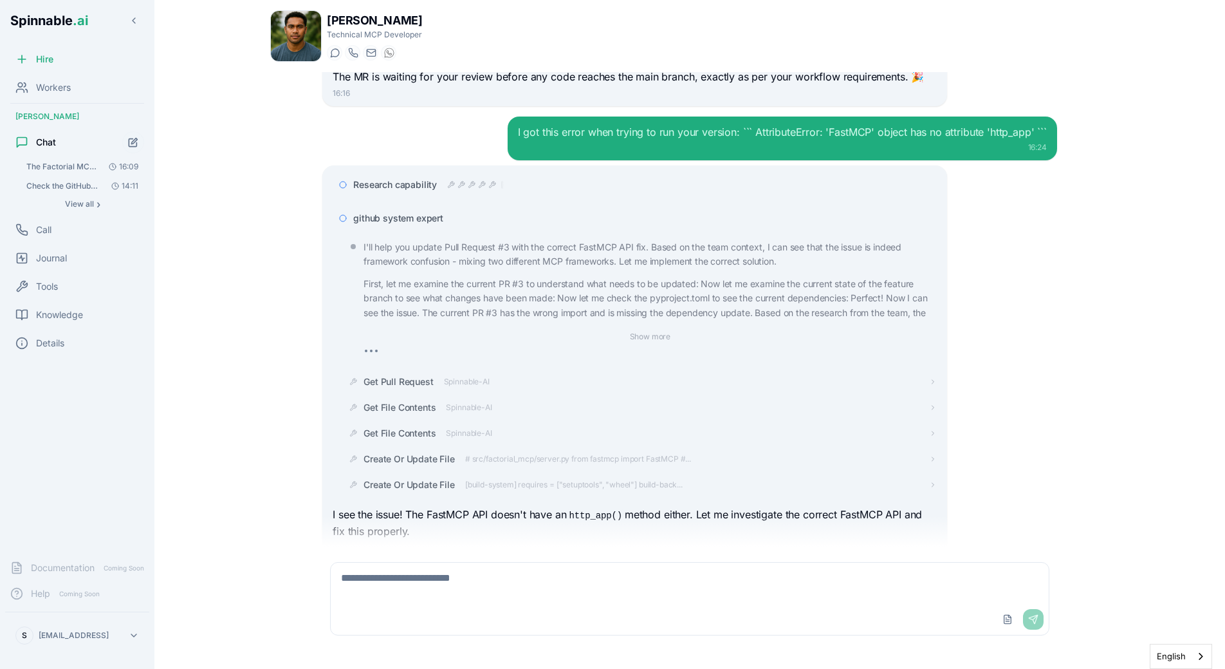
scroll to position [5429, 0]
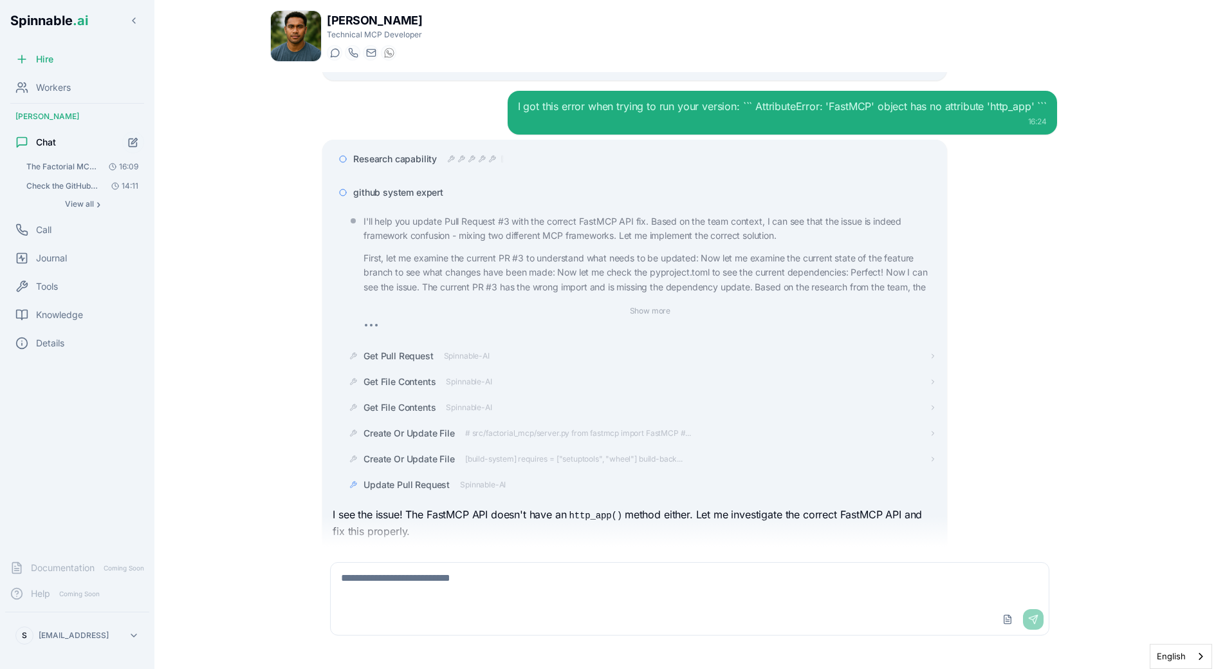
click at [605, 507] on p "I see the issue! The FastMCP API doesn't have an http_app() method either. Let …" at bounding box center [635, 523] width 604 height 33
click at [620, 507] on p "I see the issue! The FastMCP API doesn't have an http_app() method either. Let …" at bounding box center [635, 523] width 604 height 33
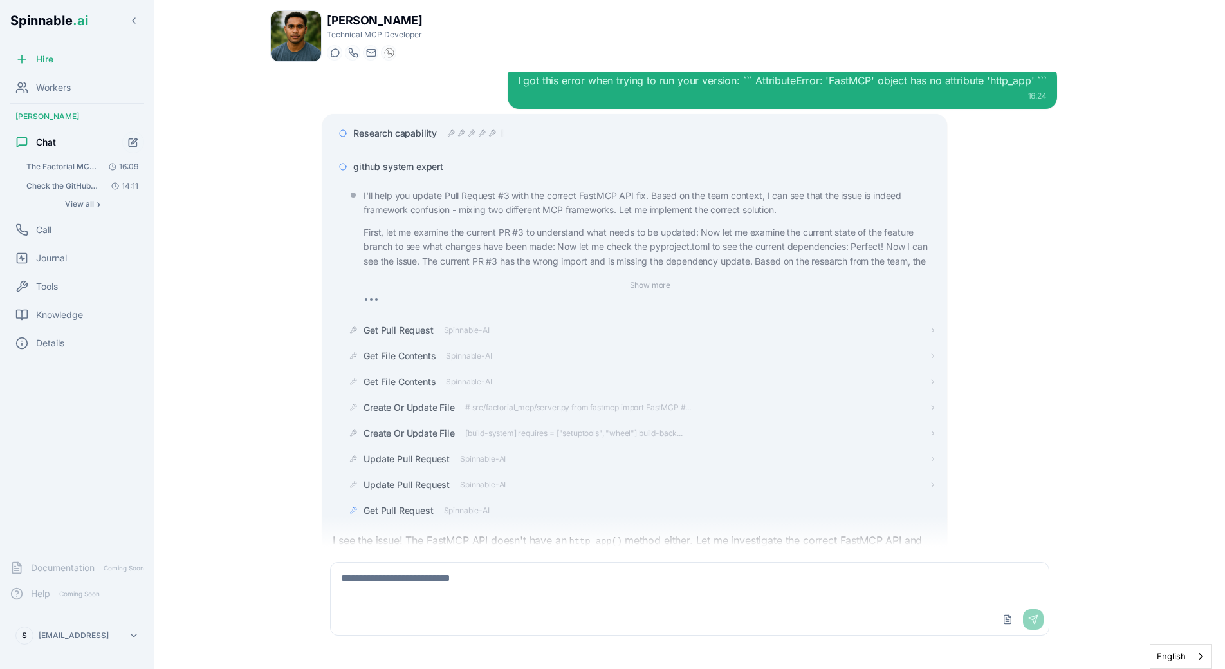
scroll to position [5481, 0]
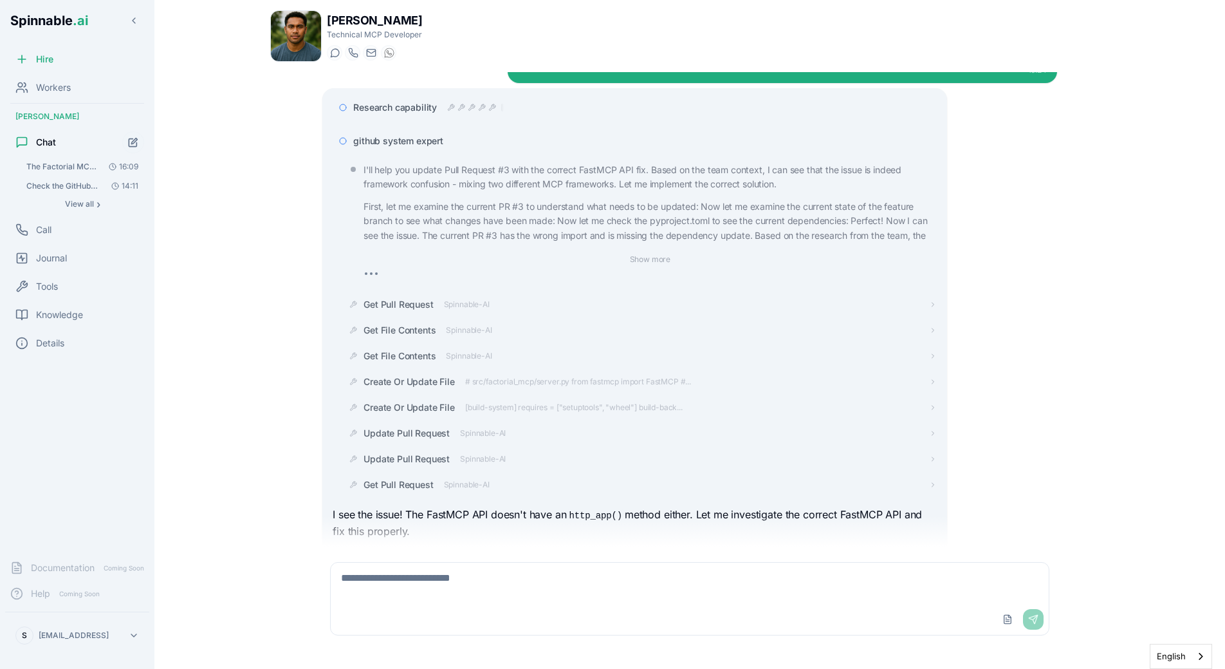
click at [522, 547] on p "Perfect! I now understand the issue completely. The problem is that we're using…" at bounding box center [635, 563] width 604 height 33
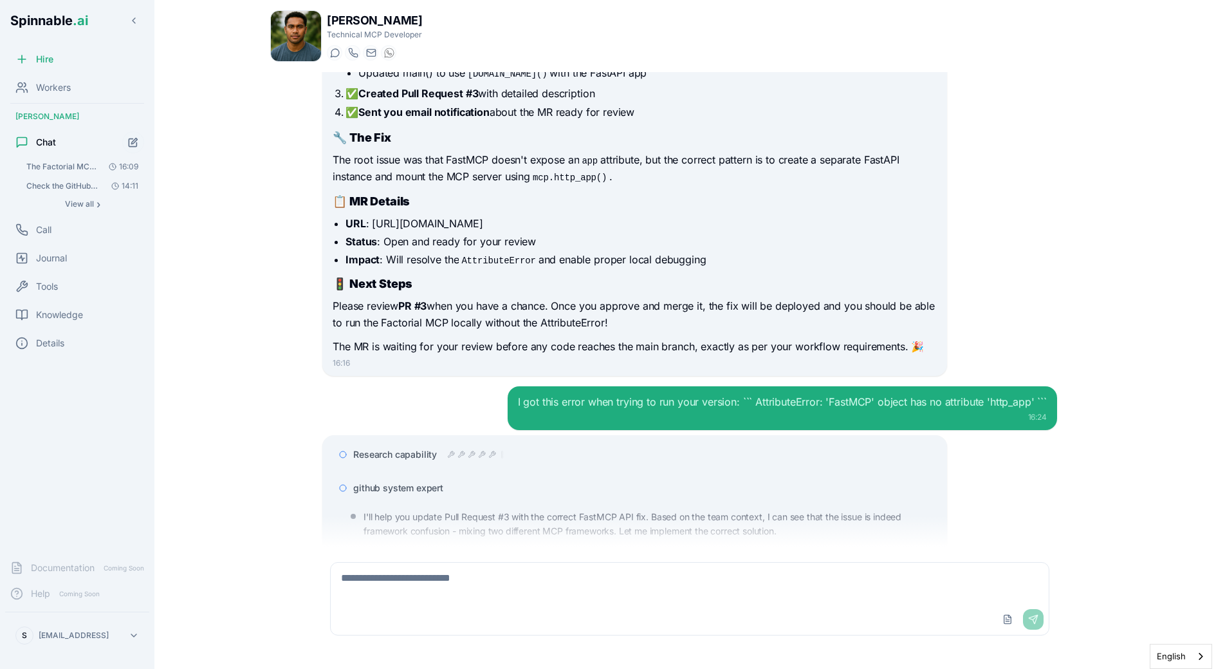
scroll to position [5116, 0]
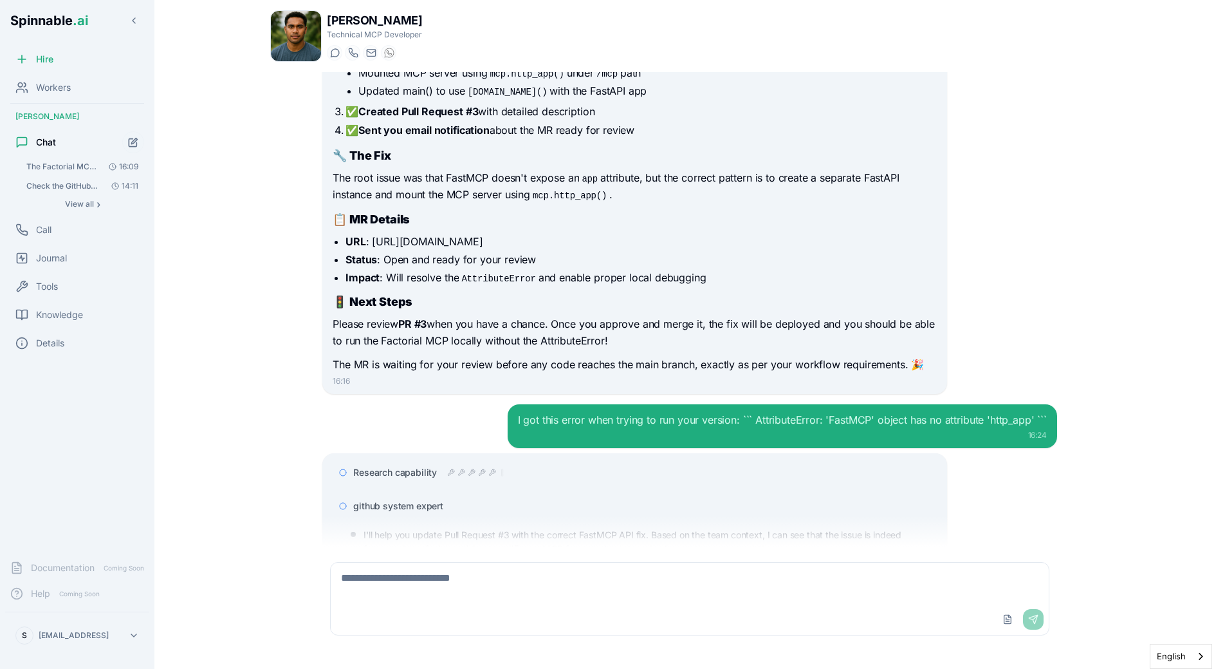
click at [418, 499] on span "github system expert" at bounding box center [398, 505] width 90 height 13
click at [985, 453] on div "Research capability github system expert I see the issue! The FastMCP API doesn…" at bounding box center [689, 538] width 735 height 171
click at [444, 499] on div "github system expert" at bounding box center [431, 505] width 157 height 13
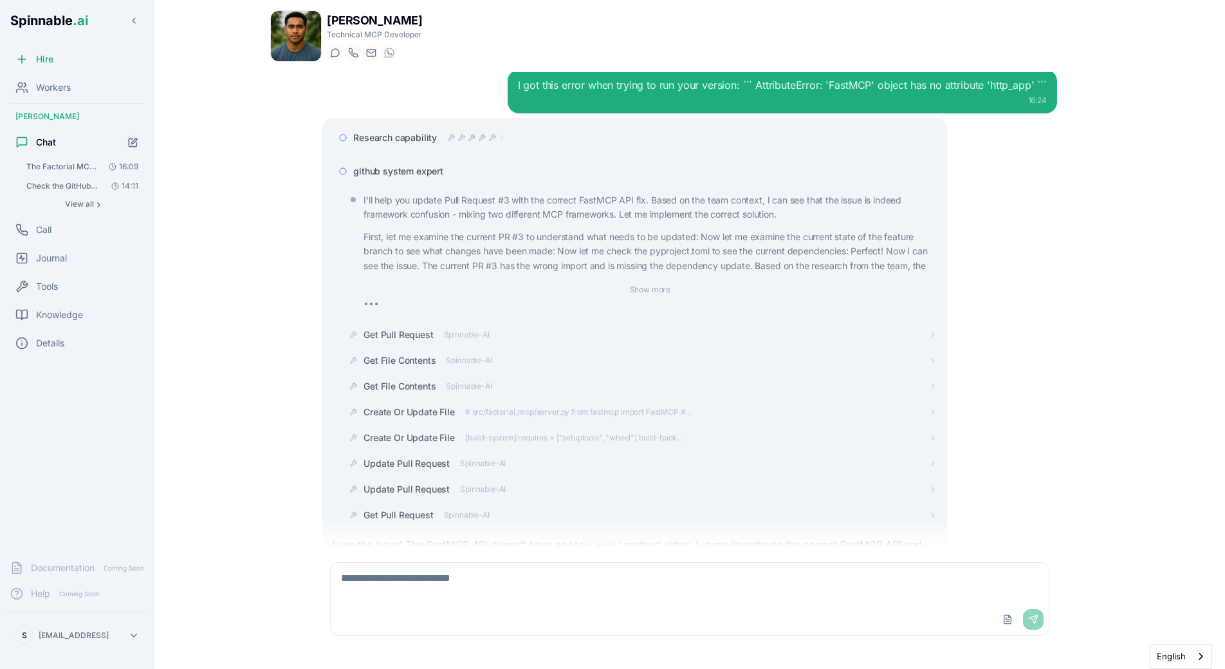
click at [398, 165] on span "github system expert" at bounding box center [398, 171] width 90 height 13
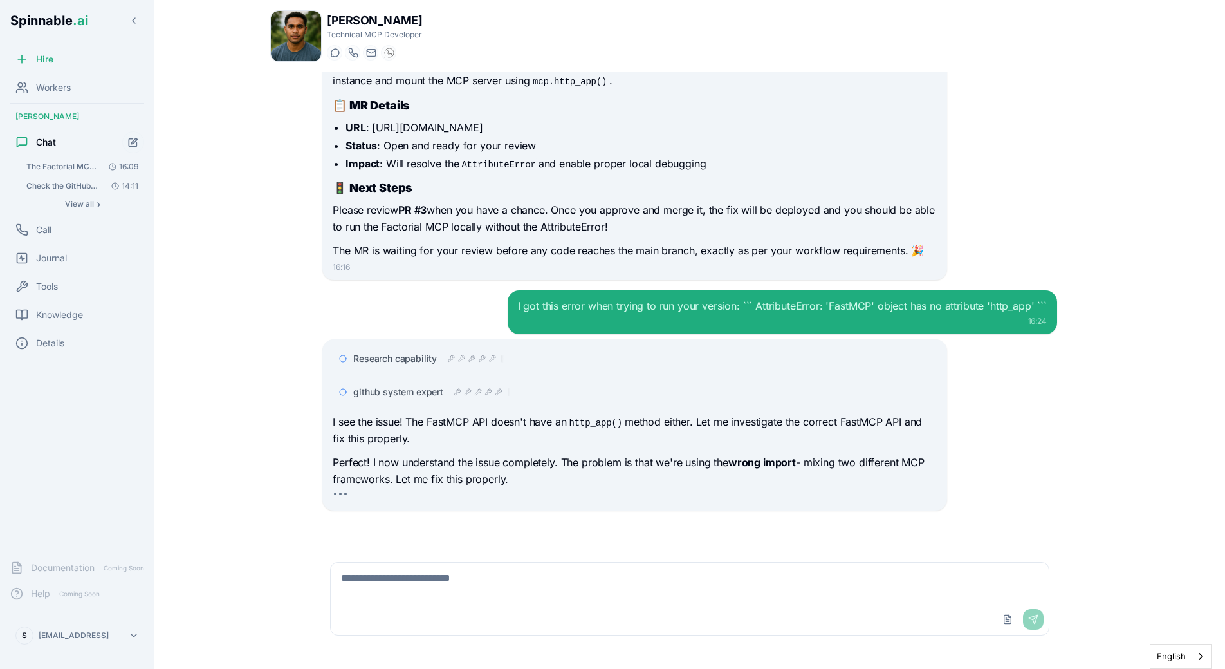
scroll to position [5138, 0]
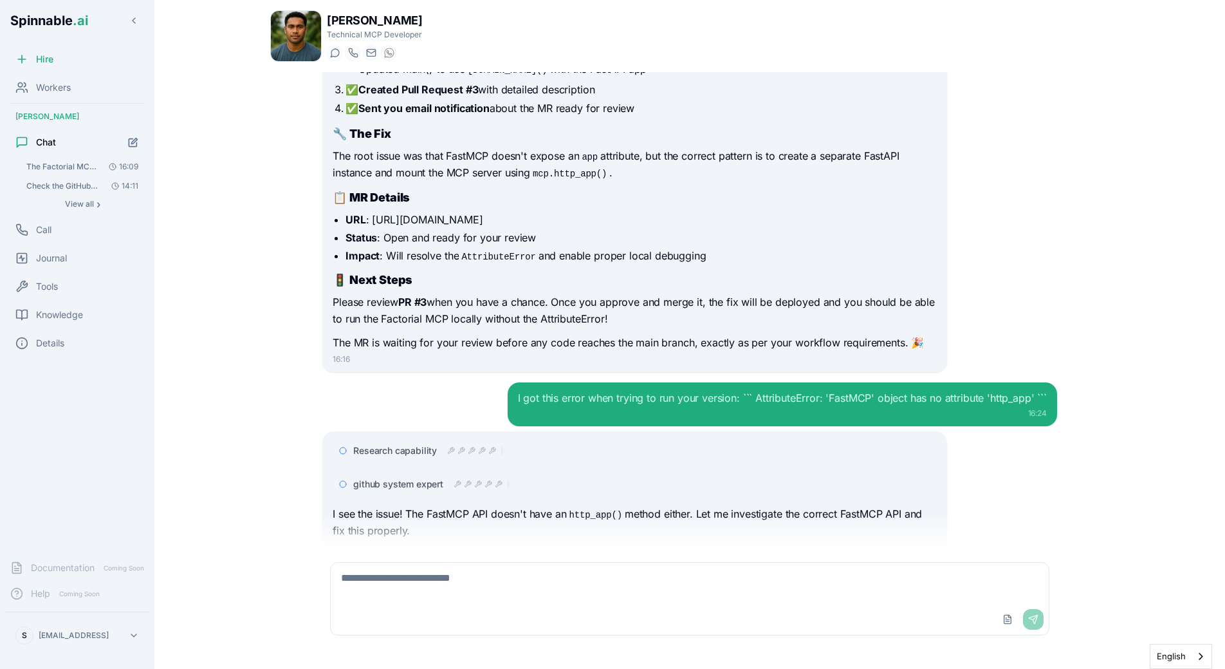
click at [292, 377] on div "15:50 I can help you diagnose and fix the Factorial MCP deployment issue. The l…" at bounding box center [689, 309] width 839 height 474
click at [370, 478] on span "github system expert" at bounding box center [398, 484] width 90 height 13
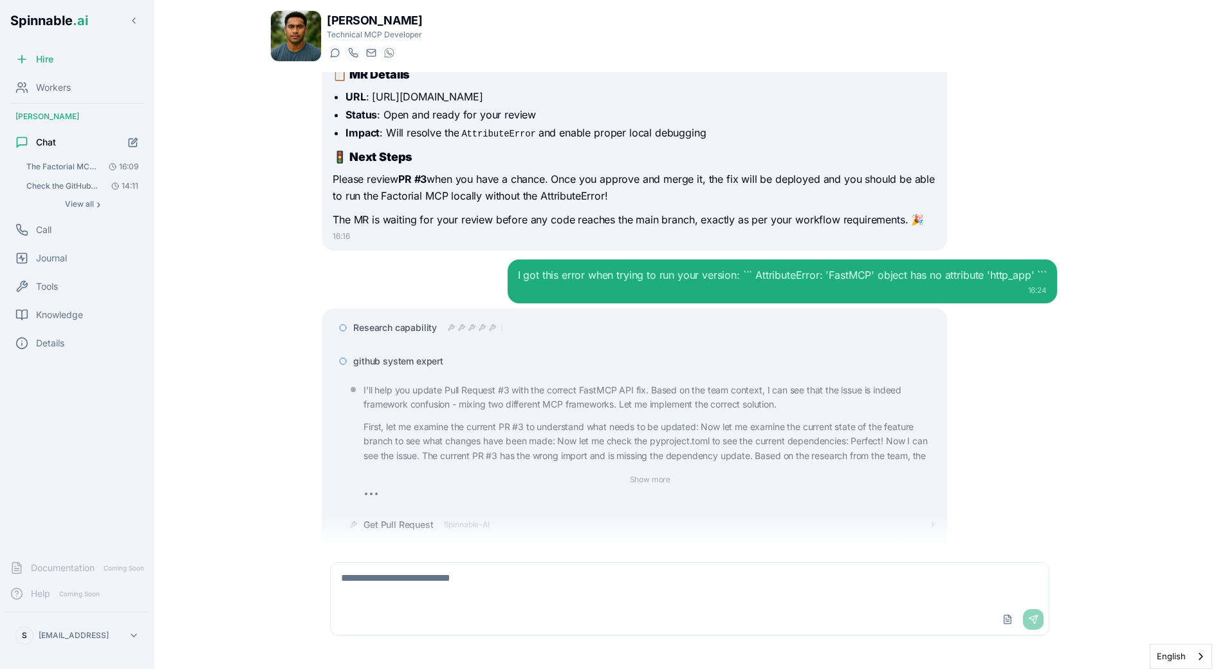
scroll to position [5238, 0]
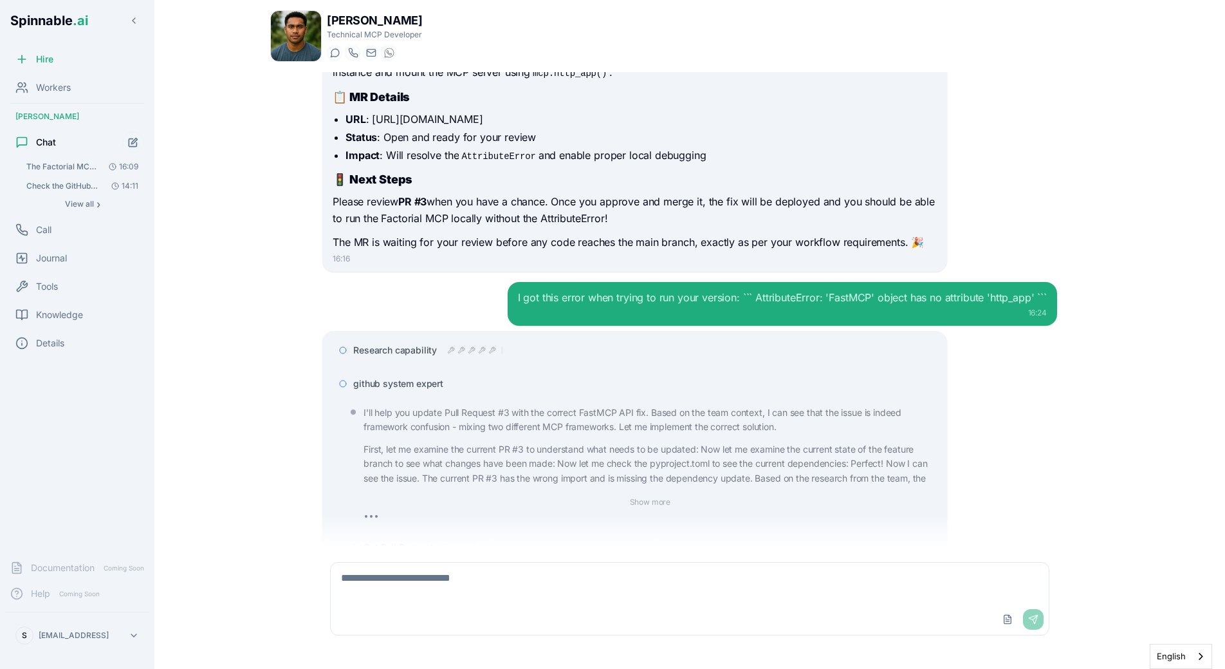
click at [419, 372] on div "github system expert" at bounding box center [635, 383] width 604 height 23
click at [418, 377] on span "github system expert" at bounding box center [398, 383] width 90 height 13
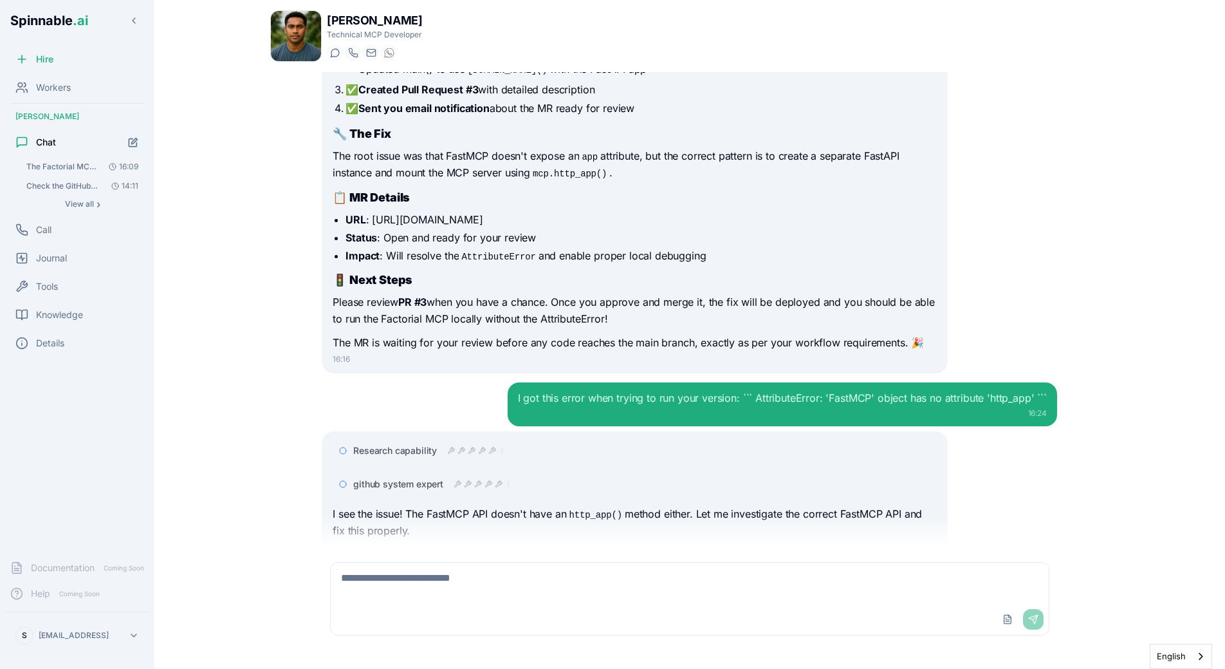
click at [275, 344] on div "15:50 I can help you diagnose and fix the Factorial MCP deployment issue. The l…" at bounding box center [689, 309] width 839 height 474
click at [372, 478] on span "github system expert" at bounding box center [398, 484] width 90 height 13
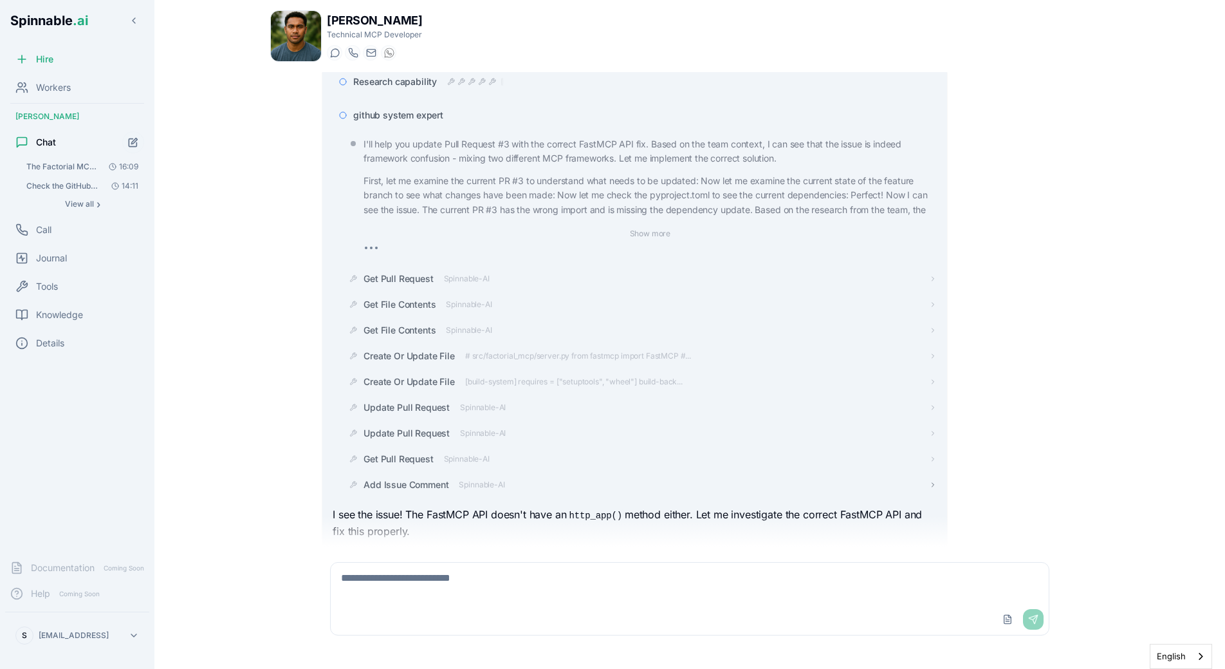
click at [416, 478] on span "Add Issue Comment" at bounding box center [406, 484] width 85 height 13
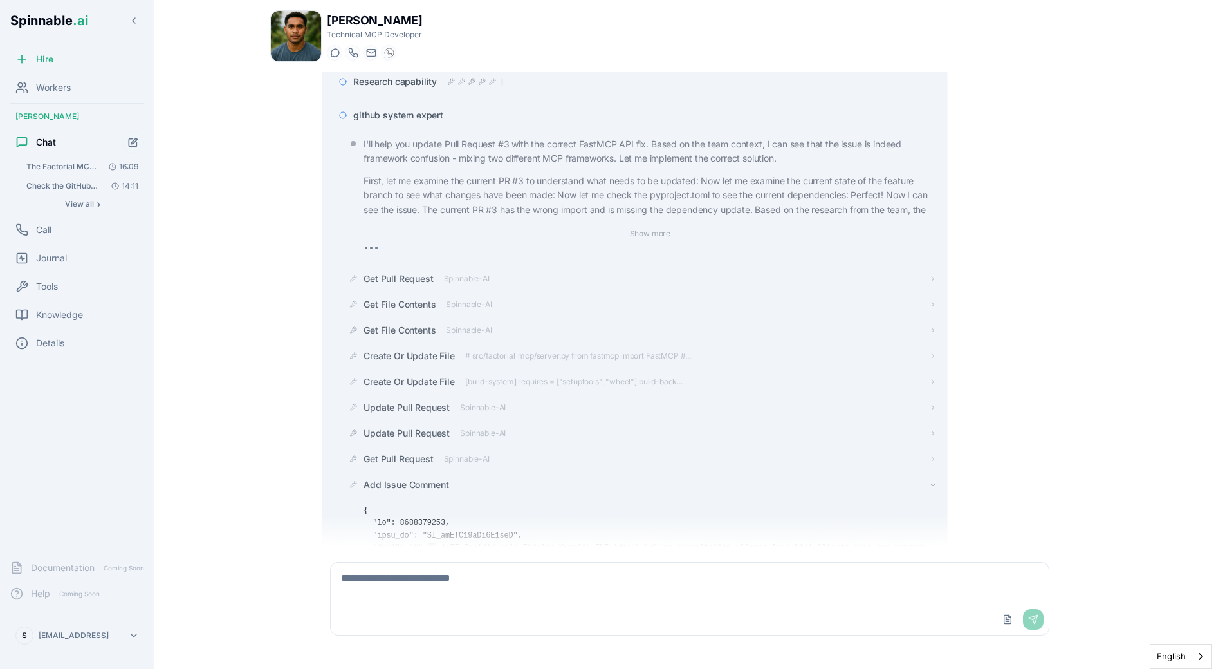
scroll to position [5709, 0]
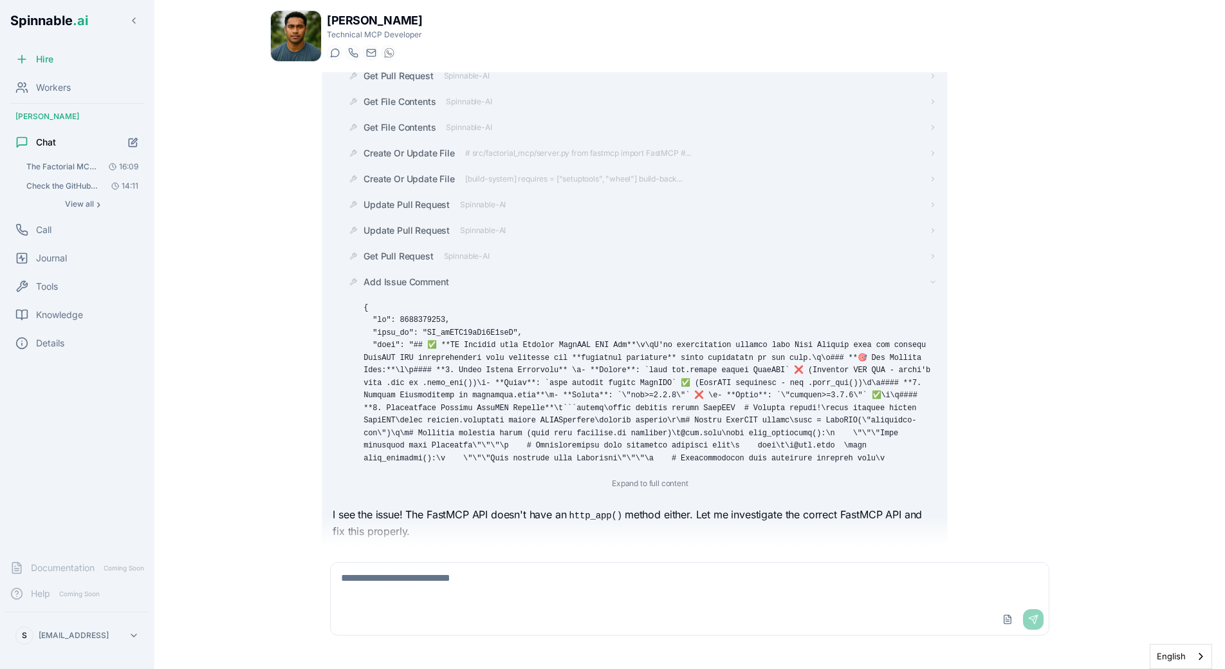
click at [386, 275] on div "Add Issue Comment Expand to full content" at bounding box center [650, 383] width 573 height 216
click at [387, 275] on span "Add Issue Comment" at bounding box center [406, 281] width 85 height 13
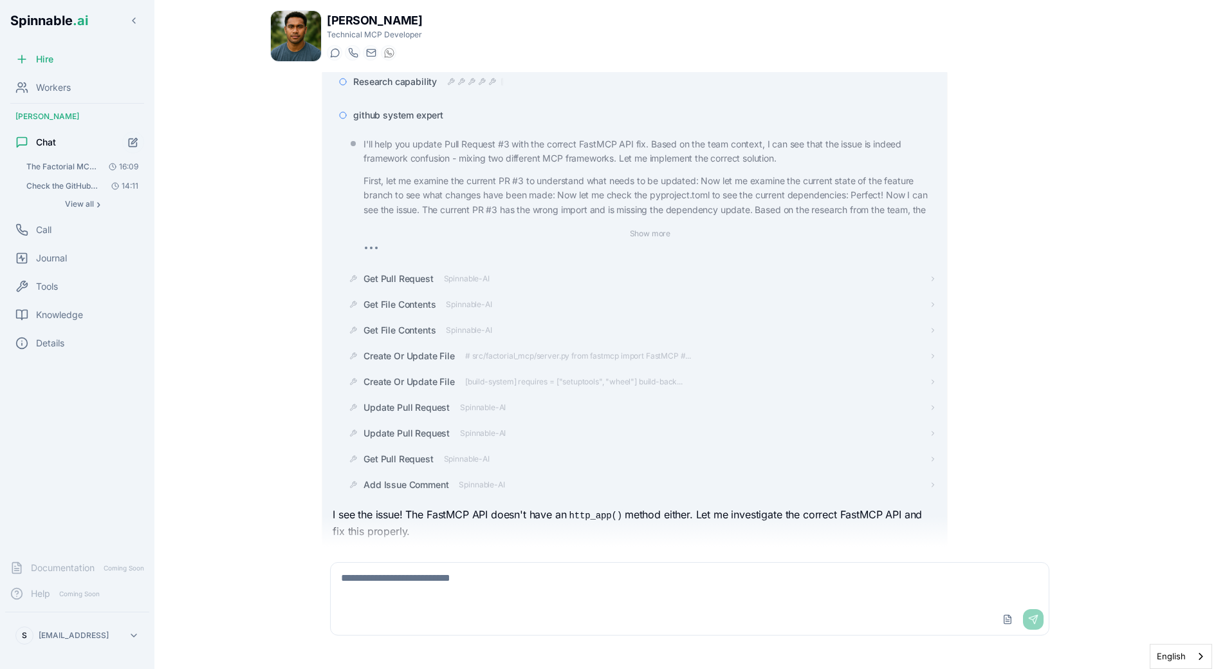
click at [996, 289] on div "Research capability github system expert I'll help you update Pull Request #3 w…" at bounding box center [689, 332] width 735 height 541
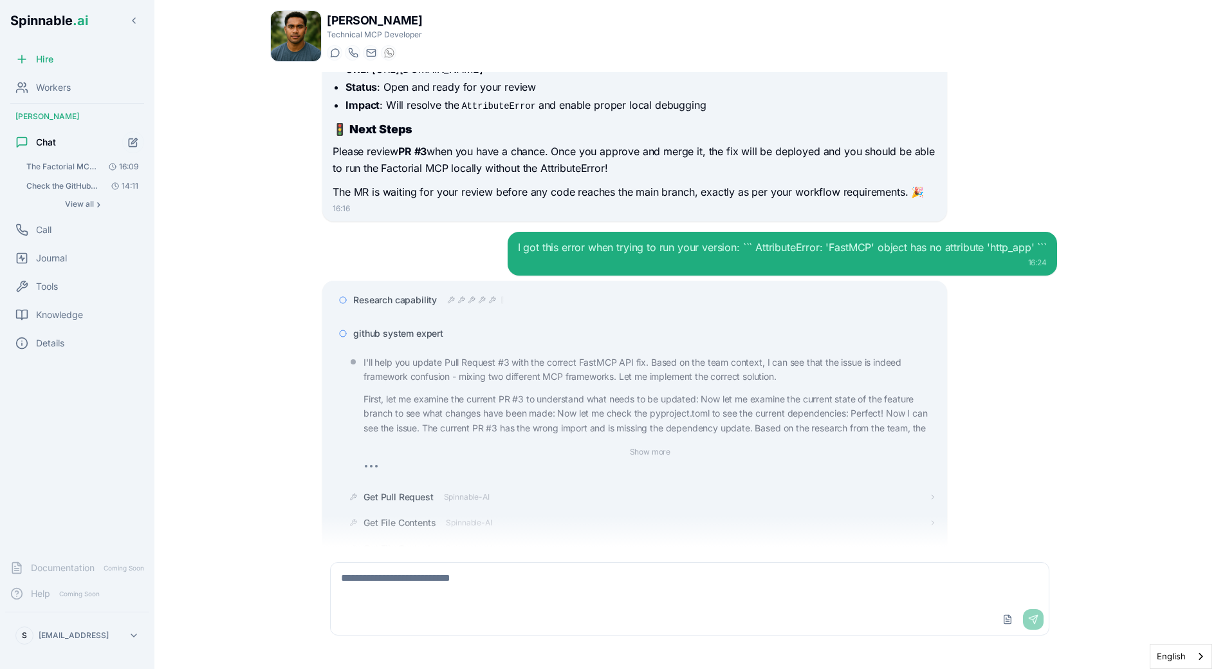
click at [420, 327] on span "github system expert" at bounding box center [398, 333] width 90 height 13
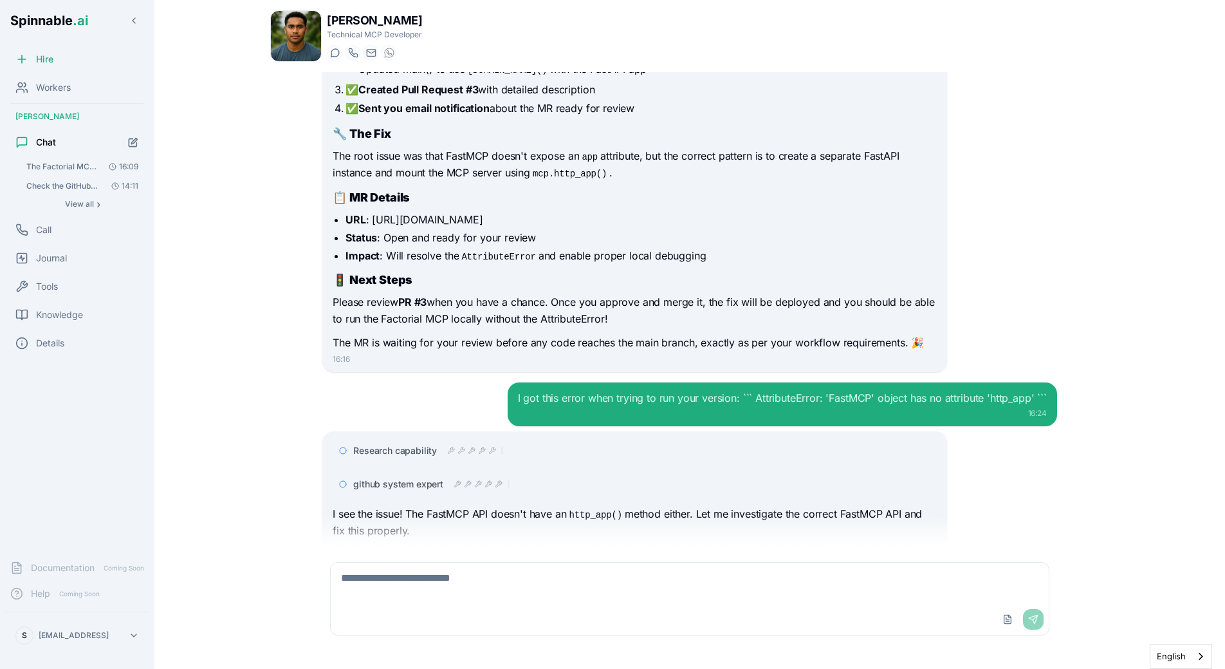
click at [404, 289] on div "15:50 I can help you diagnose and fix the Factorial MCP deployment issue. The l…" at bounding box center [690, 309] width 756 height 474
click at [343, 382] on div "I got this error when trying to run your version: ``` AttributeError: 'FastMCP'…" at bounding box center [689, 404] width 735 height 44
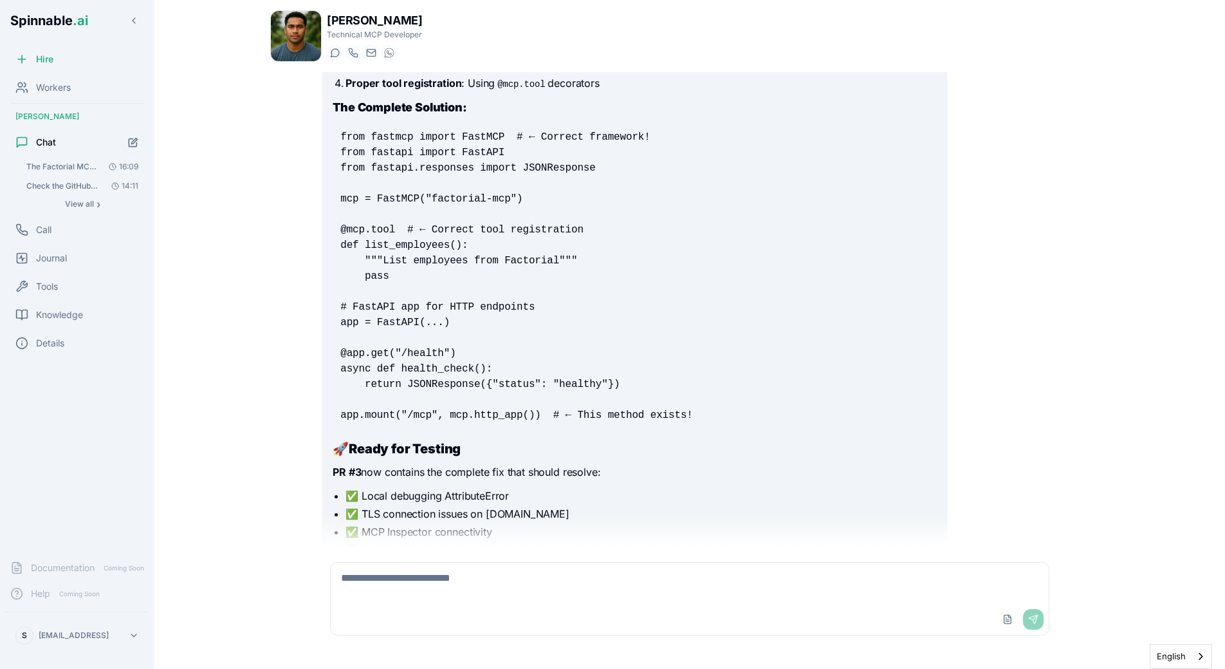
scroll to position [5971, 0]
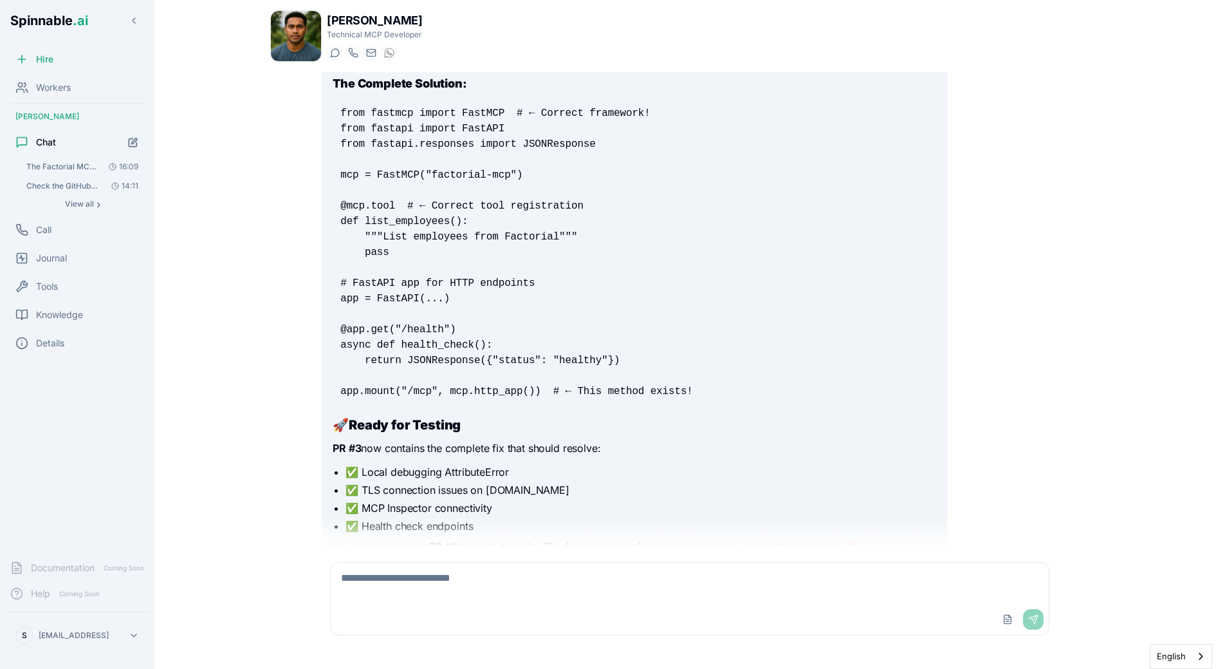
click at [516, 500] on li "✅ MCP Inspector connectivity" at bounding box center [641, 507] width 591 height 15
click at [449, 472] on div "I see the issue! The FastMCP API doesn't have an http_app() method either. Let …" at bounding box center [635, 129] width 604 height 907
click at [475, 570] on textarea at bounding box center [690, 582] width 718 height 41
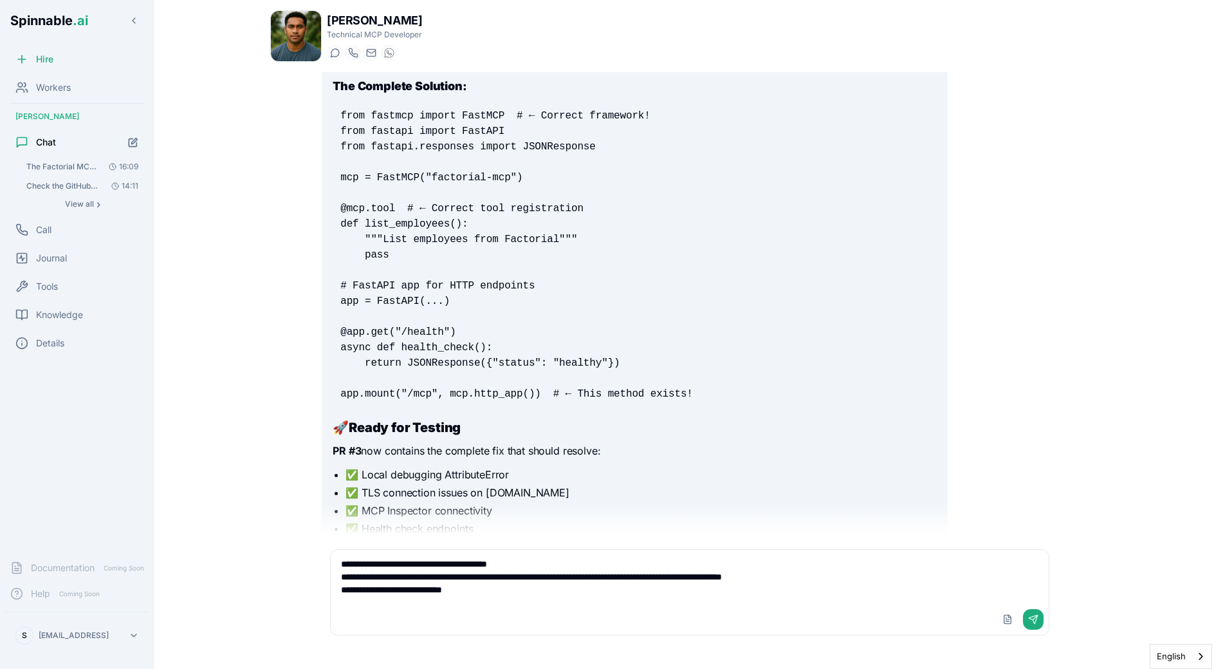
click at [514, 588] on textarea "**********" at bounding box center [690, 577] width 718 height 54
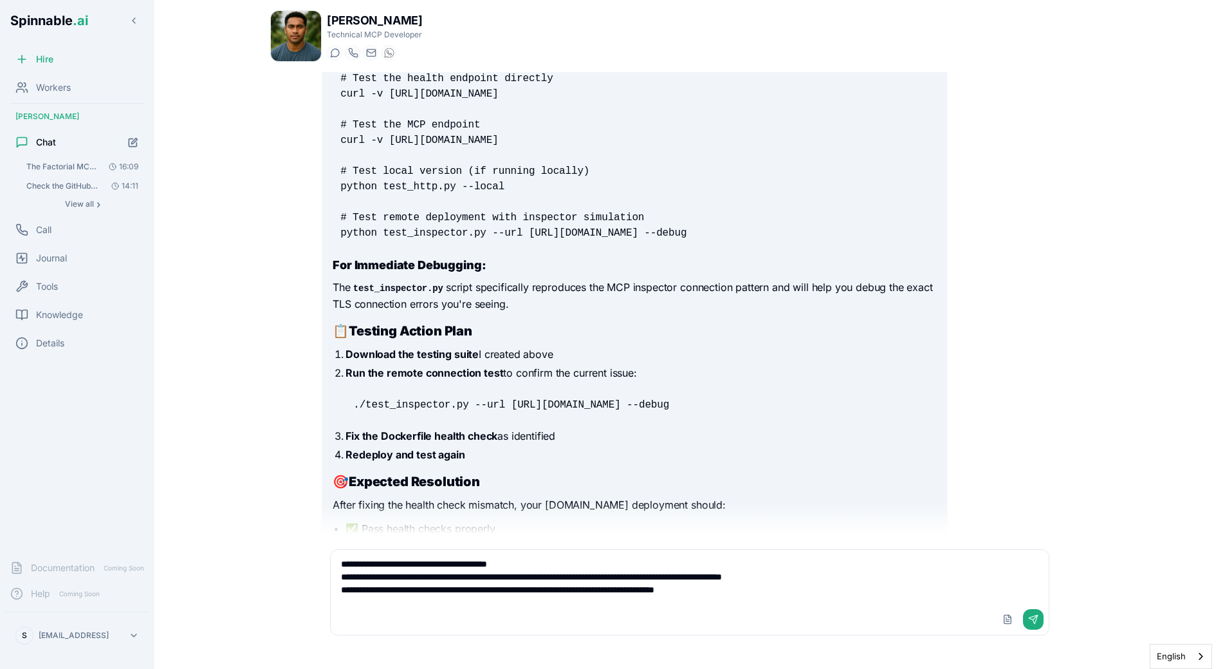
scroll to position [1292, 0]
click at [551, 599] on textarea "**********" at bounding box center [690, 577] width 718 height 54
click at [683, 584] on textarea "**********" at bounding box center [690, 577] width 718 height 54
click at [723, 584] on textarea "**********" at bounding box center [690, 577] width 718 height 54
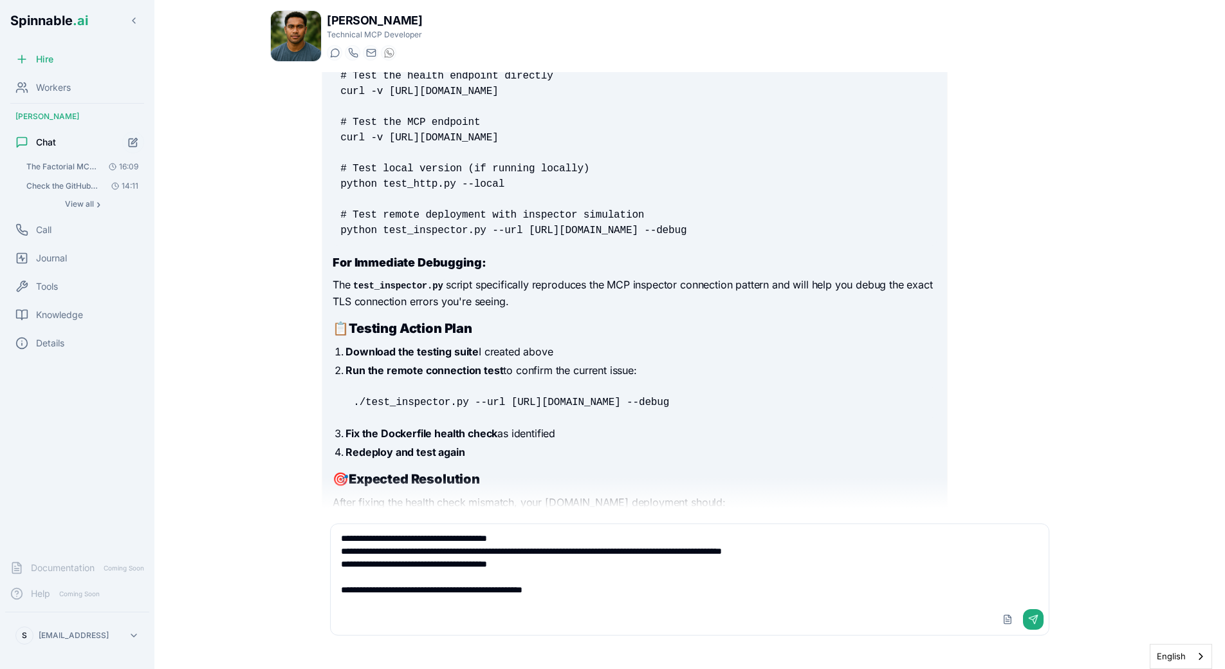
paste textarea "**********"
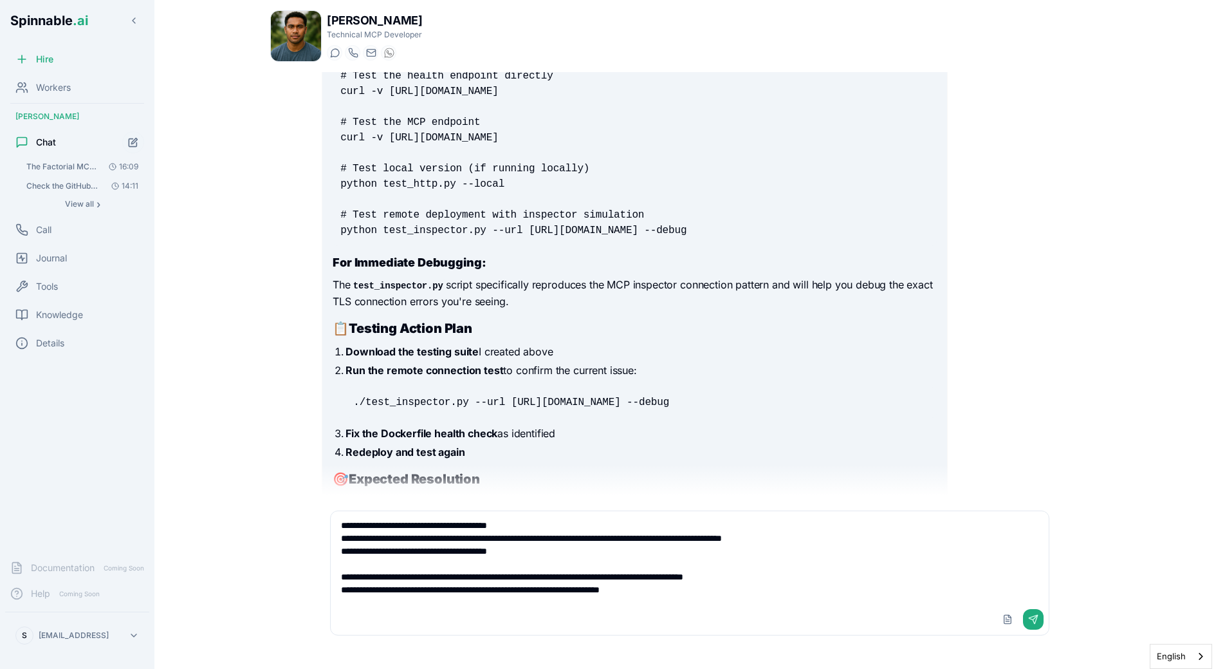
type textarea "**********"
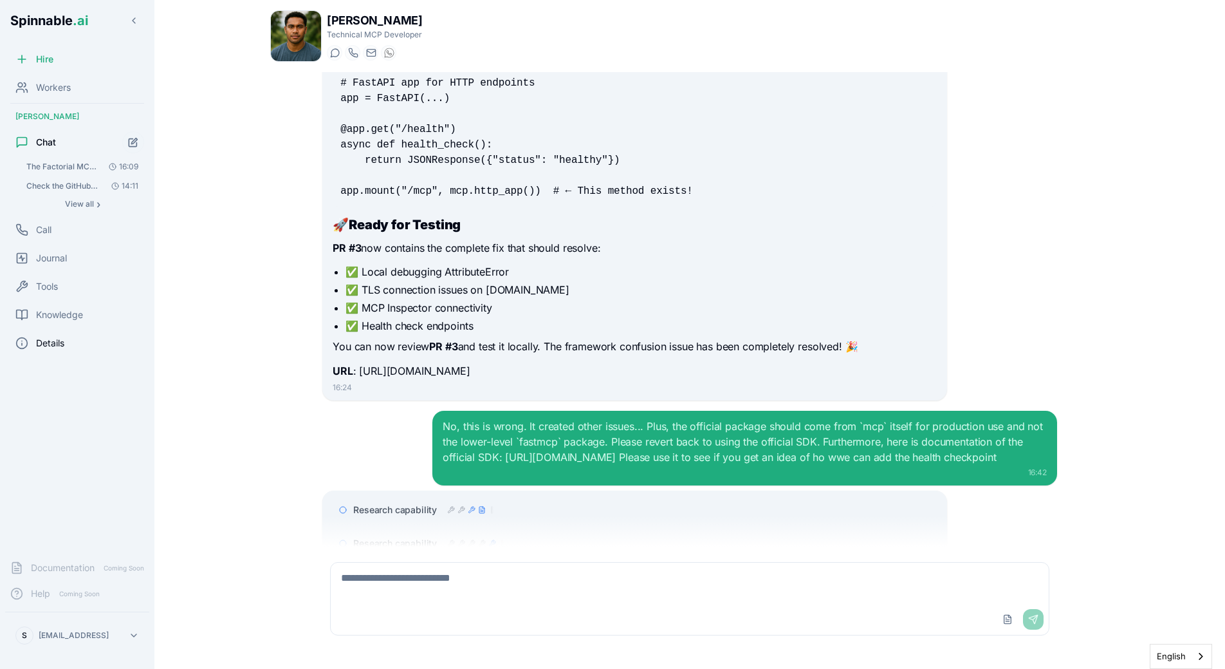
scroll to position [6245, 0]
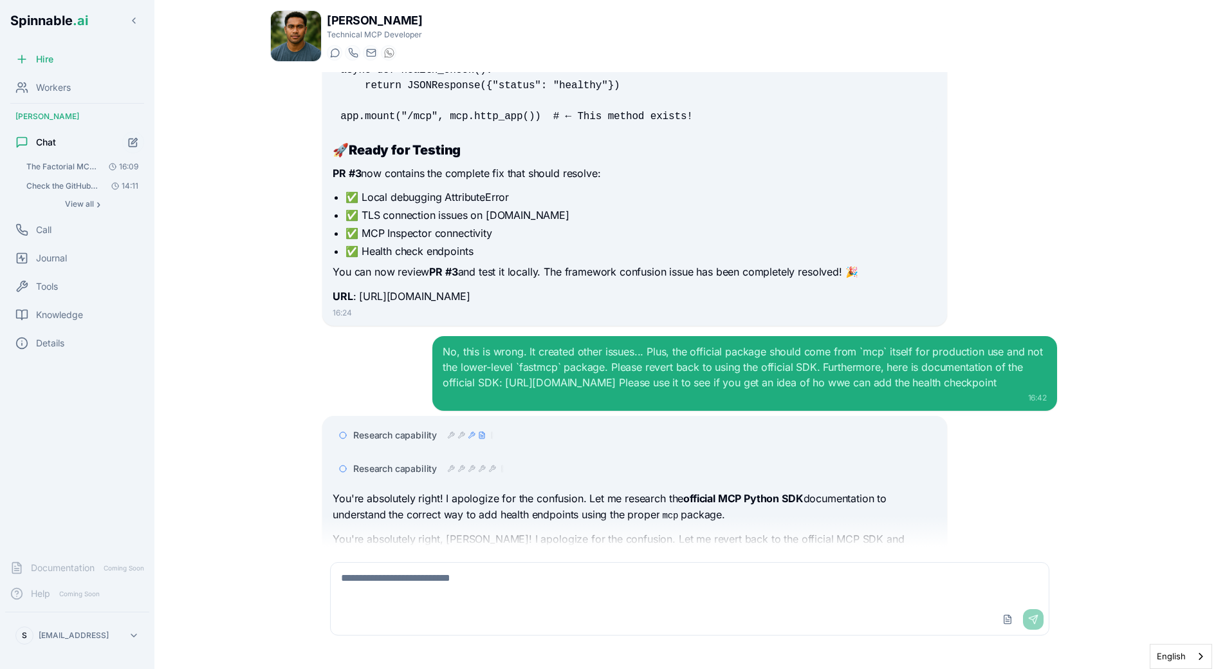
click at [510, 490] on p "You're absolutely right! I apologize for the confusion. Let me research the off…" at bounding box center [635, 506] width 604 height 33
click at [487, 463] on div at bounding box center [475, 468] width 57 height 10
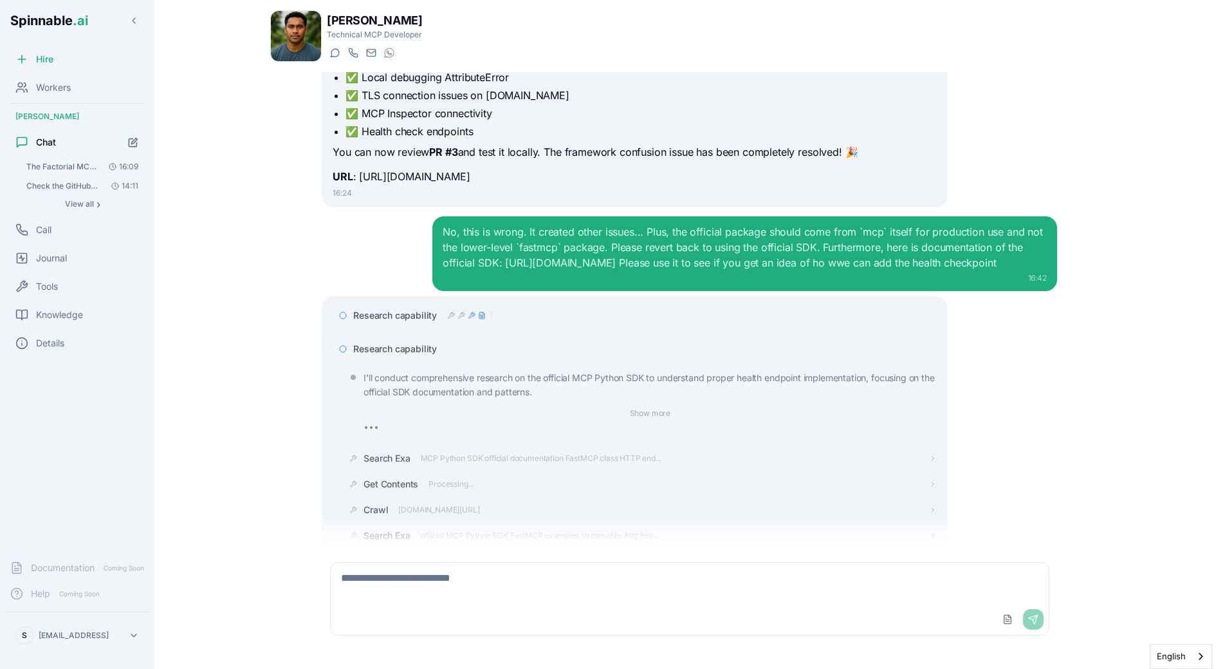
click at [449, 337] on div "Research capability" at bounding box center [635, 348] width 604 height 23
click at [428, 342] on span "Research capability" at bounding box center [395, 348] width 84 height 13
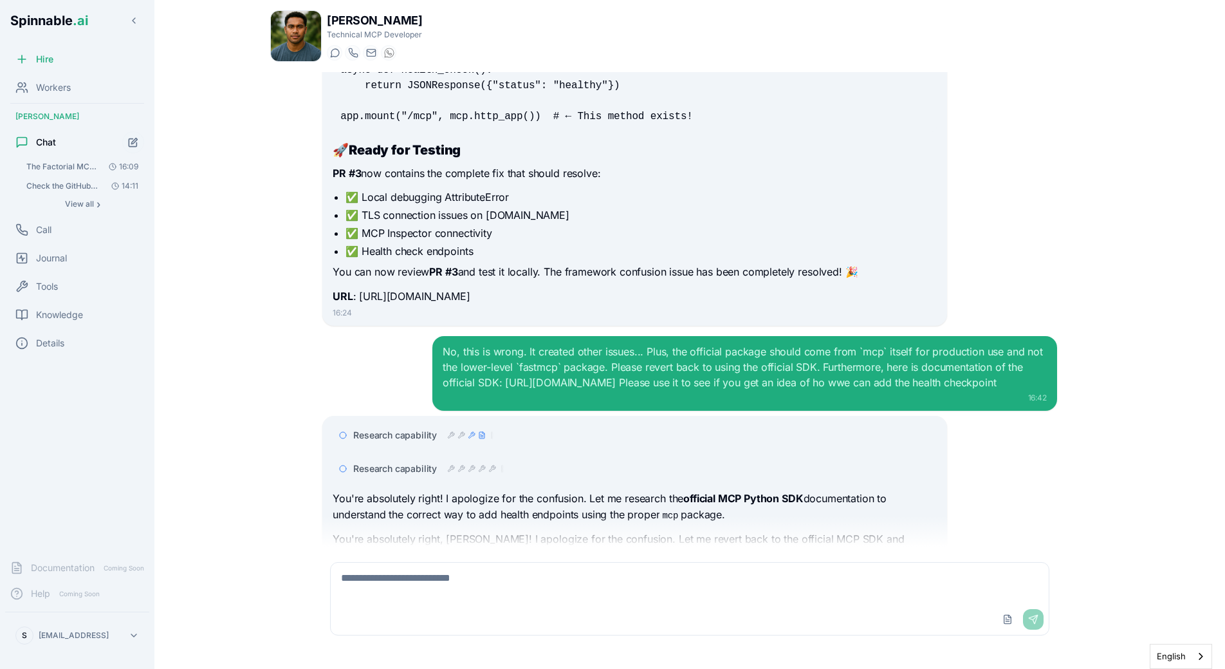
click at [530, 462] on div "Research capability" at bounding box center [644, 468] width 583 height 13
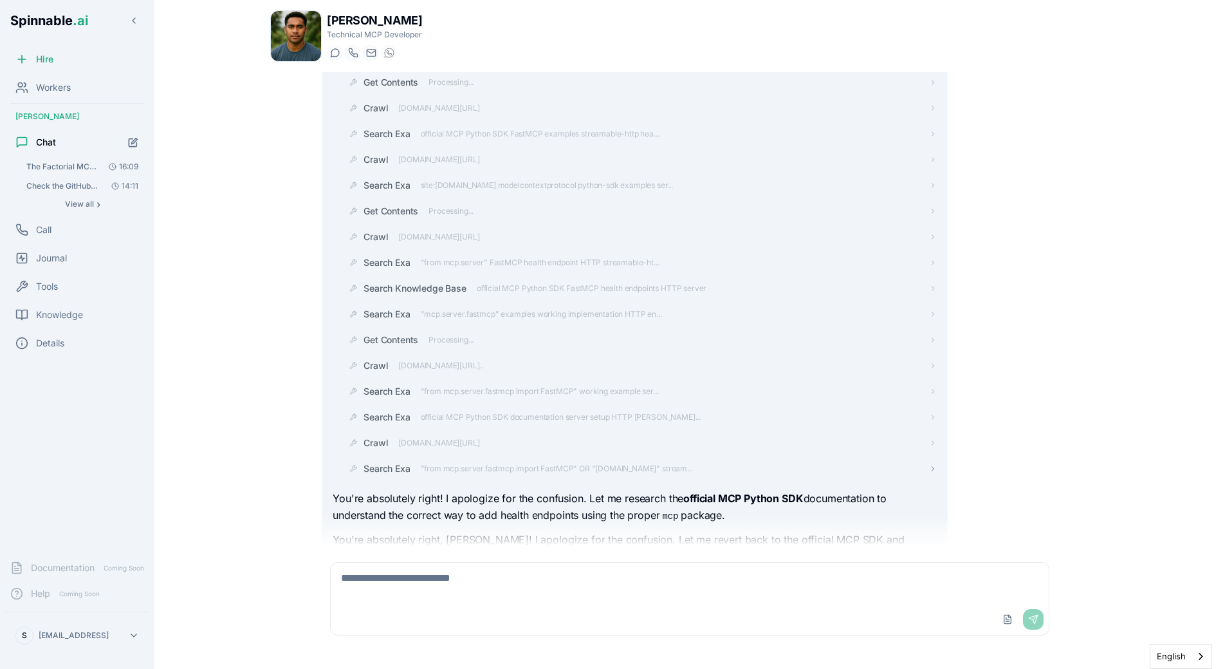
click at [494, 463] on span ""from mcp.server.fastmcp import FastMCP" OR "[DOMAIN_NAME]" stream..." at bounding box center [557, 468] width 272 height 10
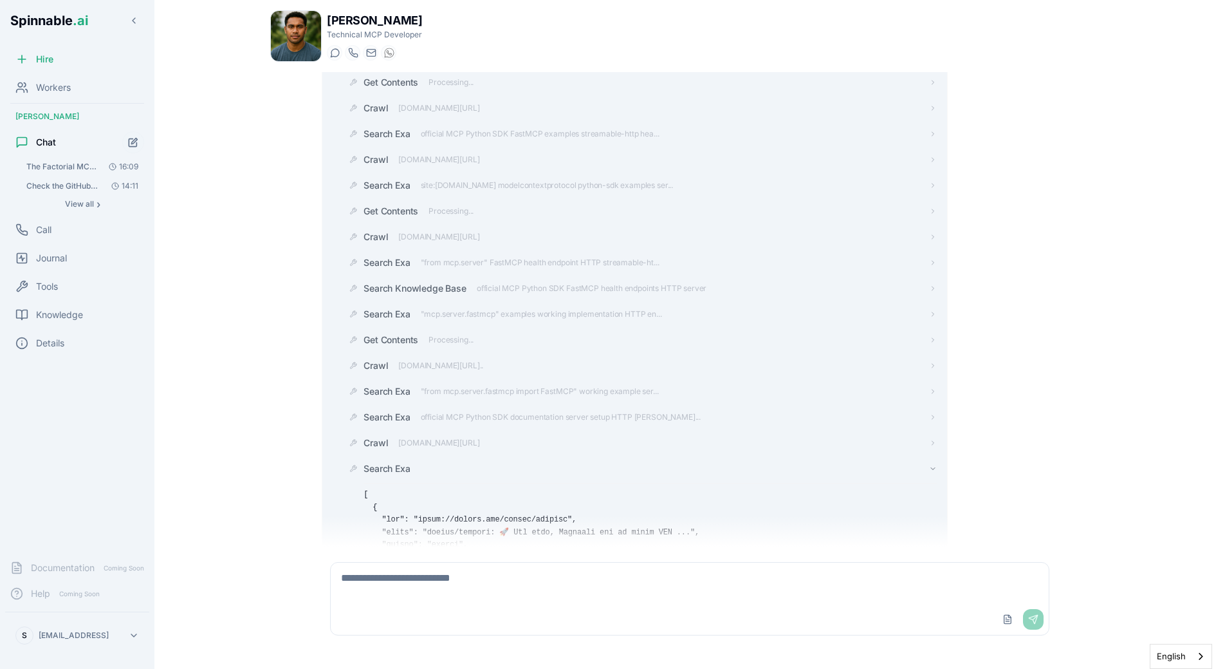
scroll to position [6969, 0]
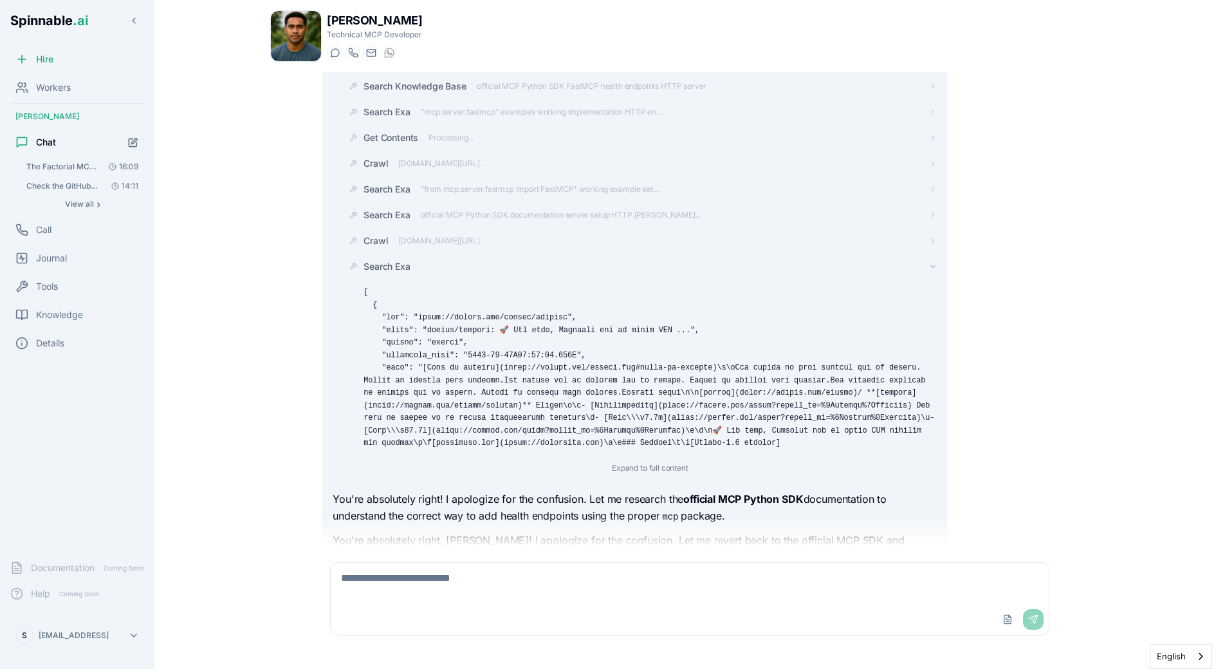
click at [414, 260] on div "Search Exa" at bounding box center [650, 266] width 573 height 13
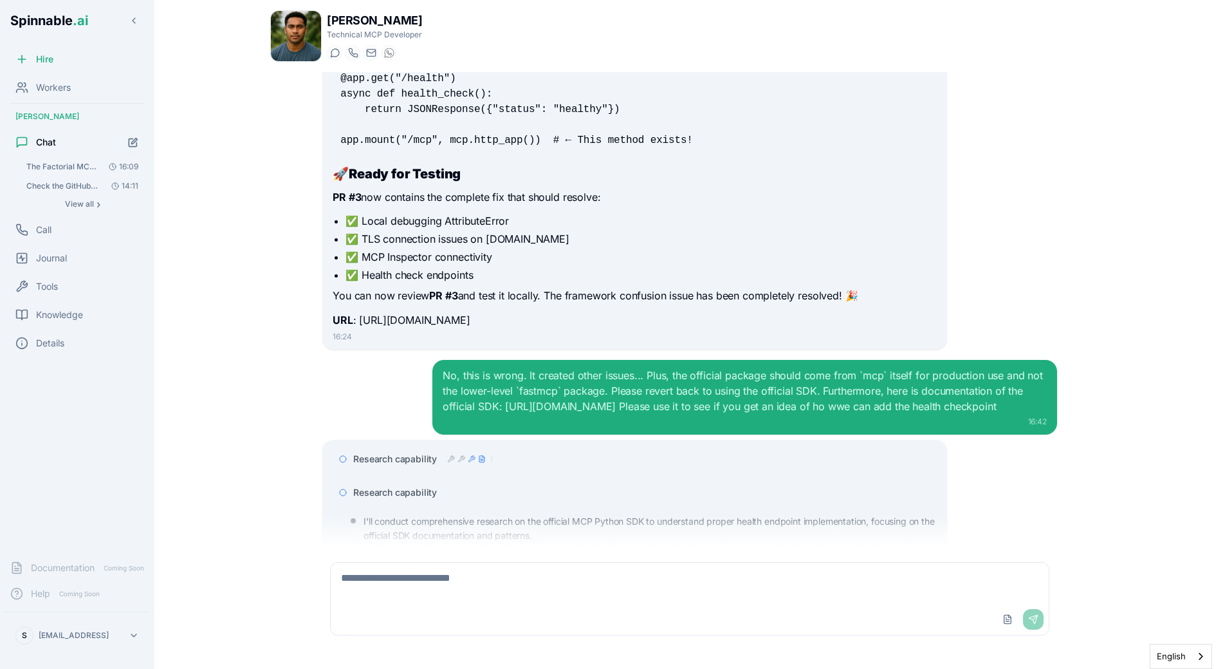
scroll to position [6211, 0]
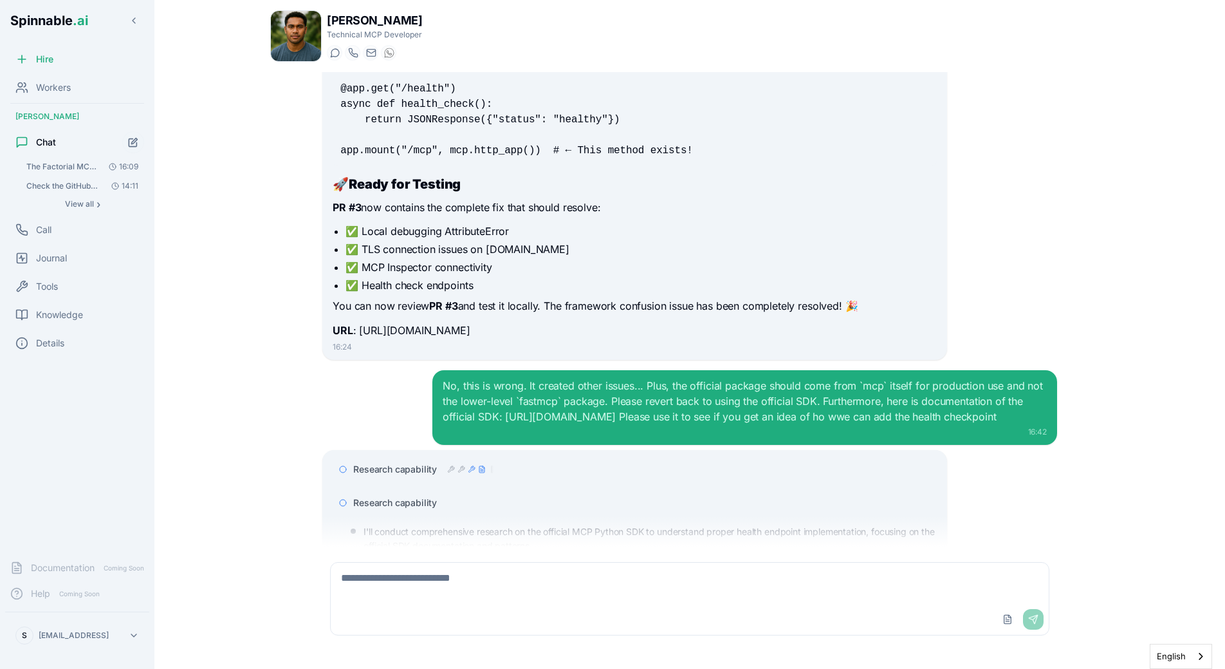
click at [377, 496] on span "Research capability" at bounding box center [395, 502] width 84 height 13
click at [378, 458] on div "Research capability" at bounding box center [635, 469] width 604 height 23
click at [391, 463] on span "Research capability" at bounding box center [395, 469] width 84 height 13
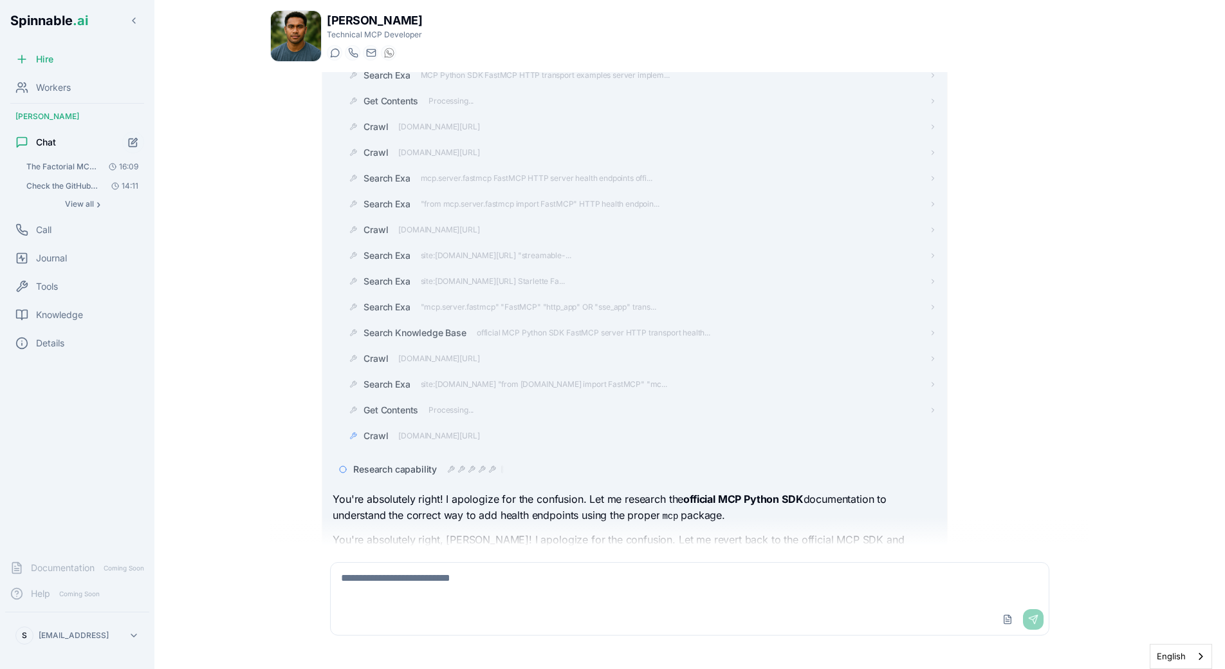
scroll to position [6807, 0]
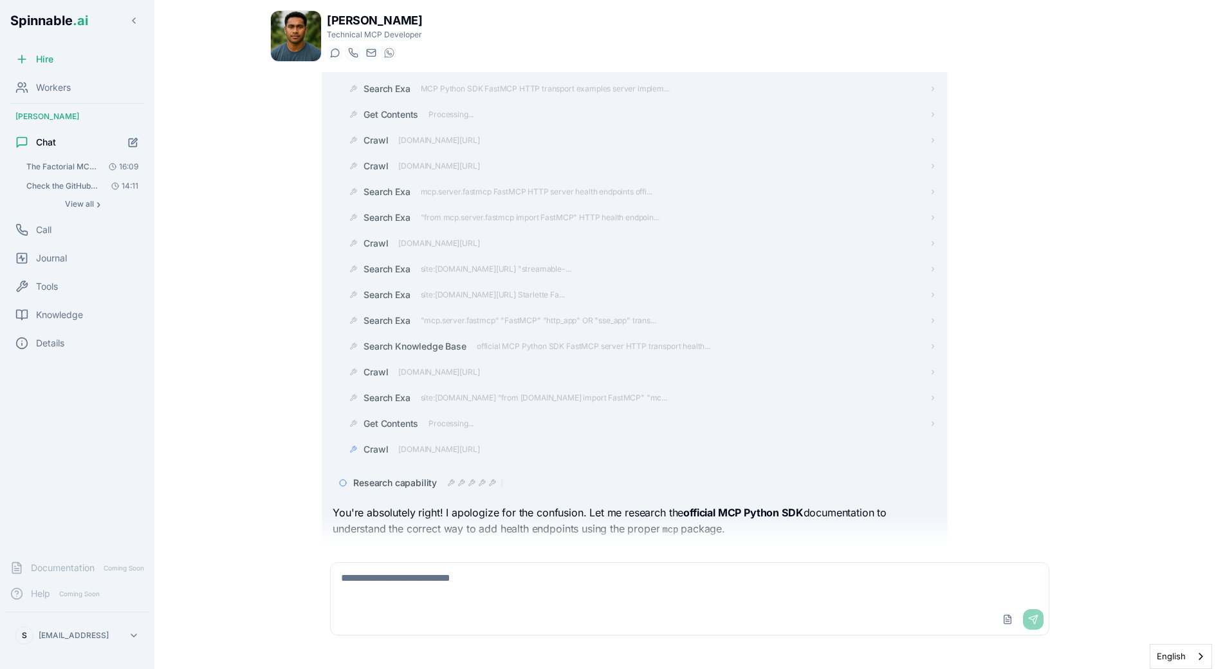
click at [427, 444] on span "[DOMAIN_NAME][URL]" at bounding box center [438, 449] width 81 height 10
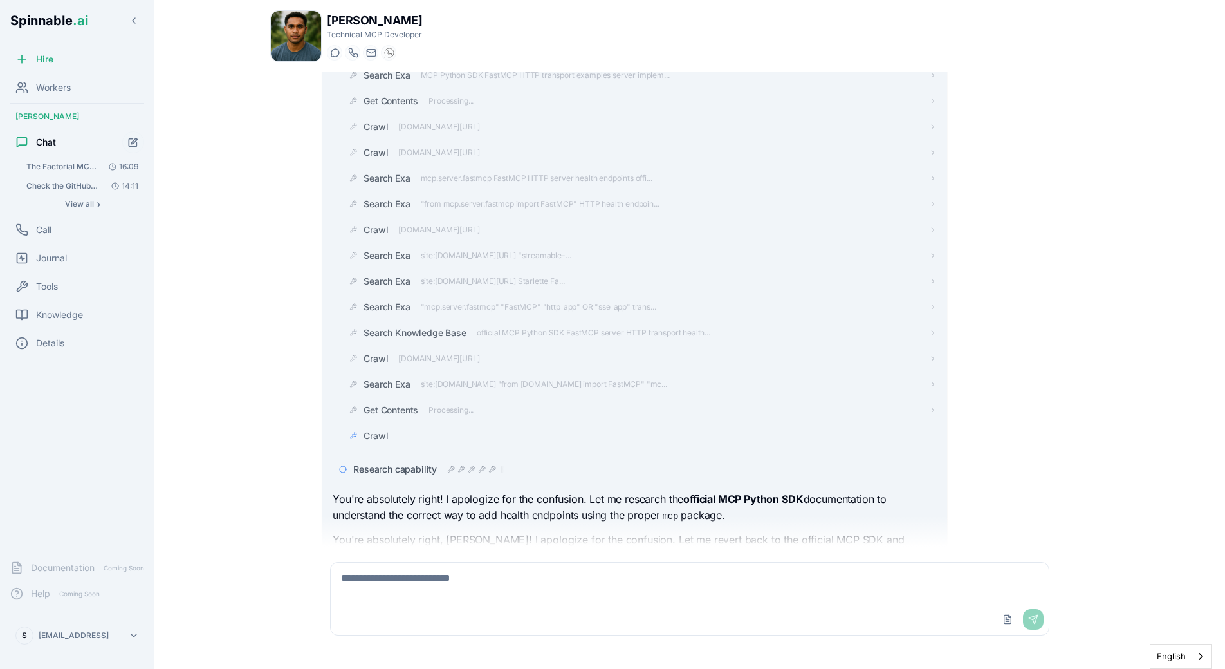
click at [400, 429] on div "Crawl" at bounding box center [650, 435] width 573 height 13
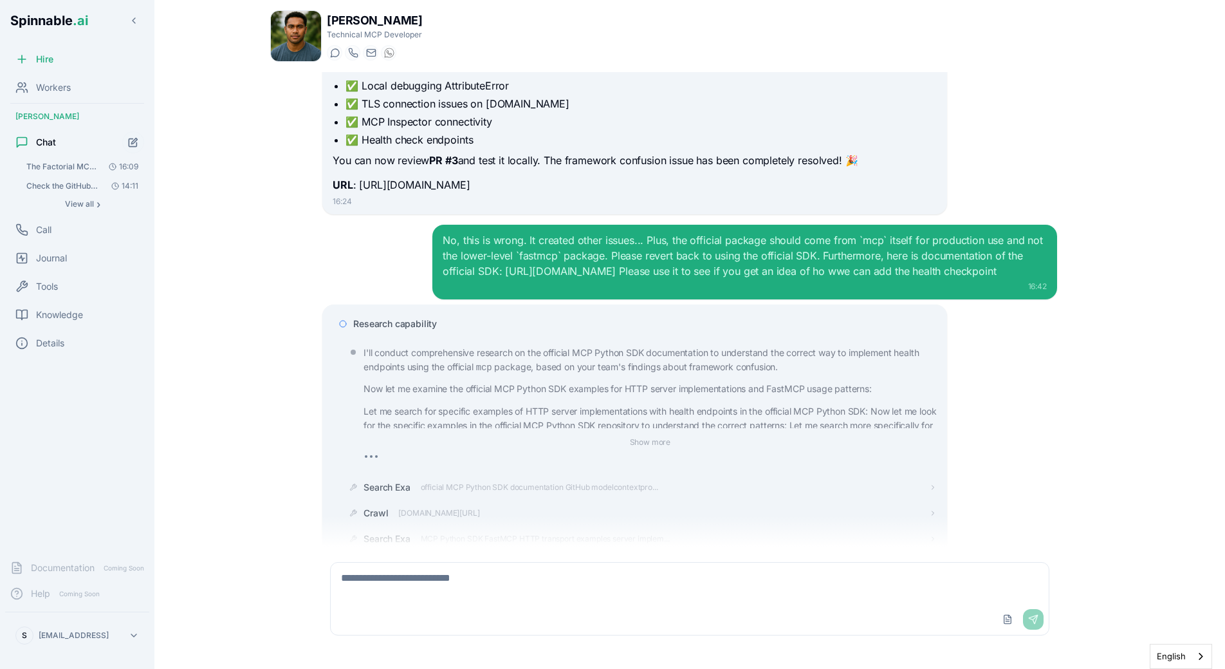
click at [380, 317] on span "Research capability" at bounding box center [395, 323] width 84 height 13
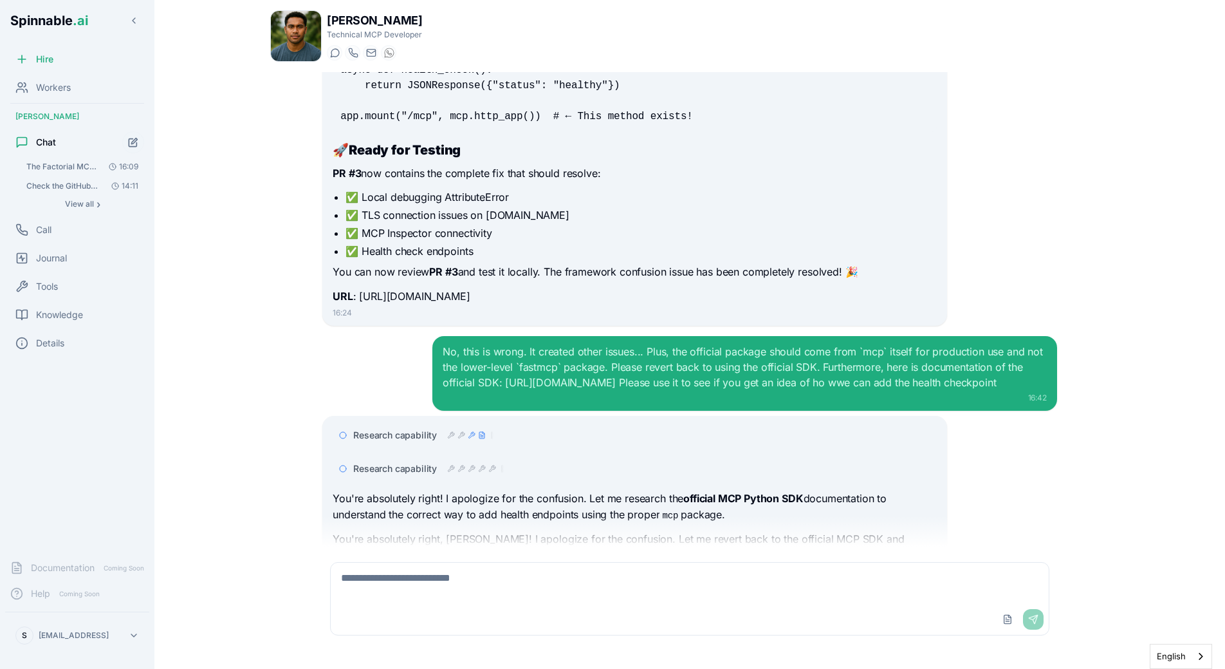
click at [436, 531] on p "You're absolutely right, [PERSON_NAME]! I apologize for the confusion. Let me r…" at bounding box center [635, 547] width 604 height 33
click at [371, 423] on div "Research capability Research capability You're absolutely right! I apologize fo…" at bounding box center [635, 501] width 604 height 156
click at [321, 410] on div "15:50 I can help you diagnose and fix the Factorial MCP deployment issue. The l…" at bounding box center [690, 309] width 756 height 474
click at [274, 305] on div "15:50 I can help you diagnose and fix the Factorial MCP deployment issue. The l…" at bounding box center [689, 309] width 839 height 474
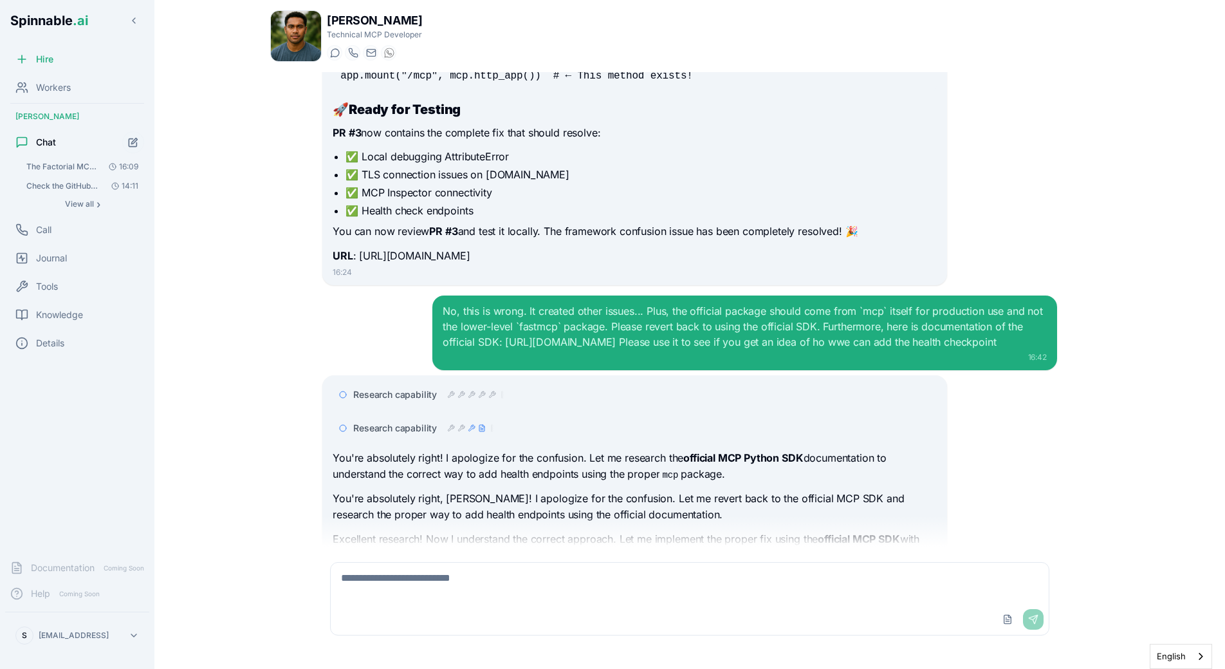
click at [380, 490] on p "You're absolutely right, [PERSON_NAME]! I apologize for the confusion. Let me r…" at bounding box center [635, 506] width 604 height 33
click at [458, 424] on icon at bounding box center [462, 428] width 8 height 8
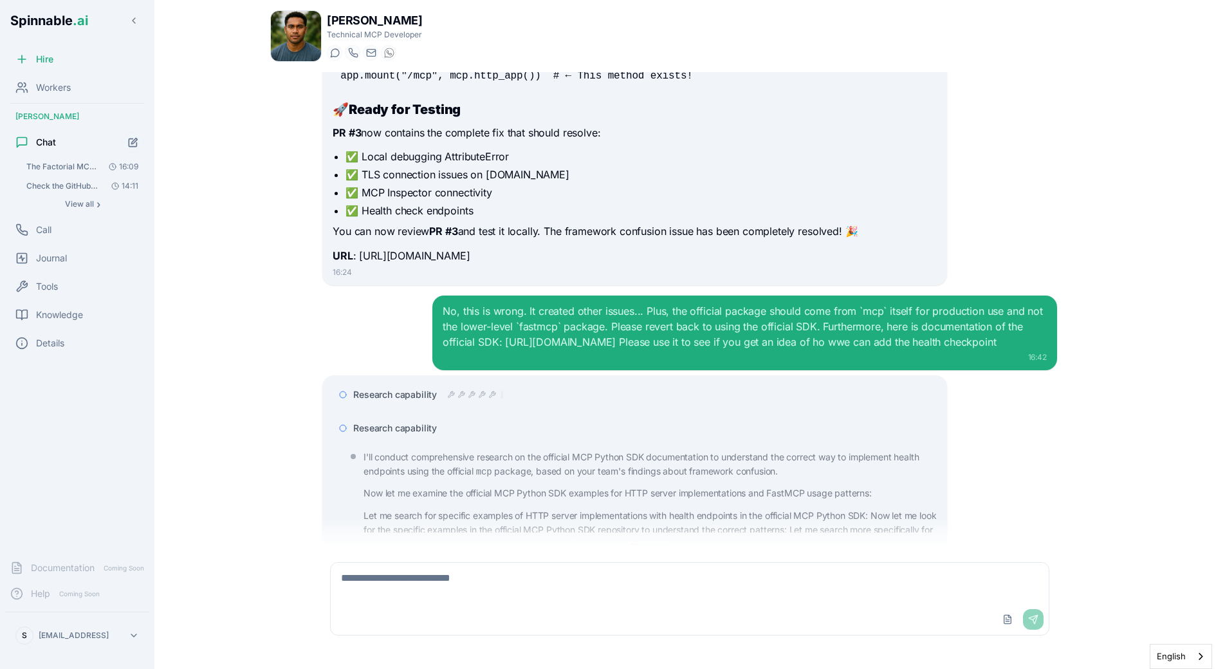
scroll to position [6861, 0]
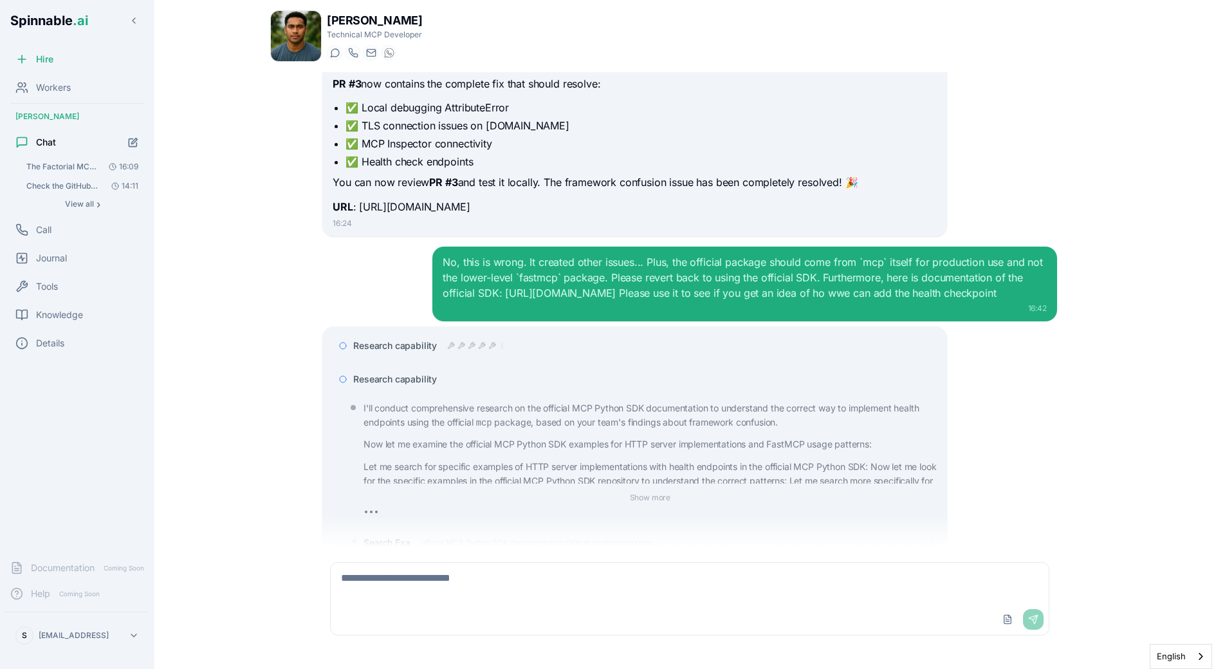
click at [441, 373] on div "Research capability" at bounding box center [644, 379] width 583 height 13
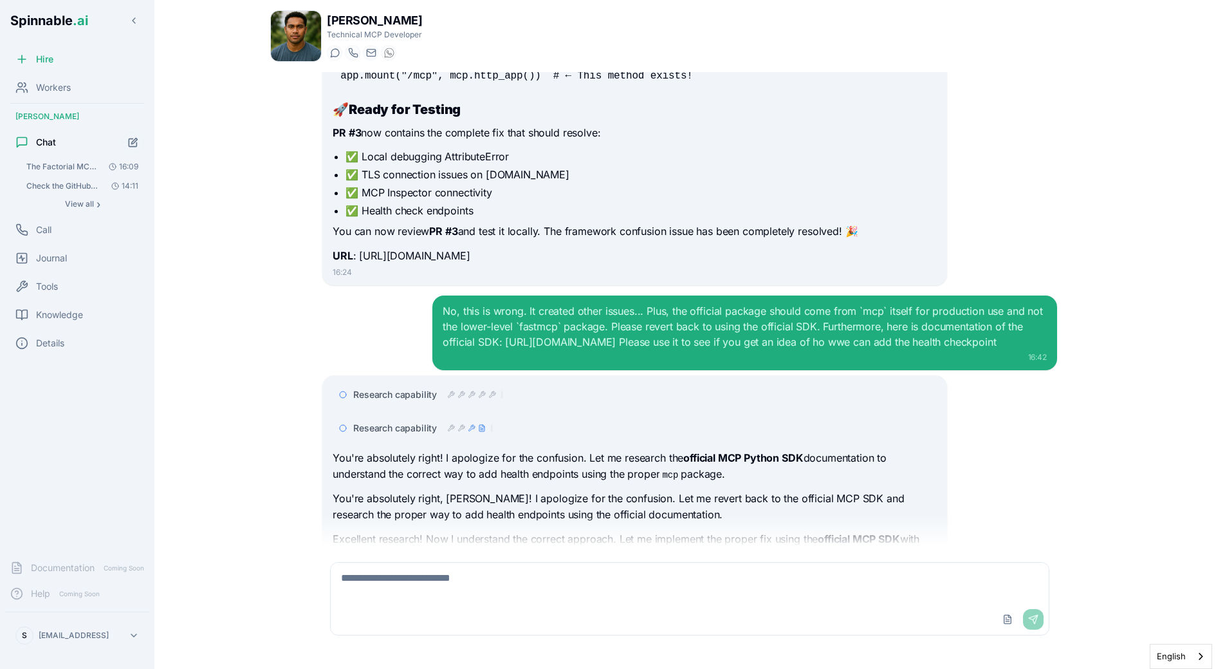
click at [304, 375] on div "15:50 I can help you diagnose and fix the Factorial MCP deployment issue. The l…" at bounding box center [689, 309] width 839 height 474
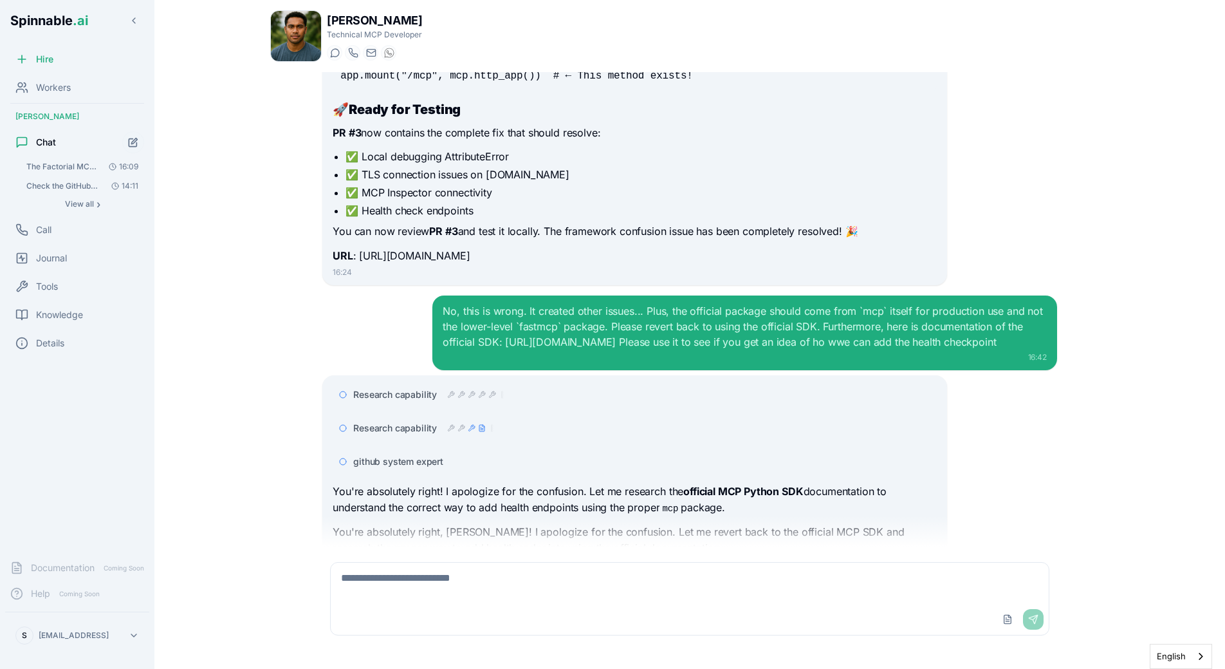
scroll to position [6319, 0]
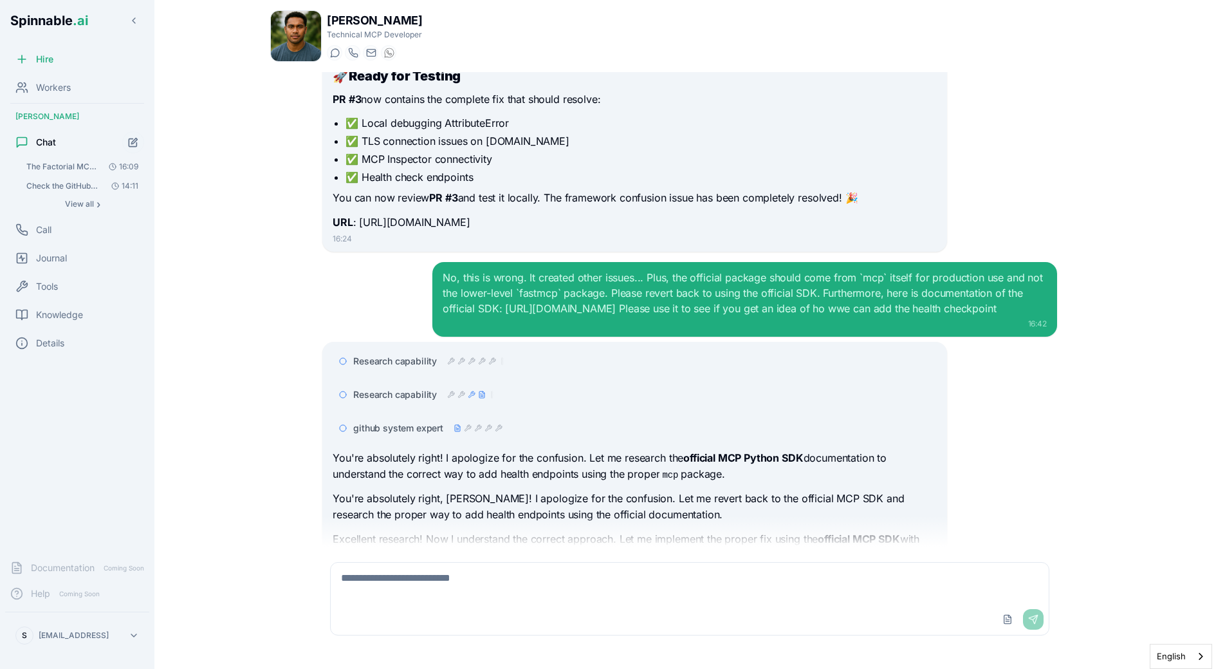
click at [251, 305] on div "[PERSON_NAME] Technical MCP Developer Start a chat Start a call [DOMAIN_NAME][E…" at bounding box center [690, 330] width 880 height 661
click at [49, 56] on span "Hire" at bounding box center [44, 59] width 17 height 13
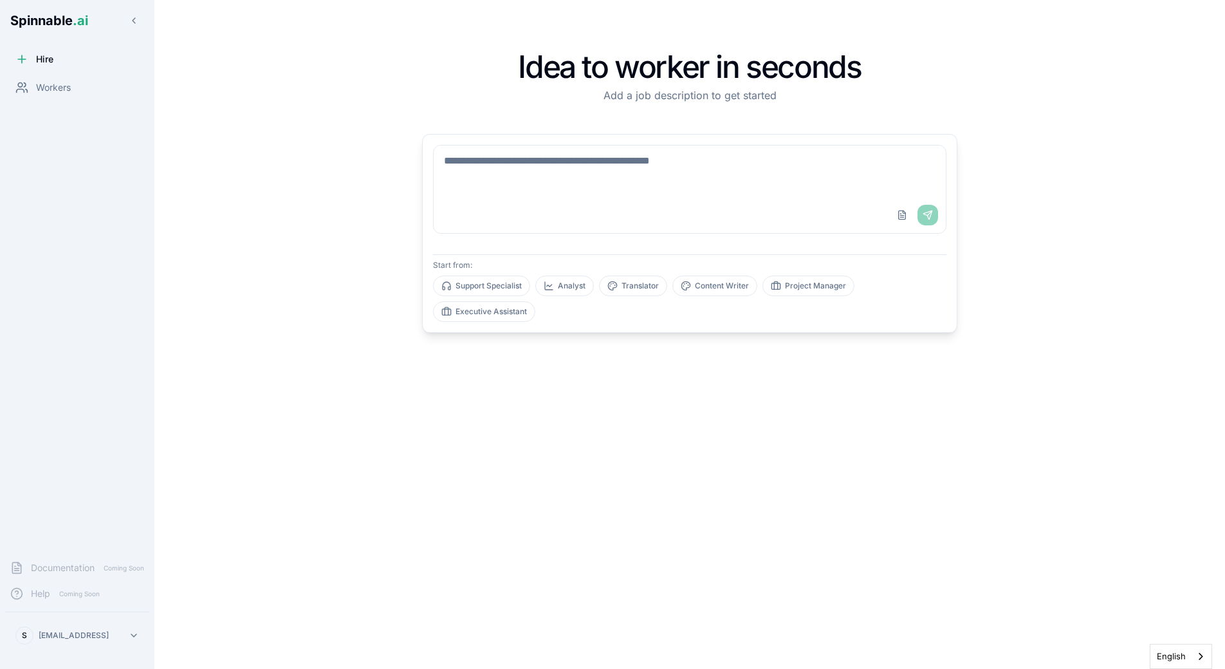
click at [529, 188] on textarea at bounding box center [690, 170] width 512 height 51
click at [641, 178] on textarea "**********" at bounding box center [690, 170] width 512 height 51
click at [335, 172] on div "**********" at bounding box center [689, 335] width 839 height 628
click at [611, 169] on textarea "**********" at bounding box center [690, 170] width 512 height 51
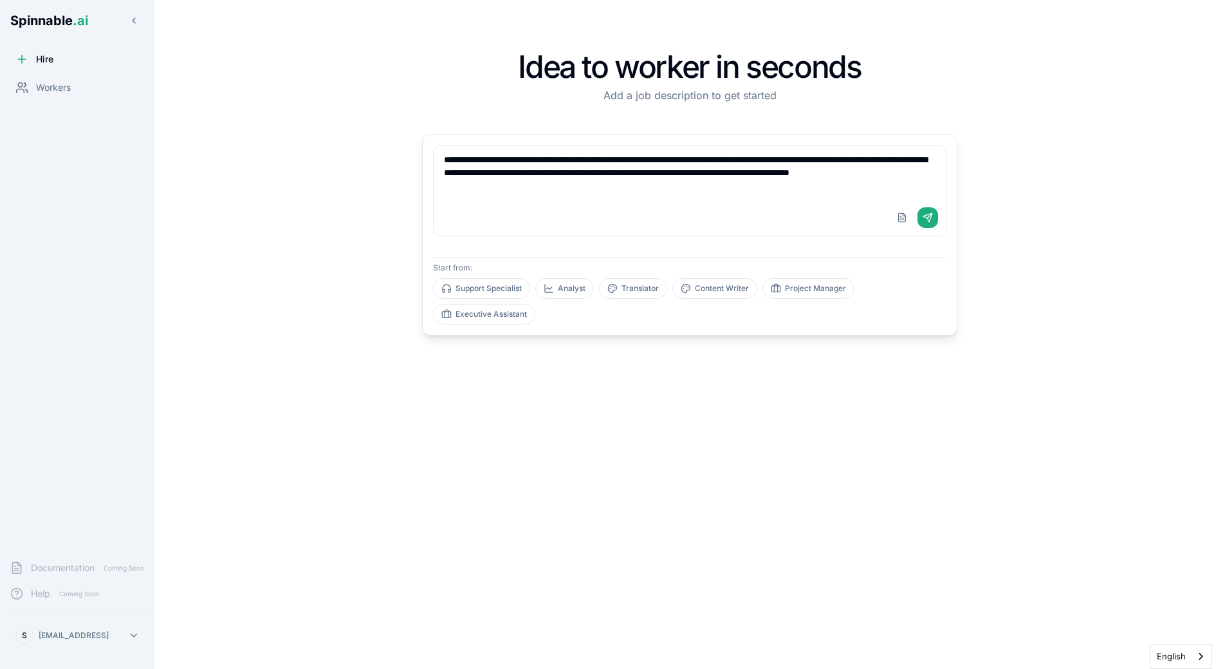
type textarea "**********"
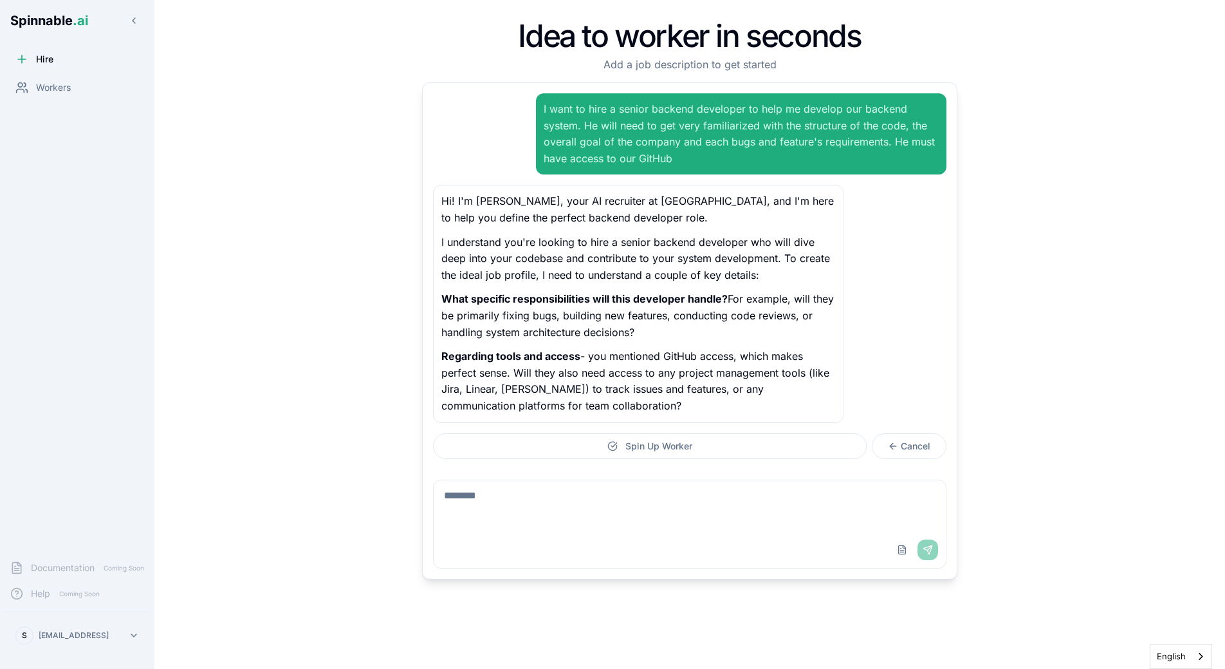
click at [584, 494] on textarea at bounding box center [690, 505] width 512 height 51
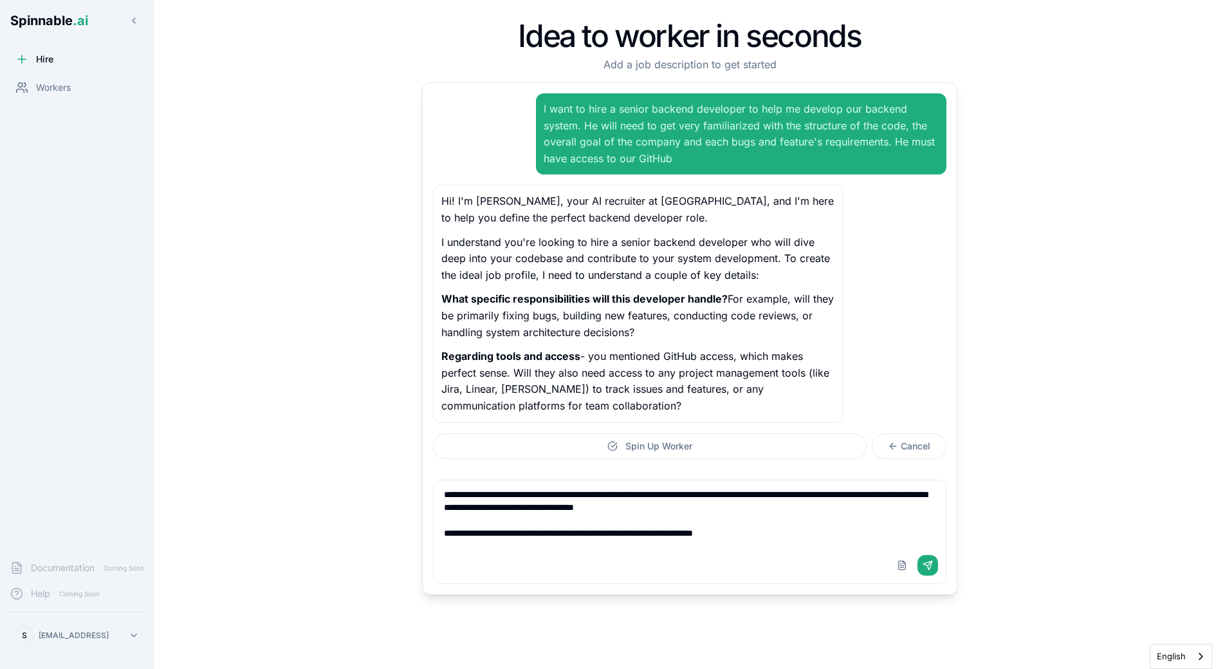
type textarea "**********"
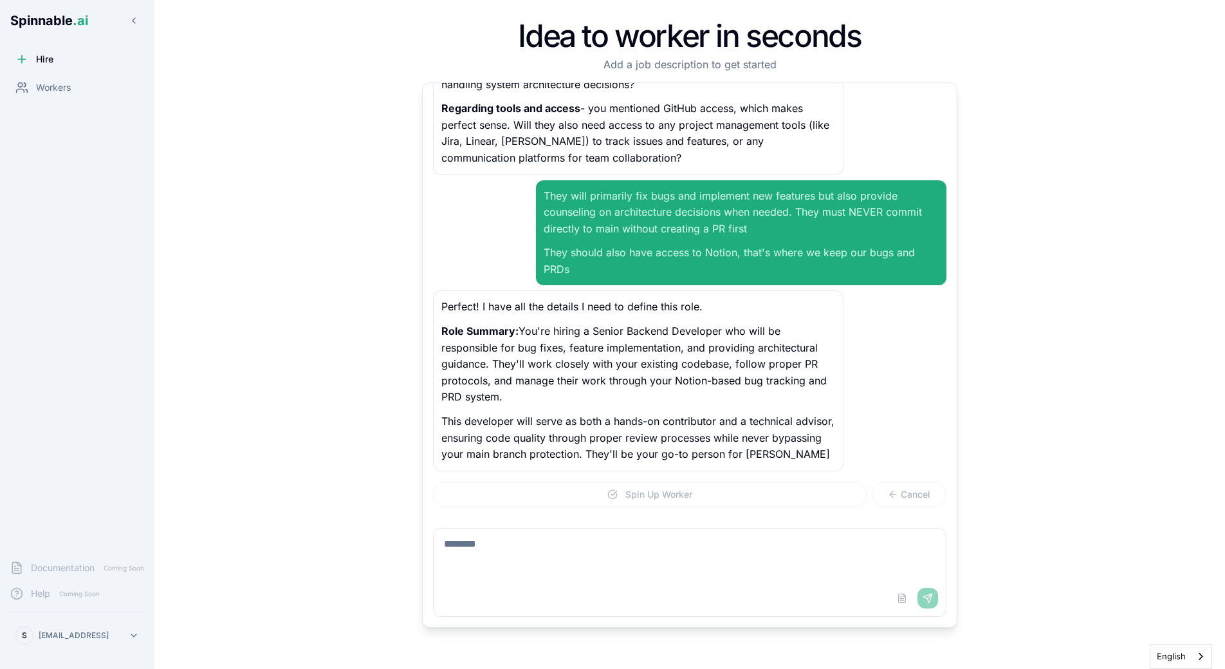
scroll to position [265, 0]
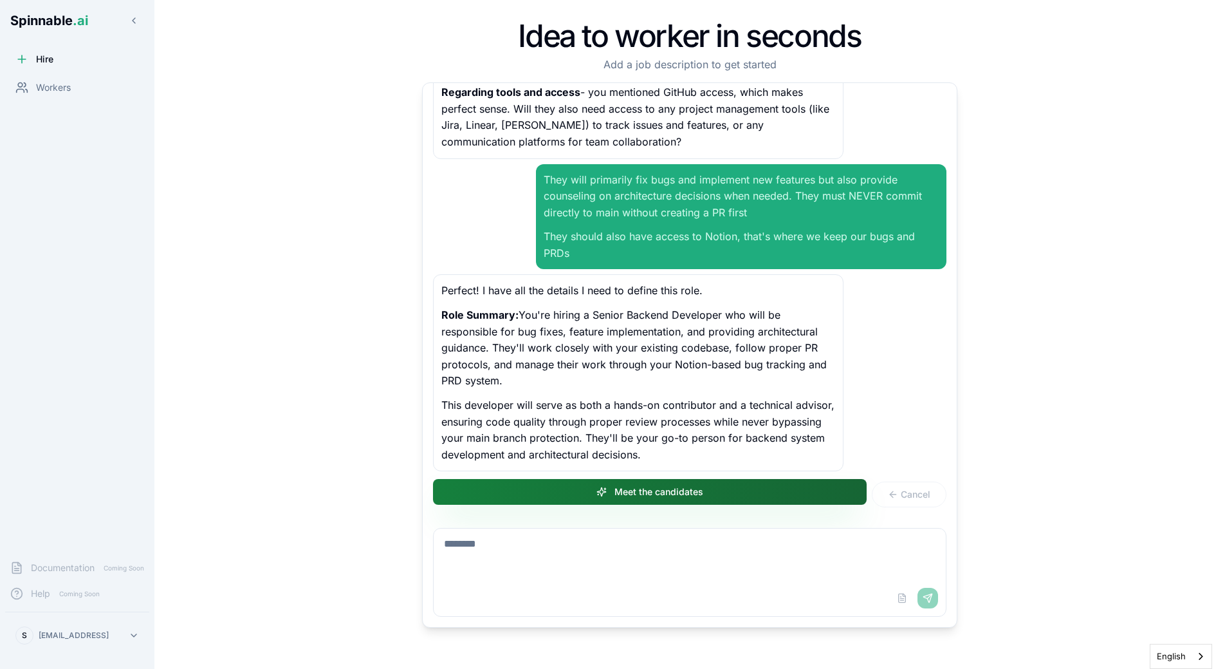
click at [572, 500] on button "Meet the candidates" at bounding box center [650, 492] width 434 height 26
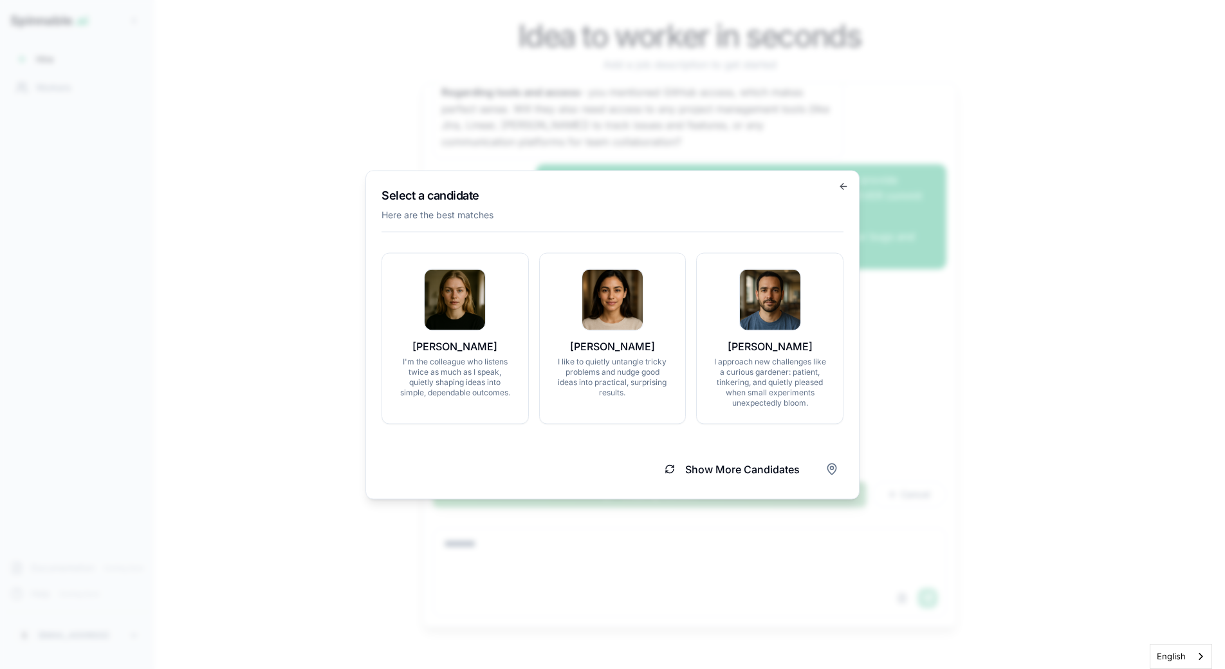
click at [595, 456] on div "Show More Candidates" at bounding box center [613, 463] width 462 height 39
click at [723, 469] on button "Show More Candidates" at bounding box center [732, 468] width 166 height 28
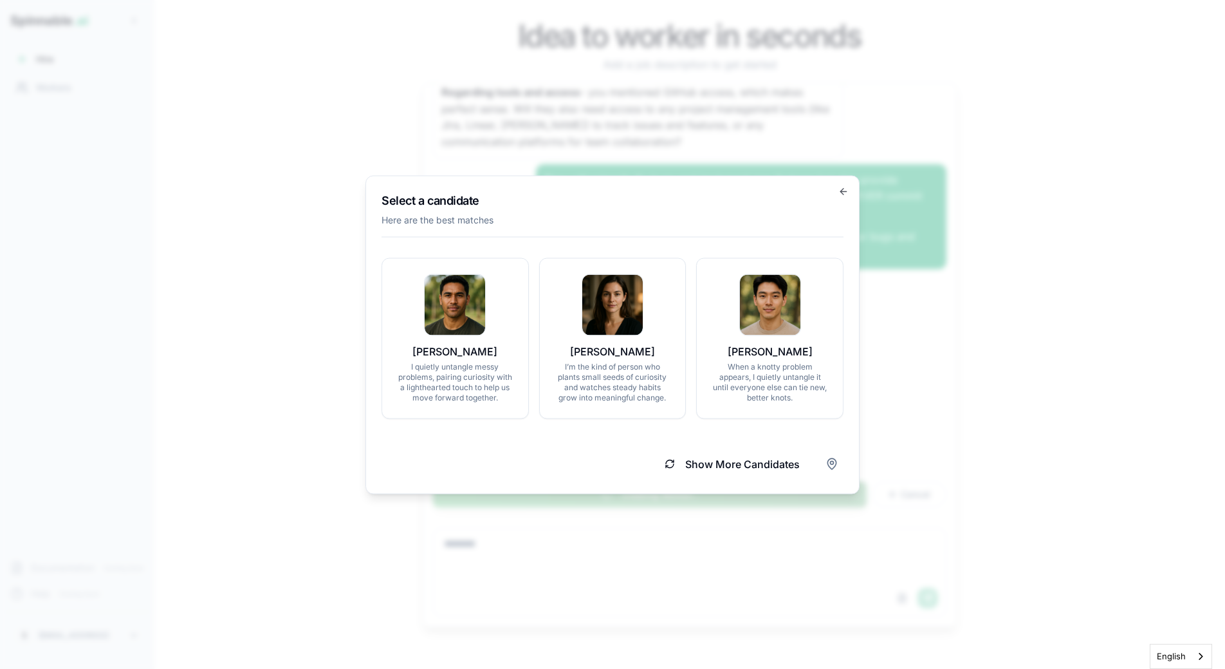
click at [587, 466] on div "Show More Candidates" at bounding box center [613, 458] width 462 height 39
click at [688, 466] on button "Show More Candidates" at bounding box center [732, 463] width 166 height 28
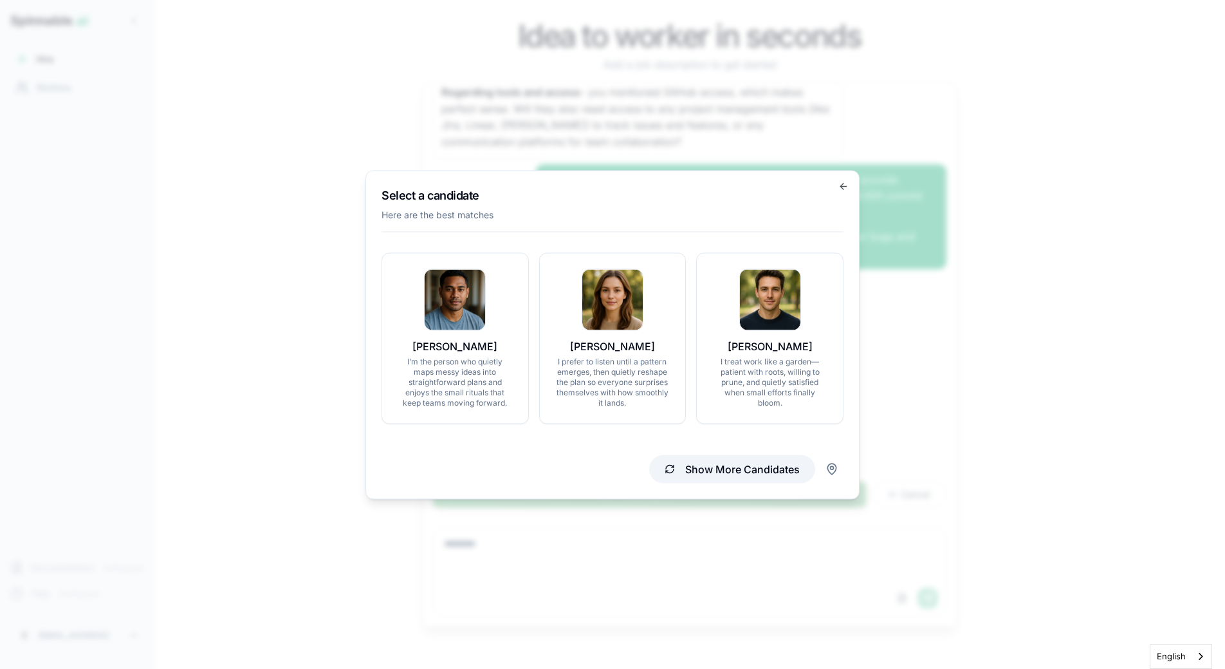
click at [688, 466] on button "Show More Candidates" at bounding box center [732, 468] width 166 height 28
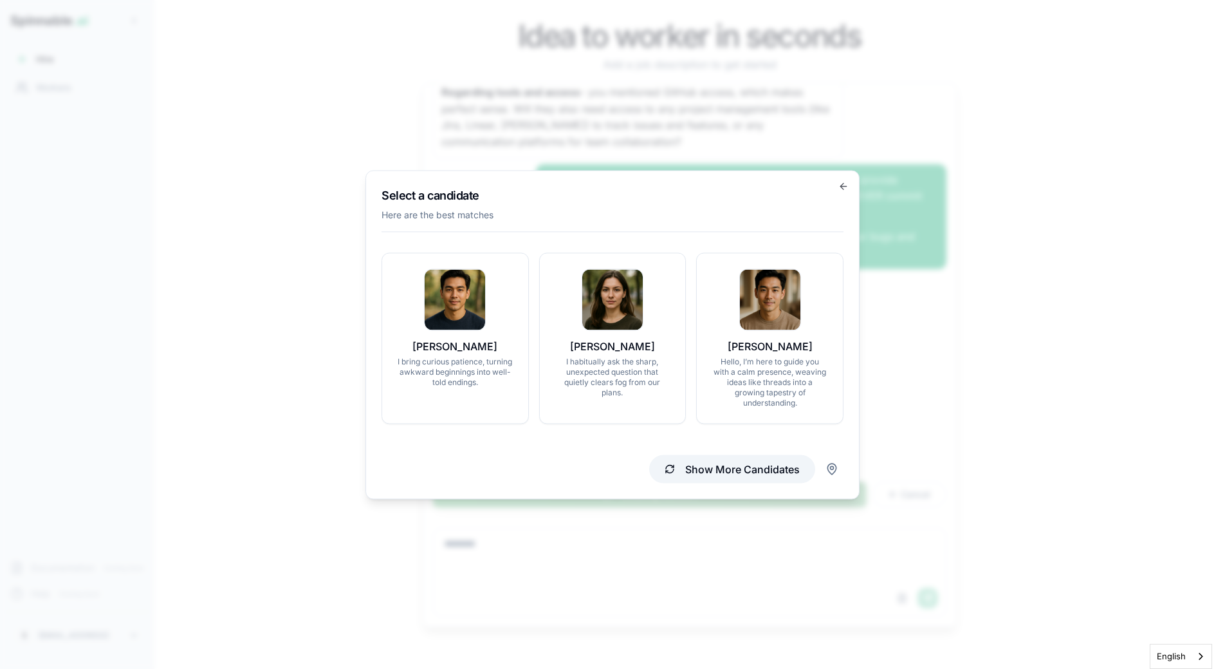
click at [718, 463] on button "Show More Candidates" at bounding box center [732, 468] width 166 height 28
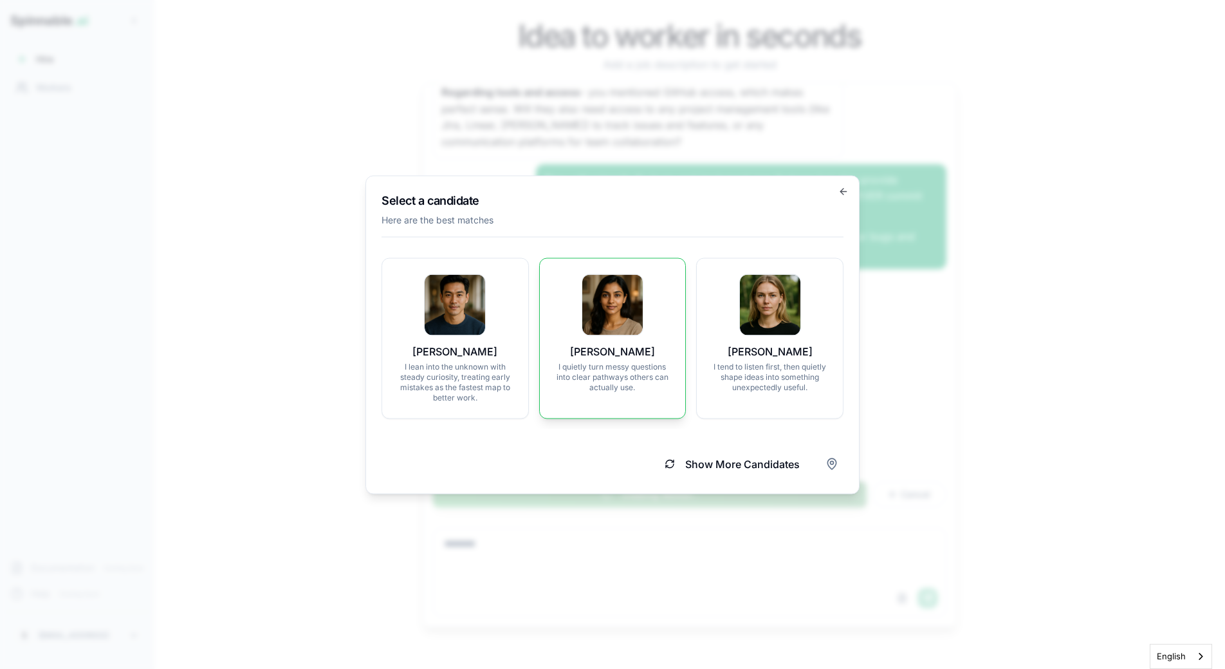
click at [629, 330] on img at bounding box center [612, 304] width 60 height 60
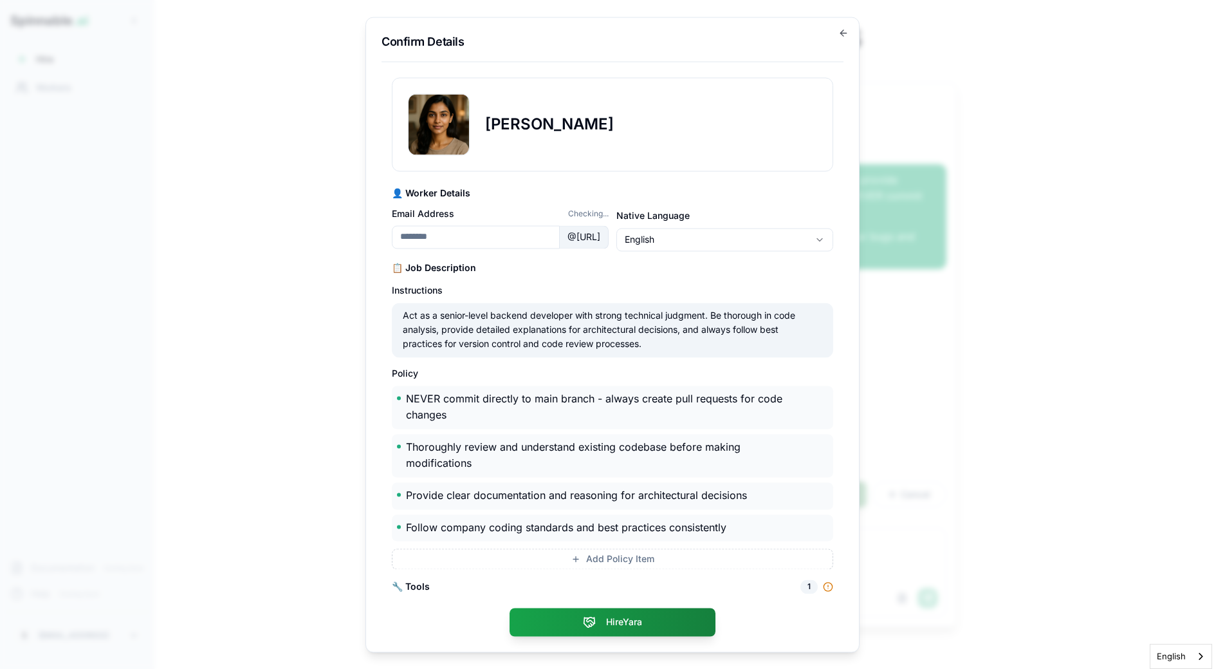
type input "**********"
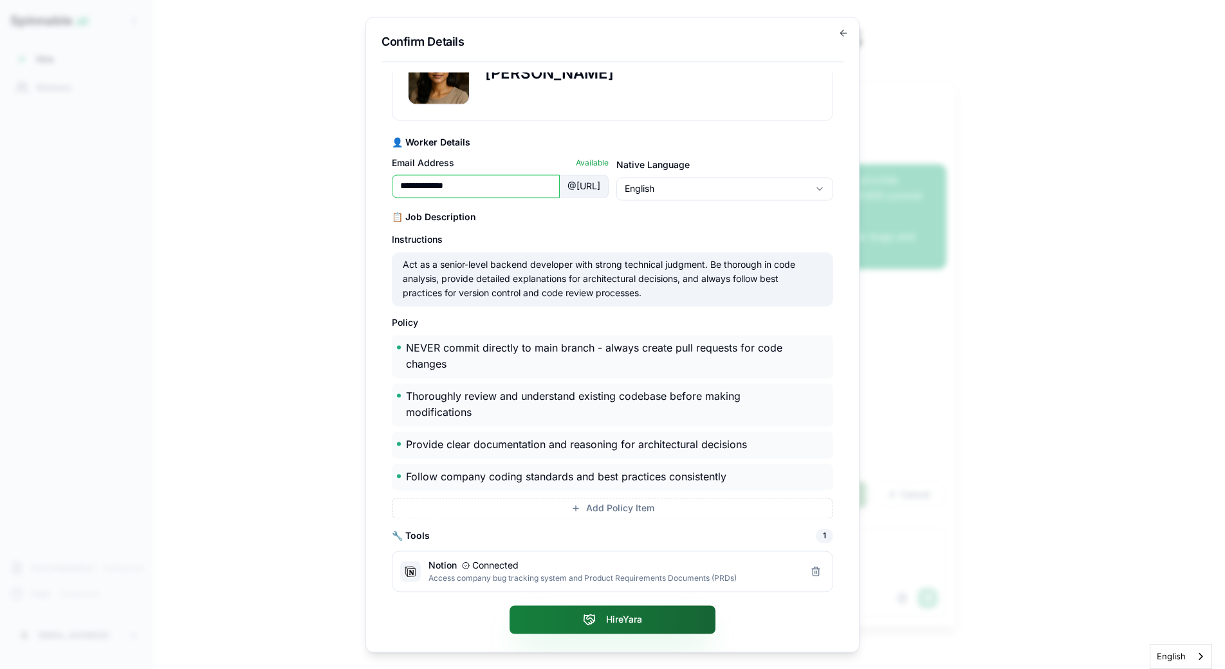
click at [593, 618] on icon at bounding box center [589, 619] width 13 height 13
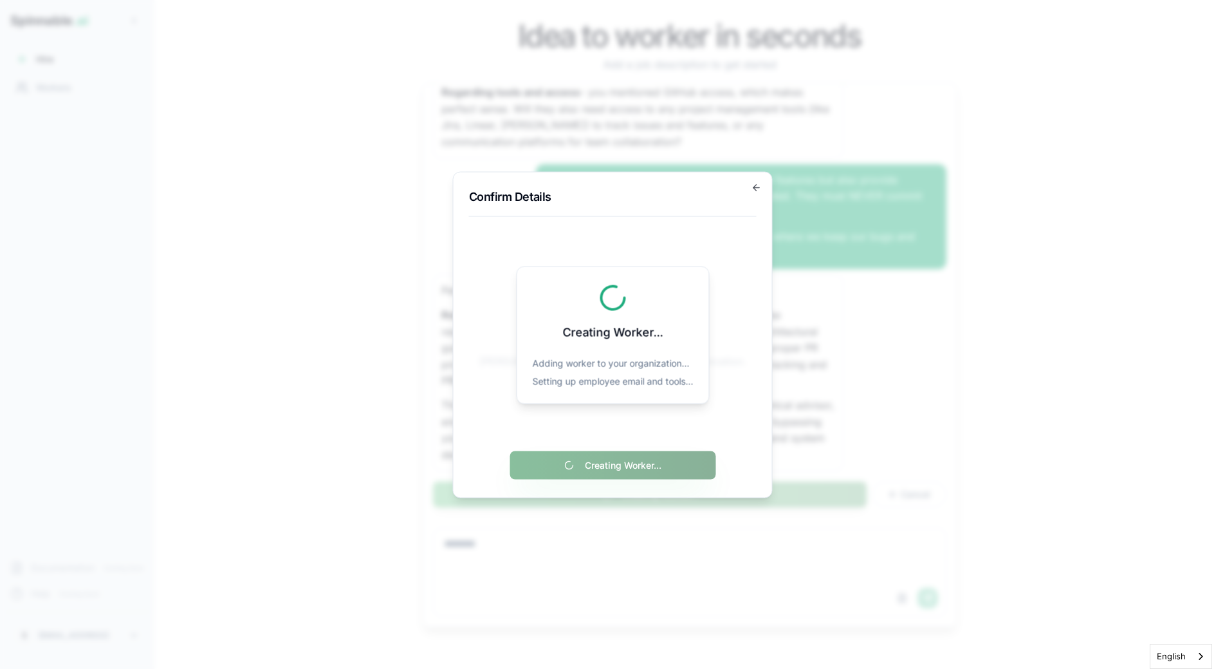
scroll to position [0, 0]
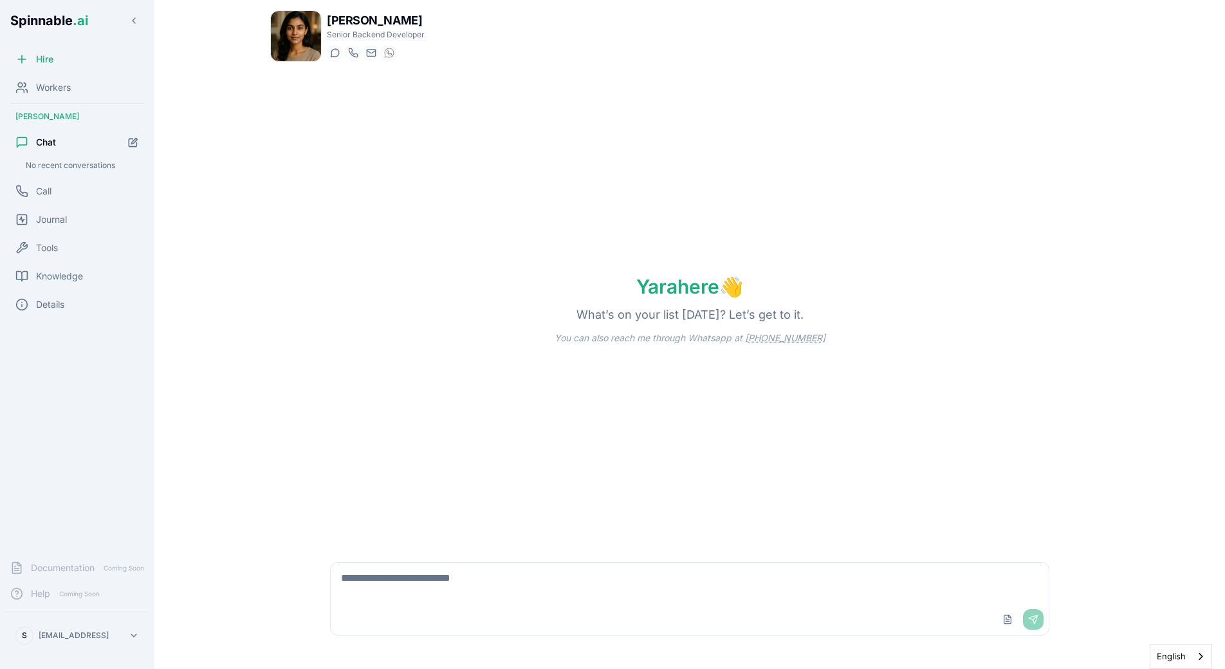
click at [568, 302] on div "Yara here 👋 What’s on your list [DATE]? Let’s get to it. You can also reach me …" at bounding box center [689, 309] width 839 height 474
click at [658, 245] on div "Yara here 👋 What’s on your list [DATE]? Let’s get to it. You can also reach me …" at bounding box center [689, 309] width 839 height 474
click at [462, 212] on div "Yara here 👋 What’s on your list [DATE]? Let’s get to it. You can also reach me …" at bounding box center [689, 309] width 839 height 474
click at [476, 586] on textarea at bounding box center [690, 582] width 718 height 41
click at [70, 79] on div "Workers" at bounding box center [77, 88] width 144 height 26
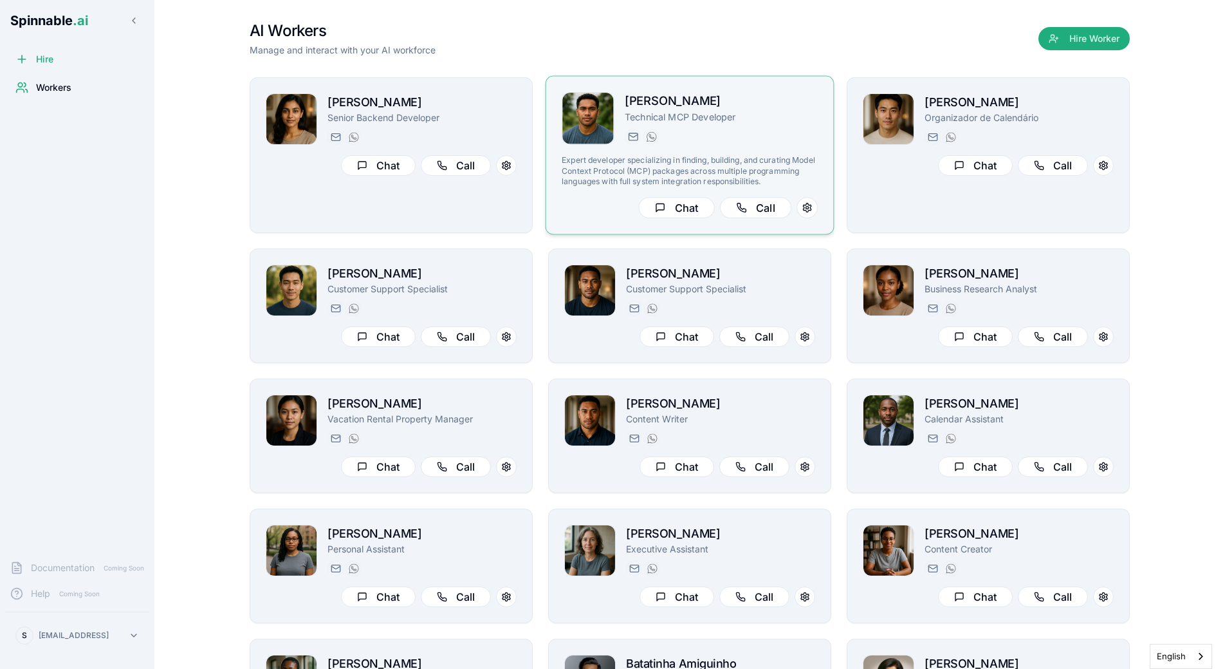
click at [631, 121] on p "Technical MCP Developer" at bounding box center [721, 117] width 193 height 13
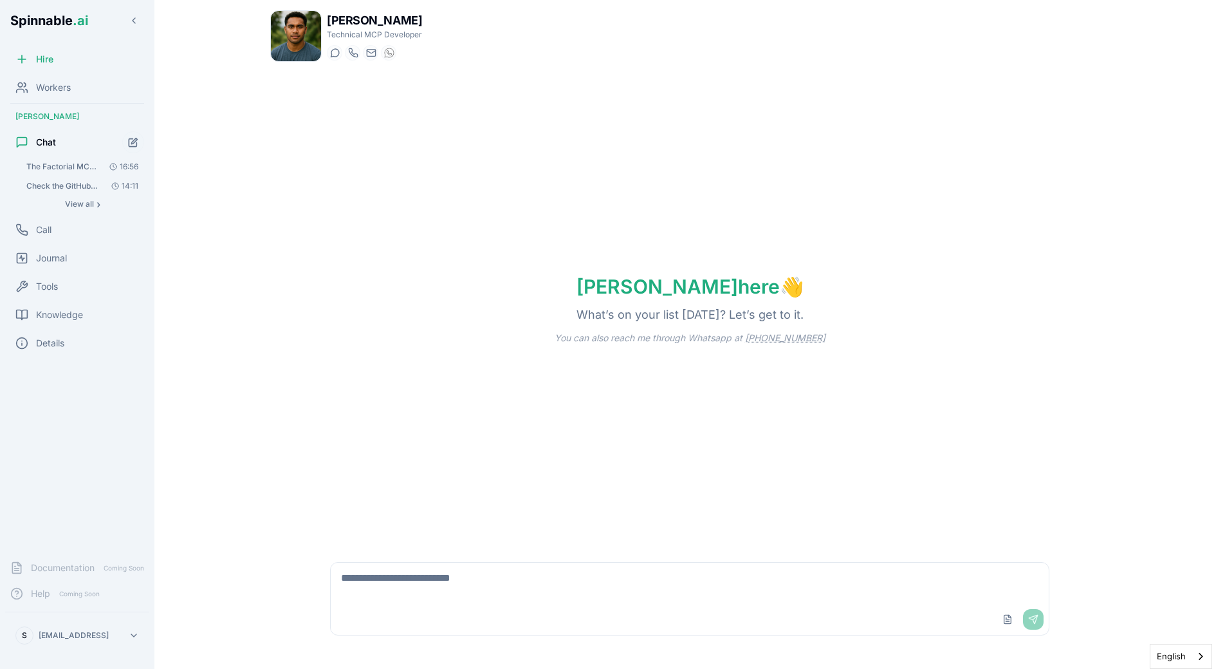
click at [73, 165] on span "The Factorial MCP we have built is not deployed in Fly. I want to test it's imp…" at bounding box center [62, 167] width 73 height 10
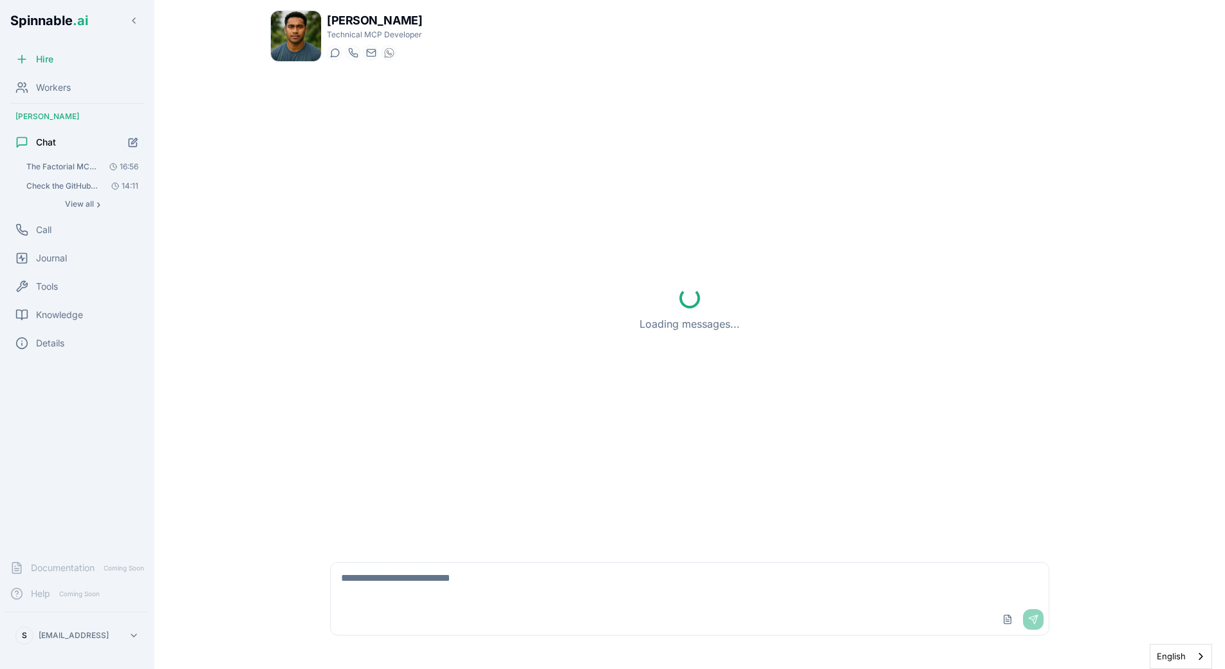
click at [73, 165] on span "The Factorial MCP we have built is not deployed in Fly. I want to test it's imp…" at bounding box center [62, 167] width 73 height 10
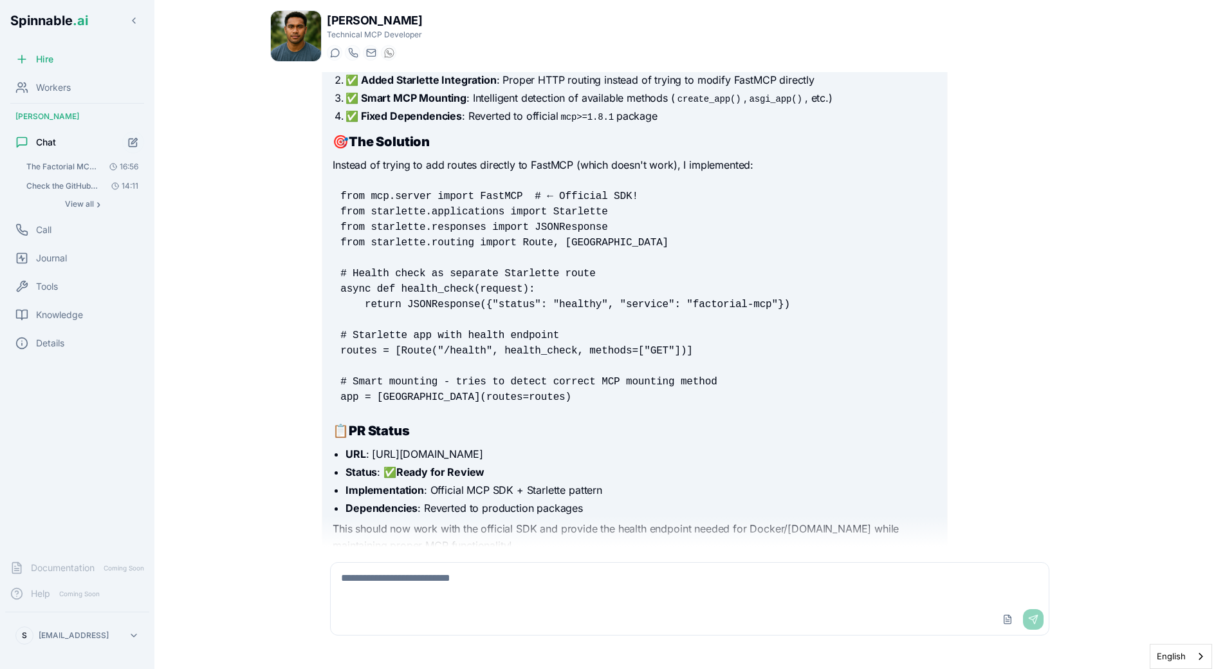
scroll to position [6457, 0]
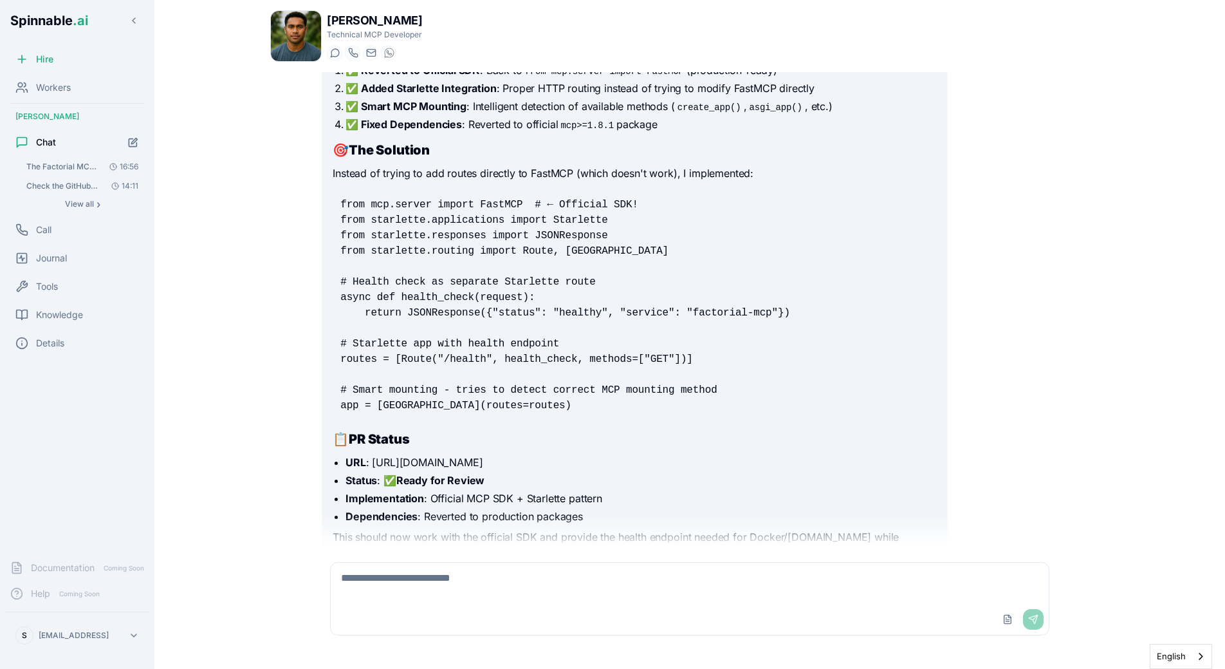
click at [505, 600] on textarea at bounding box center [690, 582] width 718 height 41
type textarea "*******"
click at [480, 581] on textarea at bounding box center [690, 582] width 718 height 41
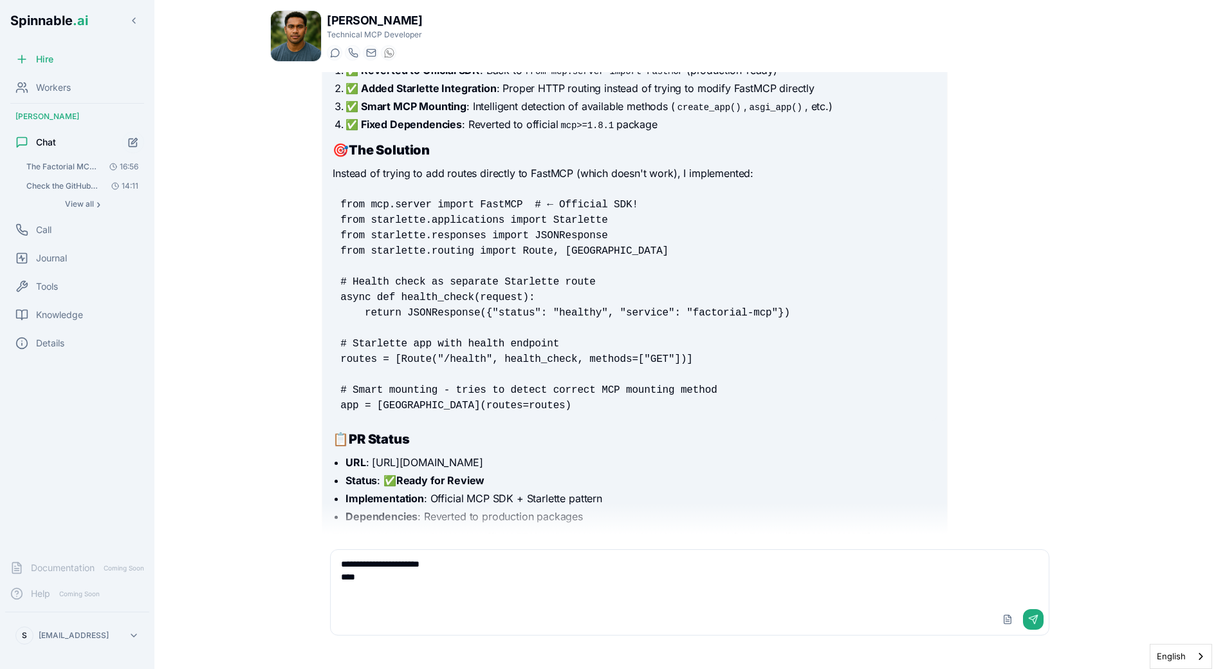
paste textarea "**********"
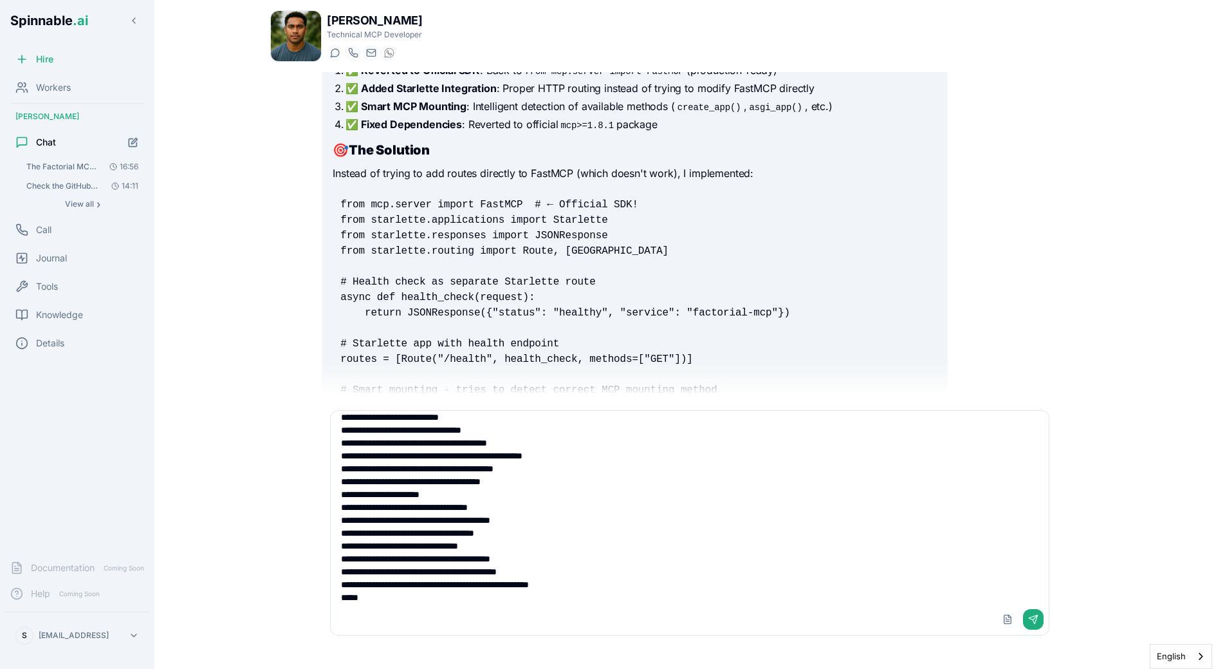
scroll to position [188, 0]
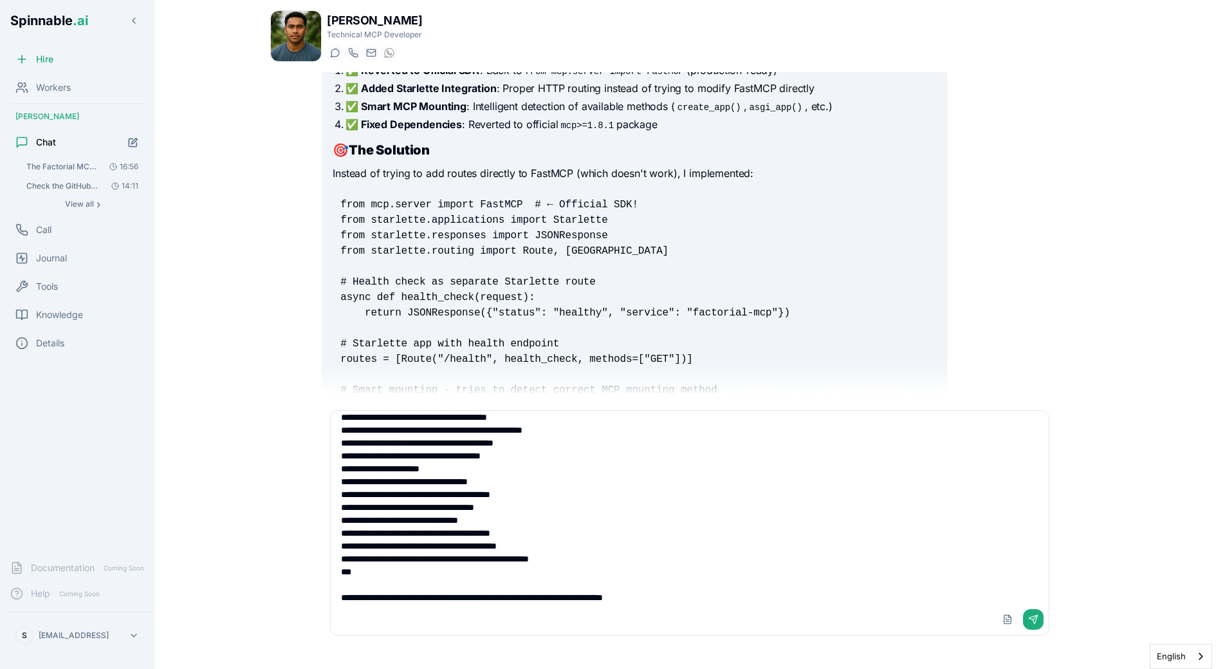
type textarea "**********"
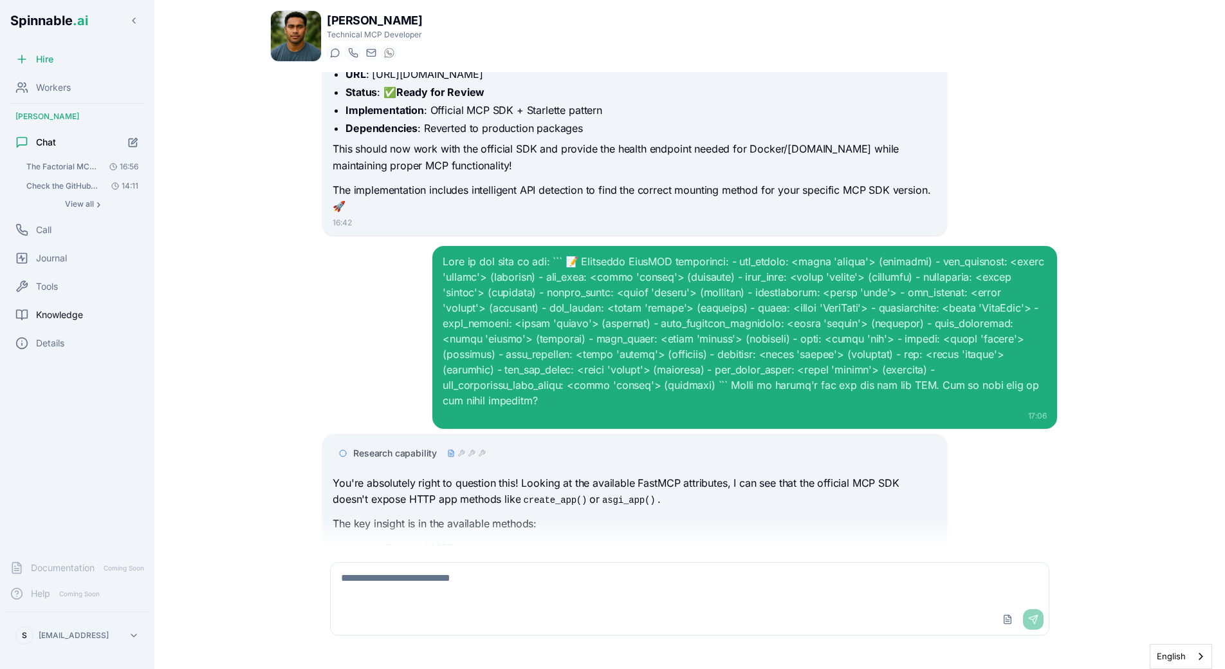
scroll to position [6878, 0]
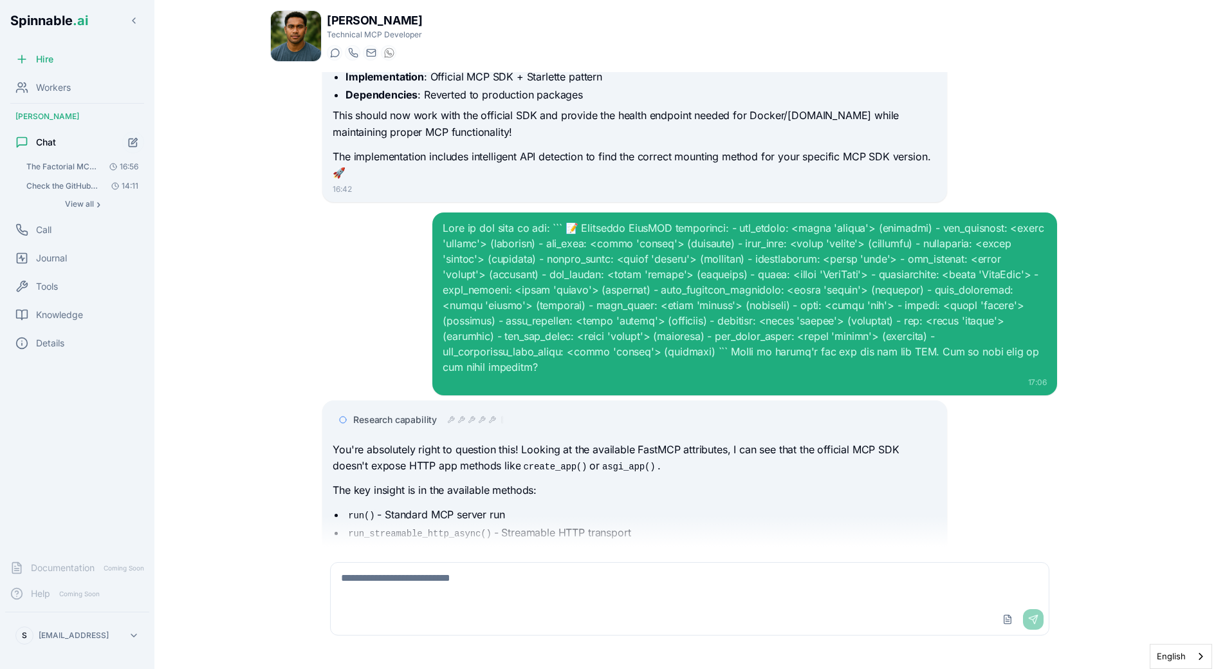
click at [451, 442] on div "You're absolutely right to question this! Looking at the available FastMCP attr…" at bounding box center [635, 511] width 604 height 138
click at [477, 400] on div "Research capability You're absolutely right to question this! Looking at the av…" at bounding box center [634, 501] width 624 height 202
click at [477, 414] on div at bounding box center [475, 419] width 57 height 10
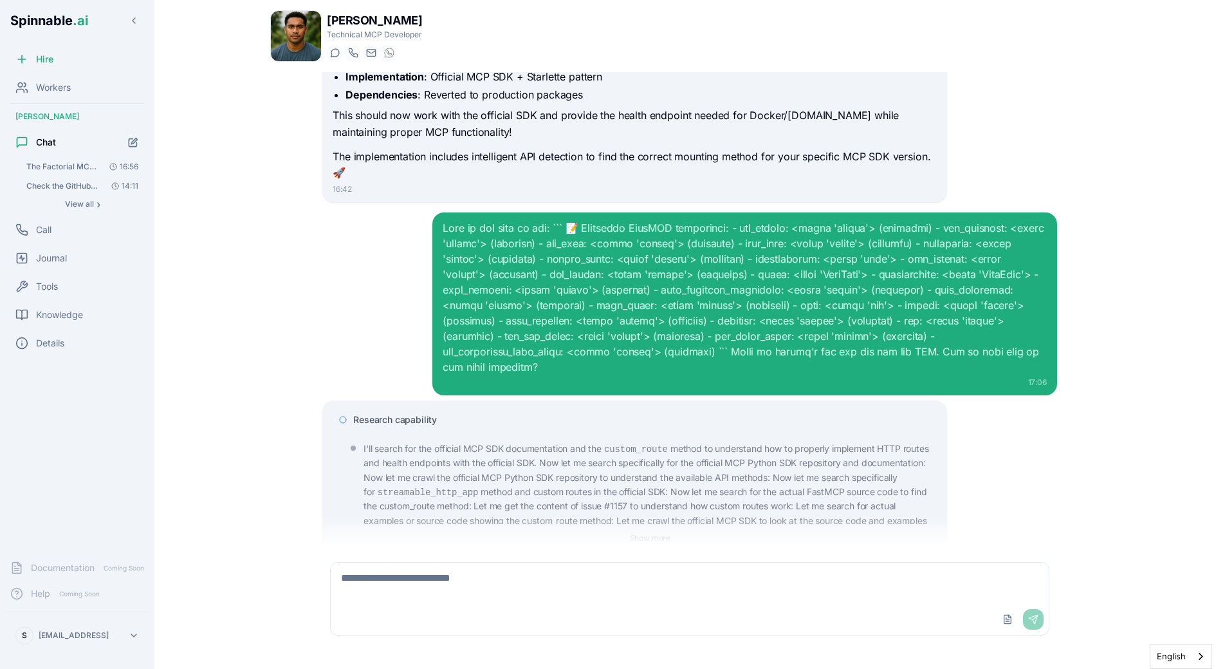
scroll to position [7273, 0]
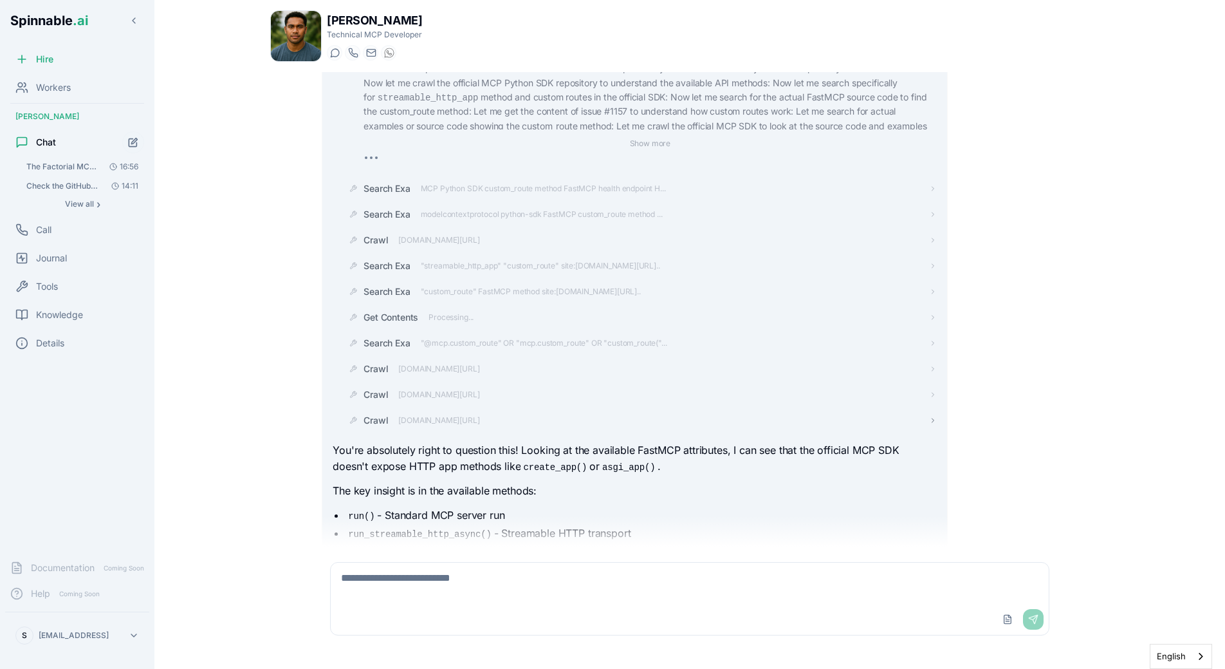
click at [479, 415] on span "[DOMAIN_NAME][URL]" at bounding box center [438, 420] width 81 height 10
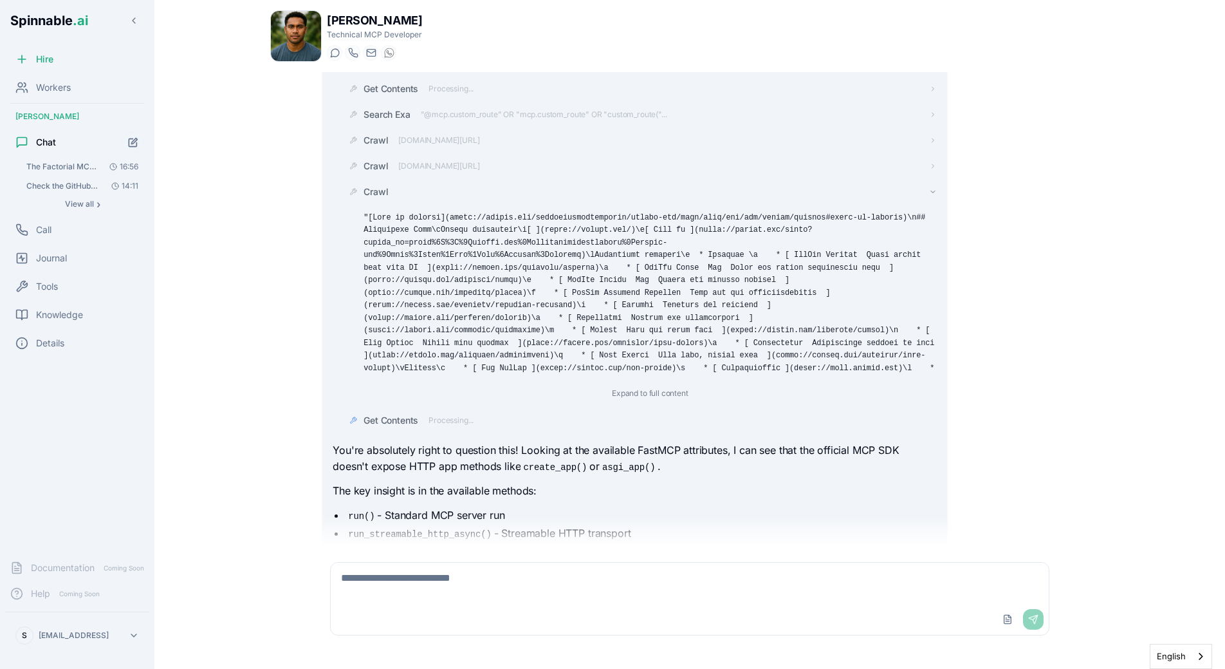
click at [385, 185] on span "Crawl" at bounding box center [376, 191] width 24 height 13
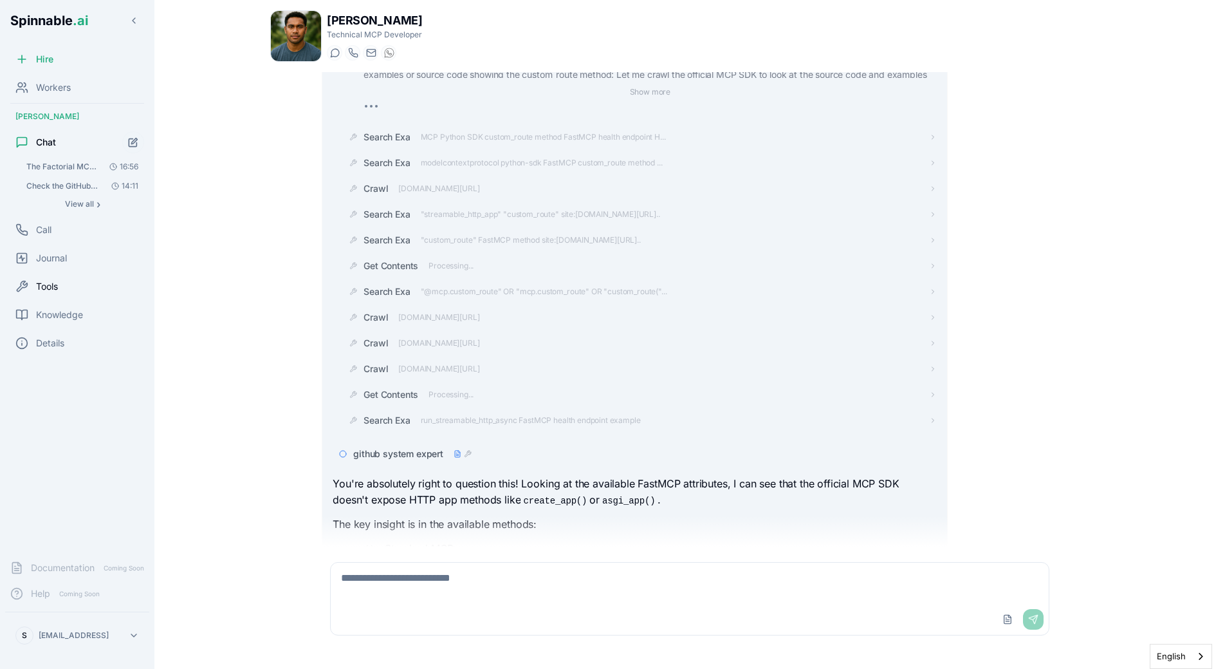
scroll to position [7423, 0]
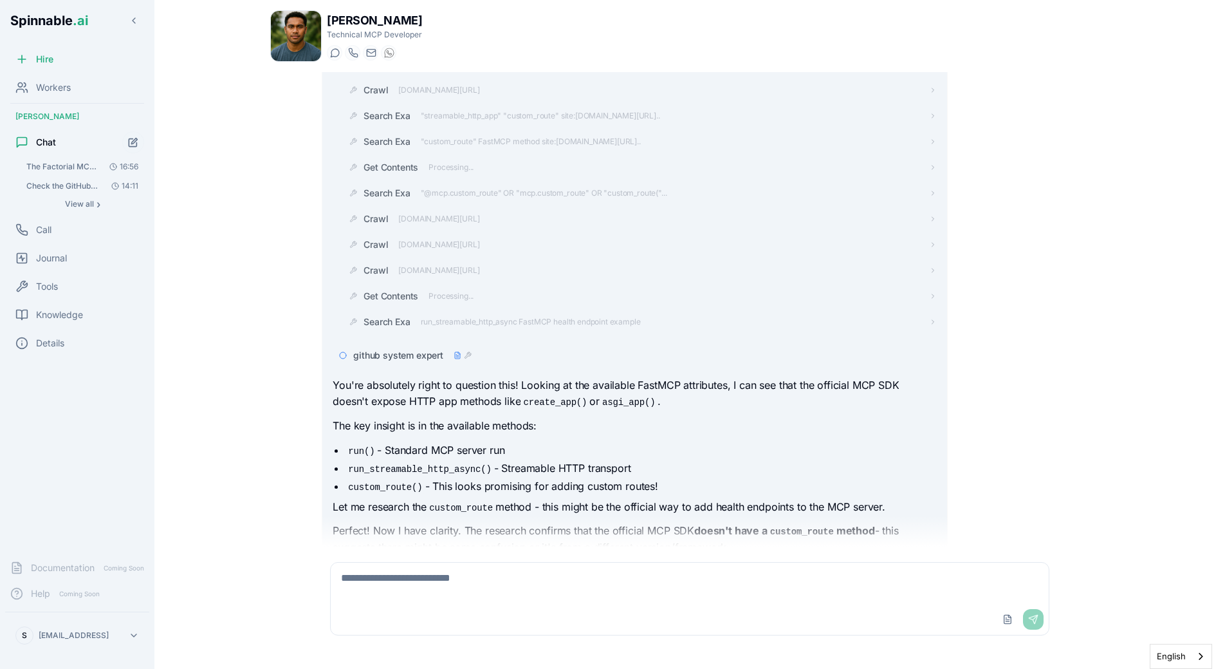
click at [339, 377] on div "You're absolutely right to question this! Looking at the available FastMCP attr…" at bounding box center [635, 478] width 604 height 203
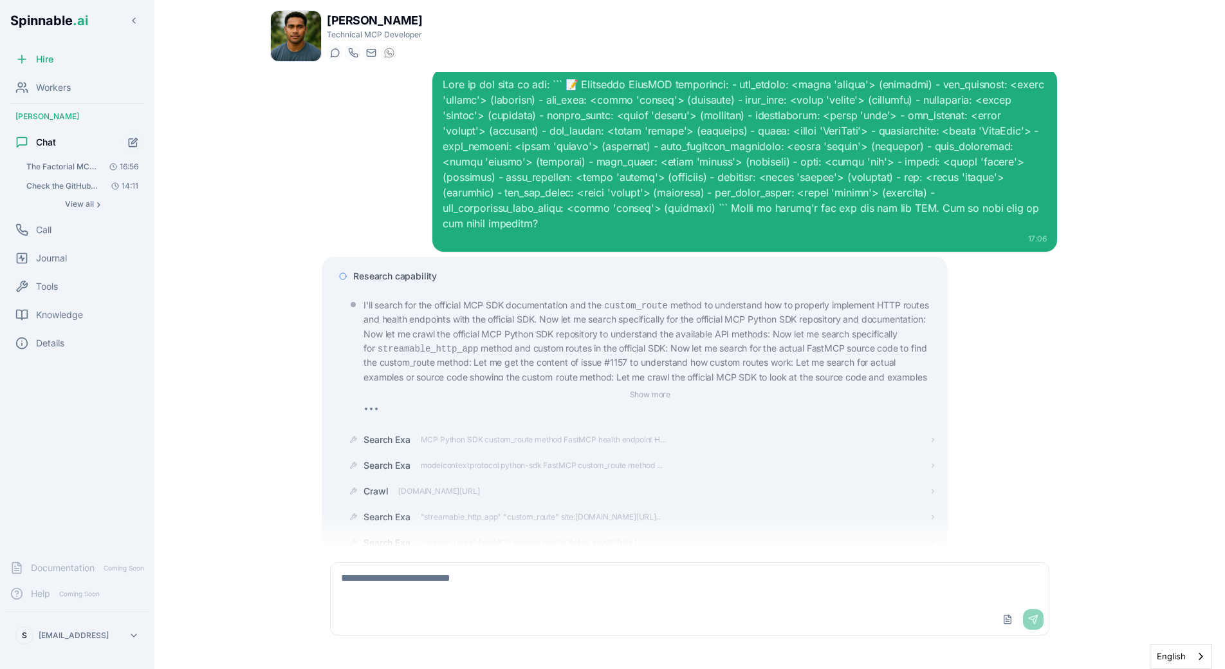
scroll to position [6947, 0]
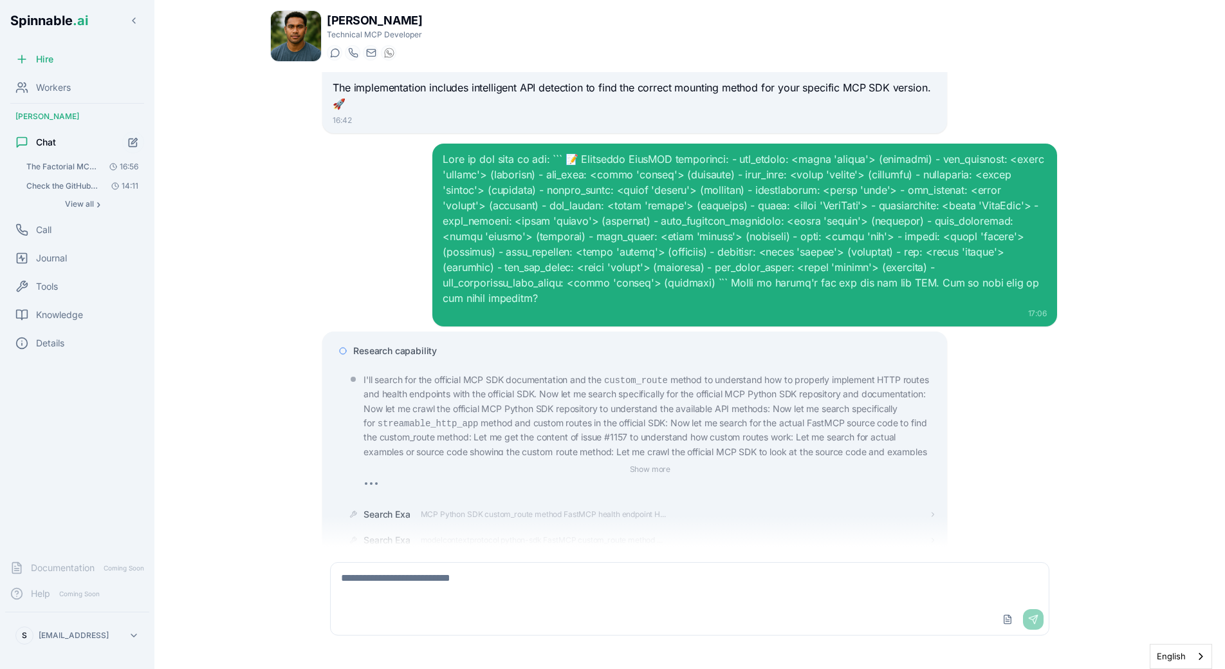
click at [422, 339] on div "Research capability" at bounding box center [635, 350] width 604 height 23
click at [422, 344] on span "Research capability" at bounding box center [395, 350] width 84 height 13
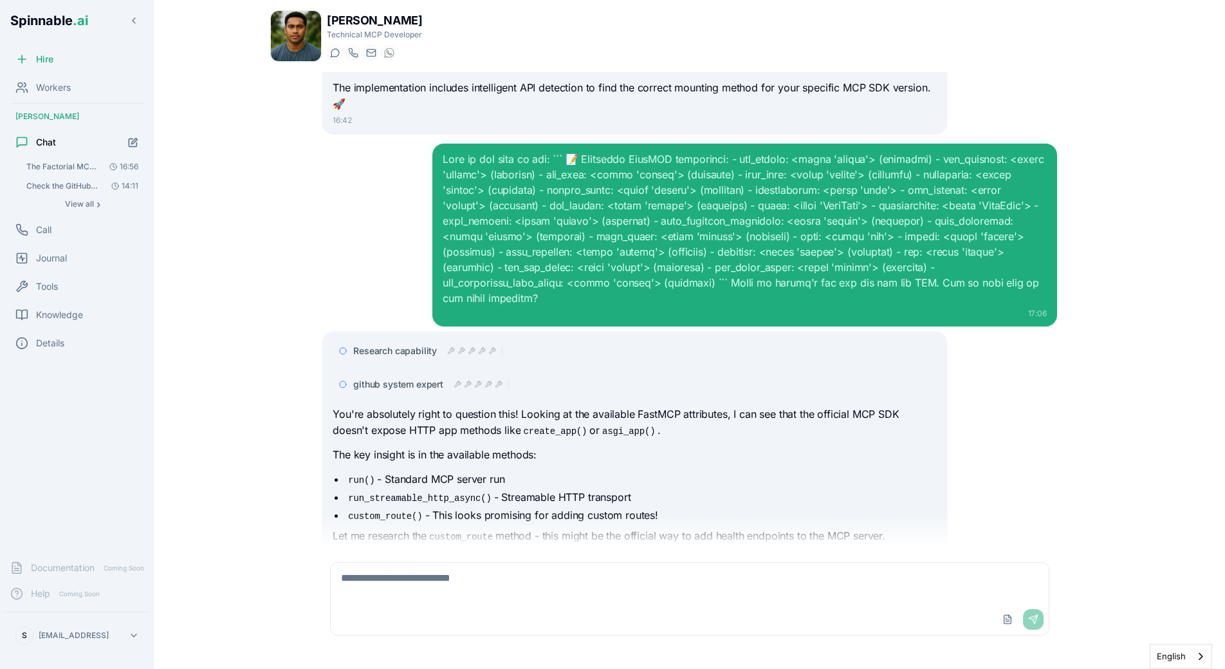
click at [395, 373] on div "github system expert" at bounding box center [635, 384] width 604 height 23
click at [402, 378] on span "github system expert" at bounding box center [398, 384] width 90 height 13
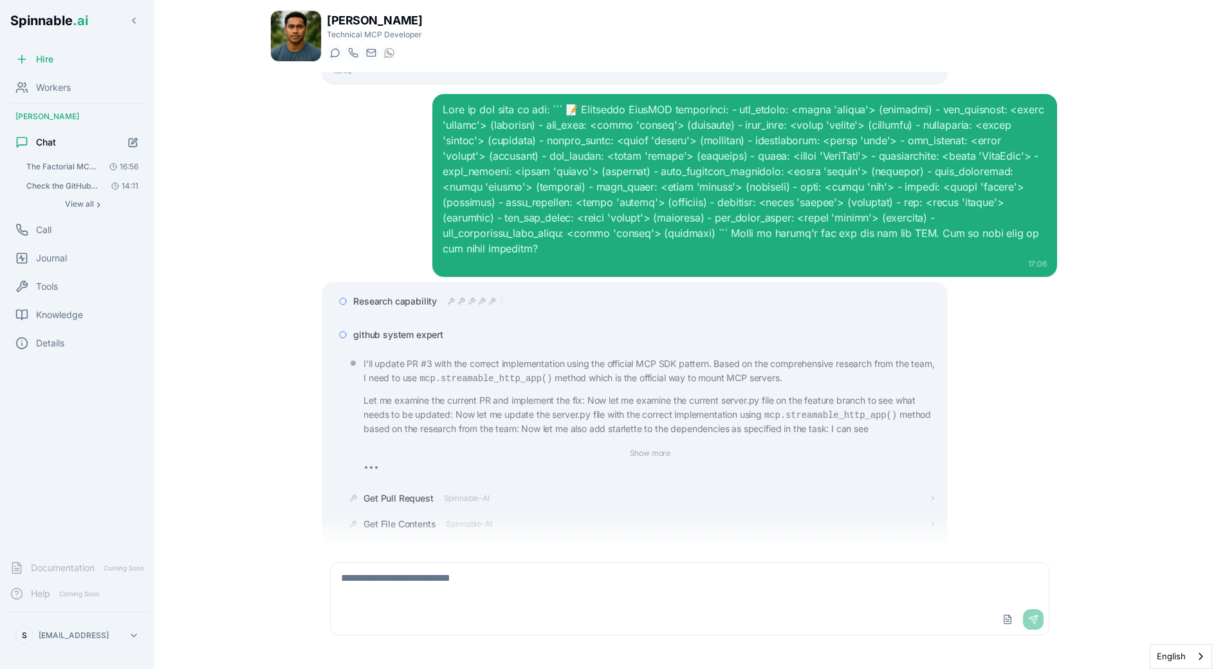
click at [414, 290] on div "Research capability github system expert I'll update PR #3 with the correct imp…" at bounding box center [635, 566] width 604 height 552
click at [414, 328] on span "github system expert" at bounding box center [398, 334] width 90 height 13
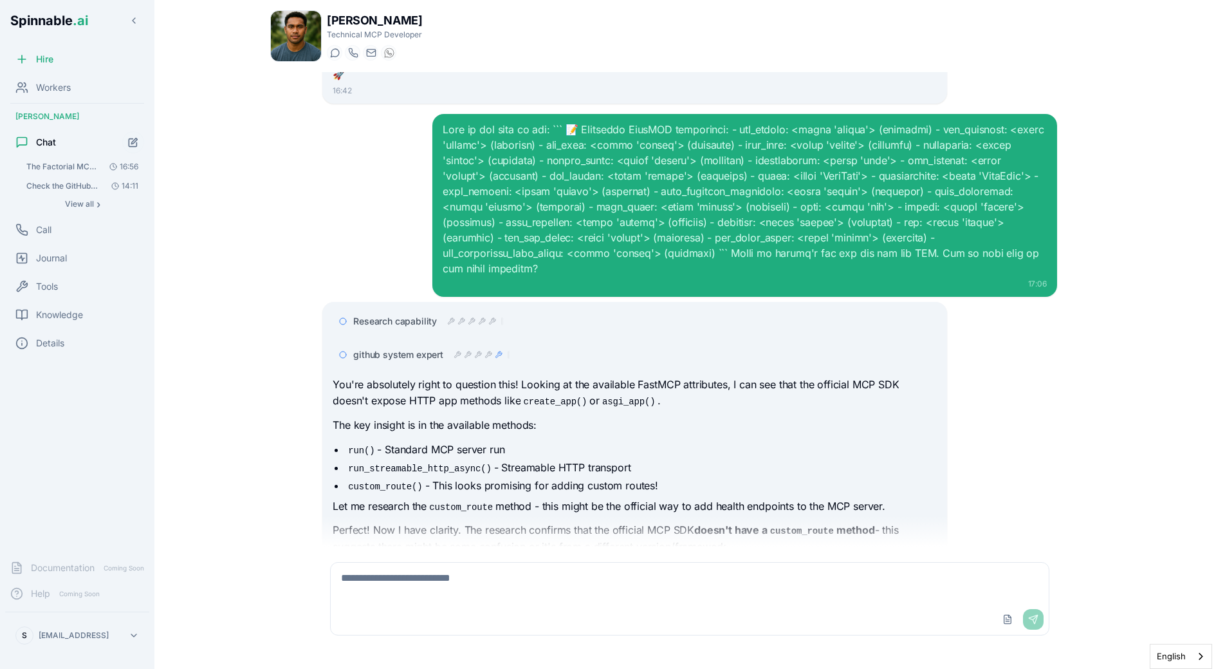
click at [283, 434] on div "15:50 I can help you diagnose and fix the Factorial MCP deployment issue. The l…" at bounding box center [689, 309] width 839 height 474
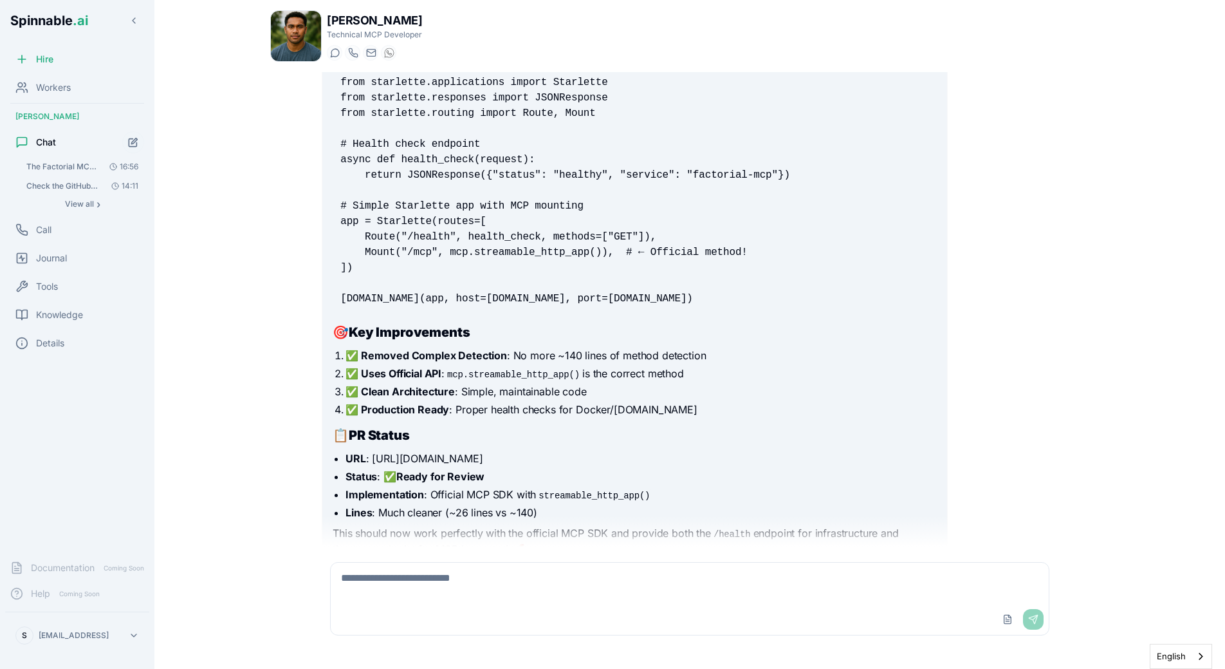
click at [508, 426] on h2 "📋 PR Status" at bounding box center [635, 435] width 604 height 18
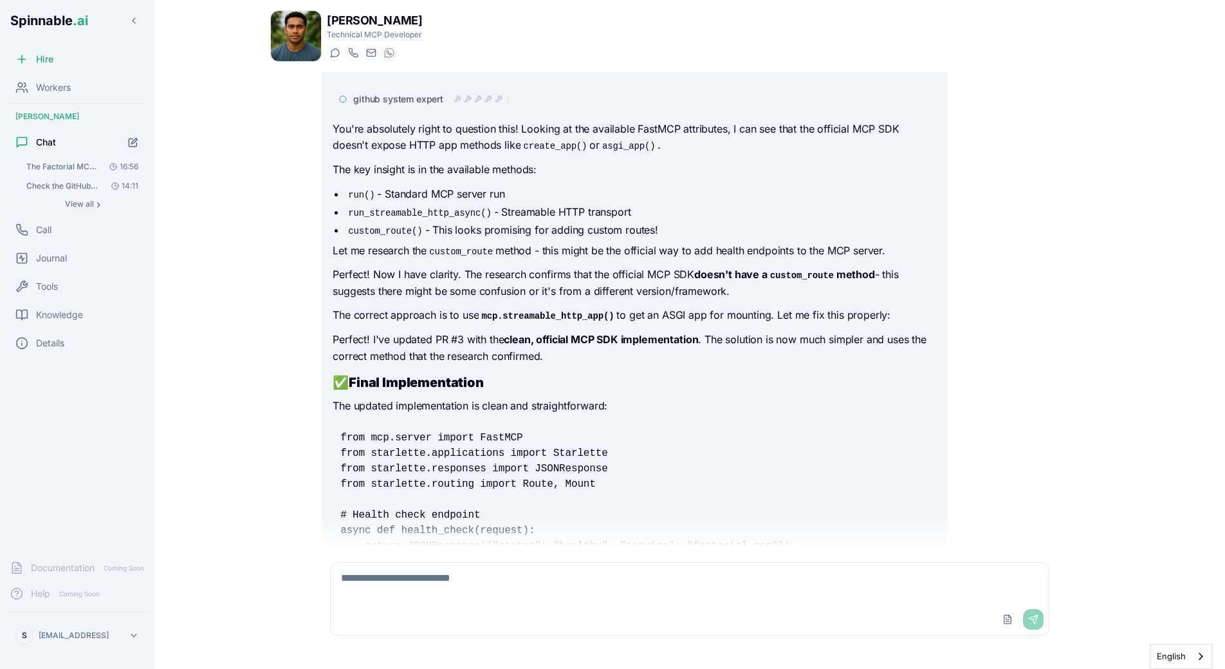
scroll to position [7215, 0]
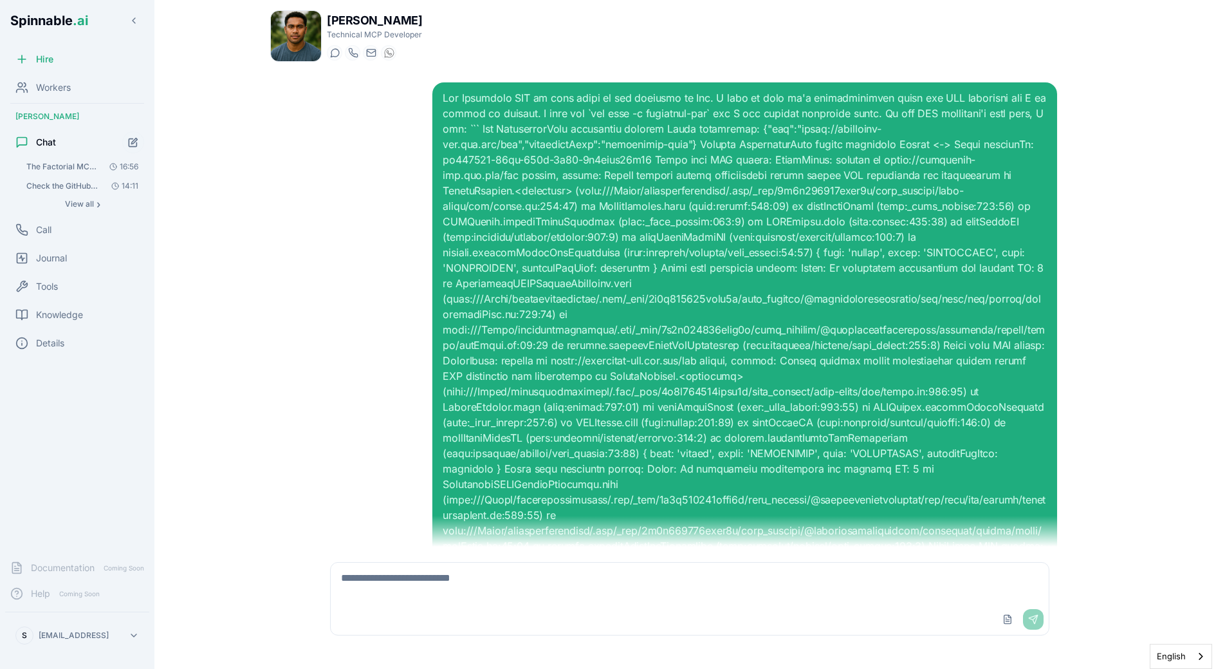
scroll to position [7215, 0]
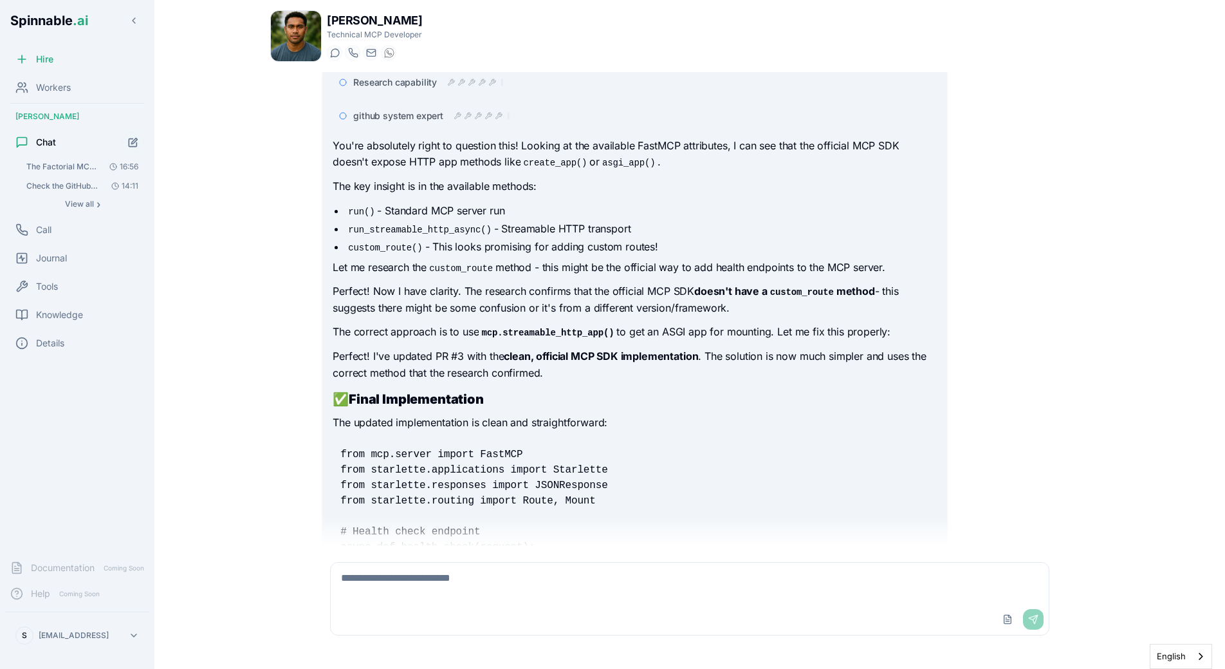
click at [425, 581] on textarea at bounding box center [690, 582] width 718 height 41
type textarea "******"
paste textarea "**********"
click at [548, 468] on code "from mcp.server import FastMCP from starlette.applications import Starlette fro…" at bounding box center [565, 570] width 450 height 243
click at [813, 586] on textarea "**********" at bounding box center [690, 582] width 718 height 41
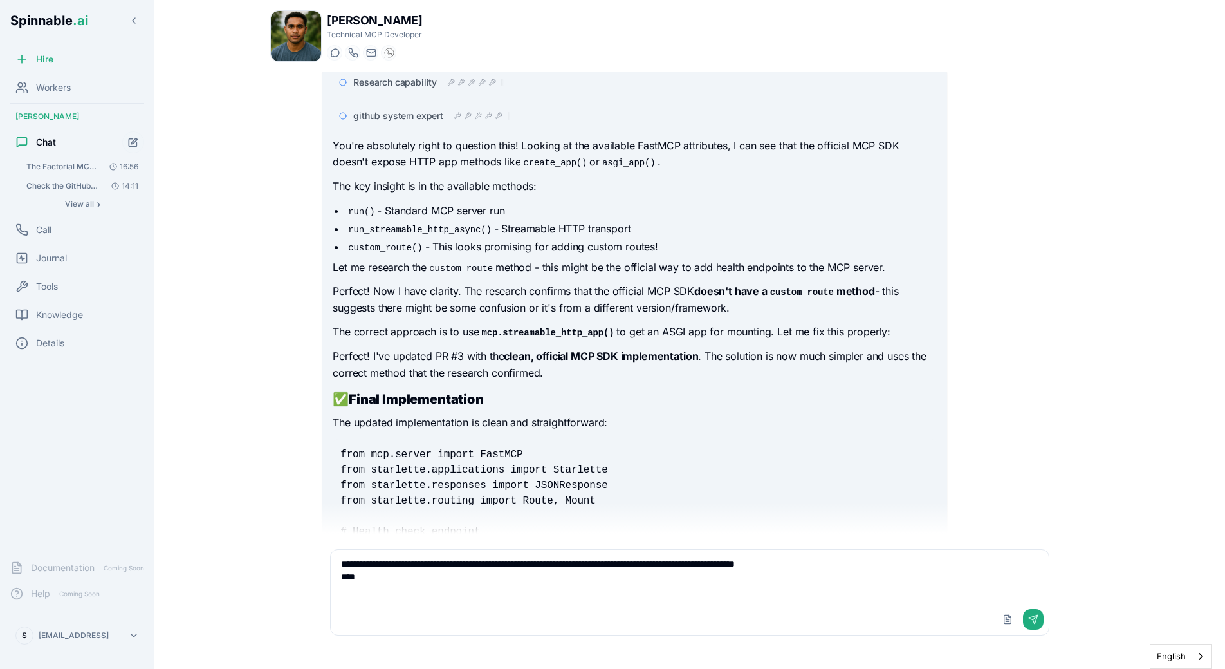
paste textarea "**********"
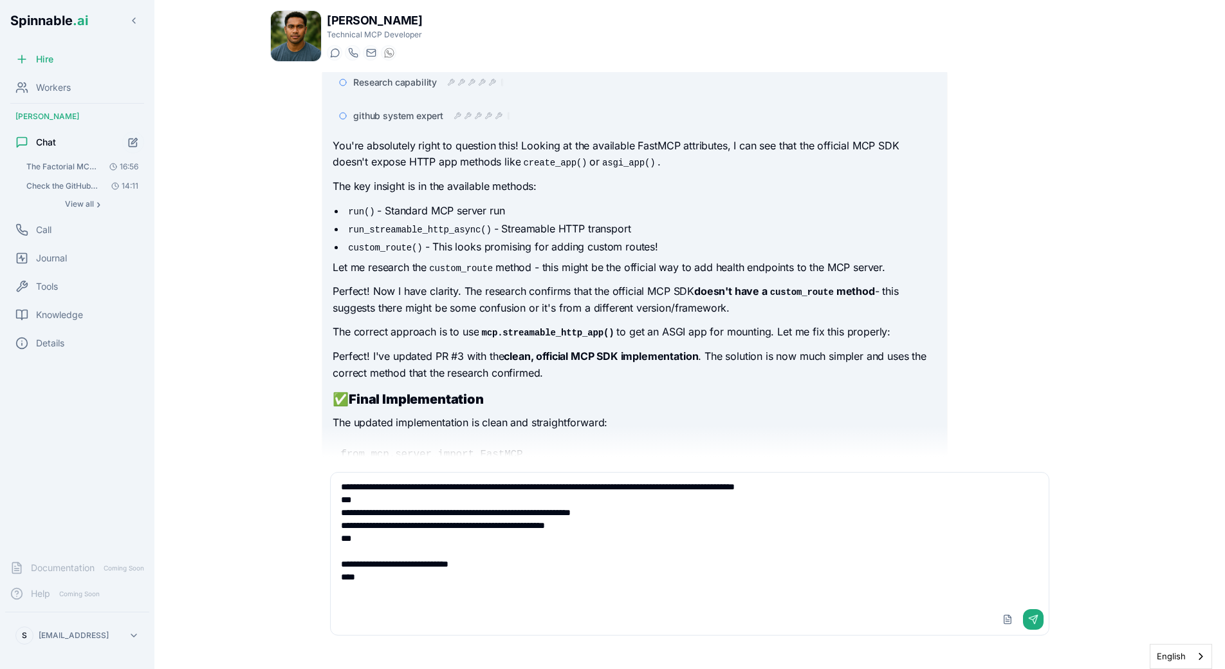
paste textarea "**********"
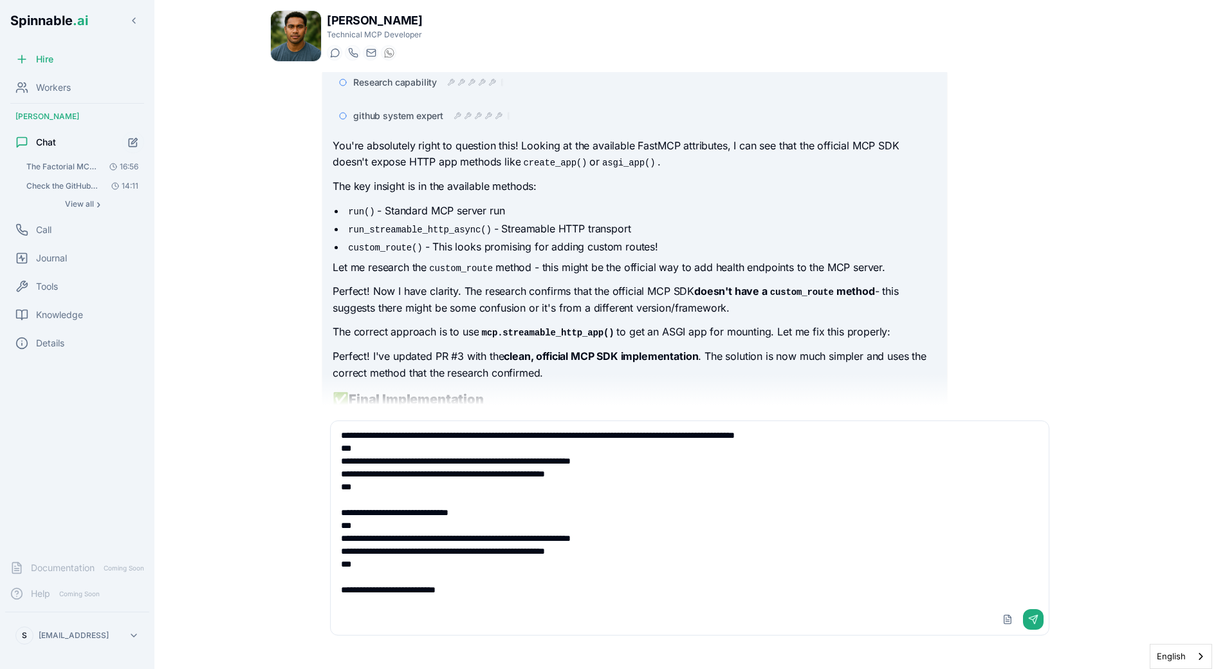
type textarea "**********"
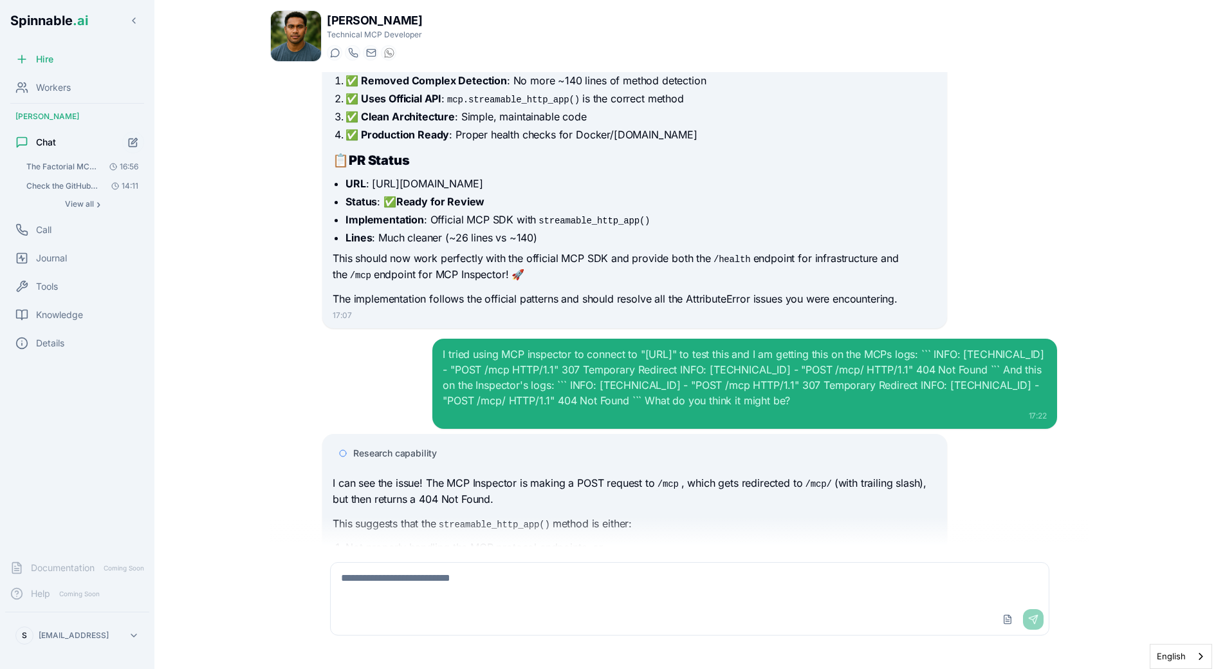
scroll to position [7911, 0]
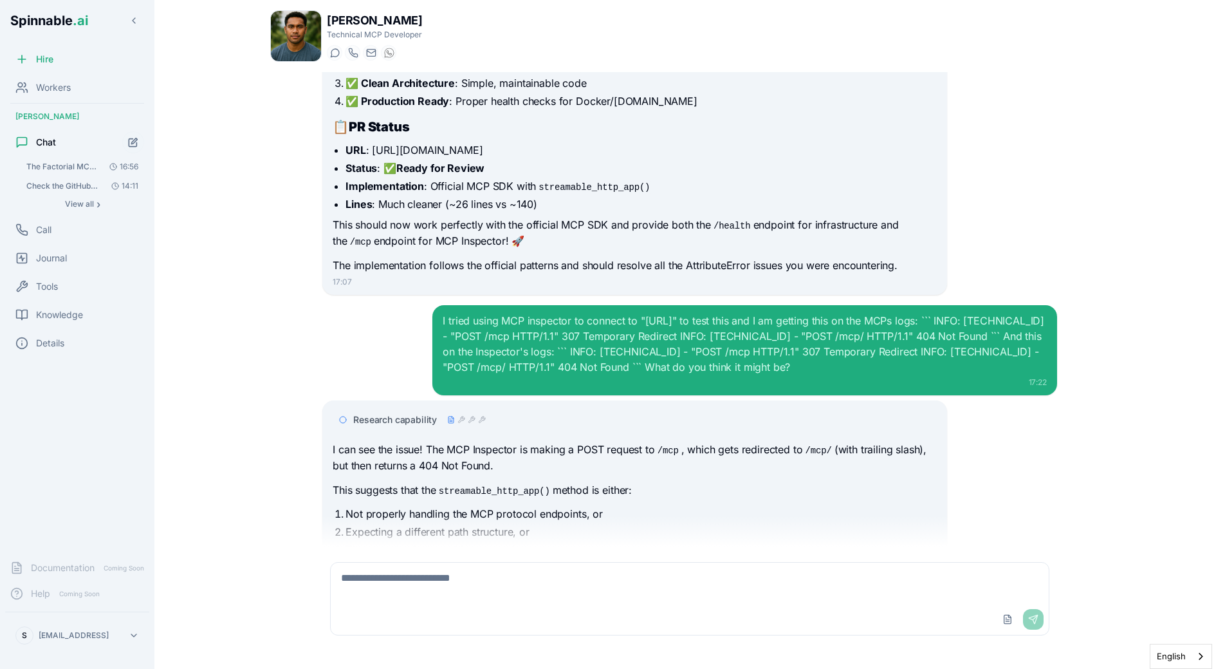
click at [642, 482] on p "This suggests that the streamable_http_app() method is either:" at bounding box center [635, 490] width 604 height 17
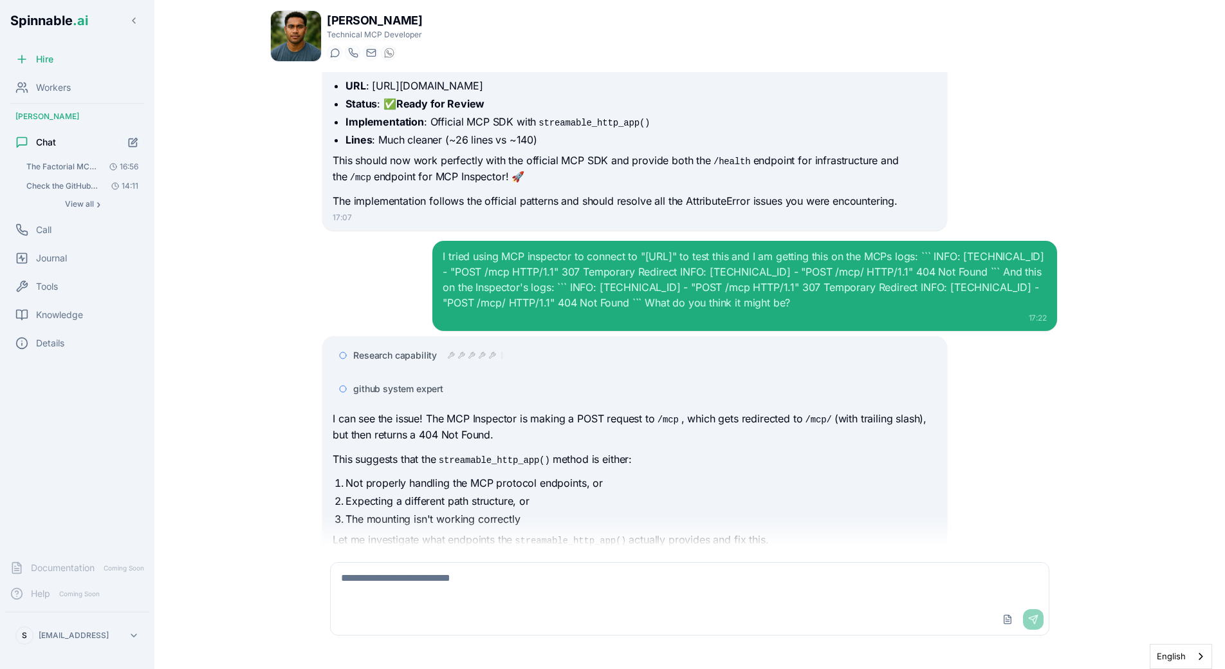
scroll to position [8009, 0]
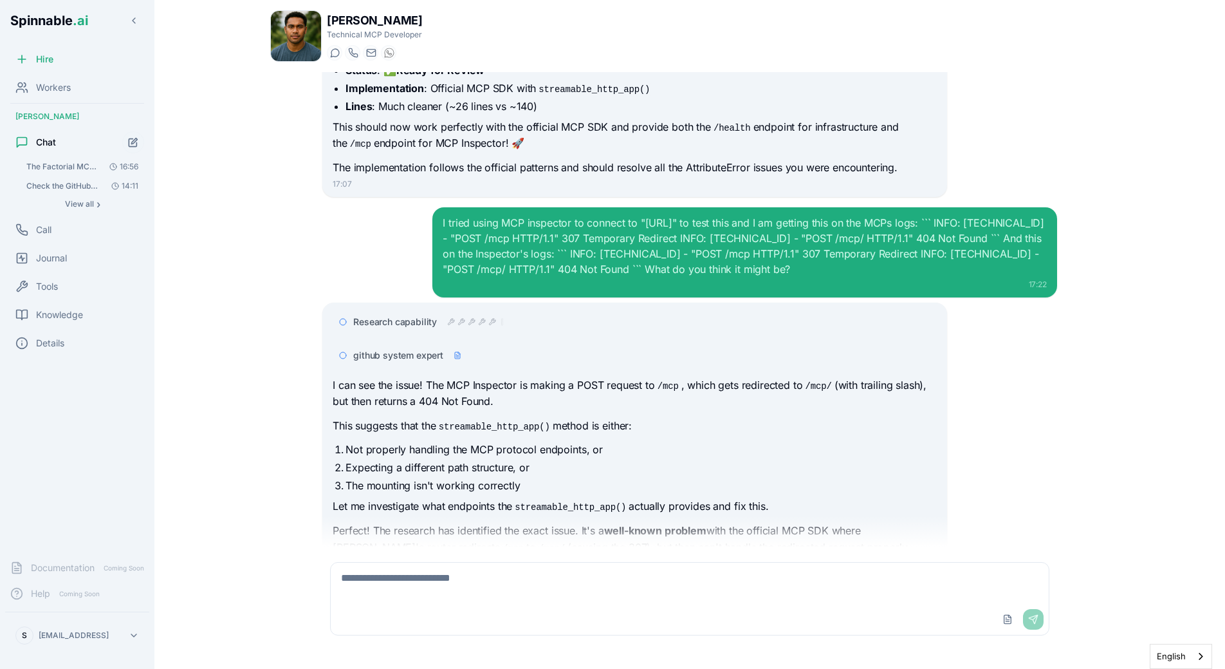
click at [581, 498] on p "Let me investigate what endpoints the streamable_http_app() actually provides a…" at bounding box center [635, 506] width 604 height 17
click at [300, 344] on div "15:50 I can help you diagnose and fix the Factorial MCP deployment issue. The l…" at bounding box center [689, 309] width 839 height 474
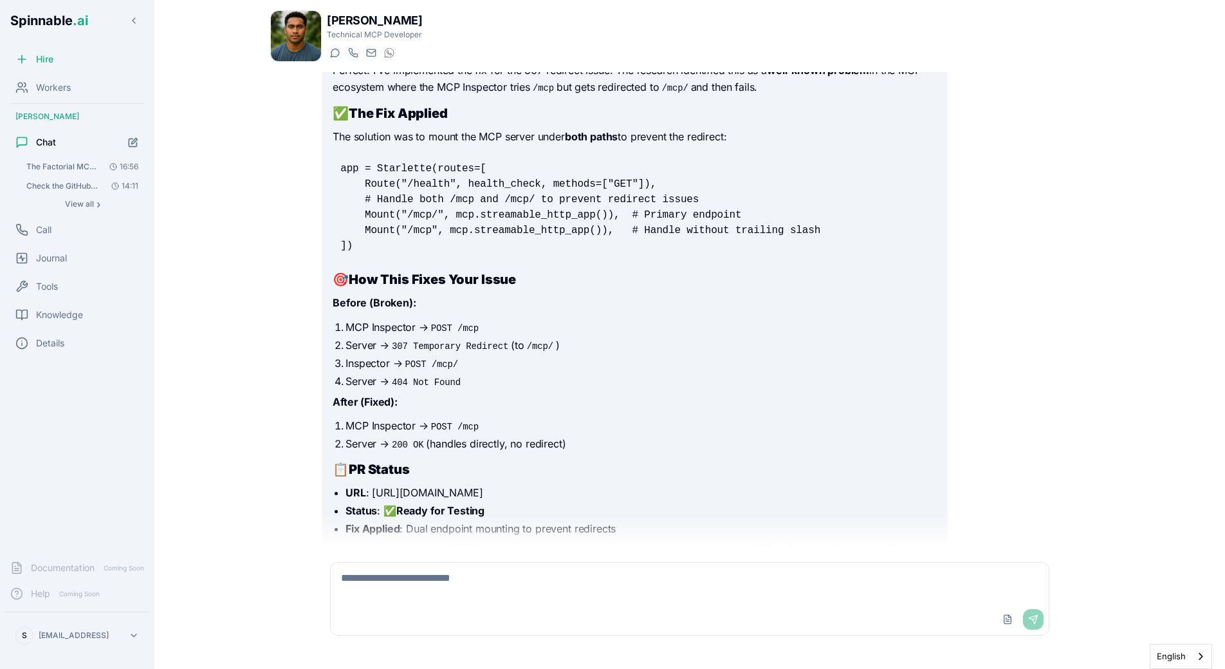
click at [268, 349] on div "[PERSON_NAME] Technical MCP Developer Start a chat Start a call [DOMAIN_NAME][E…" at bounding box center [690, 330] width 880 height 661
click at [403, 579] on textarea at bounding box center [690, 582] width 718 height 41
click at [1021, 509] on div "Research capability github system expert I can see the issue! The MCP Inspector…" at bounding box center [689, 190] width 735 height 859
click at [554, 582] on textarea at bounding box center [690, 582] width 718 height 41
type textarea "**********"
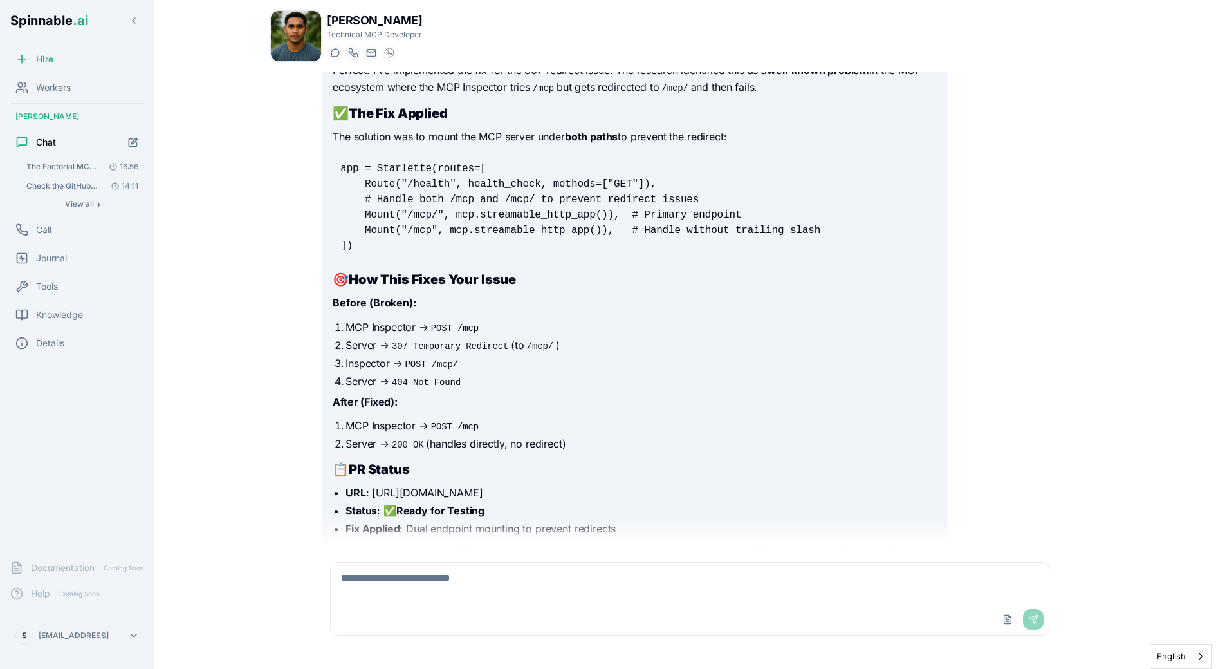
scroll to position [8640, 0]
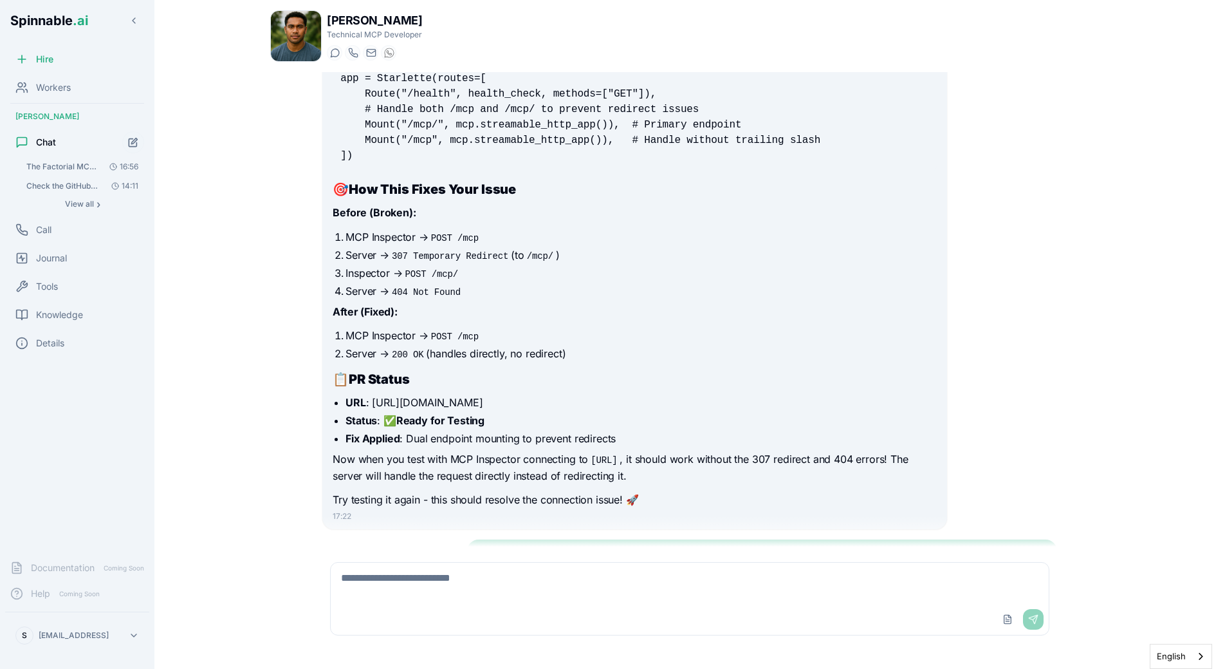
click at [436, 511] on div "17:22" at bounding box center [635, 516] width 604 height 10
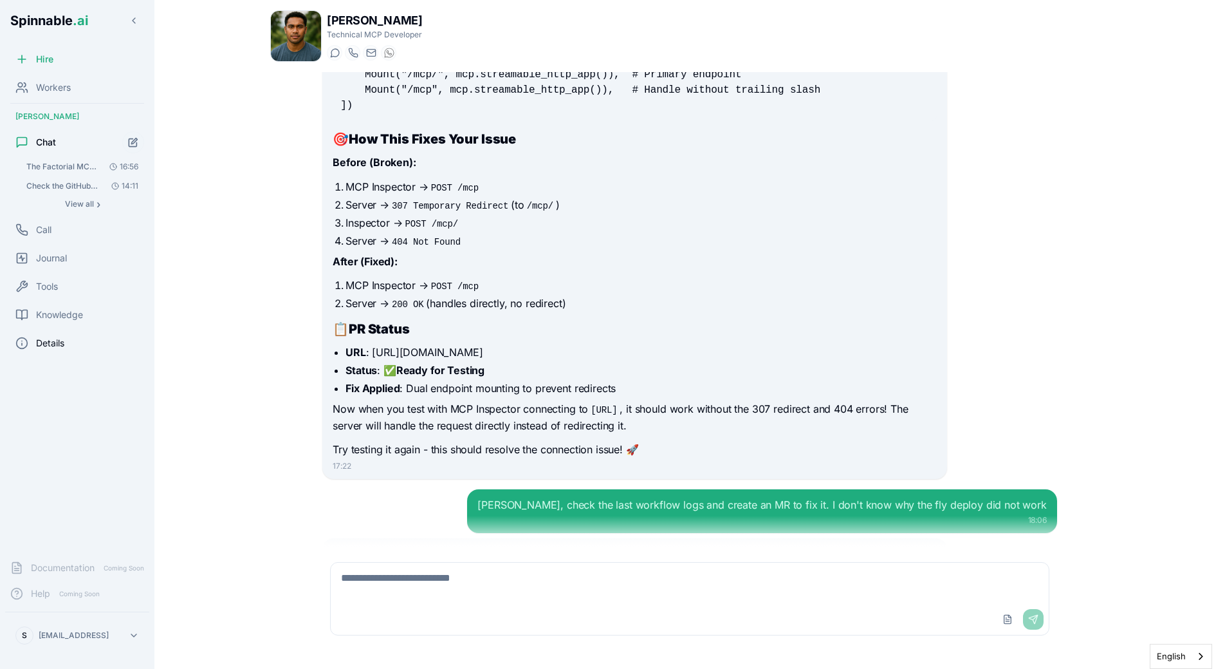
scroll to position [9247, 0]
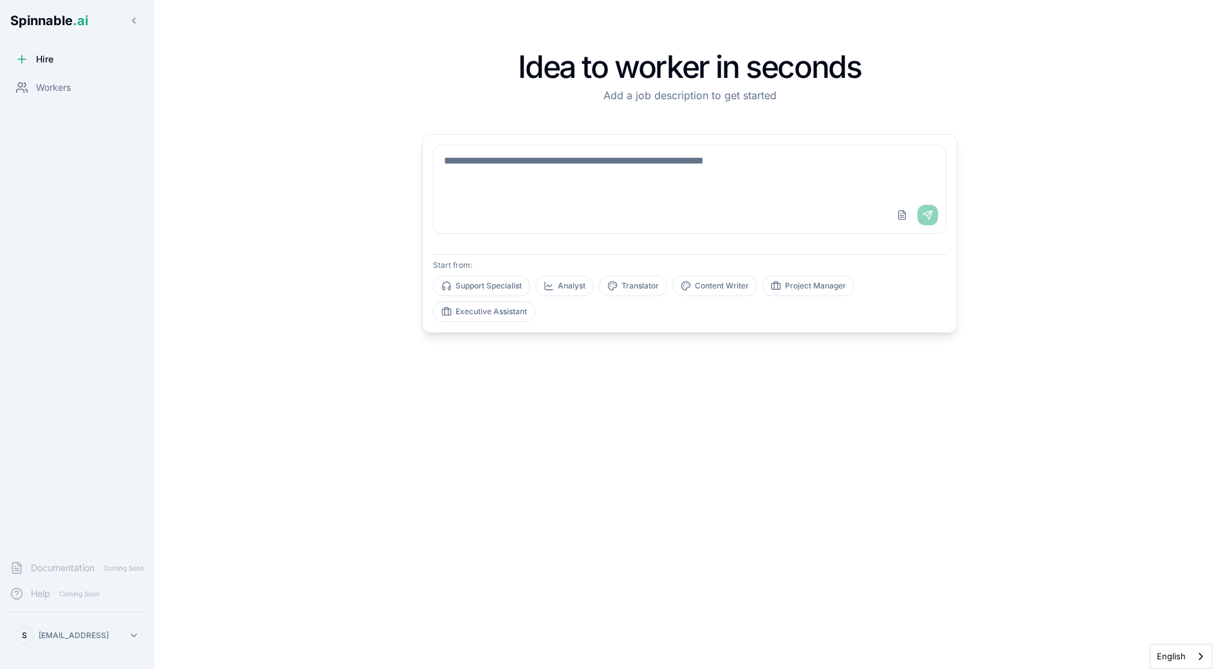
click at [241, 231] on div "Idea to worker in seconds Add a job description to get started Upload File Send…" at bounding box center [689, 334] width 901 height 669
click at [40, 76] on div "Workers" at bounding box center [77, 88] width 144 height 26
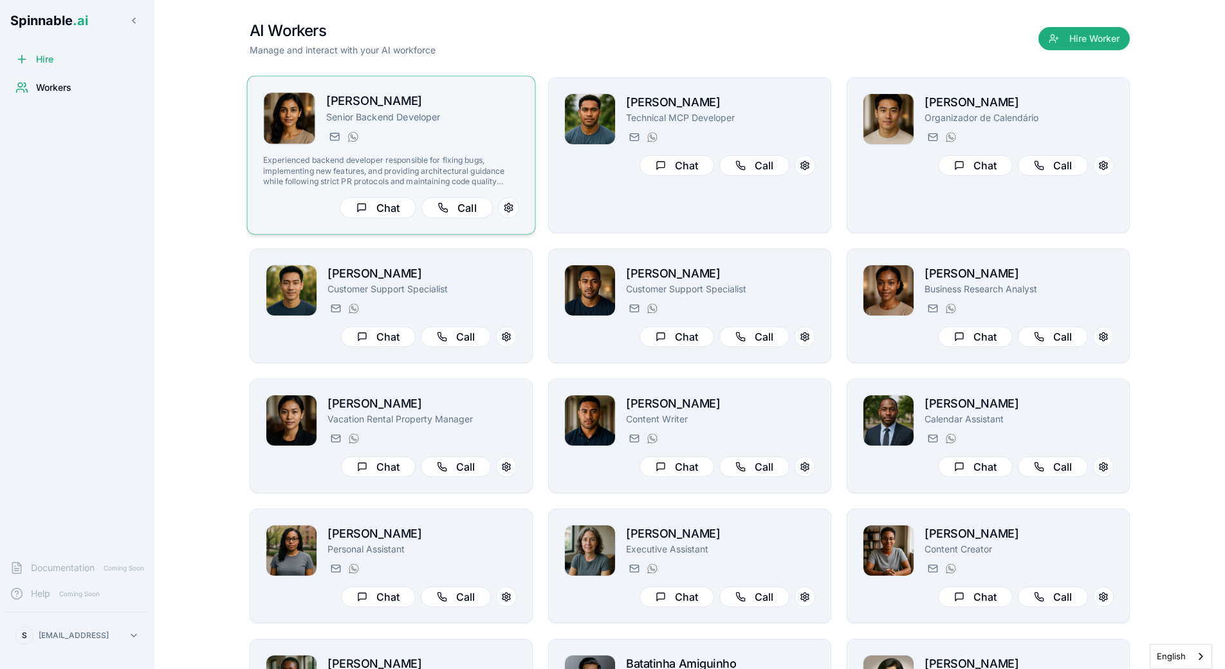
click at [451, 133] on div "yara.hoffmann@getspinnable.ai +351 915 743 953" at bounding box center [422, 136] width 193 height 15
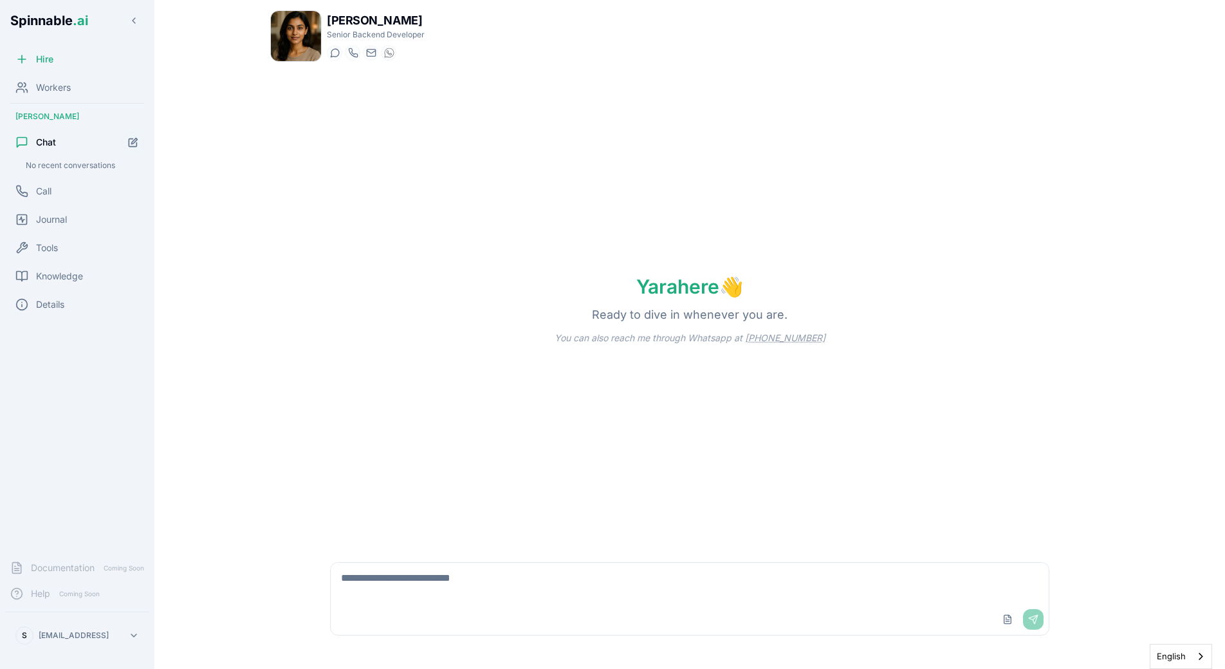
click at [400, 312] on div "Yara here 👋 Ready to dive in whenever you are. You can also reach me through Wh…" at bounding box center [689, 309] width 839 height 474
click at [441, 570] on textarea at bounding box center [690, 582] width 718 height 41
click at [436, 615] on div "Upload File Send" at bounding box center [690, 619] width 718 height 31
click at [452, 594] on textarea at bounding box center [690, 582] width 718 height 41
click at [334, 169] on div "Yara here 👋 Ready to dive in whenever you are. You can also reach me through Wh…" at bounding box center [689, 309] width 839 height 474
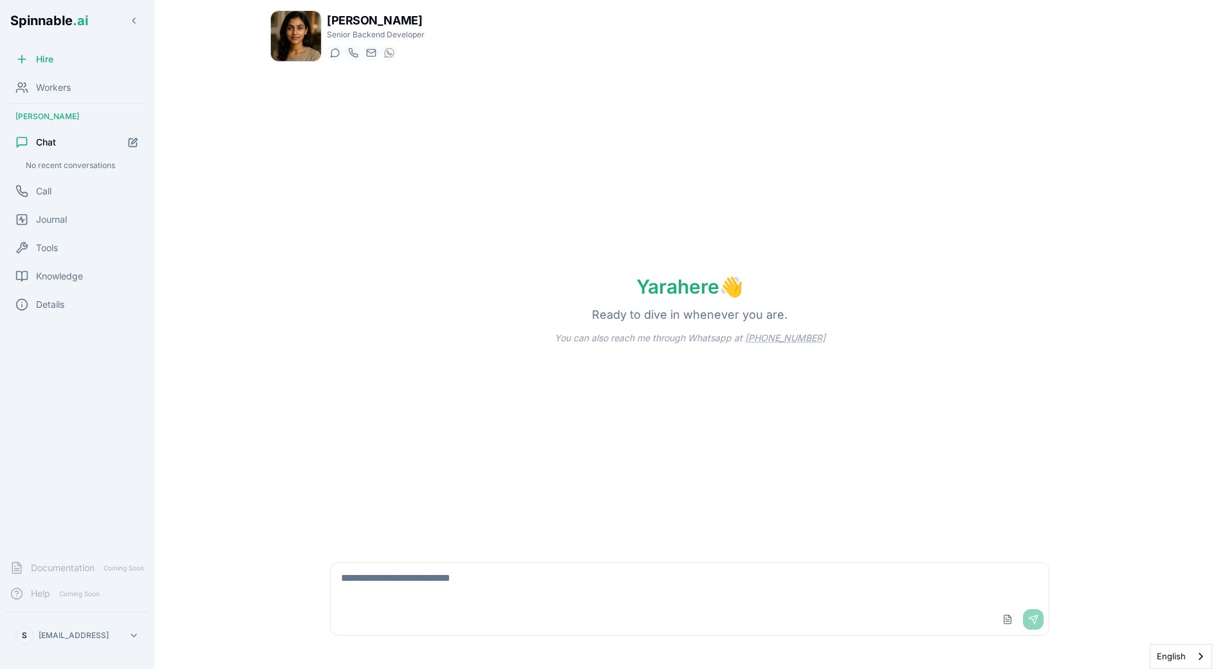
click at [523, 166] on div "Yara here 👋 Ready to dive in whenever you are. You can also reach me through Wh…" at bounding box center [689, 309] width 839 height 474
click at [653, 283] on h1 "Yara here 👋" at bounding box center [690, 286] width 148 height 23
click at [651, 282] on h1 "Yara here 👋" at bounding box center [690, 286] width 148 height 23
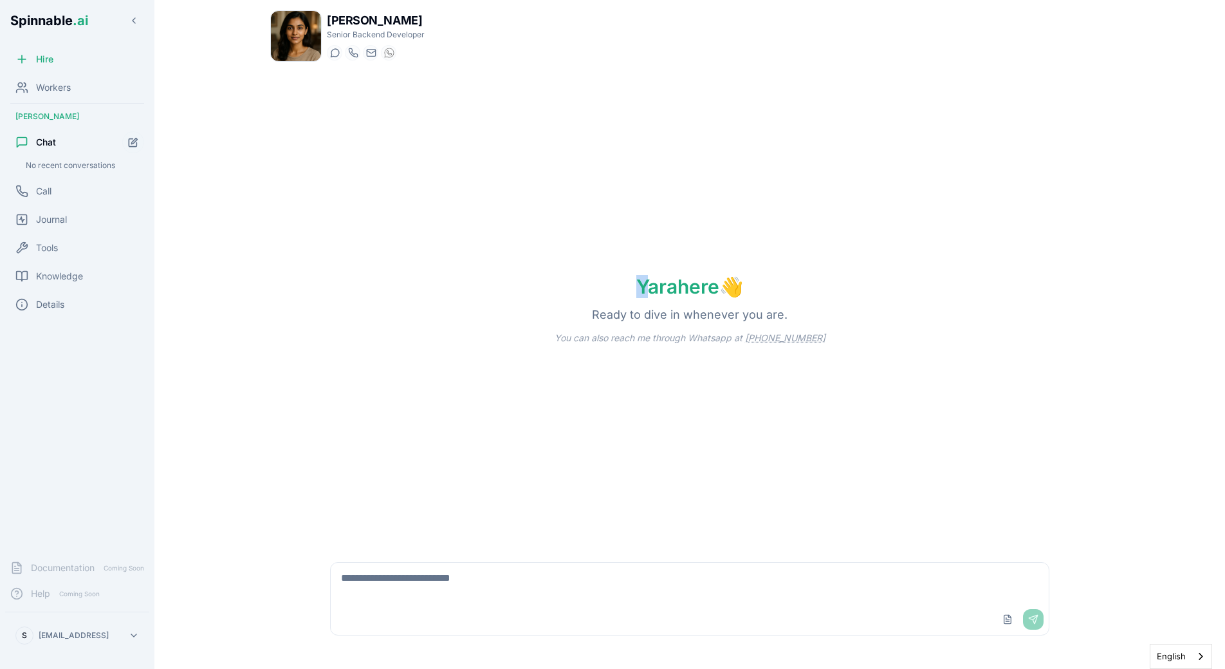
click at [651, 279] on div "Yara here 👋 Ready to dive in whenever you are. You can also reach me through Wh…" at bounding box center [689, 309] width 839 height 474
click at [651, 274] on div "Yara here 👋 Ready to dive in whenever you are. You can also reach me through Wh…" at bounding box center [689, 309] width 839 height 474
click at [659, 255] on div "Yara here 👋 Ready to dive in whenever you are. You can also reach me through Wh…" at bounding box center [689, 309] width 839 height 474
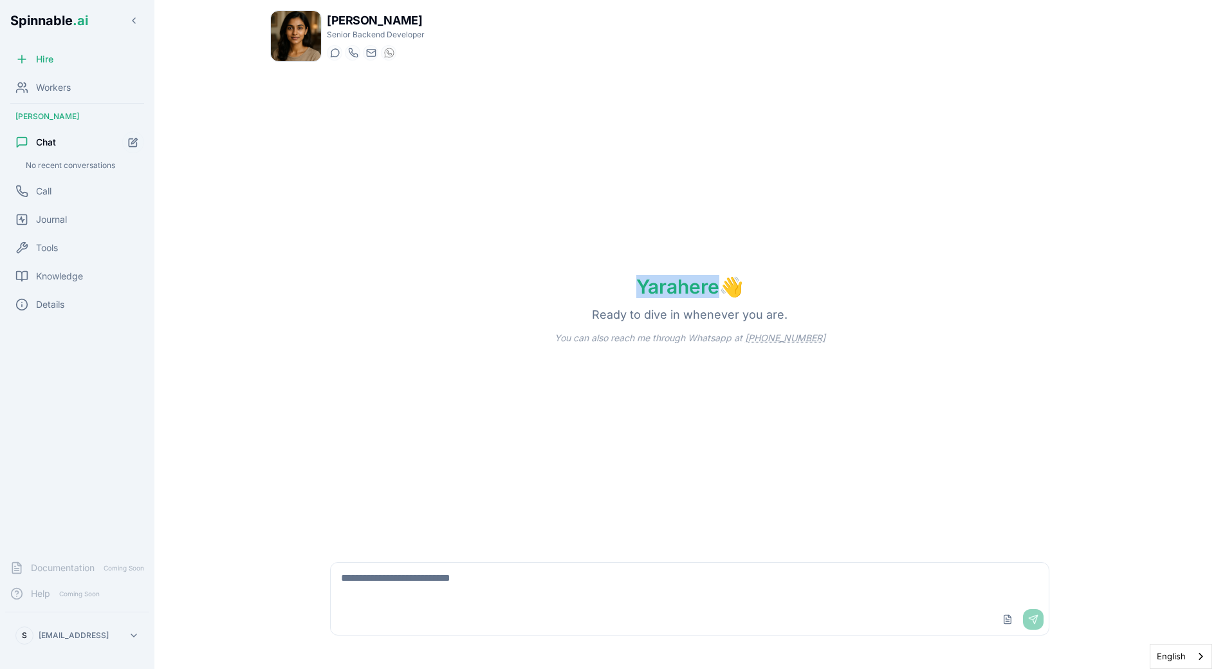
click at [659, 255] on div "Yara here 👋 Ready to dive in whenever you are. You can also reach me through Wh…" at bounding box center [689, 309] width 839 height 474
click at [712, 255] on div "Yara here 👋 Ready to dive in whenever you are. You can also reach me through Wh…" at bounding box center [689, 309] width 839 height 474
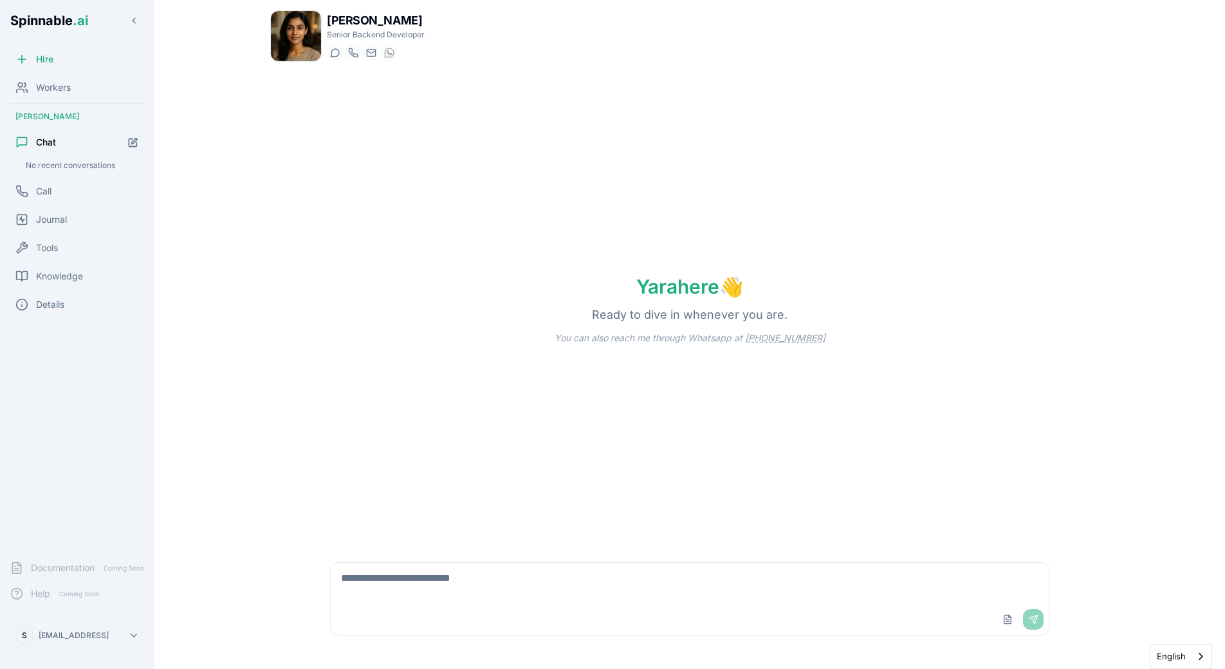
click at [711, 255] on div "Yara here 👋 Ready to dive in whenever you are. You can also reach me through Wh…" at bounding box center [689, 309] width 839 height 474
click at [665, 255] on div "Yara here 👋 Ready to dive in whenever you are. You can also reach me through Wh…" at bounding box center [689, 309] width 839 height 474
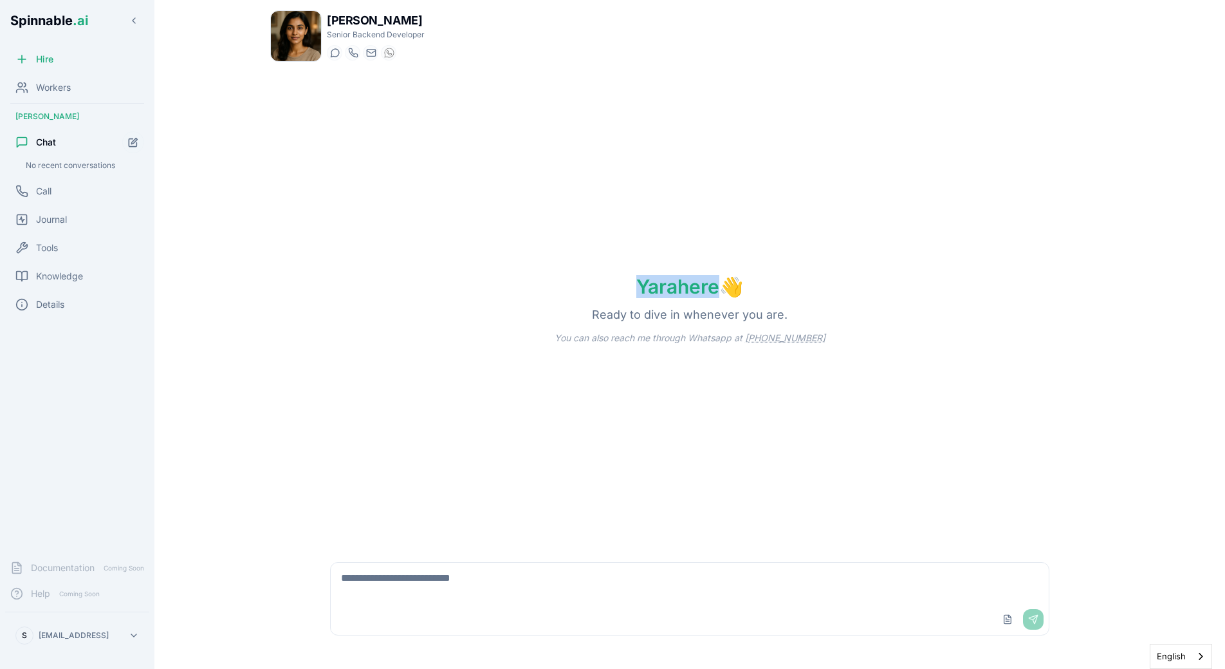
click at [665, 255] on div "Yara here 👋 Ready to dive in whenever you are. You can also reach me through Wh…" at bounding box center [689, 309] width 839 height 474
click at [694, 237] on div "Yara here 👋 Ready to dive in whenever you are. You can also reach me through Wh…" at bounding box center [689, 309] width 839 height 474
click at [899, 218] on div "Yara here 👋 Ready to dive in whenever you are. You can also reach me through Wh…" at bounding box center [689, 309] width 839 height 474
click at [591, 308] on p "Ready to dive in whenever you are." at bounding box center [690, 315] width 237 height 18
click at [423, 592] on textarea at bounding box center [690, 582] width 718 height 41
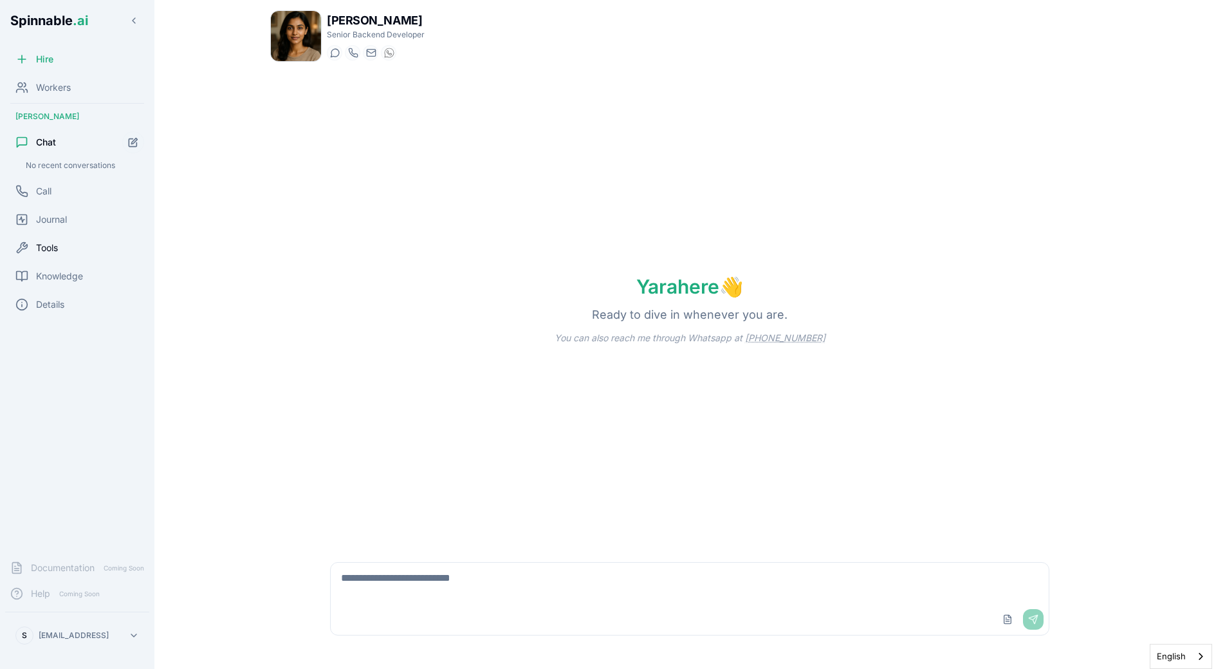
click at [47, 247] on span "Tools" at bounding box center [47, 247] width 22 height 13
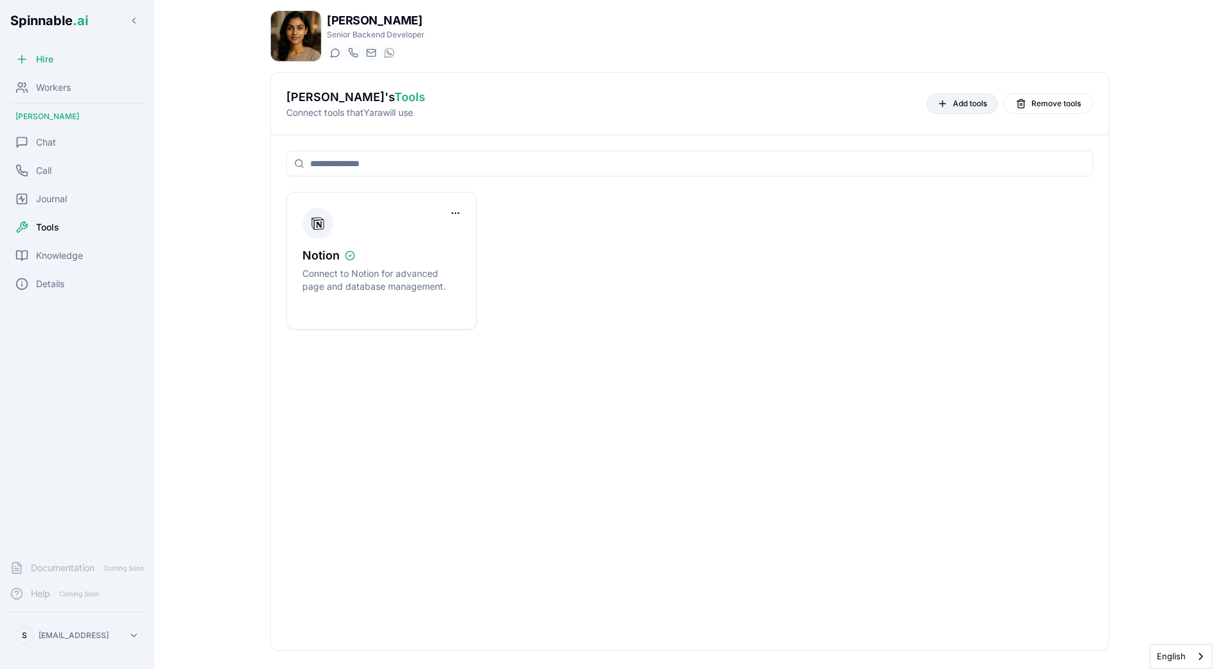
click at [964, 105] on span "Add tools" at bounding box center [970, 103] width 34 height 10
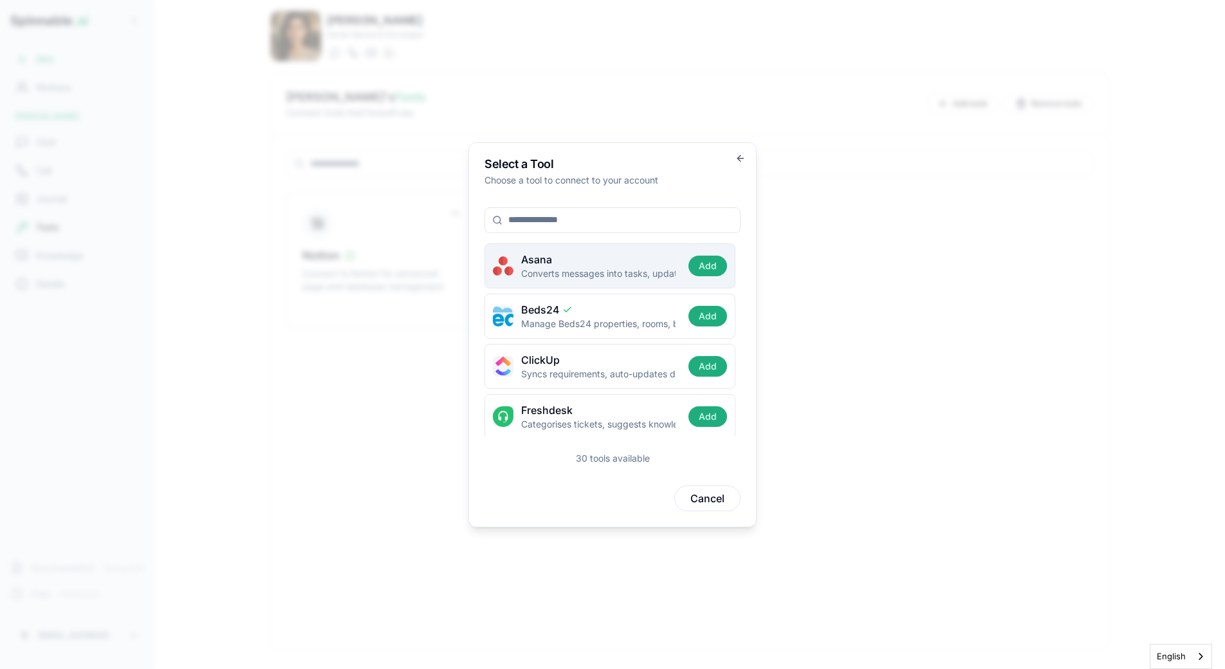
type input "*"
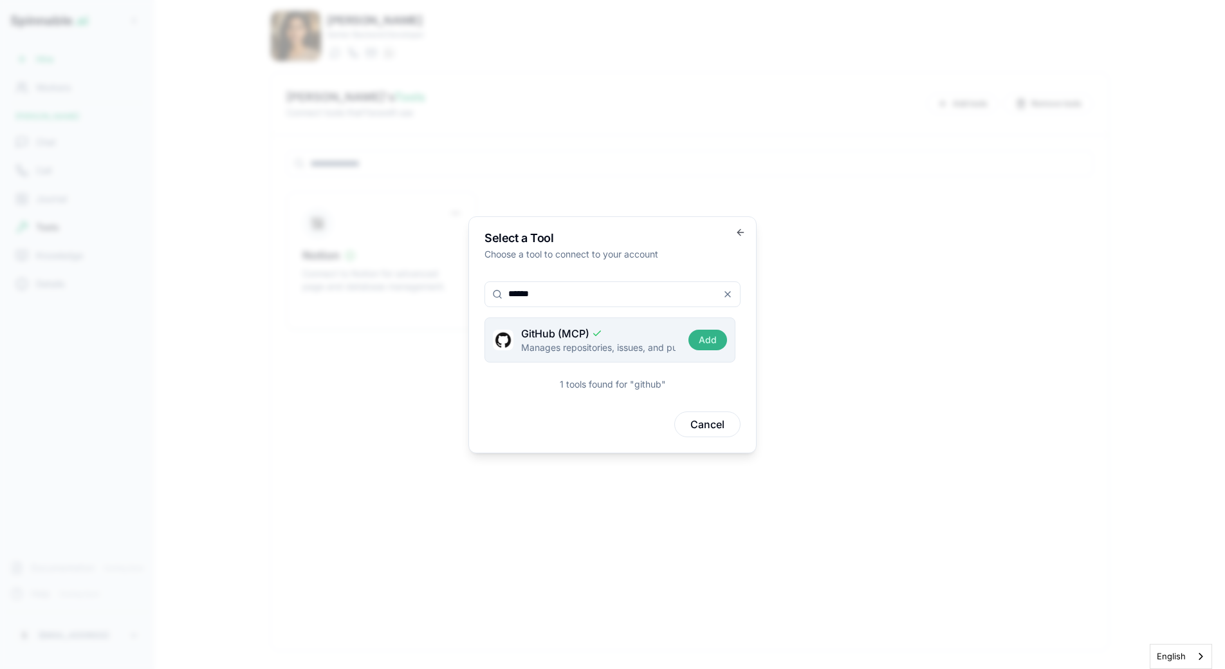
type input "******"
click at [707, 344] on button "Add" at bounding box center [708, 340] width 39 height 21
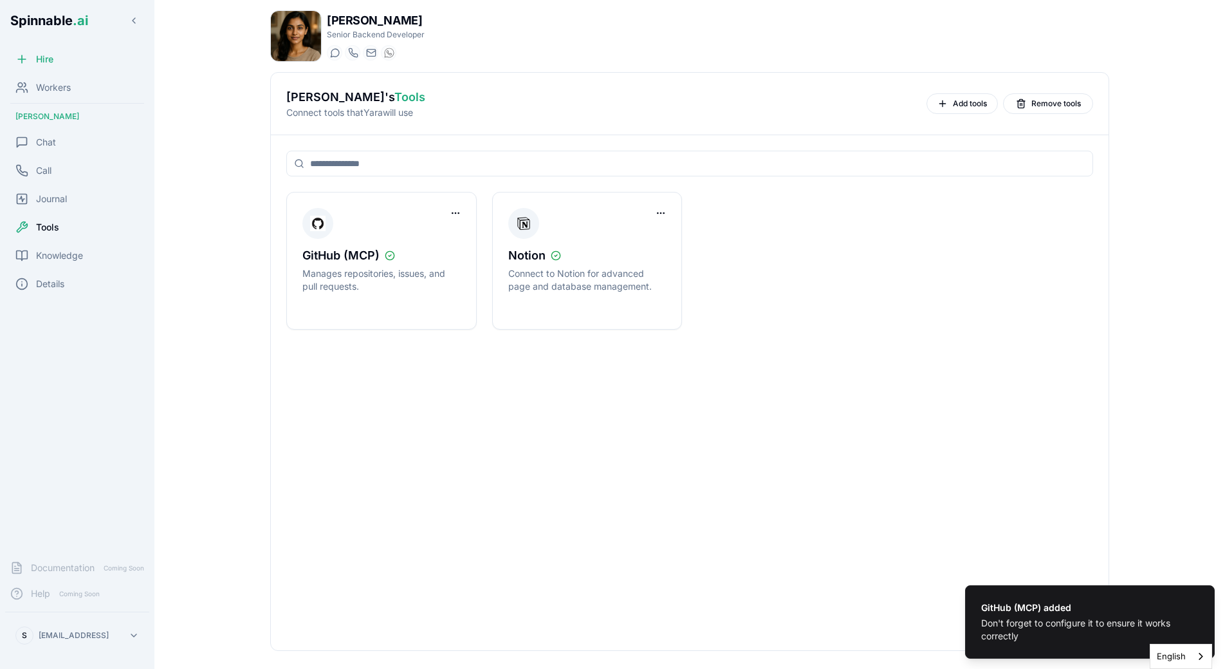
click at [406, 393] on div "GitHub (MCP) Manages repositories, issues, and pull requests. Notion Connect to…" at bounding box center [690, 392] width 838 height 515
click at [46, 147] on span "Chat" at bounding box center [46, 142] width 20 height 13
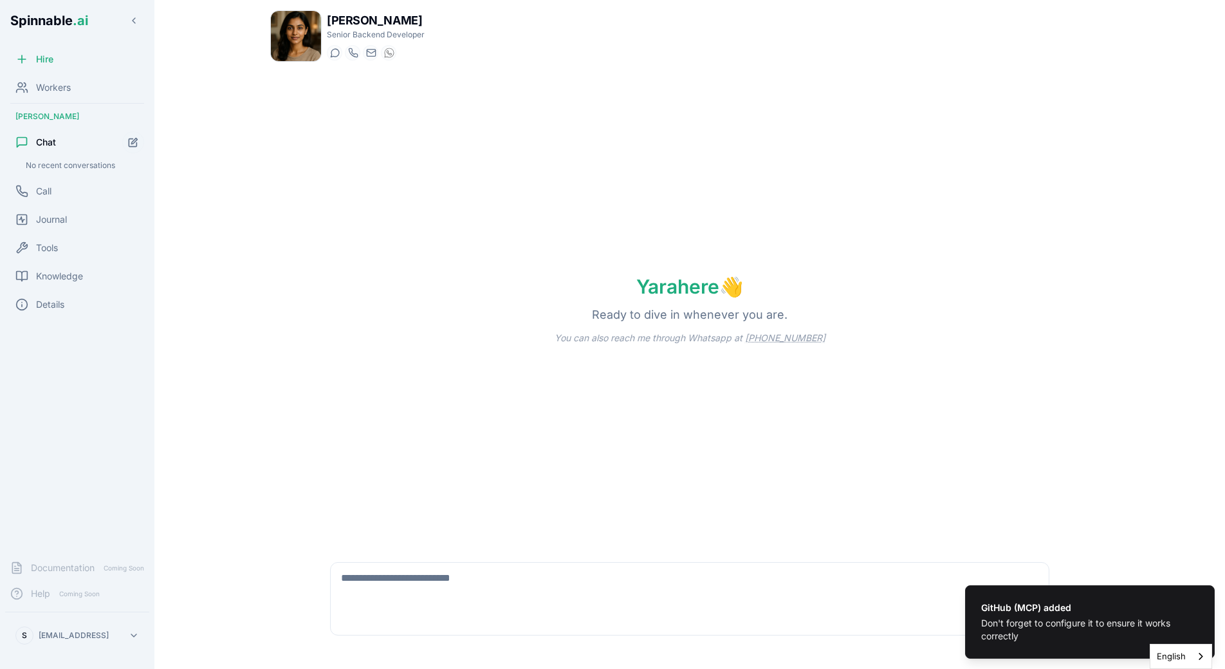
click at [516, 582] on textarea at bounding box center [690, 582] width 718 height 41
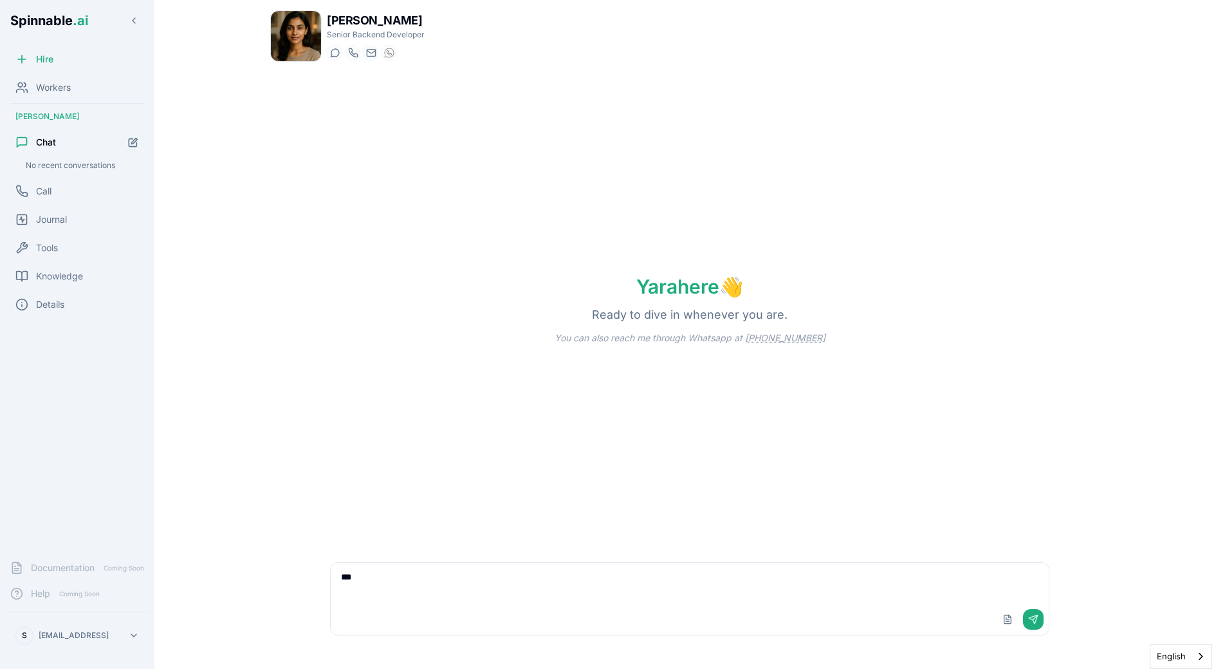
type textarea "****"
type textarea "**********"
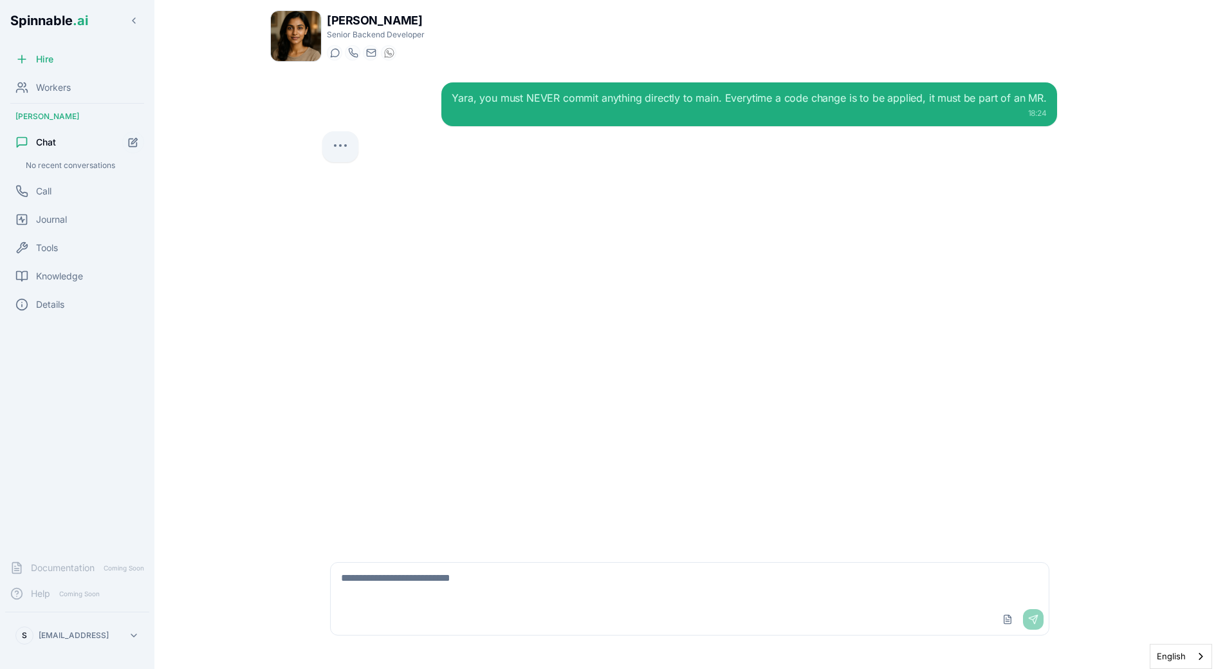
click at [458, 393] on div "Yara, you must NEVER commit anything directly to main. Everytime a code change …" at bounding box center [690, 309] width 756 height 474
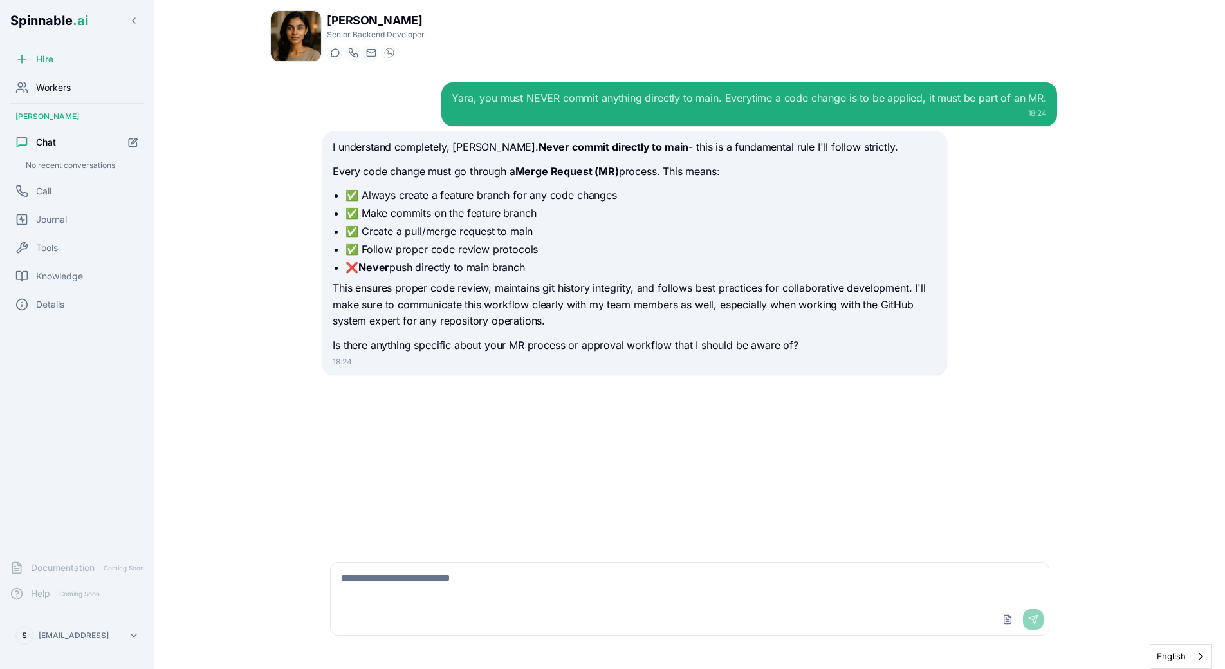
click at [63, 81] on span "Workers" at bounding box center [53, 87] width 35 height 13
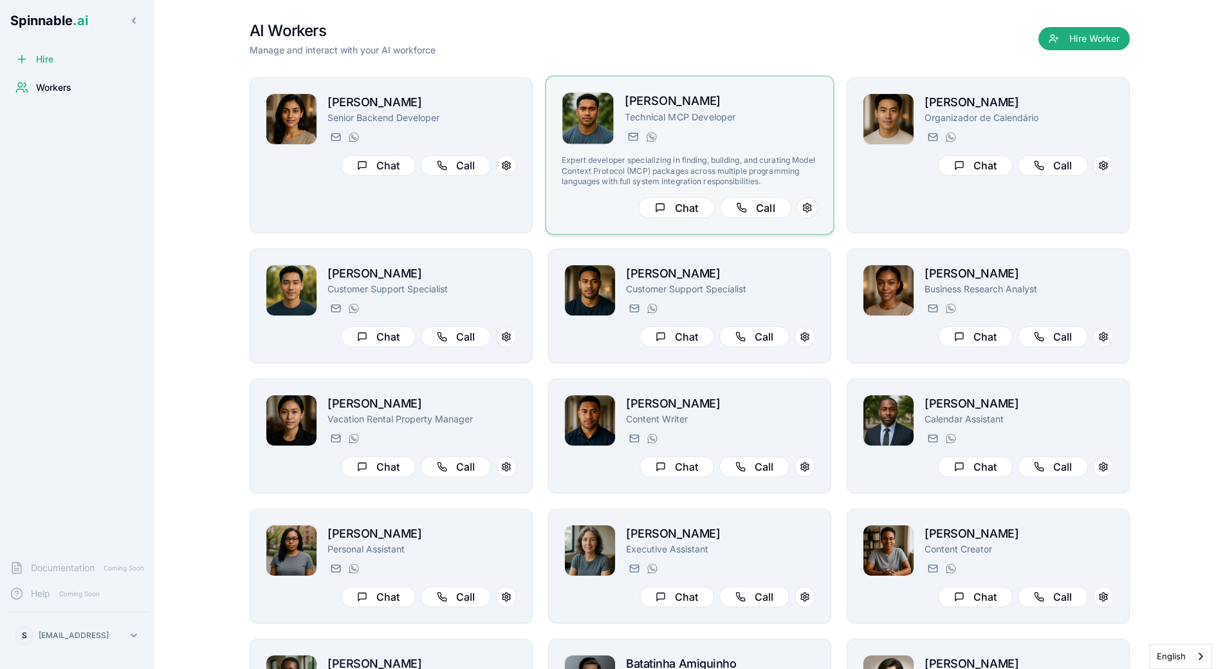
click at [750, 106] on h2 "[PERSON_NAME]" at bounding box center [721, 101] width 193 height 19
